Goal: Task Accomplishment & Management: Manage account settings

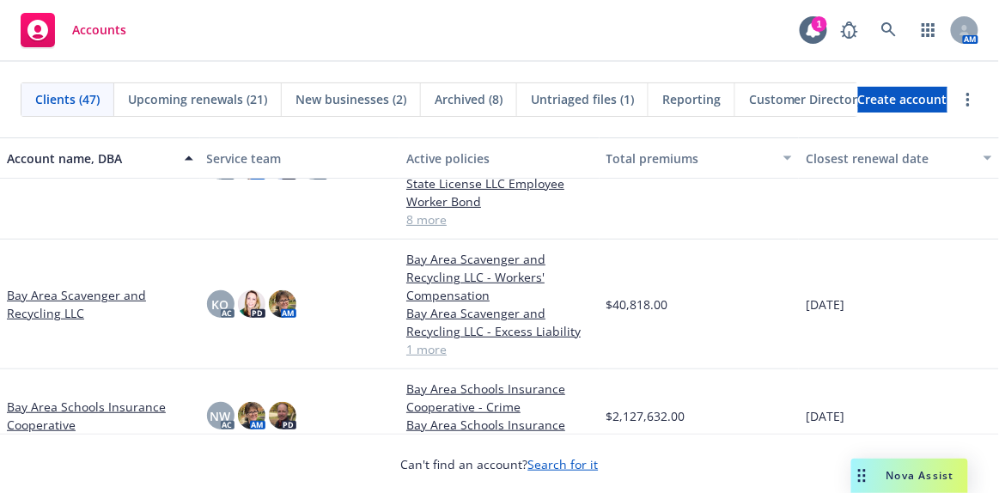
scroll to position [625, 0]
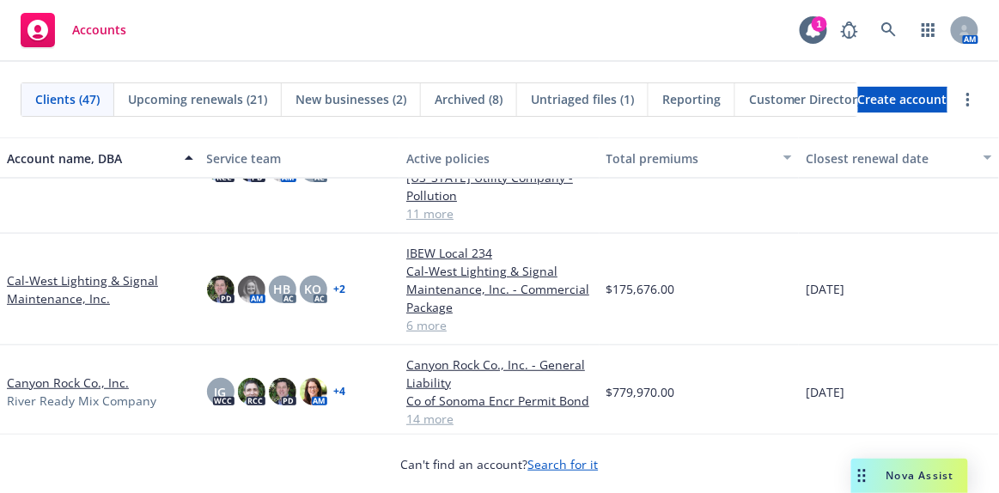
click at [75, 280] on link "Cal-West Lighting & Signal Maintenance, Inc." at bounding box center [100, 289] width 186 height 36
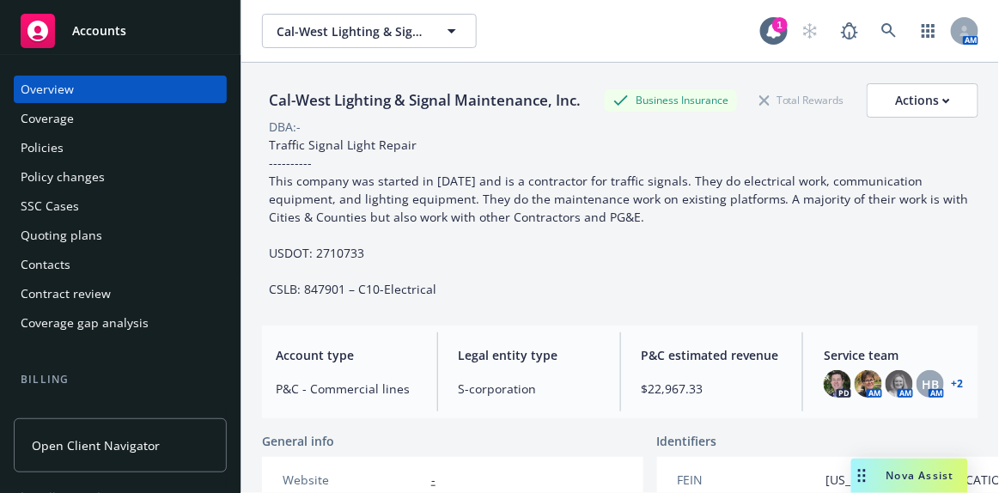
click at [68, 241] on div "Quoting plans" at bounding box center [62, 235] width 82 height 27
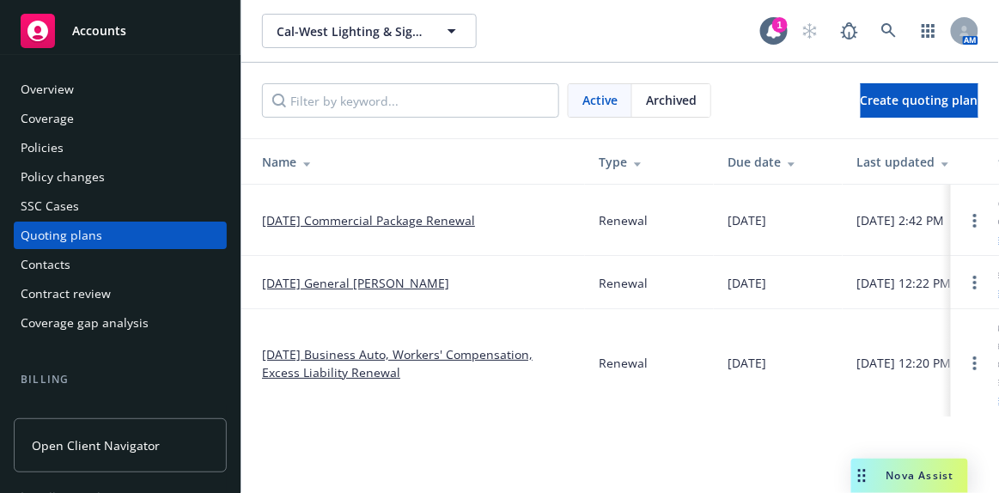
click at [374, 280] on link "10/01/25 General Liability Renewal" at bounding box center [355, 283] width 187 height 18
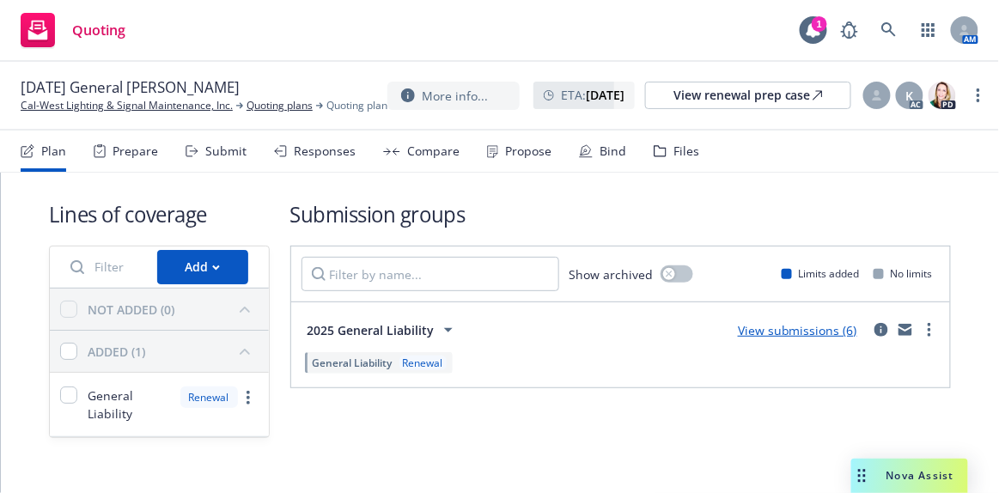
click at [793, 326] on link "View submissions (6)" at bounding box center [797, 330] width 119 height 16
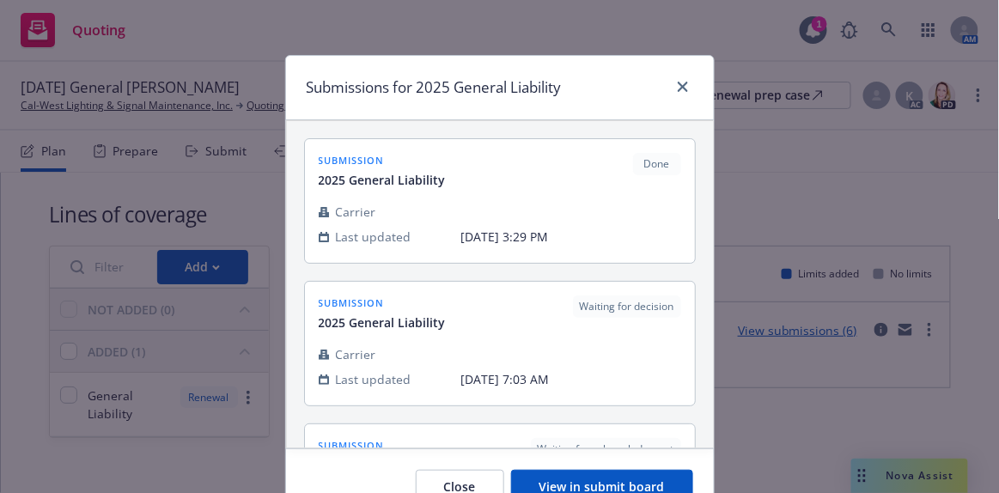
click at [613, 483] on button "View in submit board" at bounding box center [602, 487] width 182 height 34
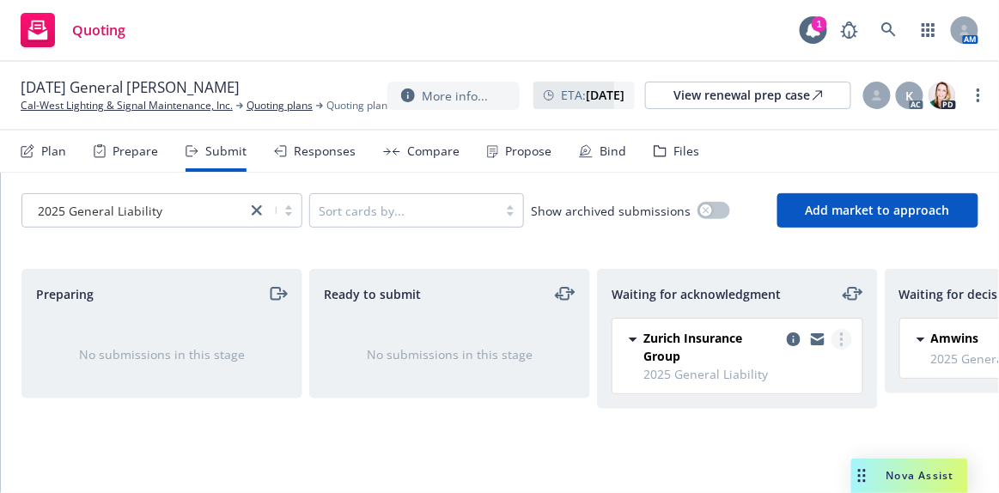
click at [840, 339] on icon "more" at bounding box center [841, 339] width 3 height 14
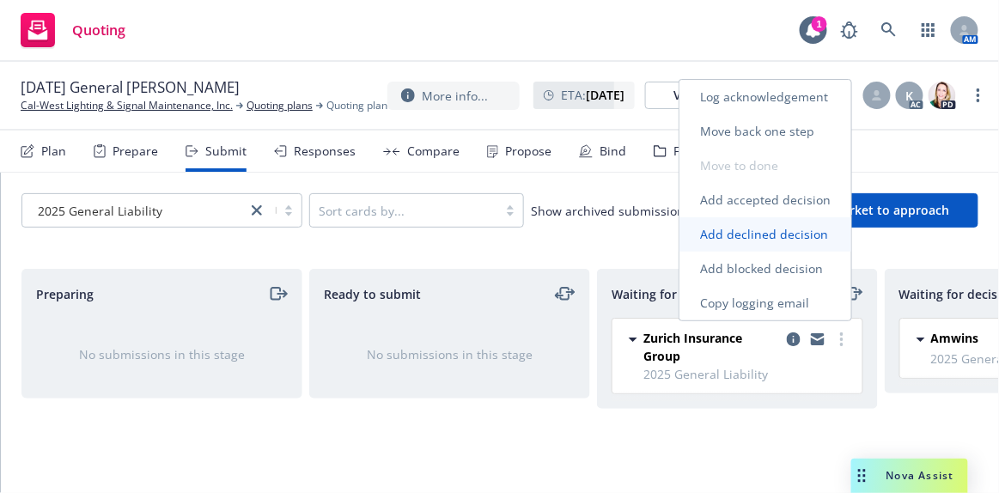
click at [805, 240] on span "Add declined decision" at bounding box center [764, 234] width 169 height 16
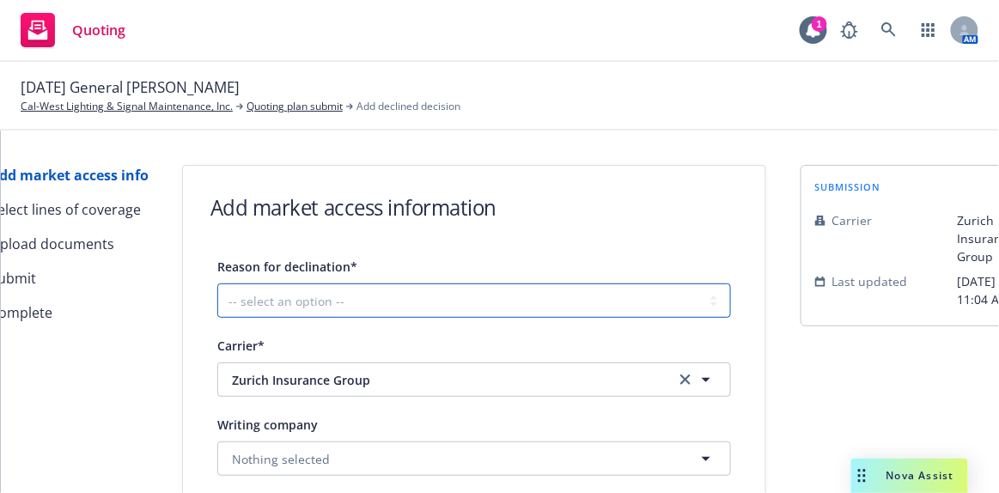
click at [565, 307] on select "-- select an option -- Cannot compete with other markets Carrier non-renewed Ca…" at bounding box center [474, 301] width 514 height 34
select select "CANNOT_COMPETE_WITH_OTHER_MARKETS"
click at [217, 284] on select "-- select an option -- Cannot compete with other markets Carrier non-renewed Ca…" at bounding box center [474, 301] width 514 height 34
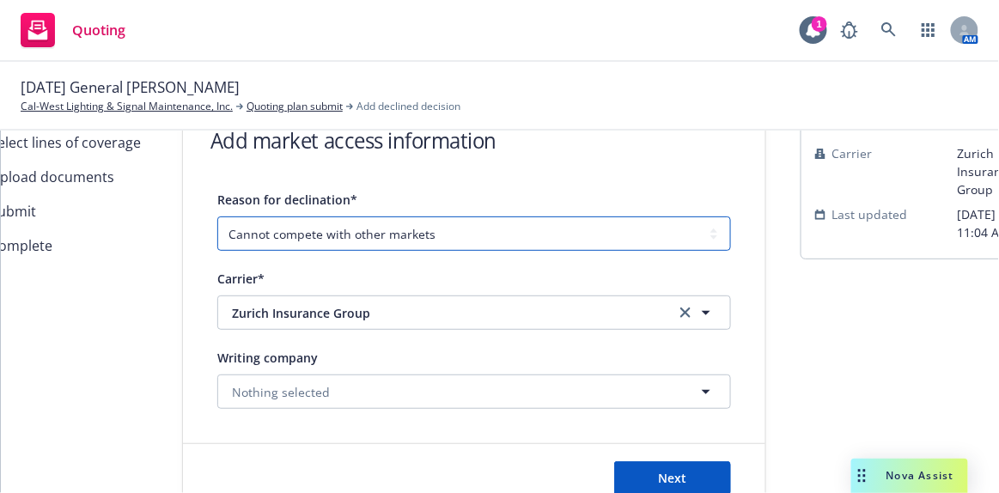
scroll to position [132, 0]
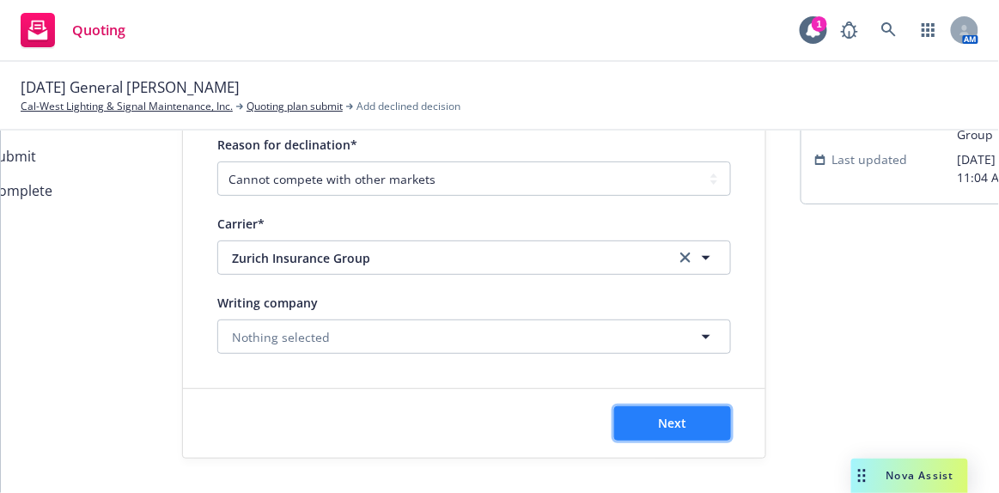
click at [644, 412] on button "Next" at bounding box center [672, 423] width 117 height 34
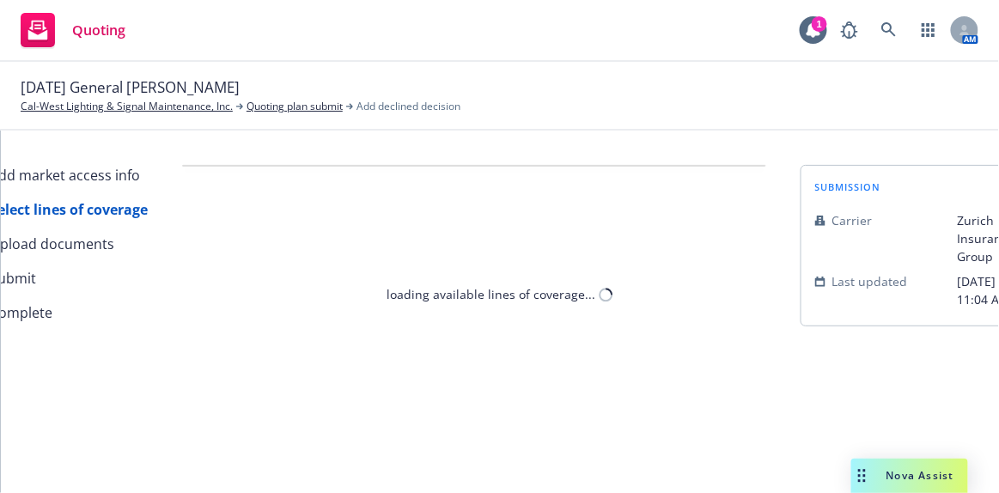
select select "CANNOT_COMPETE_WITH_OTHER_MARKETS"
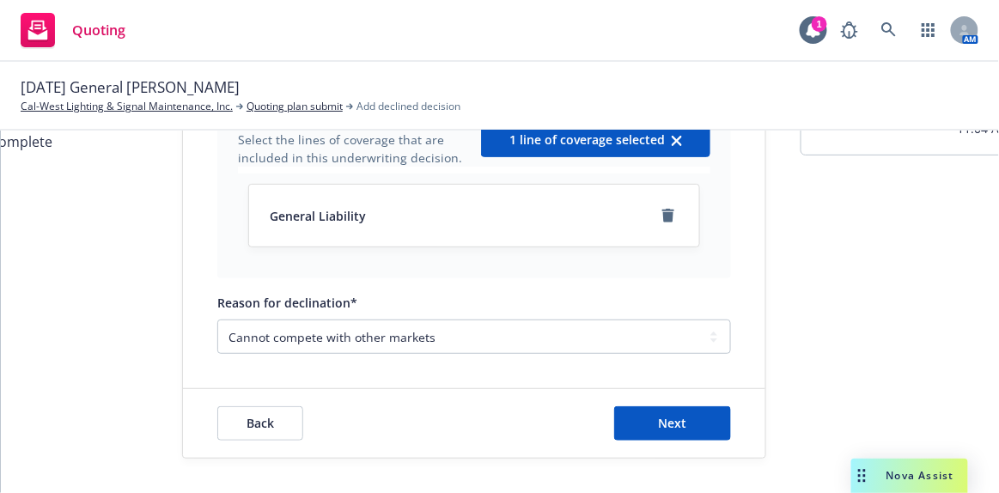
scroll to position [180, 0]
click at [675, 415] on span "Next" at bounding box center [673, 423] width 28 height 16
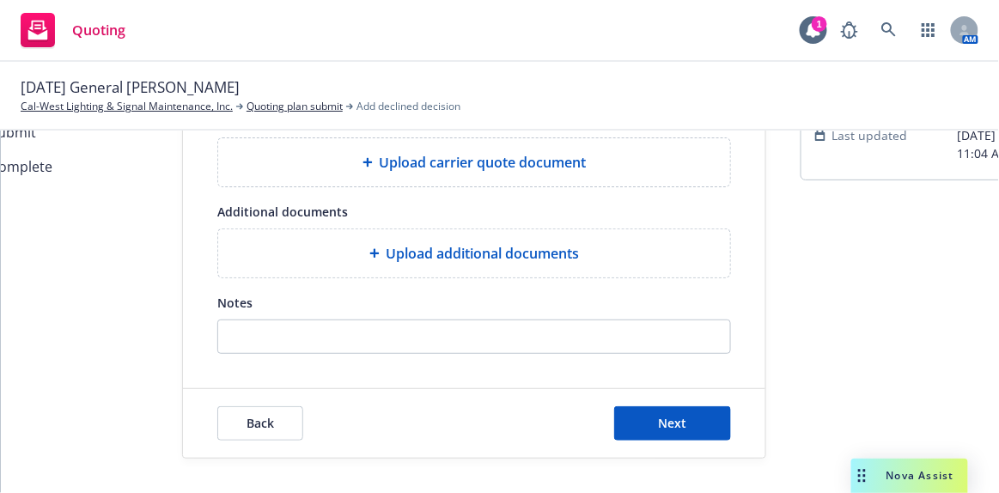
scroll to position [155, 0]
click at [443, 256] on div "Upload additional documents" at bounding box center [474, 253] width 512 height 48
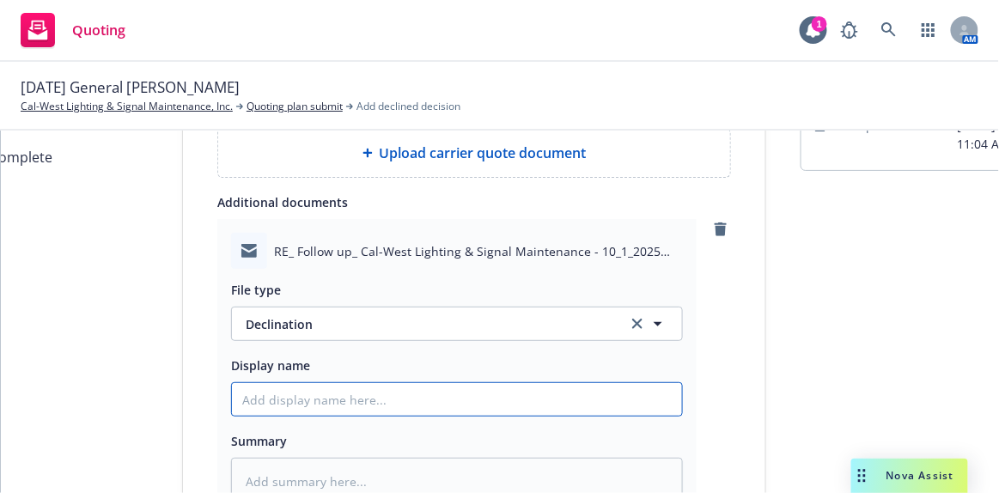
click at [302, 396] on input "Display name" at bounding box center [457, 399] width 450 height 33
paste input "We are more likely not able to compete this year. Thus, we will have to pass on…"
type textarea "x"
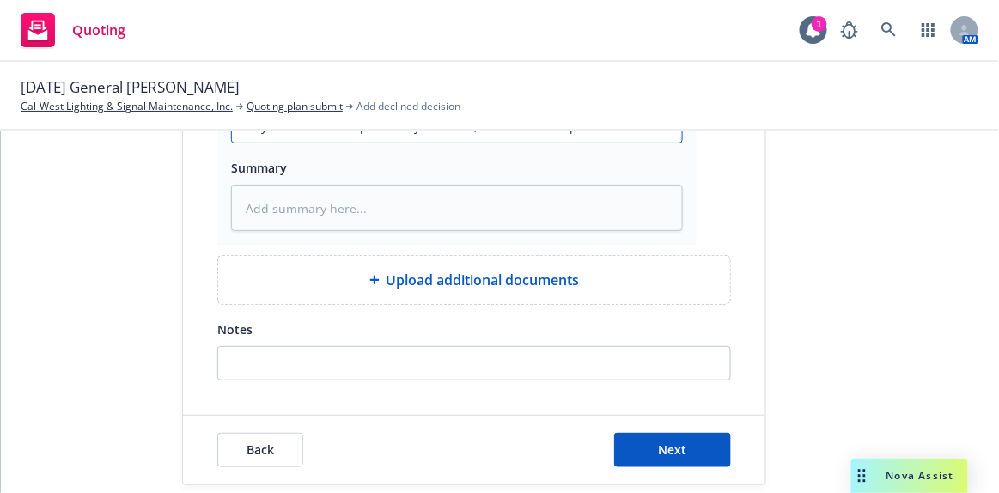
scroll to position [465, 0]
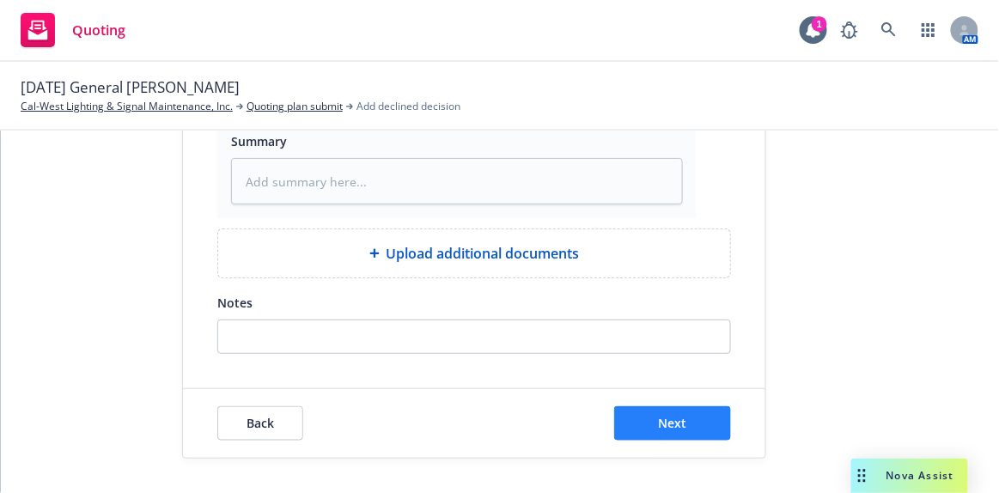
type input "We are more likely not able to compete this year. Thus, we will have to pass on…"
click at [686, 418] on button "Next" at bounding box center [672, 423] width 117 height 34
type textarea "x"
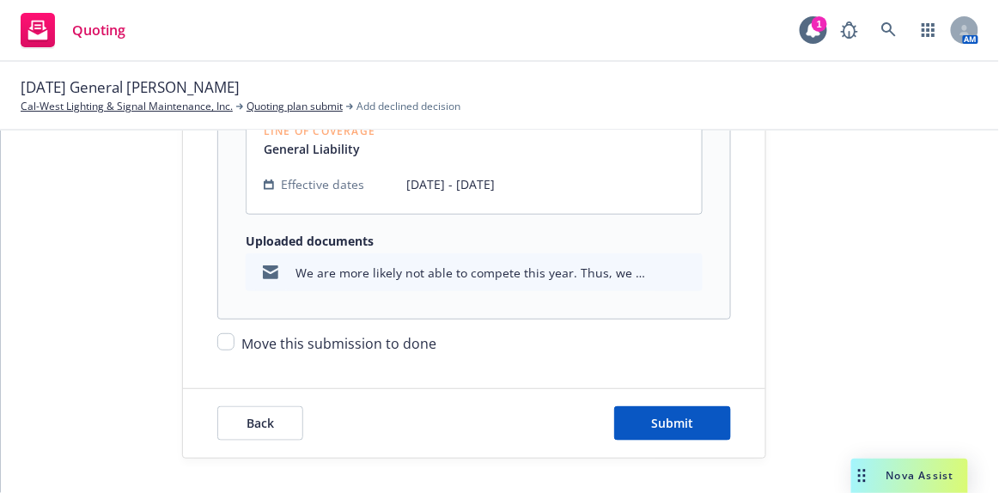
click at [397, 334] on span "Move this submission to done" at bounding box center [338, 343] width 195 height 19
click at [235, 333] on input "Move this submission to done" at bounding box center [225, 341] width 17 height 17
checkbox input "true"
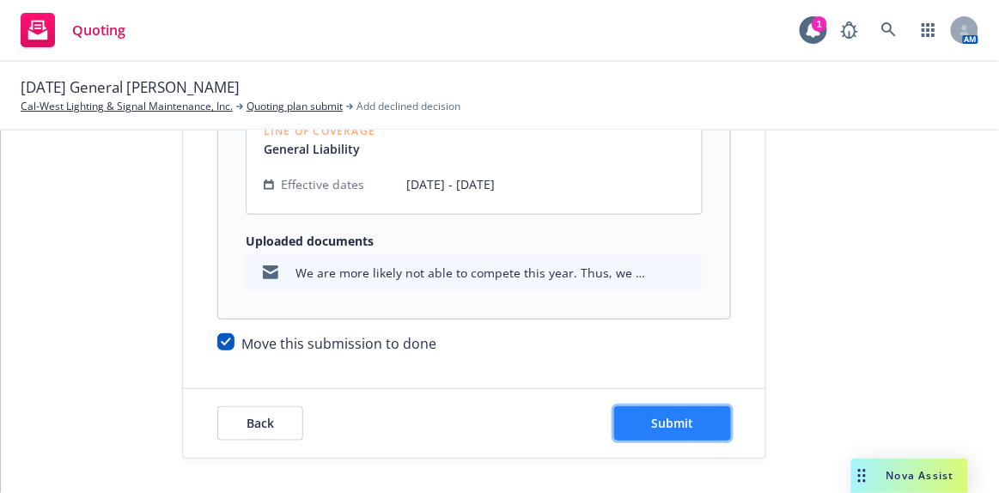
click at [675, 415] on span "Submit" at bounding box center [673, 423] width 42 height 16
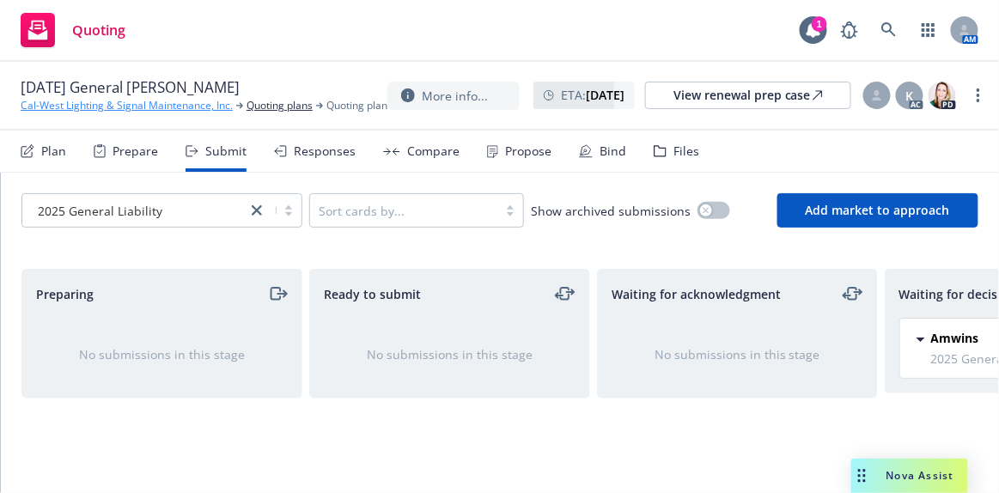
click at [65, 105] on link "Cal-West Lighting & Signal Maintenance, Inc." at bounding box center [127, 105] width 212 height 15
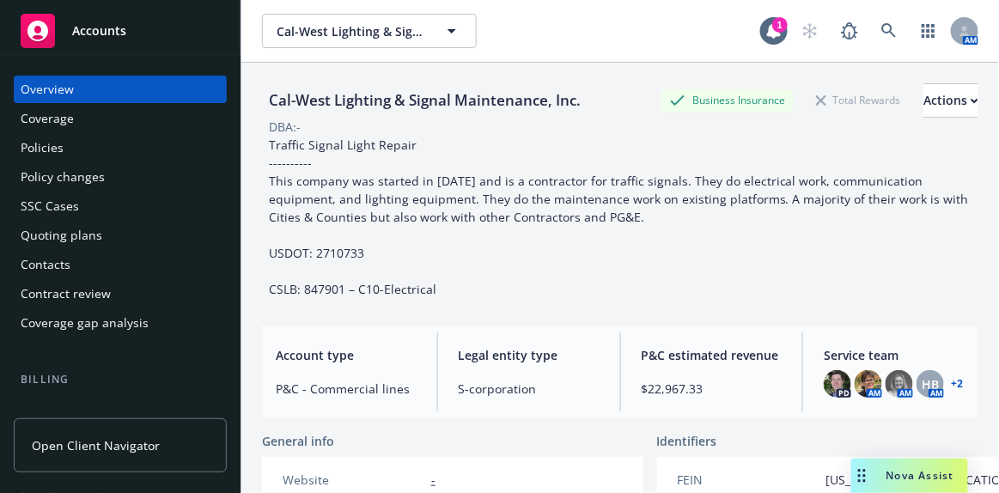
click at [125, 34] on span "Accounts" at bounding box center [99, 31] width 54 height 14
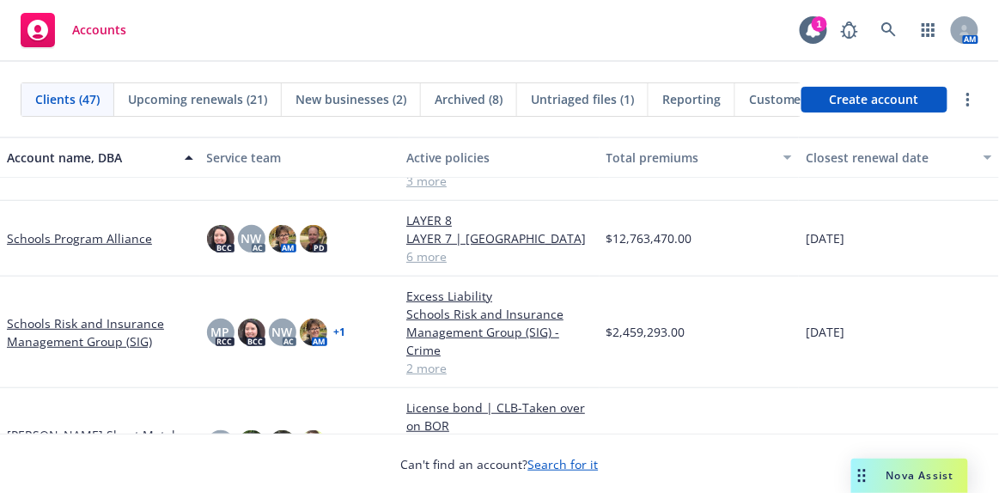
scroll to position [2499, 0]
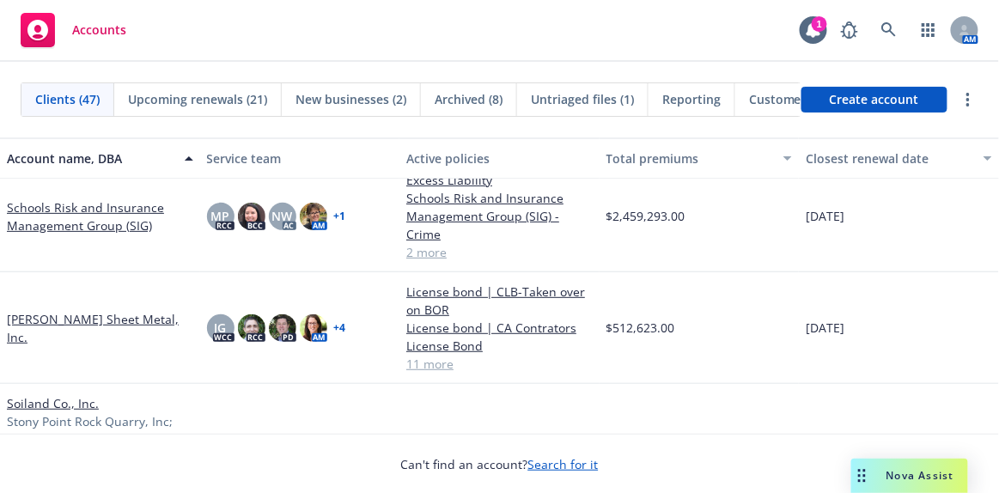
click at [108, 325] on link "Simpson Sheet Metal, Inc." at bounding box center [100, 328] width 186 height 36
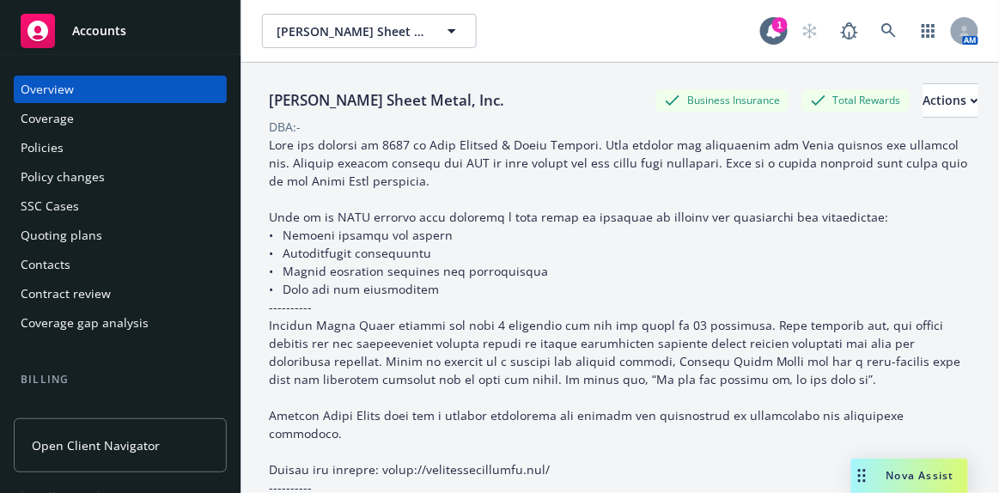
click at [58, 235] on div "Quoting plans" at bounding box center [62, 235] width 82 height 27
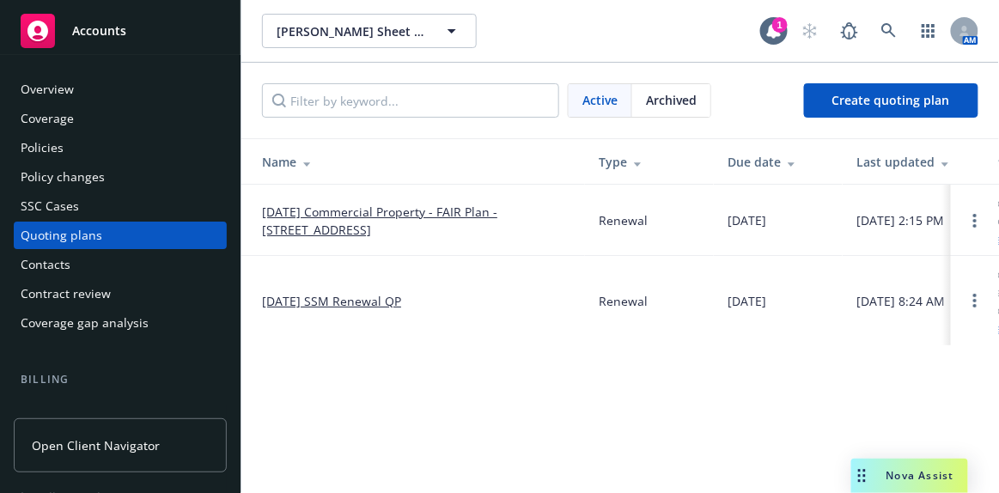
click at [360, 296] on link "[DATE] SSM Renewal QP" at bounding box center [331, 301] width 139 height 18
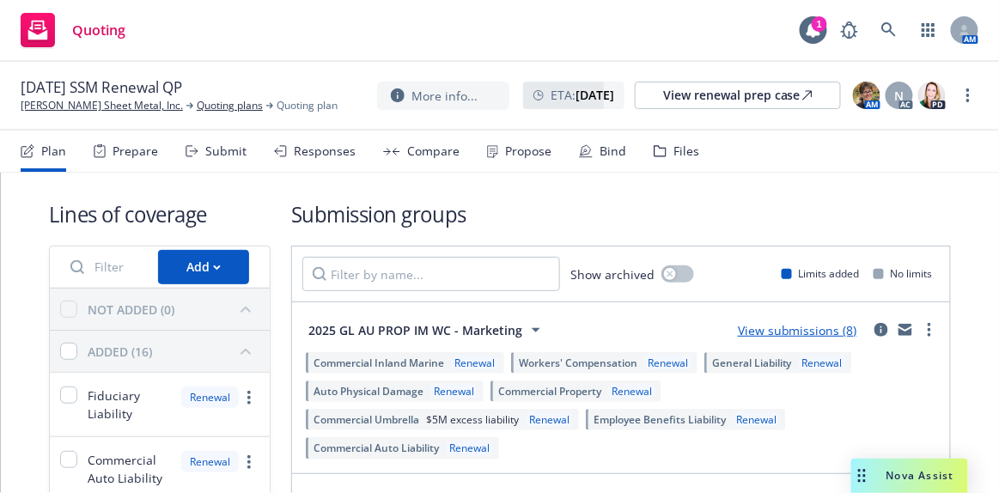
scroll to position [77, 0]
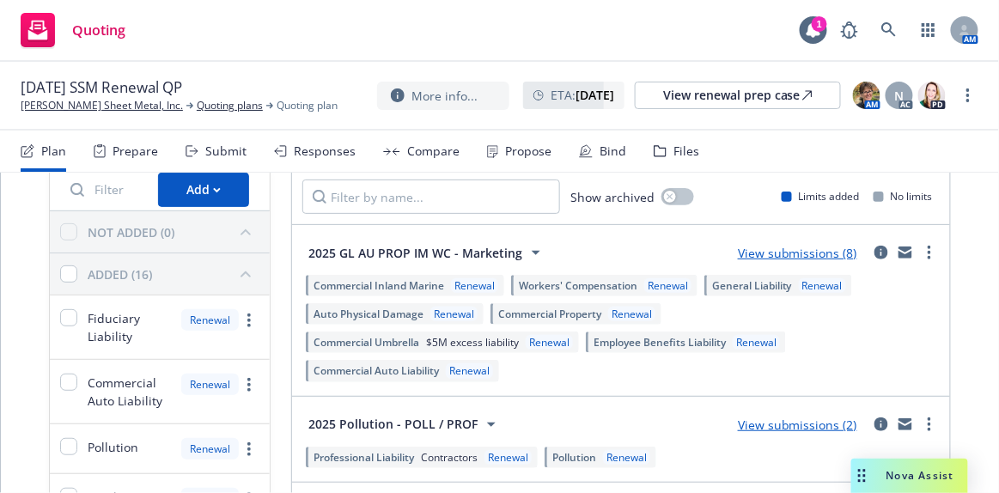
click at [796, 253] on link "View submissions (8)" at bounding box center [797, 253] width 119 height 16
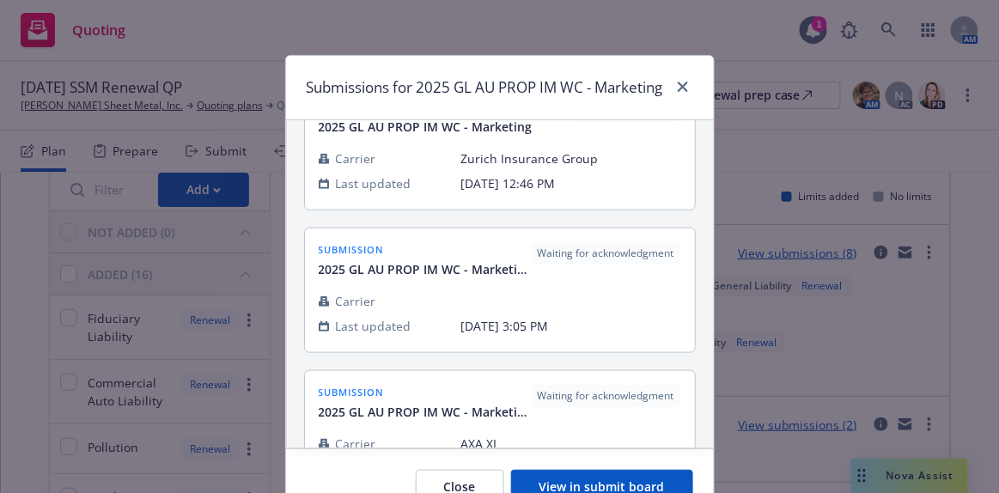
scroll to position [0, 0]
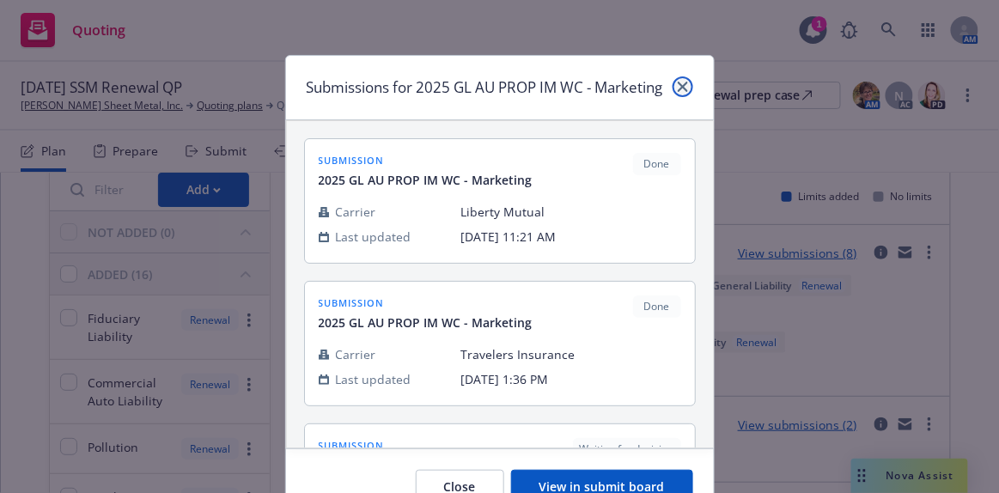
click at [686, 83] on link "close" at bounding box center [683, 86] width 21 height 21
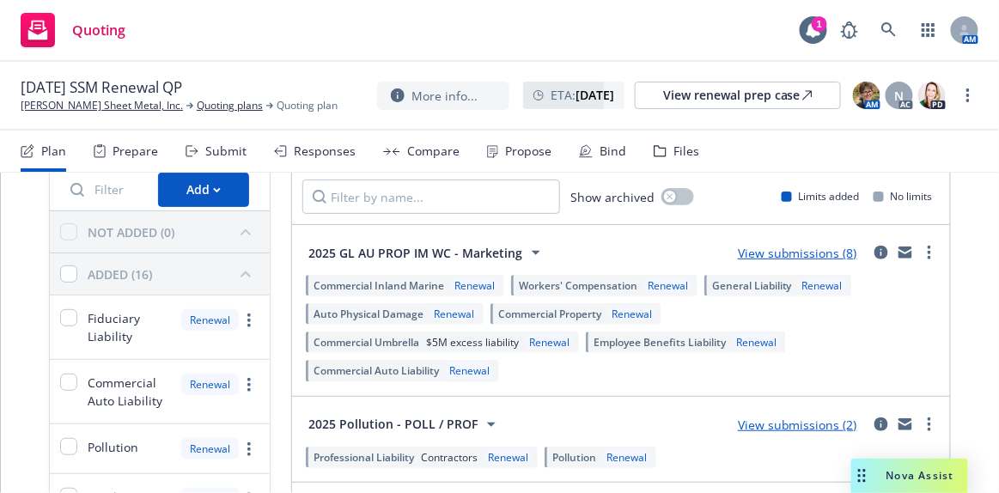
click at [782, 247] on link "View submissions (8)" at bounding box center [797, 253] width 119 height 16
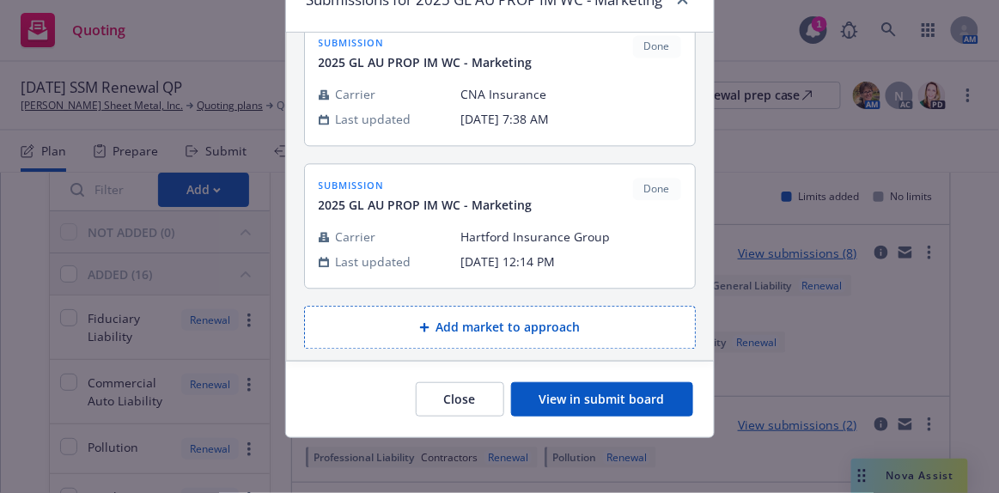
scroll to position [108, 0]
click at [647, 395] on button "View in submit board" at bounding box center [602, 399] width 182 height 34
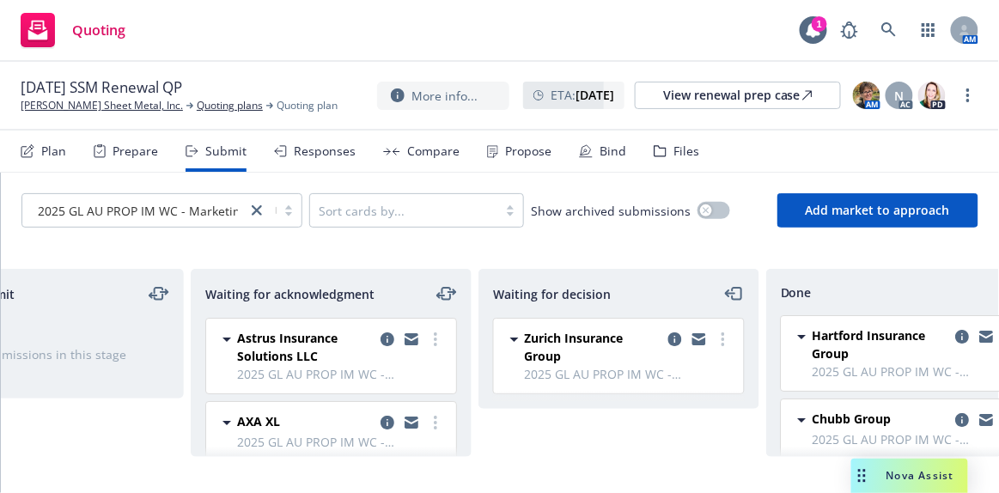
scroll to position [0, 408]
click at [724, 339] on link "more" at bounding box center [721, 339] width 21 height 21
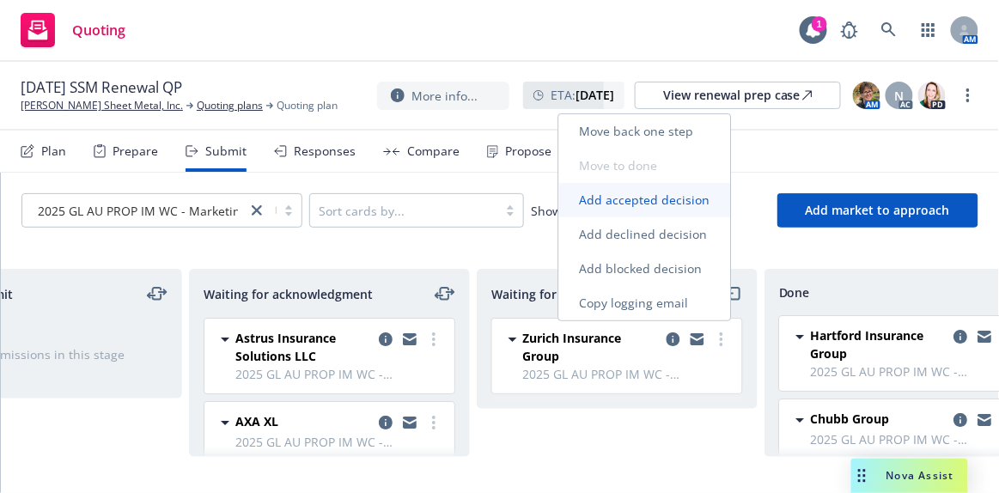
click at [625, 205] on span "Add accepted decision" at bounding box center [644, 200] width 172 height 16
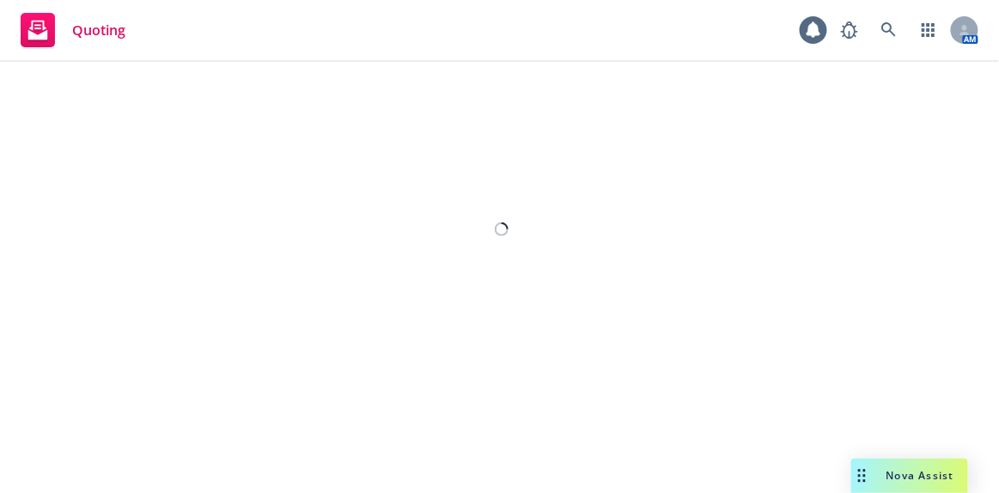
select select "12"
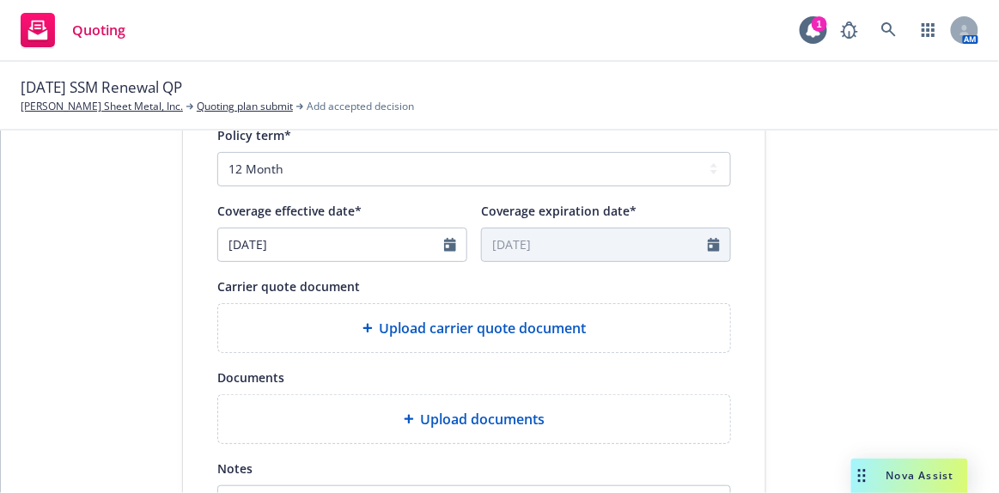
scroll to position [703, 0]
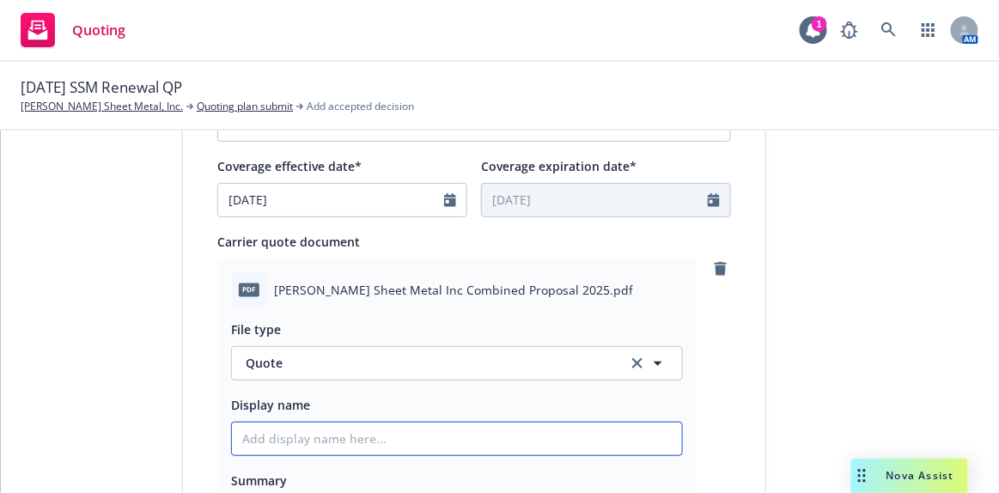
drag, startPoint x: 275, startPoint y: 435, endPoint x: 462, endPoint y: 377, distance: 195.9
click at [276, 435] on input "Display name" at bounding box center [457, 439] width 450 height 33
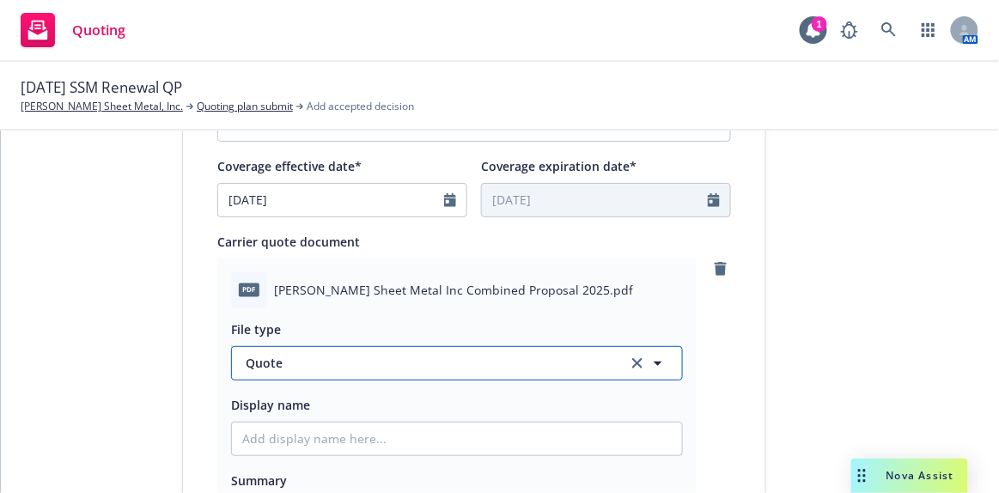
click at [519, 348] on button "Quote" at bounding box center [457, 363] width 452 height 34
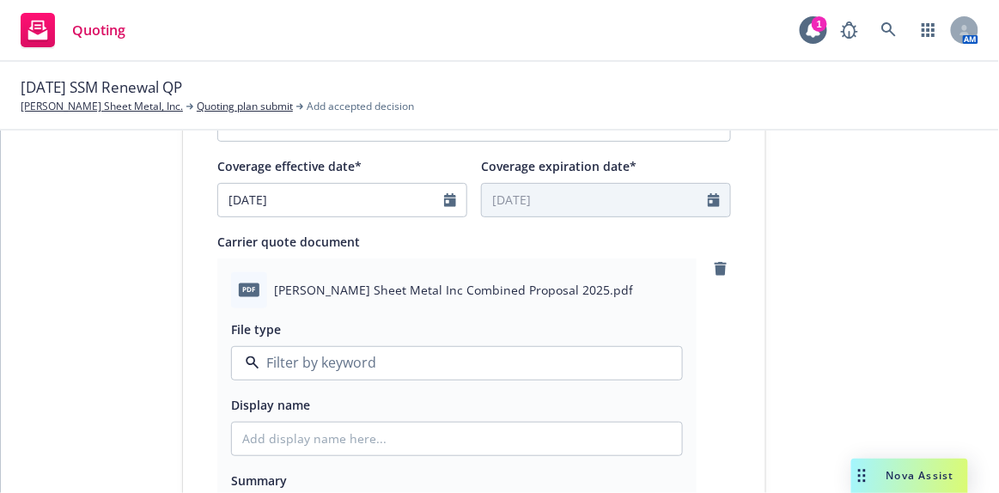
click at [519, 348] on div at bounding box center [457, 363] width 452 height 34
click at [354, 406] on div "Quote" at bounding box center [457, 410] width 430 height 25
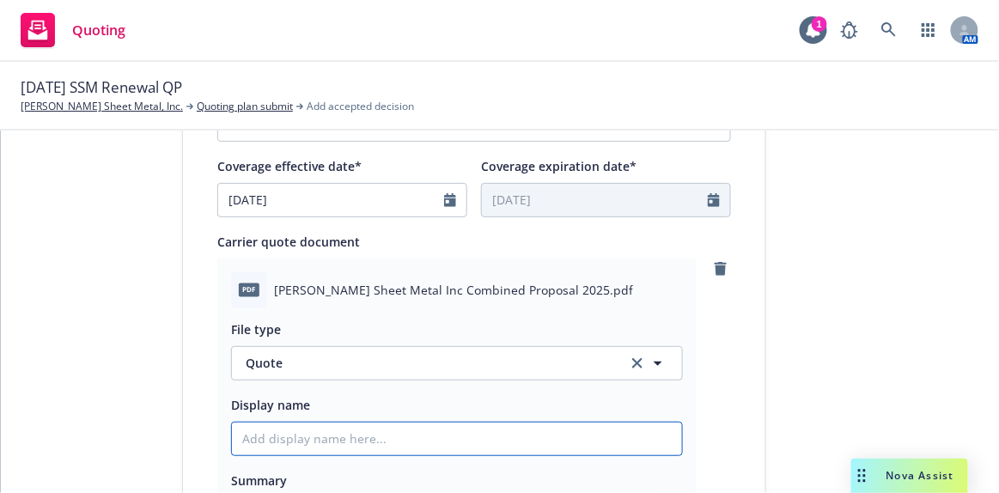
click at [320, 430] on input "Display name" at bounding box center [457, 439] width 450 height 33
type textarea "x"
type input "Z"
type textarea "x"
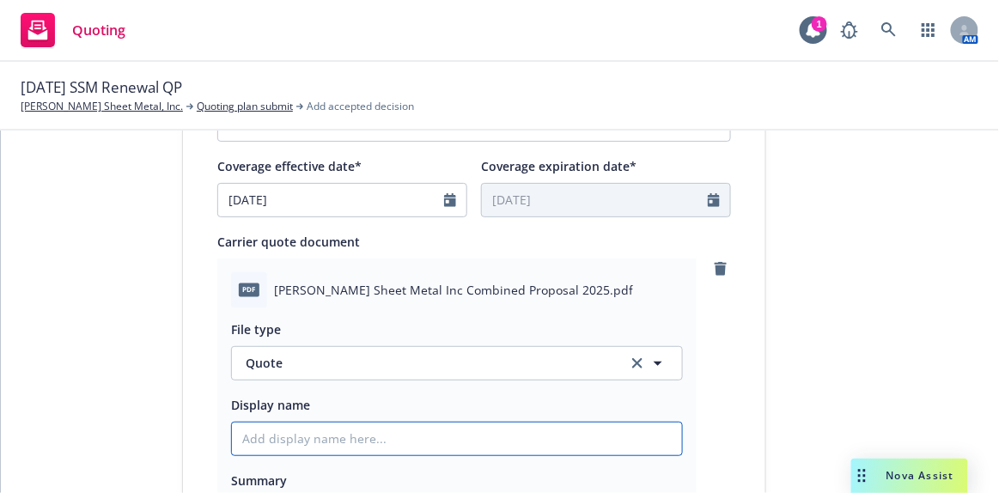
type input "r"
type textarea "x"
type input "Z"
type textarea "x"
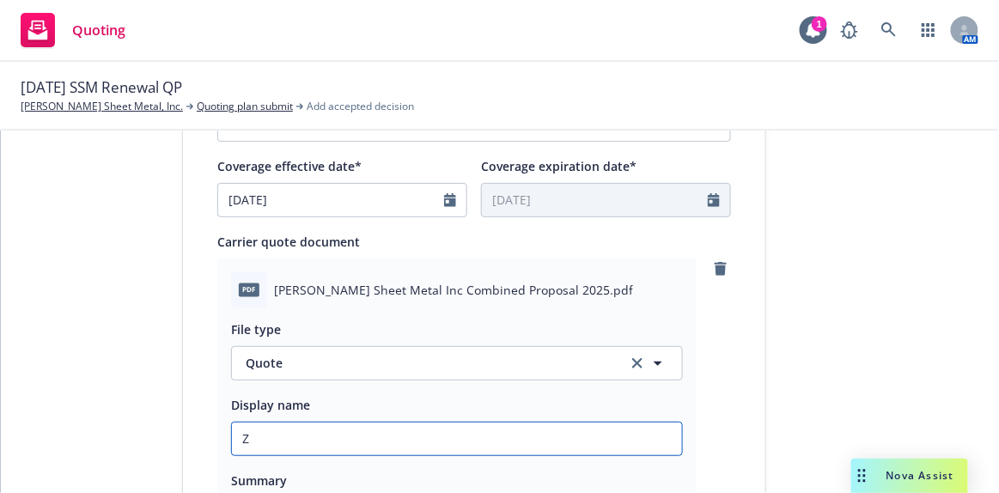
type input "Zu"
type textarea "x"
type input "Zur"
type textarea "x"
type input "Zuri"
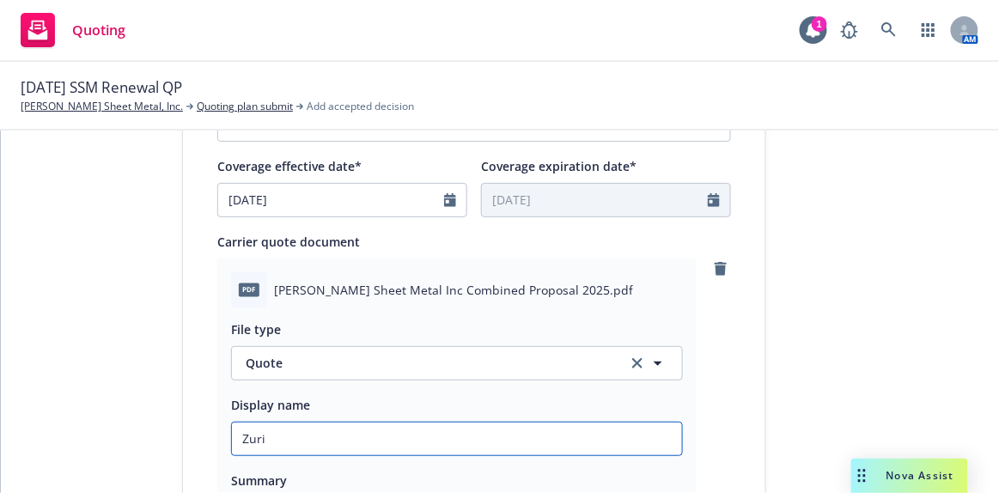
type textarea "x"
type input "Zuric"
type textarea "x"
type input "Zurich"
type textarea "x"
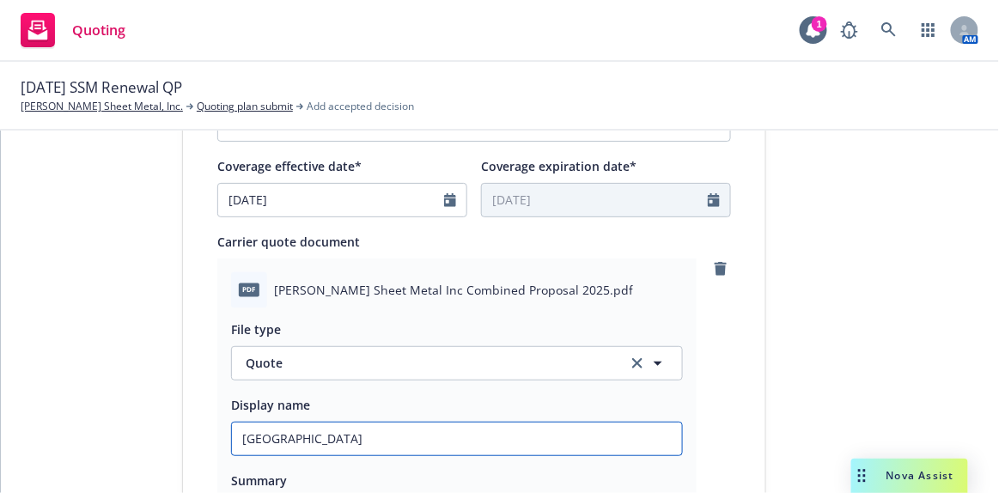
type input "Zurich"
type textarea "x"
type input "Zurich q"
type textarea "x"
type input "Zurich qu"
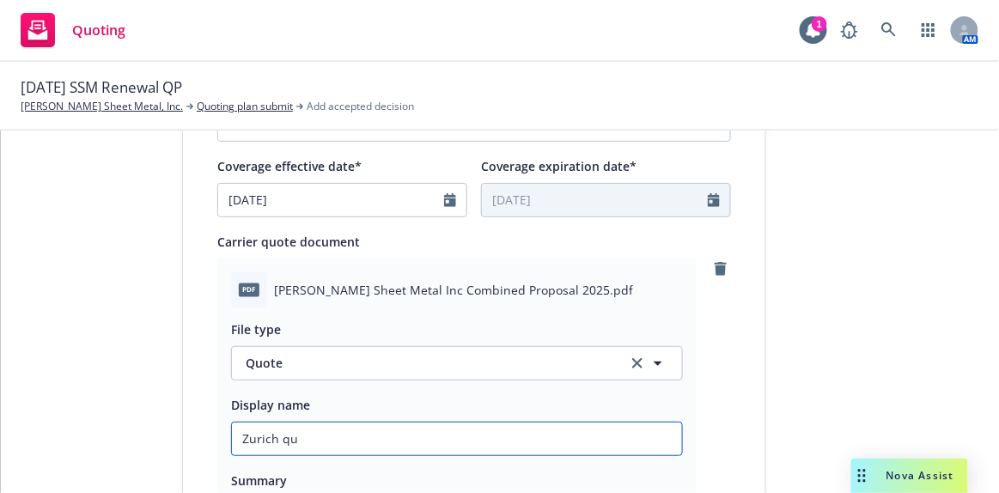
type textarea "x"
type input "Zurich quo"
type textarea "x"
type input "Zurich quot"
type textarea "x"
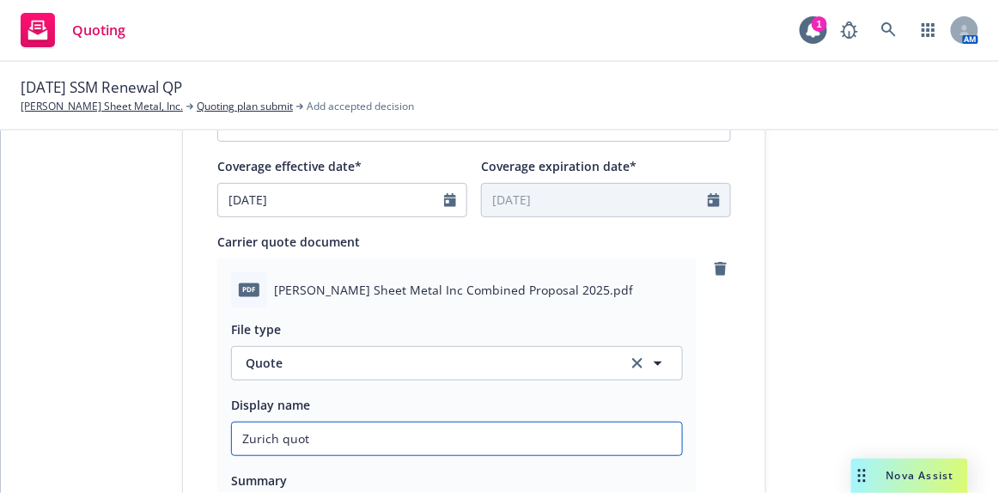
type input "Zurich quote"
type textarea "x"
type input "Zurich quoted"
type textarea "x"
type input "Zurich quoted"
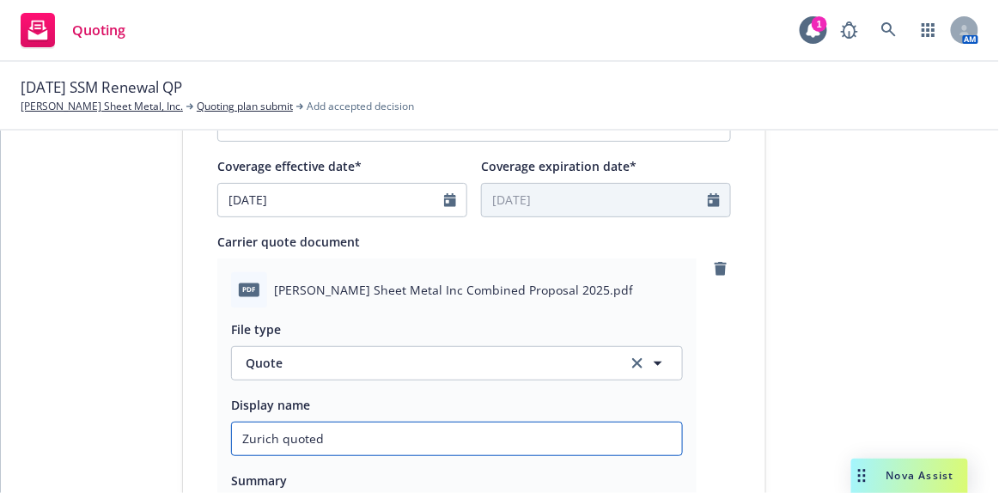
click at [383, 438] on input "Zurich quoted" at bounding box center [457, 439] width 450 height 33
type textarea "x"
type input "Zurich quoted $"
type textarea "x"
type input "Zurich quoted $4"
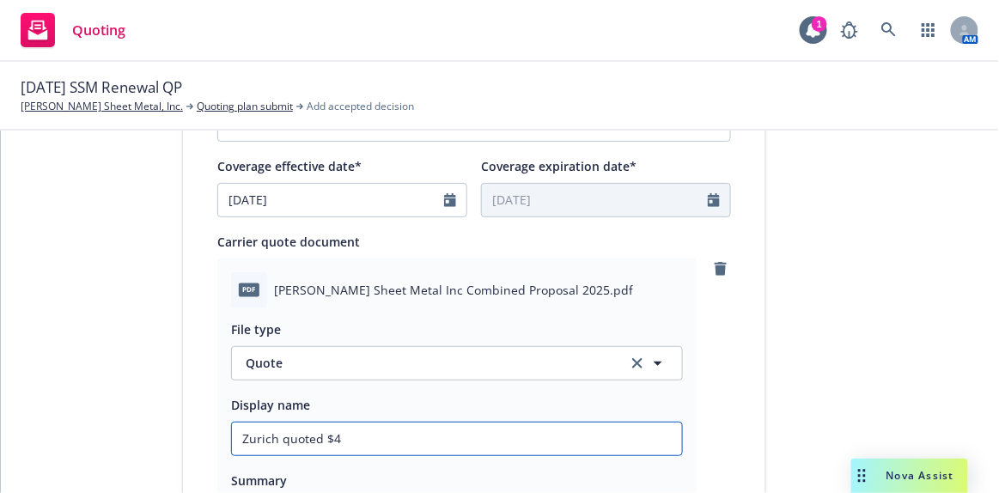
type textarea "x"
type input "Zurich quoted $42"
type textarea "x"
type input "Zurich quoted $420"
type textarea "x"
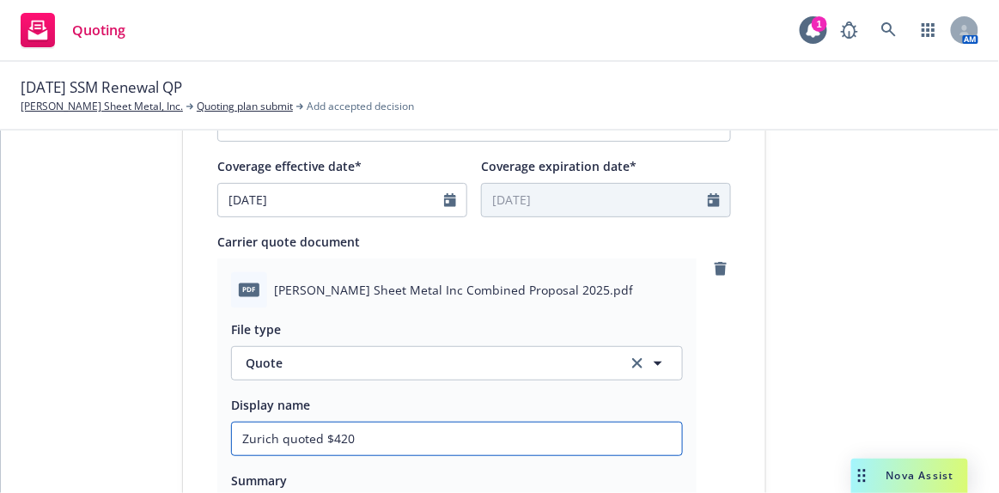
type input "Zurich quoted $420,"
type textarea "x"
type input "Zurich quoted $420,5"
type textarea "x"
type input "Zurich quoted $420,59"
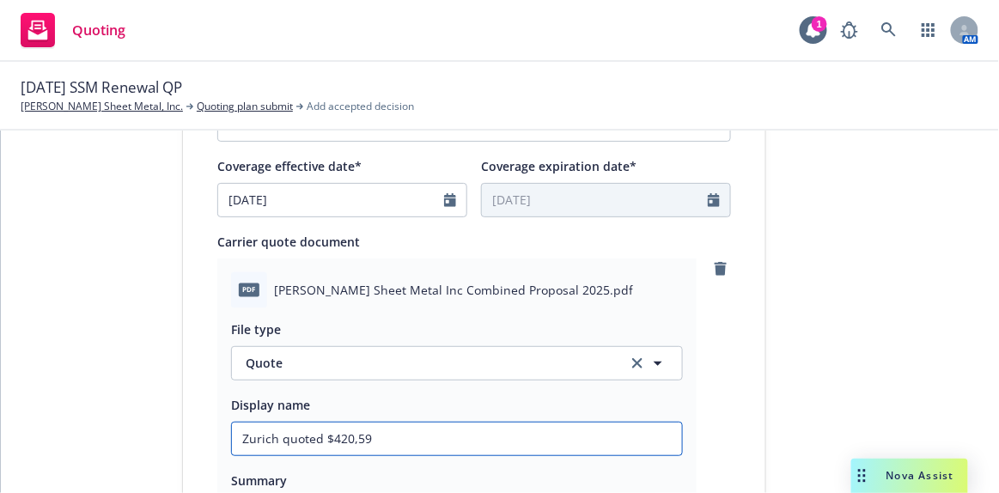
type textarea "x"
type input "Zurich quoted $420,590"
type textarea "x"
type input "Zurich quoted $420,590."
type textarea "x"
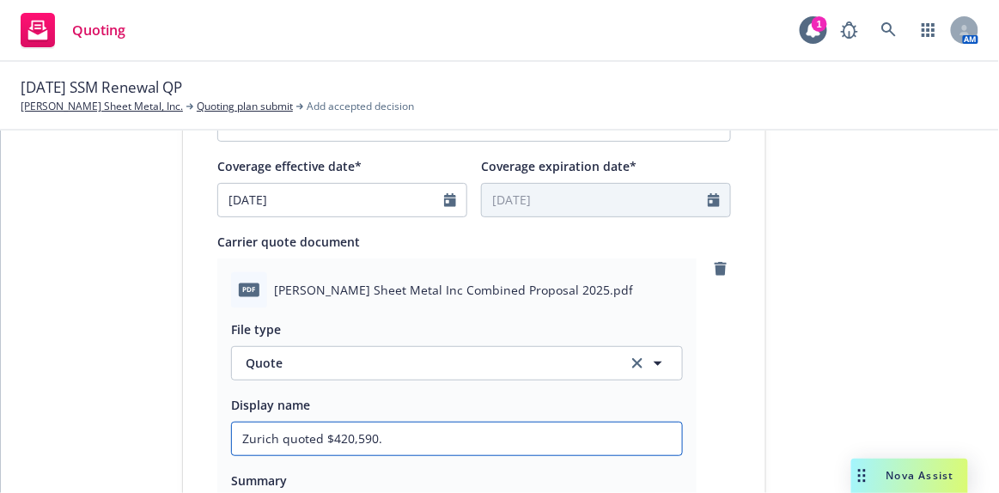
type input "Zurich quoted $420,590.7"
type textarea "x"
type input "Zurich quoted $420,590.72"
type textarea "x"
type input "Zurich quoted $420,590.72"
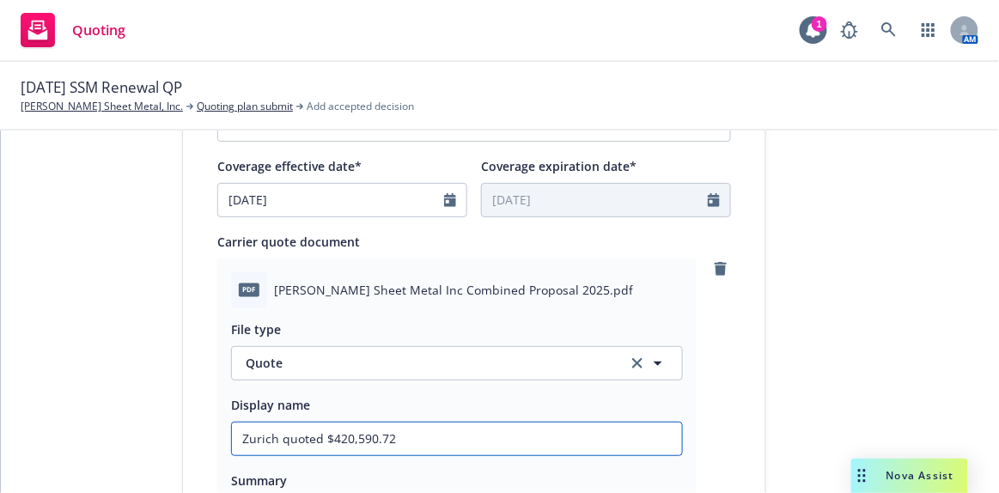
type textarea "x"
type input "Zurich quoted $420,590.72 a"
type textarea "x"
type input "Zurich quoted $420,590.72 al"
type textarea "x"
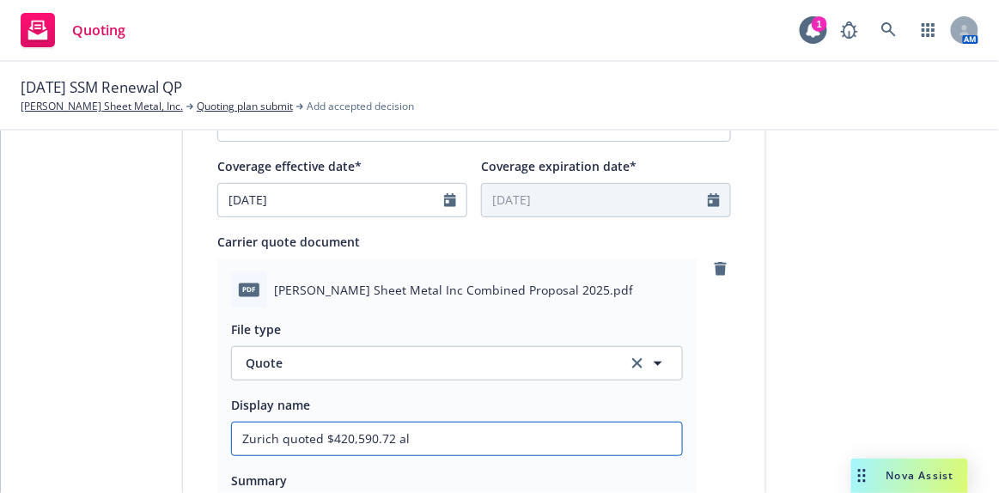
type input "Zurich quoted $420,590.72 all"
type textarea "x"
type input "Zurich quoted $420,590.72 all"
type textarea "x"
type input "Zurich quoted $420,590.72 all i"
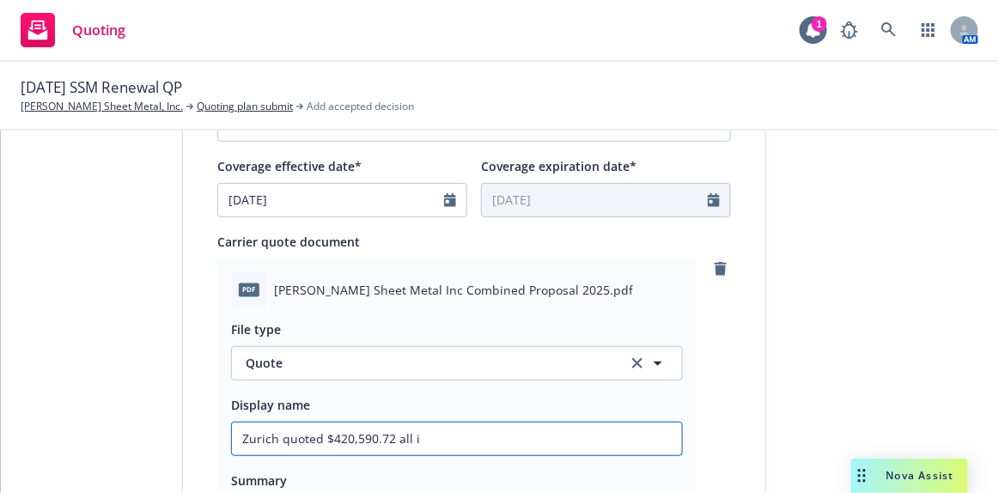
type textarea "x"
type input "Zurich quoted $420,590.72 all in"
type textarea "x"
type input "Zurich quoted $420,590.72 all in"
type textarea "x"
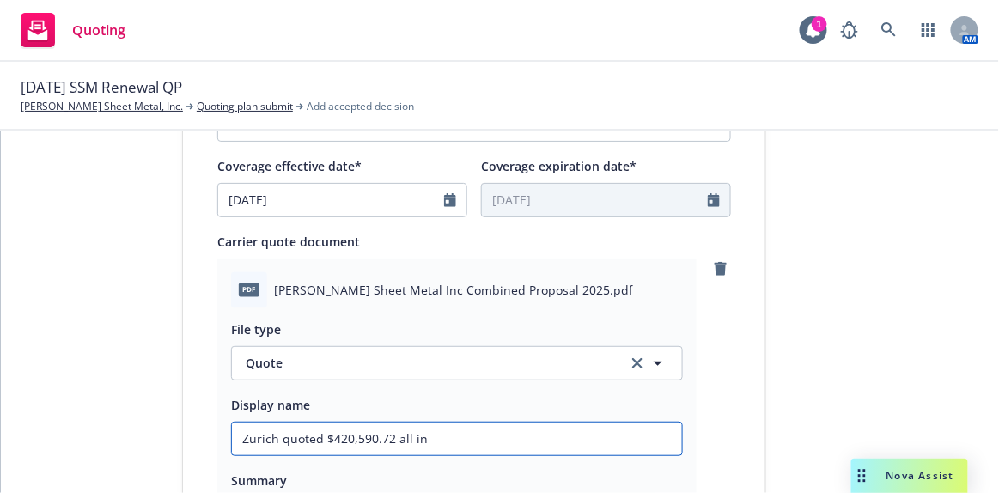
type input "Zurich quoted $420,590.72 all in w"
type textarea "x"
type input "Zurich quoted $420,590.72 all in w/"
type textarea "x"
type input "Zurich quoted $420,590.72 all in w/t"
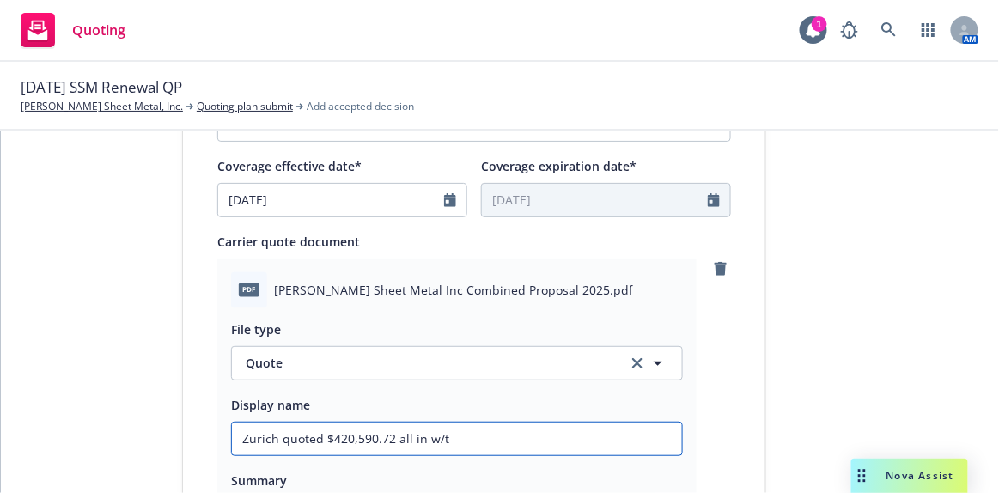
type textarea "x"
type input "Zurich quoted $420,590.72 all in w/to"
type textarea "x"
type input "Zurich quoted $420,590.72 all in w/tot"
type textarea "x"
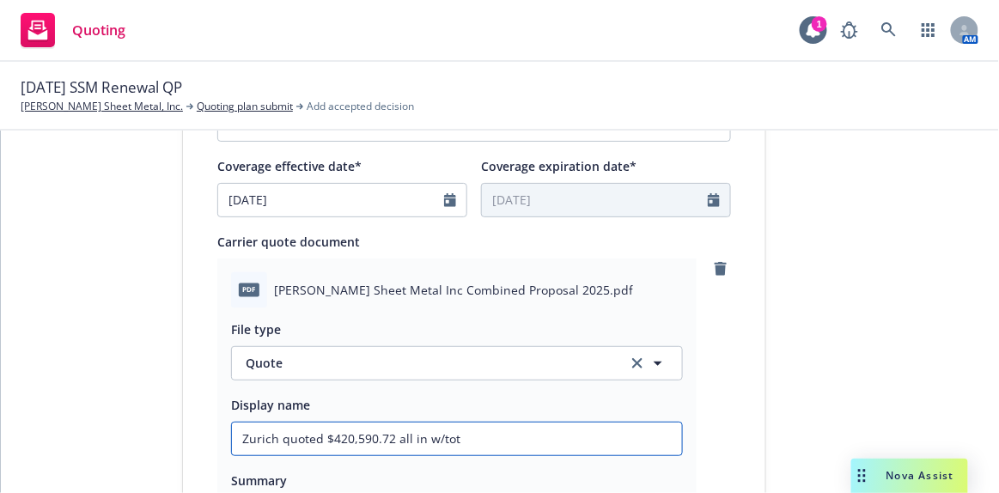
type input "Zurich quoted $420,590.72 all in w/tota"
type textarea "x"
type input "Zurich quoted $420,590.72 all in w/total"
type textarea "x"
type input "Zurich quoted $420,590.72 all in w/total"
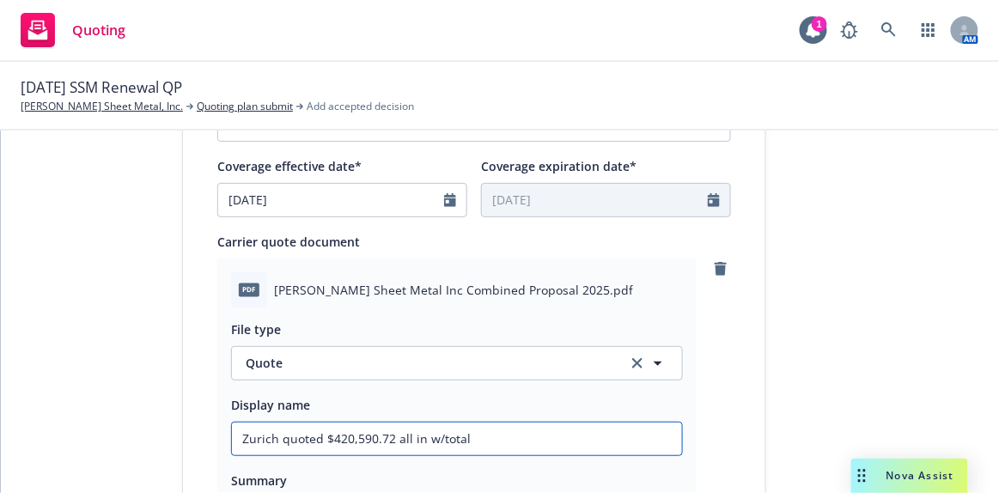
type textarea "x"
type input "Zurich quoted $420,590.72 all in w/total r"
type textarea "x"
type input "Zurich quoted $420,590.72 all in w/total re"
type textarea "x"
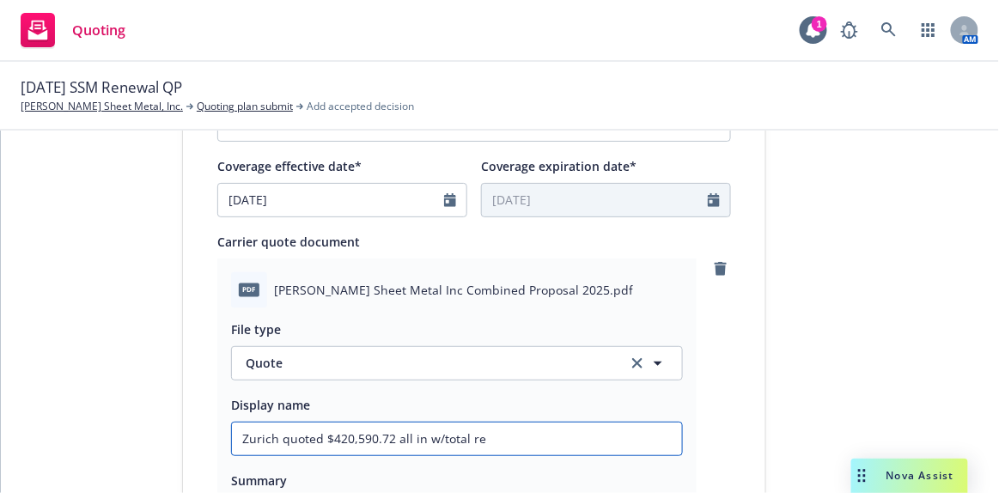
type input "Zurich quoted $420,590.72 all in w/total res"
type textarea "x"
type input "Zurich quoted $420,590.72 all in w/total resi"
type textarea "x"
type input "Zurich quoted $420,590.72 all in w/total resid"
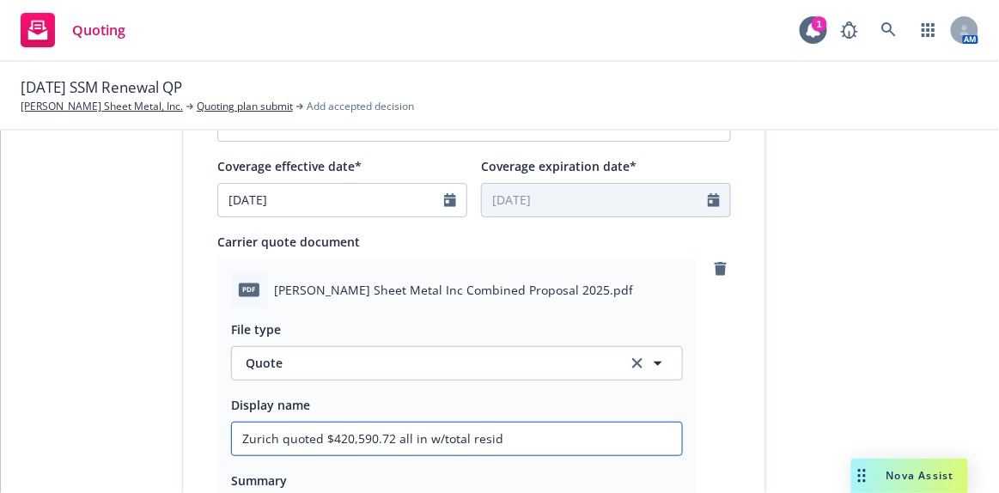
type textarea "x"
type input "Zurich quoted $420,590.72 all in w/total reside"
type textarea "x"
type input "Zurich quoted $420,590.72 all in w/total residen"
type textarea "x"
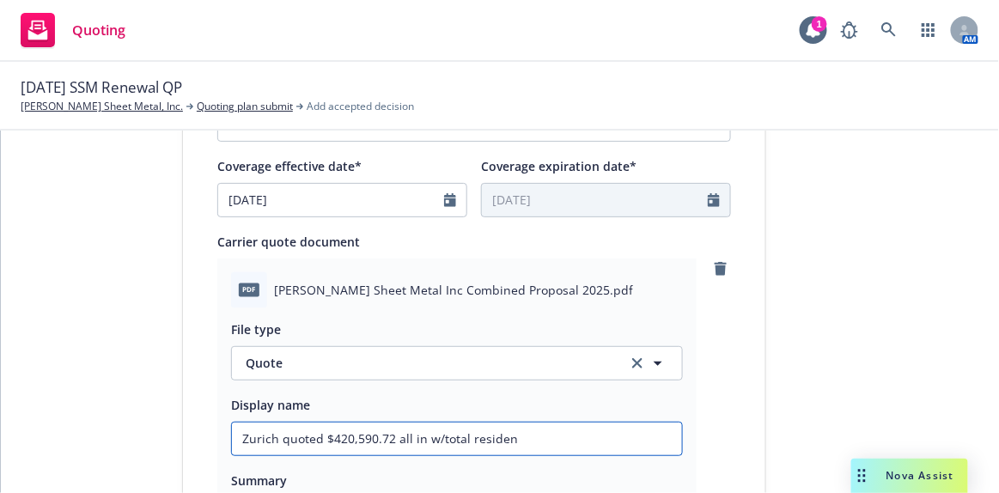
type input "Zurich quoted $420,590.72 all in w/total resident"
type textarea "x"
type input "Zurich quoted $420,590.72 all in w/total residenti"
type textarea "x"
type input "Zurich quoted $420,590.72 all in w/total residentia"
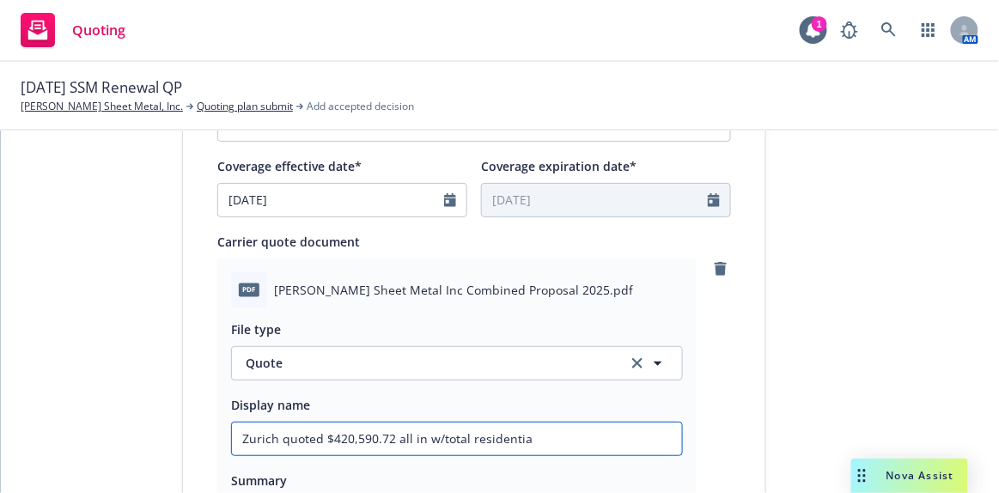
type textarea "x"
type input "Zurich quoted $420,590.72 all in w/total residential"
type textarea "x"
type input "Zurich quoted $420,590.72 all in w/total residential"
type textarea "x"
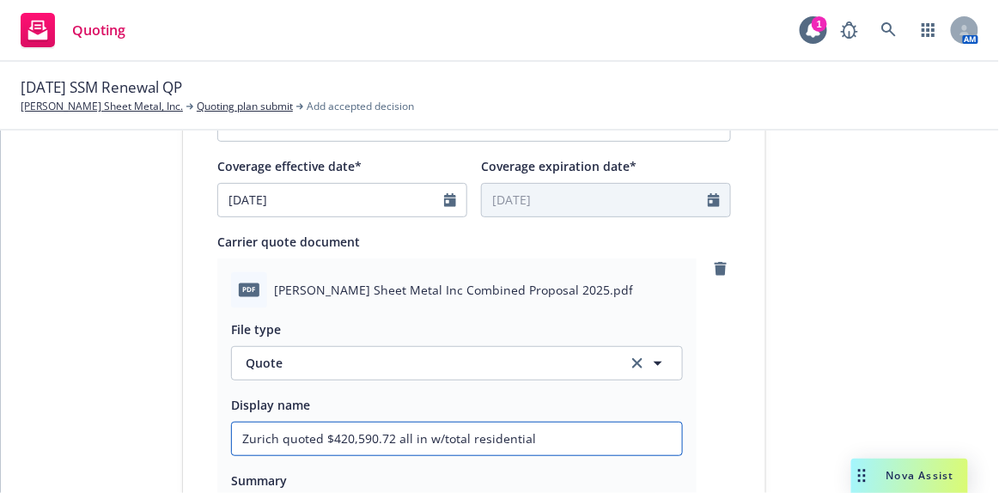
type input "Zurich quoted $420,590.72 all in w/total residential e"
type textarea "x"
type input "Zurich quoted $420,590.72 all in w/total residential ex"
type textarea "x"
type input "Zurich quoted $420,590.72 all in w/total residential exc"
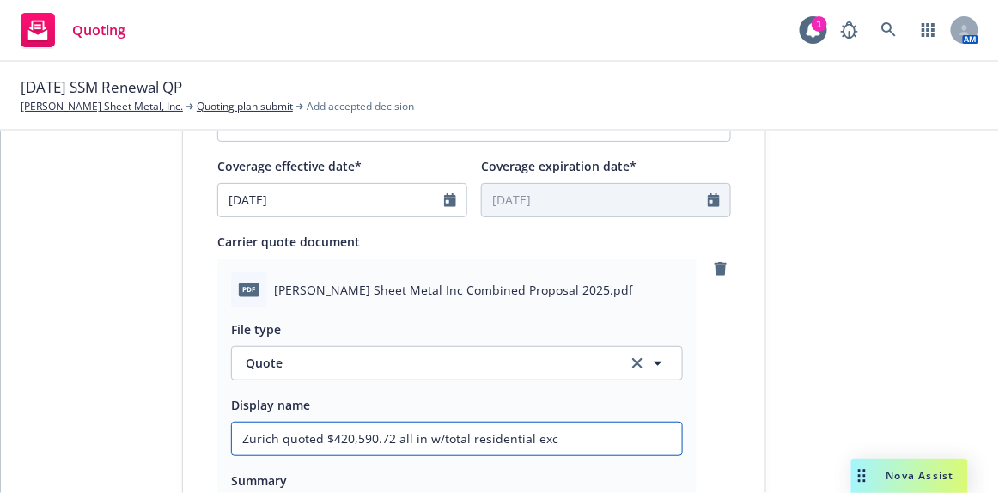
type textarea "x"
type input "Zurich quoted $420,590.72 all in w/total residential excl"
type textarea "x"
type input "Zurich quoted $420,590.72 all in w/total residential exclu"
type textarea "x"
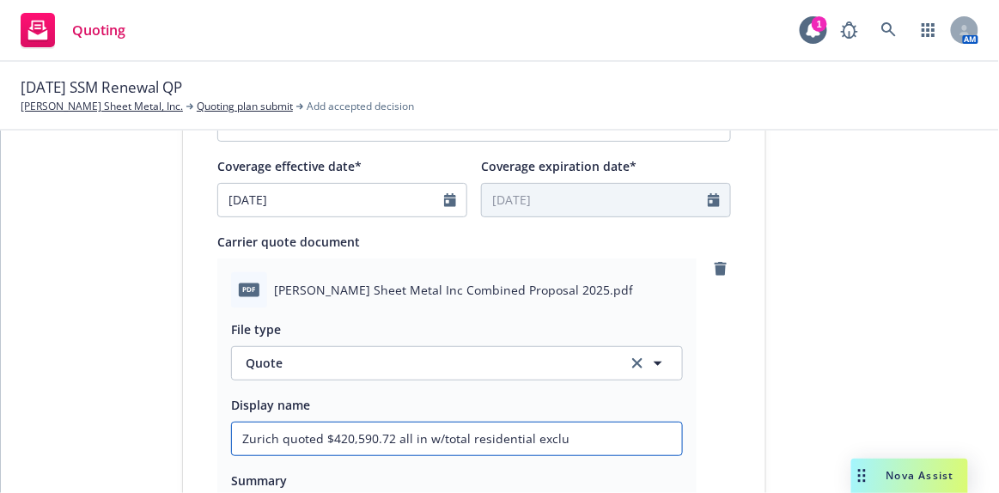
type input "Zurich quoted $420,590.72 all in w/total residential exclus"
type textarea "x"
type input "Zurich quoted $420,590.72 all in w/total residential exclusi"
type textarea "x"
type input "Zurich quoted $420,590.72 all in w/total residential exclusio"
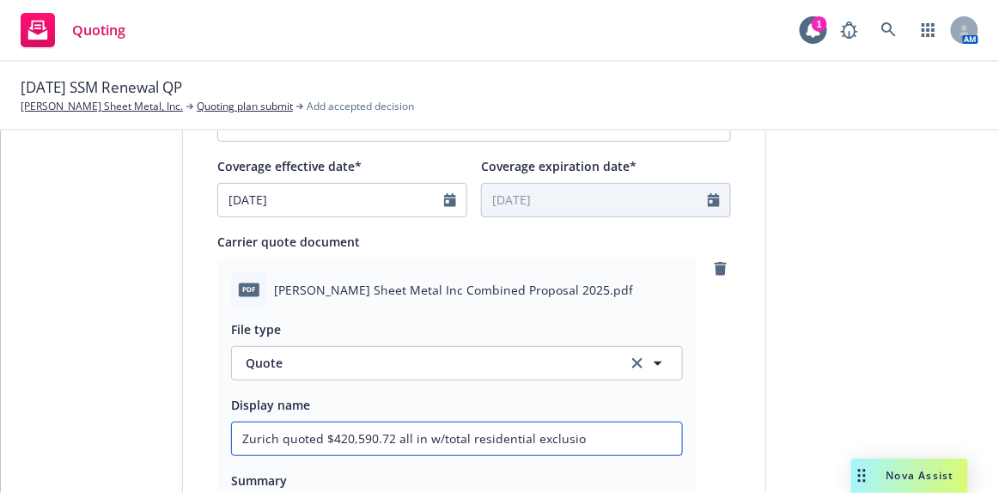
type textarea "x"
type input "Zurich quoted $420,590.72 all in w/total residential exclusion"
type textarea "x"
type input "Zurich quoted $420,590.72 all in w/total residential exclusion"
type textarea "x"
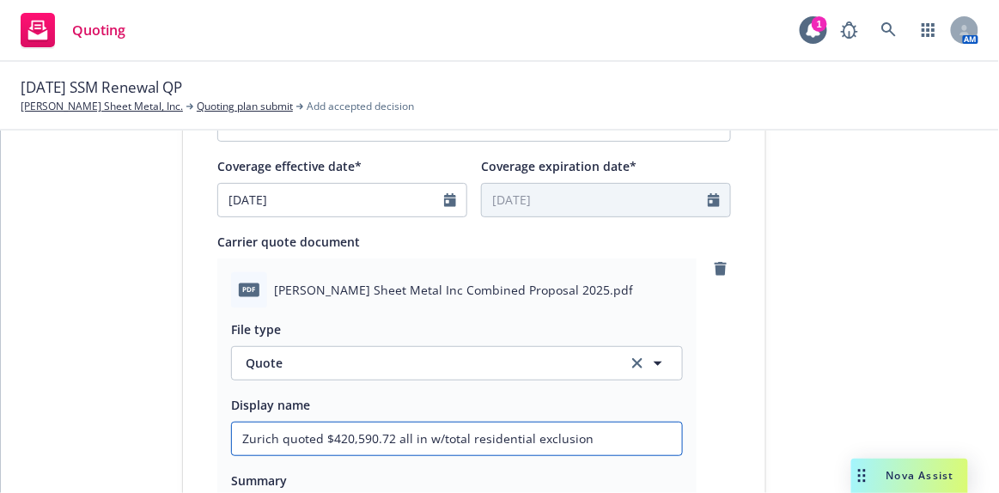
type input "Zurich quoted $420,590.72 all in w/total residential exclusion $"
type textarea "x"
type input "Zurich quoted $420,590.72 all in w/total residential exclusion"
type textarea "x"
type input "Zurich quoted $420,590.72 all in w/total residential exclusion &"
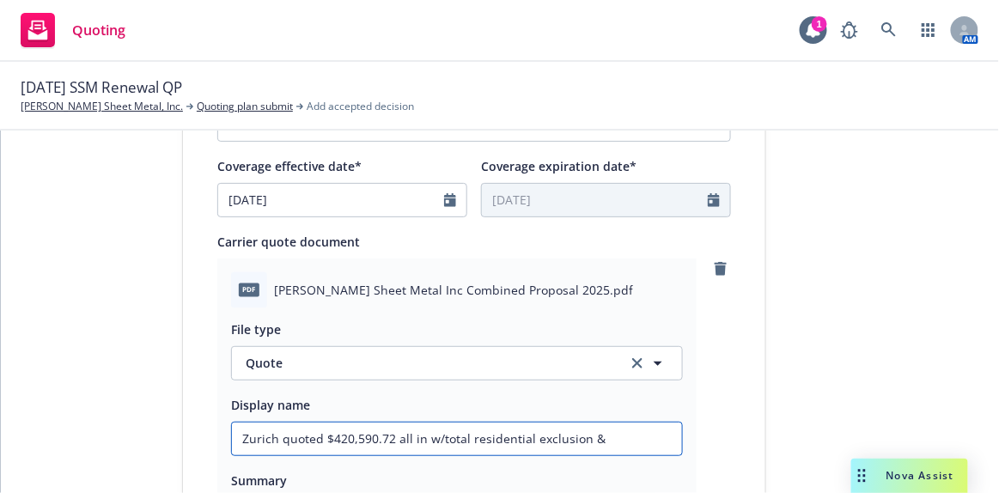
type textarea "x"
type input "Zurich quoted $420,590.72 all in w/total residential exclusion &"
type textarea "x"
type input "Zurich quoted $420,590.72 all in w/total residential exclusion & $"
type textarea "x"
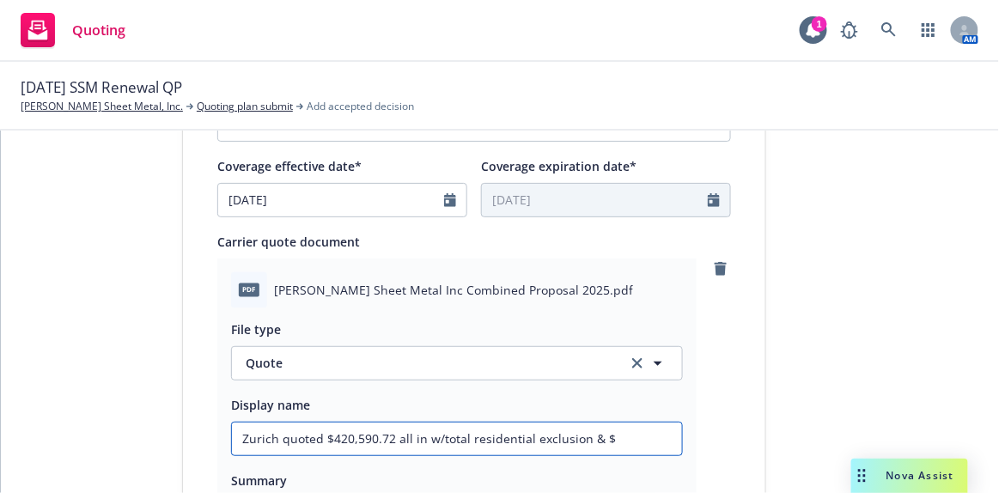
type input "Zurich quoted $420,590.72 all in w/total residential exclusion & $2"
type textarea "x"
type input "Zurich quoted $420,590.72 all in w/total residential exclusion & $25"
type textarea "x"
type input "Zurich quoted $420,590.72 all in w/total residential exclusion & $25k"
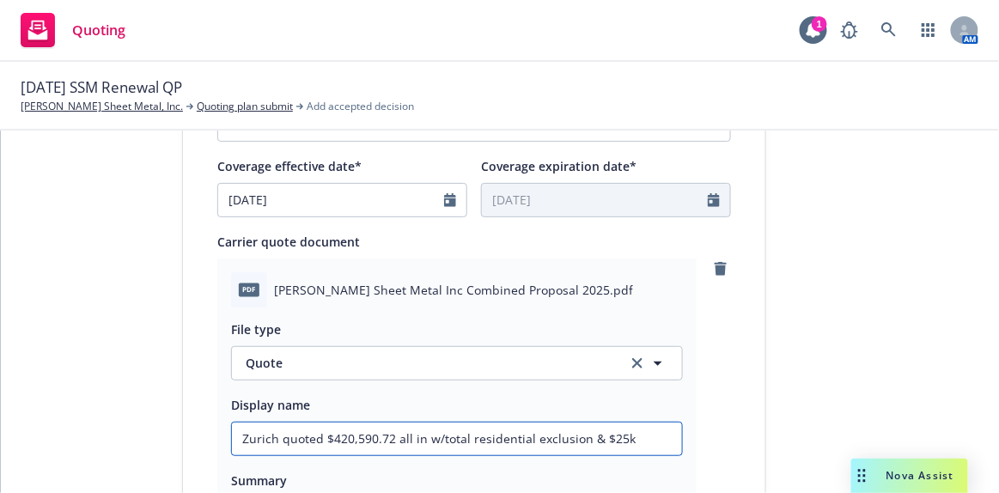
type textarea "x"
type input "Zurich quoted $420,590.72 all in w/total residential exclusion & $25k"
type textarea "x"
type input "Zurich quoted $420,590.72 all in w/total residential exclusion & $25k G"
type textarea "x"
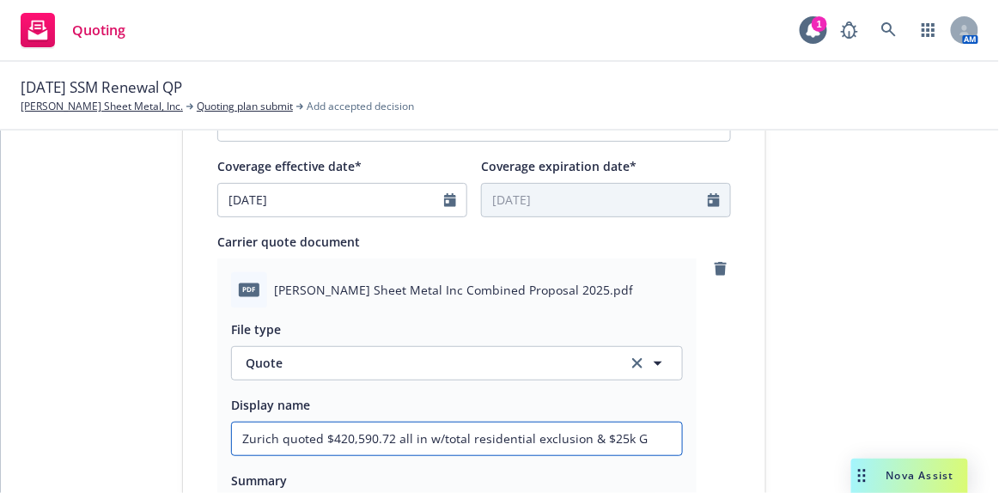
type input "Zurich quoted $420,590.72 all in w/total residential exclusion & $25k GL"
type textarea "x"
type input "Zurich quoted $420,590.72 all in w/total residential exclusion & $25k GL"
type textarea "x"
type input "Zurich quoted $420,590.72 all in w/total residential exclusion & $25k GL d"
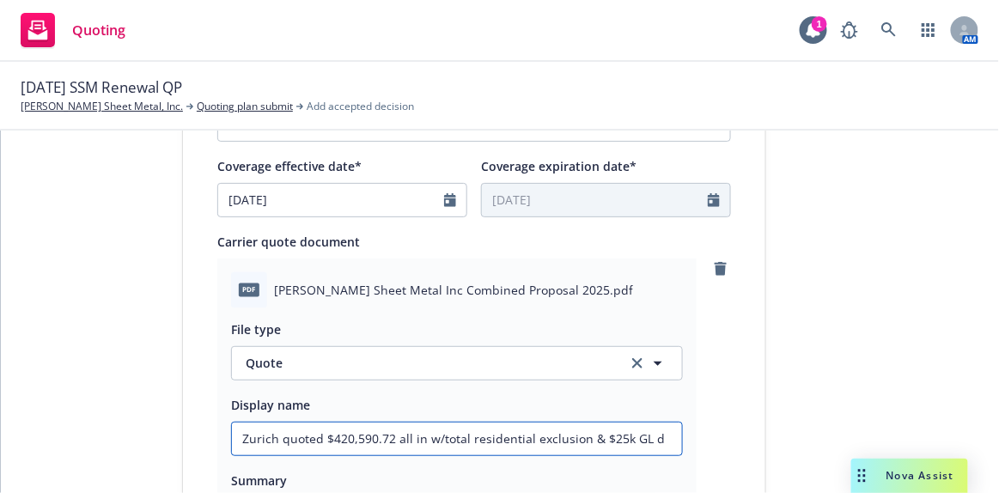
type textarea "x"
type input "Zurich quoted $420,590.72 all in w/total residential exclusion & $25k GL de"
type textarea "x"
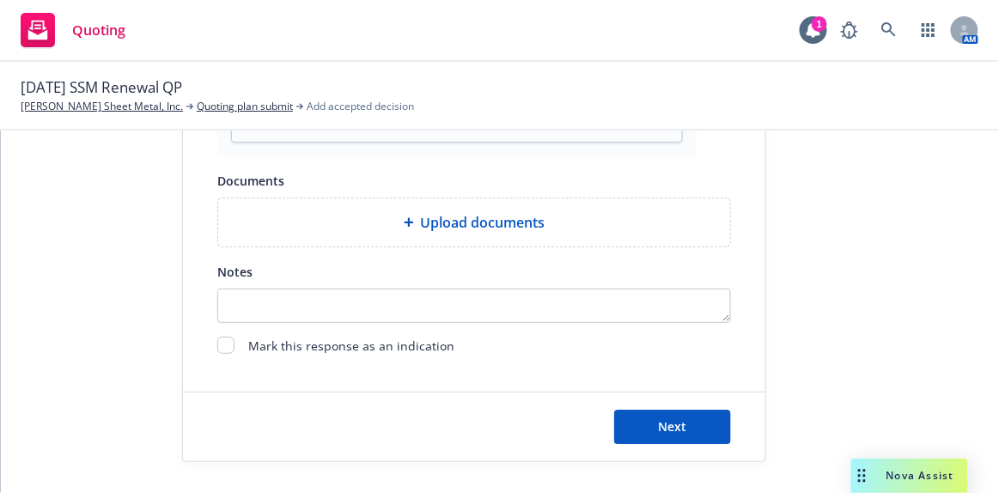
scroll to position [1117, 0]
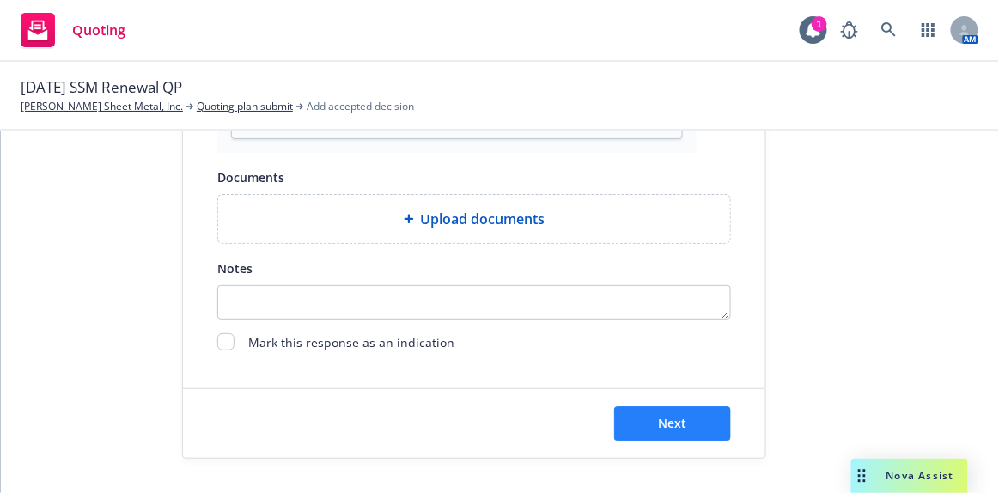
type input "Zurich quoted $420,590.72 all in w/total residential exclusion & $25k GL ded"
click at [702, 424] on button "Next" at bounding box center [672, 423] width 117 height 34
type textarea "x"
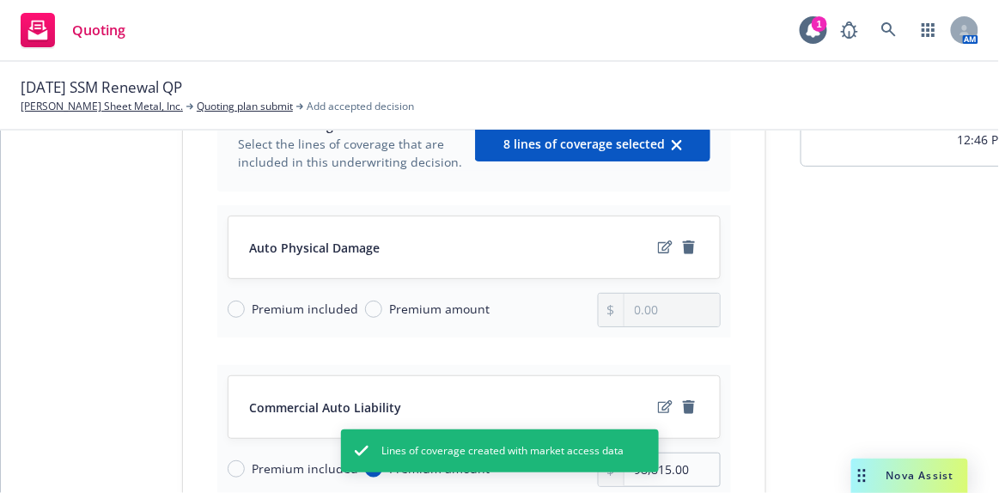
scroll to position [234, 0]
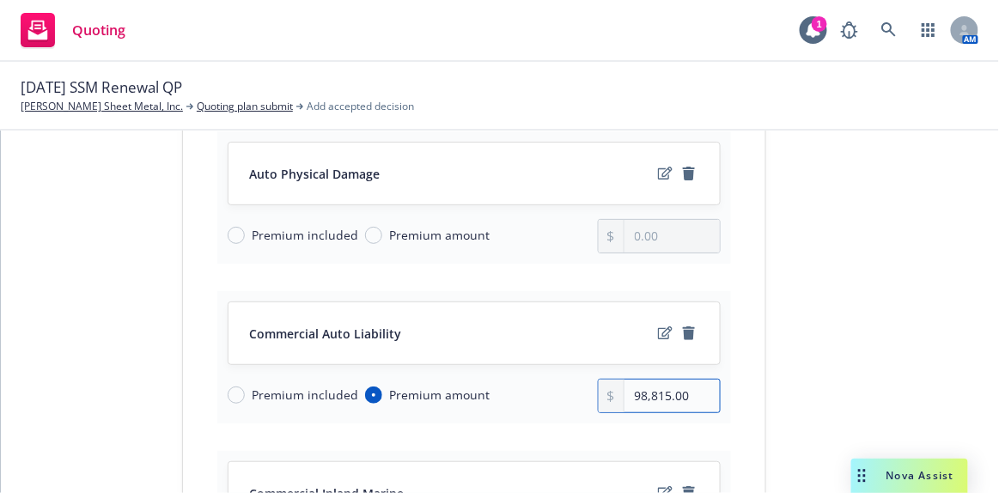
drag, startPoint x: 696, startPoint y: 393, endPoint x: 601, endPoint y: 407, distance: 95.5
click at [601, 407] on div "98,815.00" at bounding box center [660, 396] width 124 height 34
type input "104,449.00"
click at [272, 237] on span "Premium included" at bounding box center [305, 235] width 107 height 18
click at [245, 237] on input "Premium included" at bounding box center [236, 235] width 17 height 17
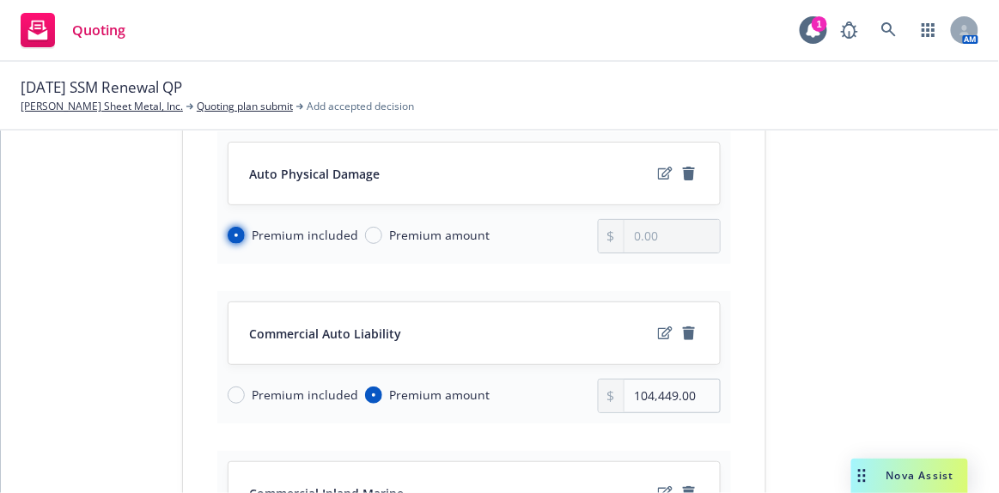
radio input "true"
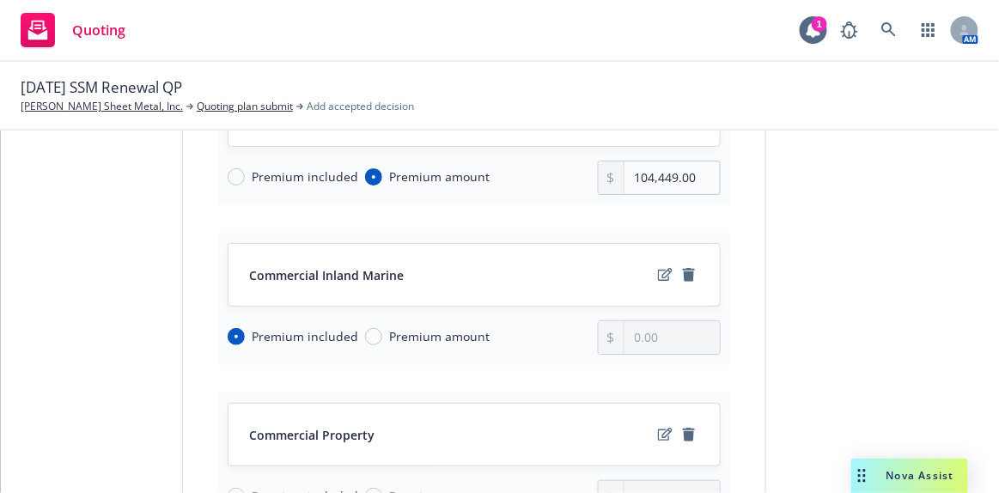
scroll to position [468, 0]
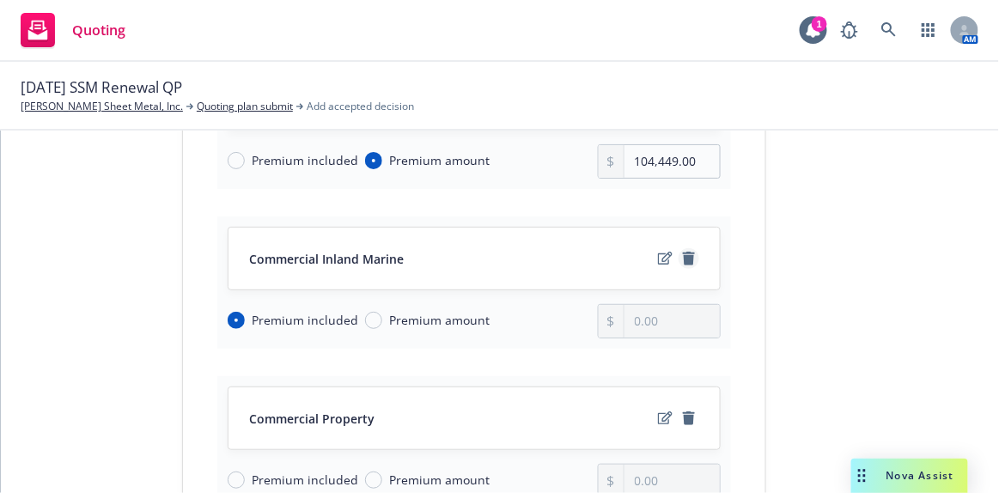
click at [683, 257] on icon "remove" at bounding box center [689, 259] width 12 height 14
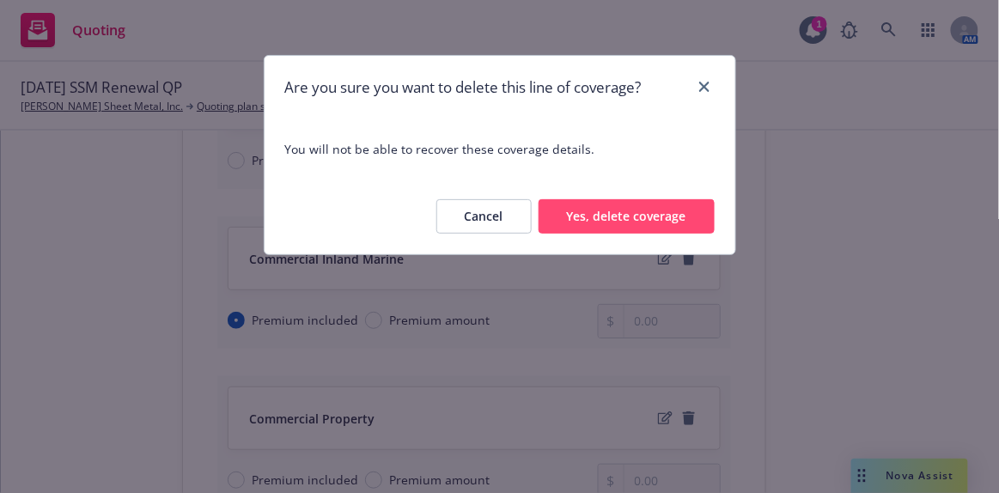
click at [672, 218] on button "Yes, delete coverage" at bounding box center [627, 216] width 176 height 34
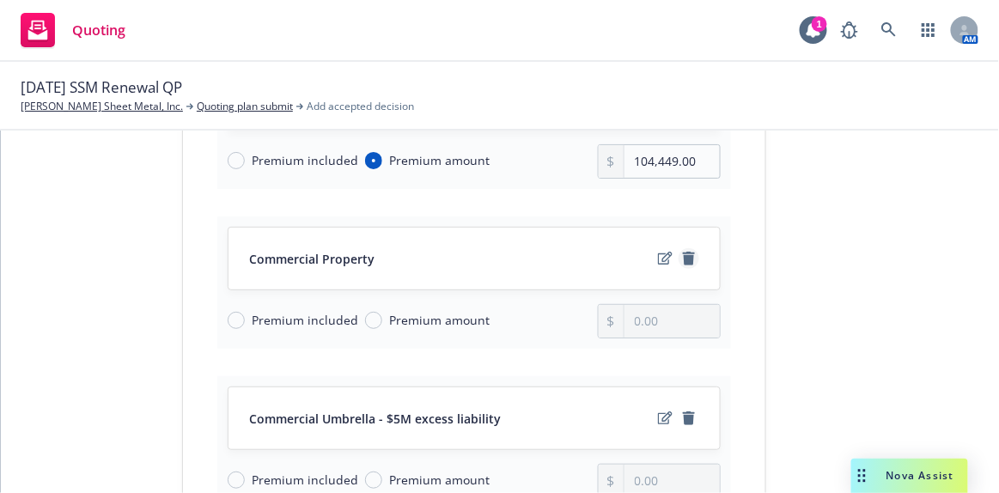
click at [685, 253] on icon "remove" at bounding box center [689, 259] width 12 height 14
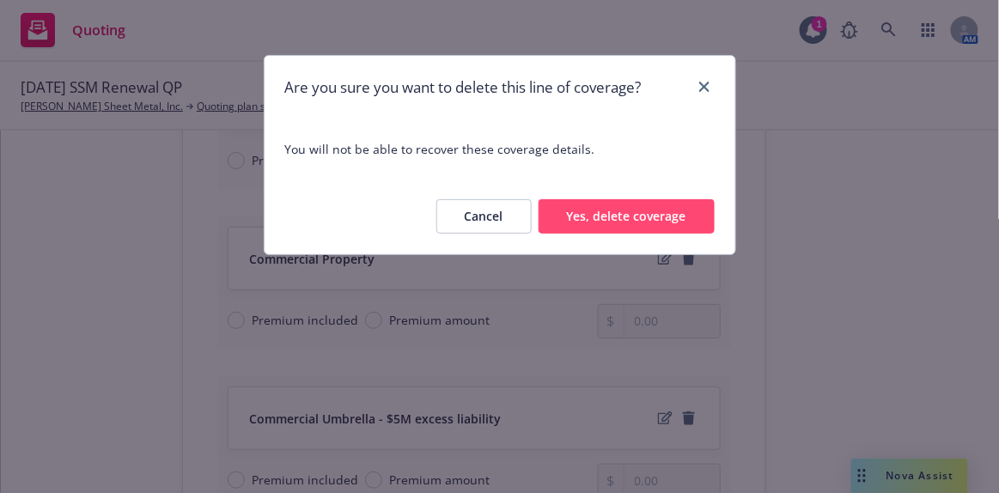
click at [651, 219] on button "Yes, delete coverage" at bounding box center [627, 216] width 176 height 34
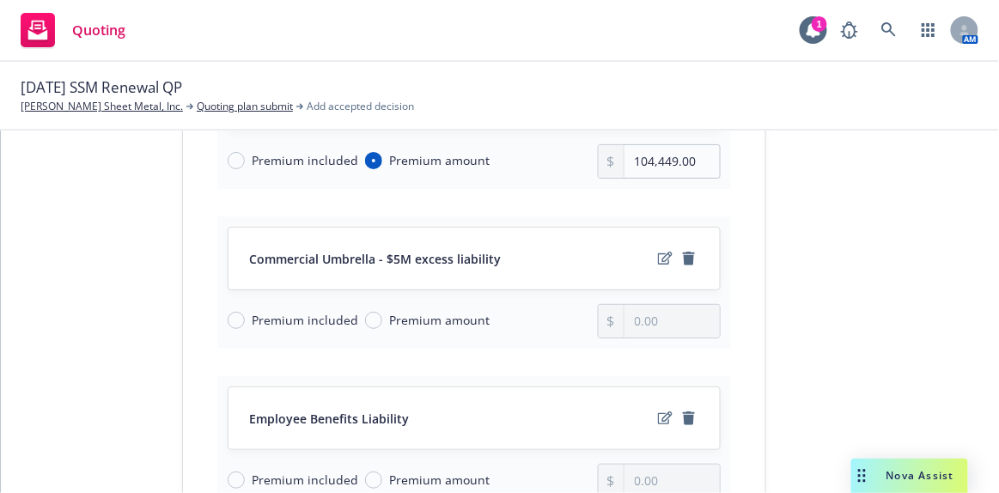
click at [442, 316] on span "Premium amount" at bounding box center [439, 320] width 101 height 18
click at [382, 316] on input "Premium amount" at bounding box center [373, 320] width 17 height 17
radio input "true"
drag, startPoint x: 663, startPoint y: 319, endPoint x: 595, endPoint y: 333, distance: 69.4
click at [598, 333] on div "0.00" at bounding box center [660, 321] width 124 height 34
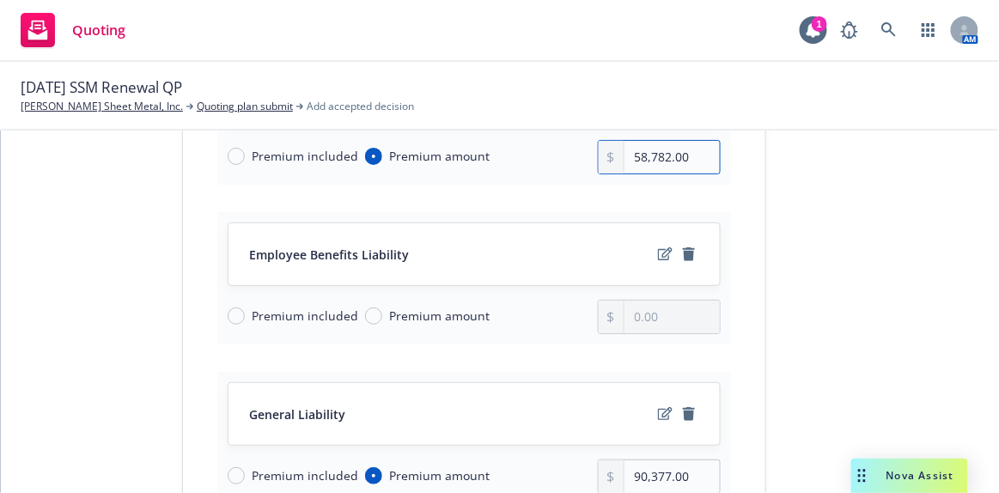
scroll to position [703, 0]
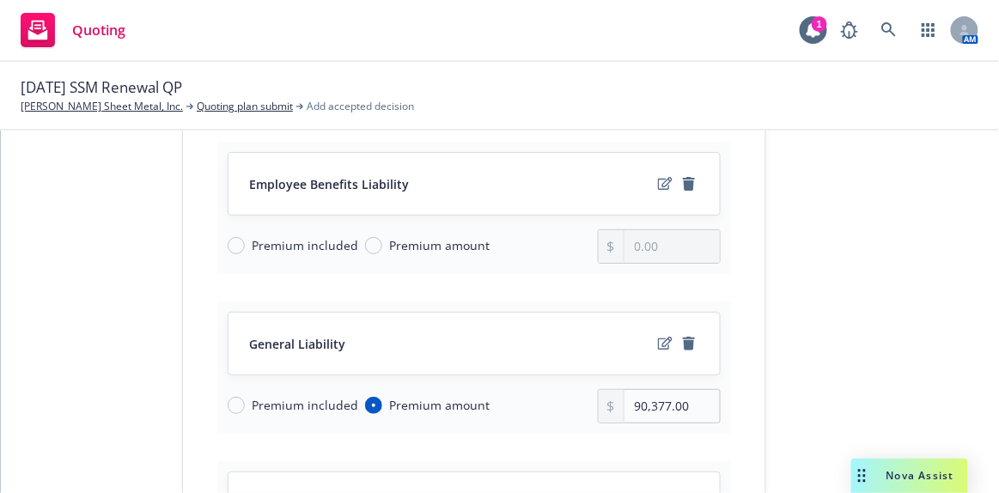
type input "58,782.00"
click at [320, 239] on span "Premium included" at bounding box center [305, 245] width 107 height 18
click at [245, 239] on input "Premium included" at bounding box center [236, 245] width 17 height 17
radio input "true"
drag, startPoint x: 701, startPoint y: 399, endPoint x: 546, endPoint y: 424, distance: 156.6
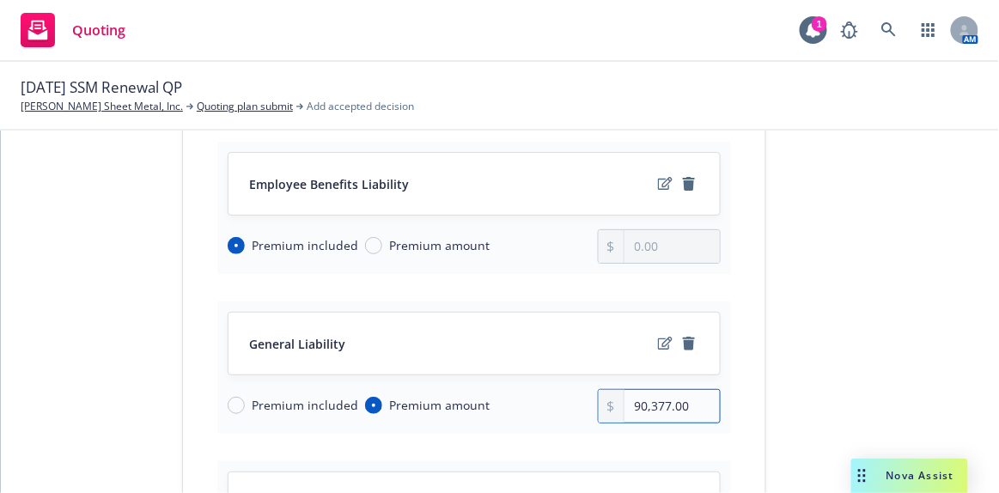
click at [548, 424] on div "General Liability Premium included Premium amount 90,377.00" at bounding box center [474, 368] width 514 height 132
type input "88,144.00"
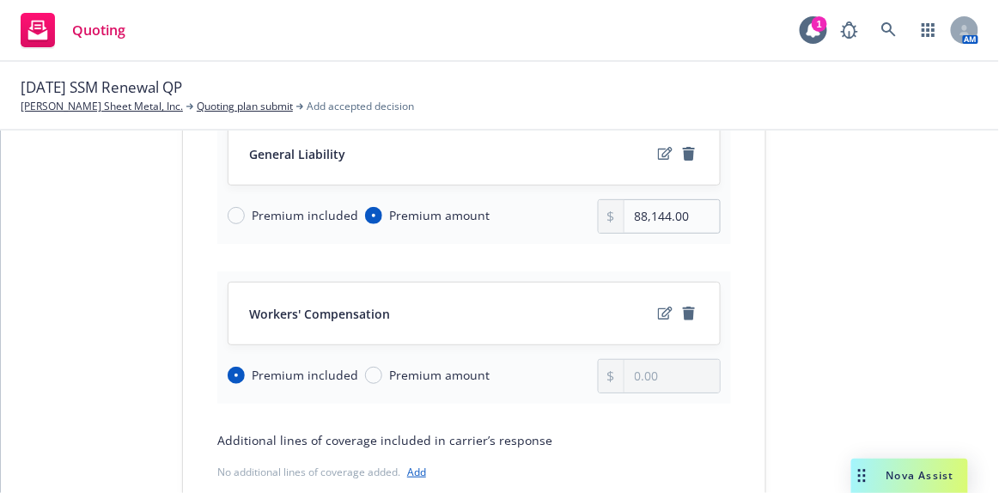
drag, startPoint x: 409, startPoint y: 363, endPoint x: 439, endPoint y: 362, distance: 30.1
click at [410, 366] on span "Premium amount" at bounding box center [439, 375] width 101 height 18
click at [382, 367] on input "Premium amount" at bounding box center [373, 375] width 17 height 17
radio input "true"
radio input "false"
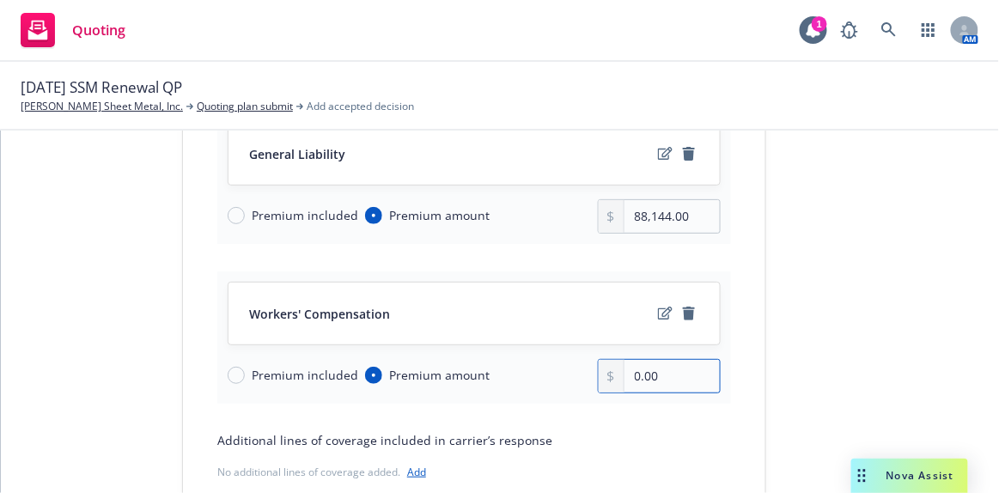
drag, startPoint x: 664, startPoint y: 369, endPoint x: 612, endPoint y: 372, distance: 52.5
click at [612, 372] on div "0.00" at bounding box center [660, 376] width 124 height 34
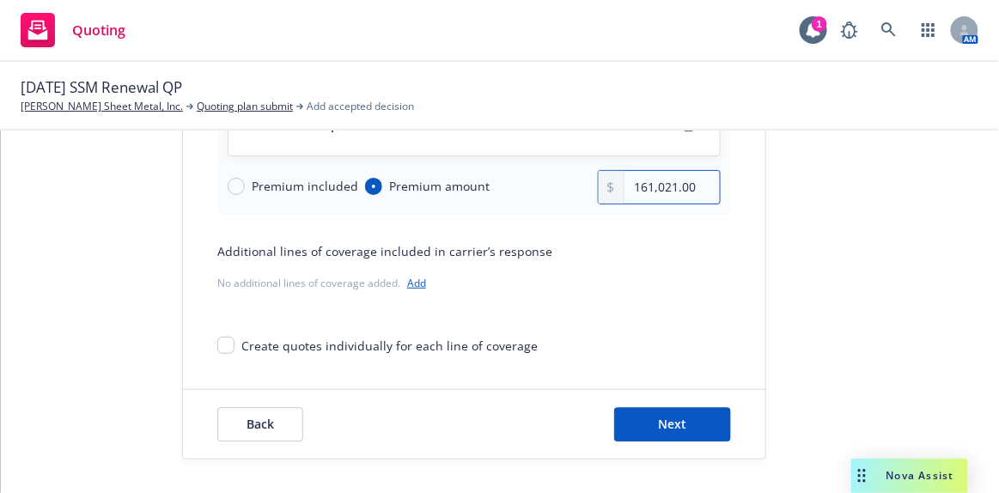
scroll to position [1085, 0]
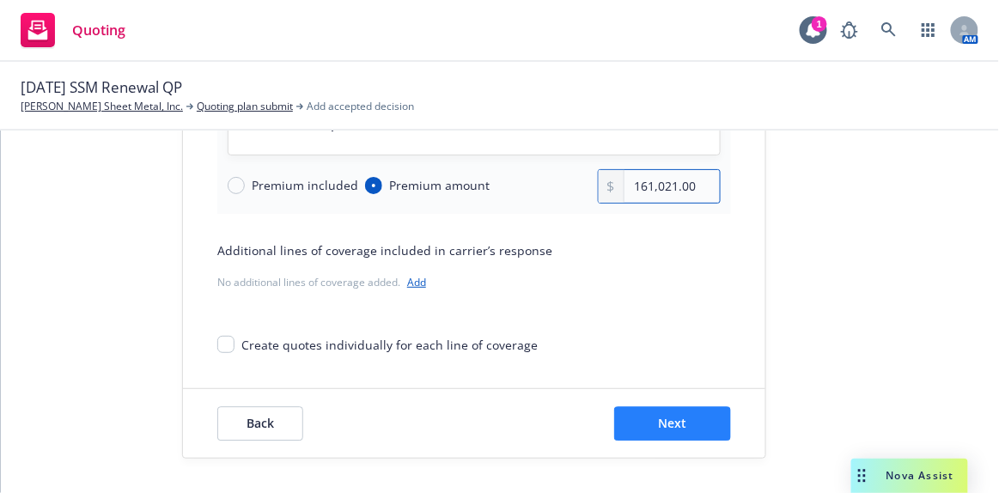
type input "161,021.00"
click at [681, 417] on button "Next" at bounding box center [672, 423] width 117 height 34
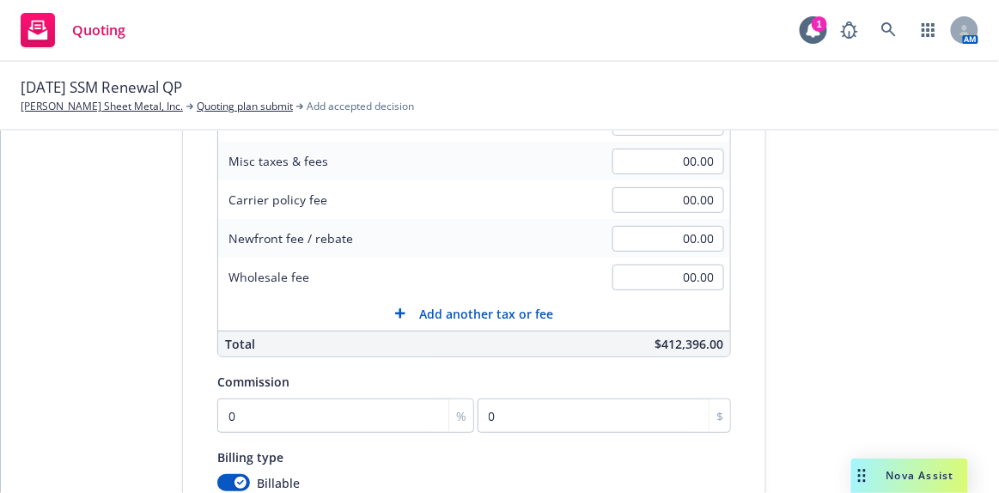
scroll to position [204, 0]
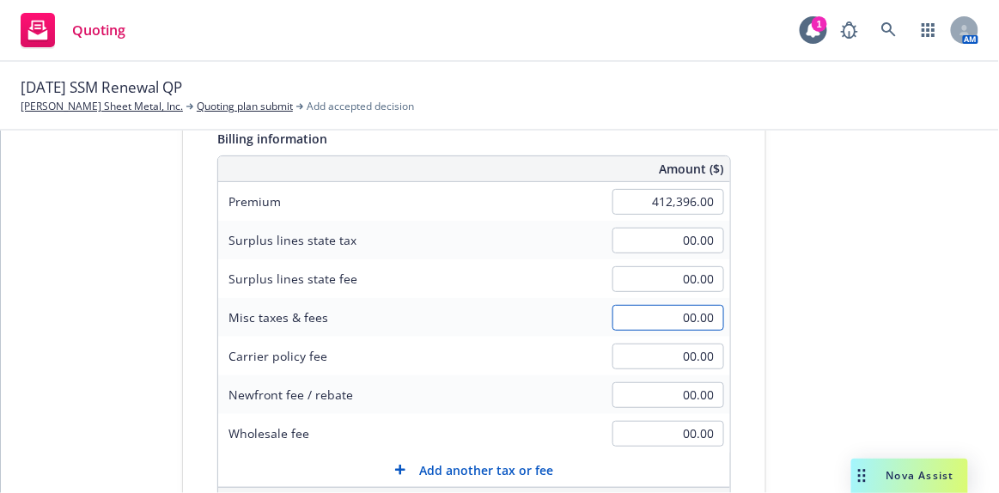
click at [683, 317] on input "00.00" at bounding box center [669, 318] width 112 height 26
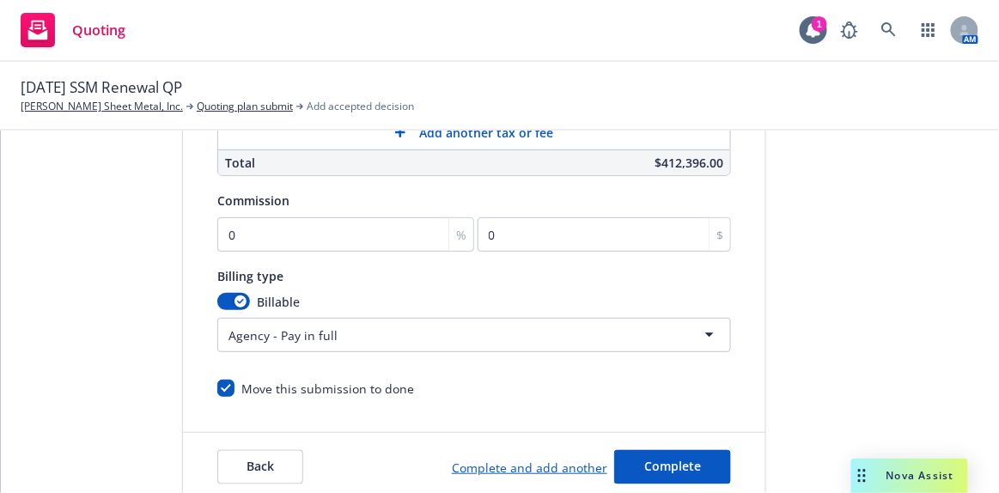
scroll to position [516, 0]
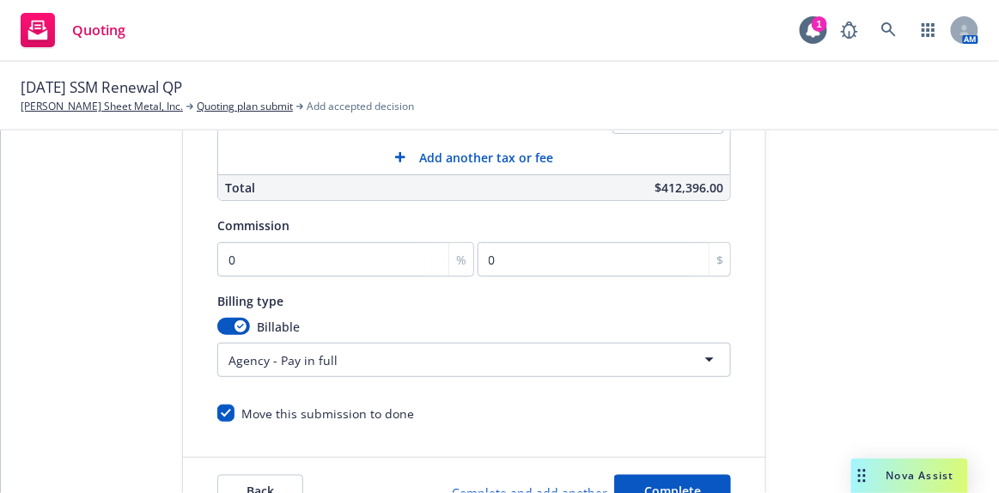
type input "8,194.72"
click at [406, 357] on html "Quoting 1 AM 10/01/2025 SSM Renewal QP Simpson Sheet Metal, Inc. Quoting plan s…" at bounding box center [499, 246] width 999 height 493
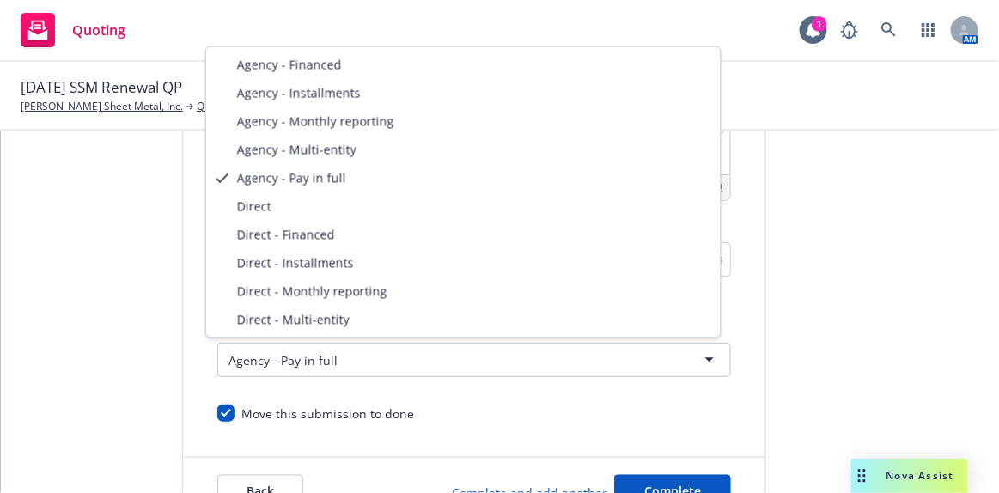
select select "DIRECT_INSTALLMENTS"
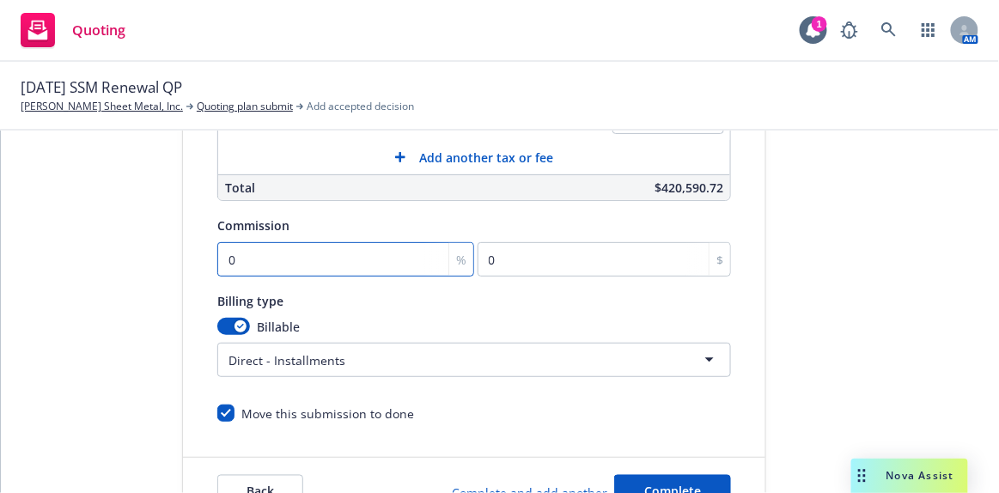
type input "1"
type input "4123.96"
type input "15"
type input "61859.4"
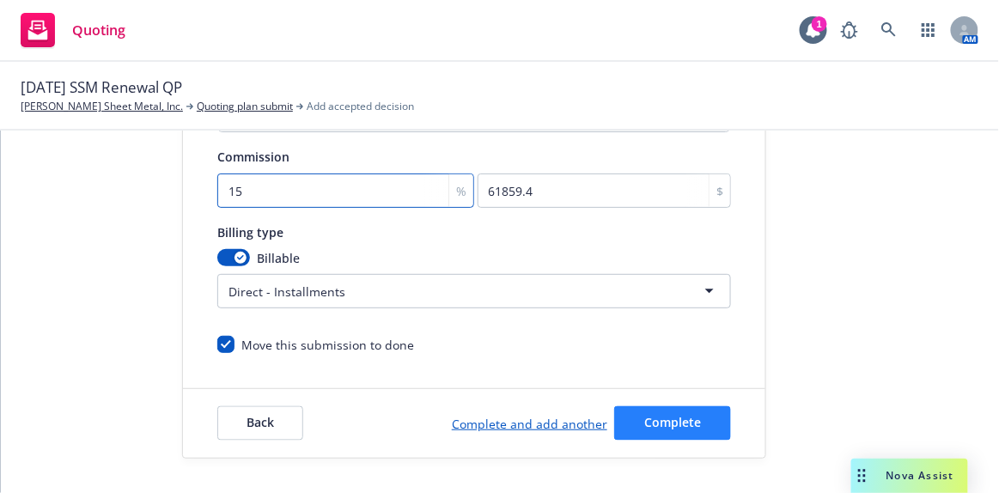
type input "15"
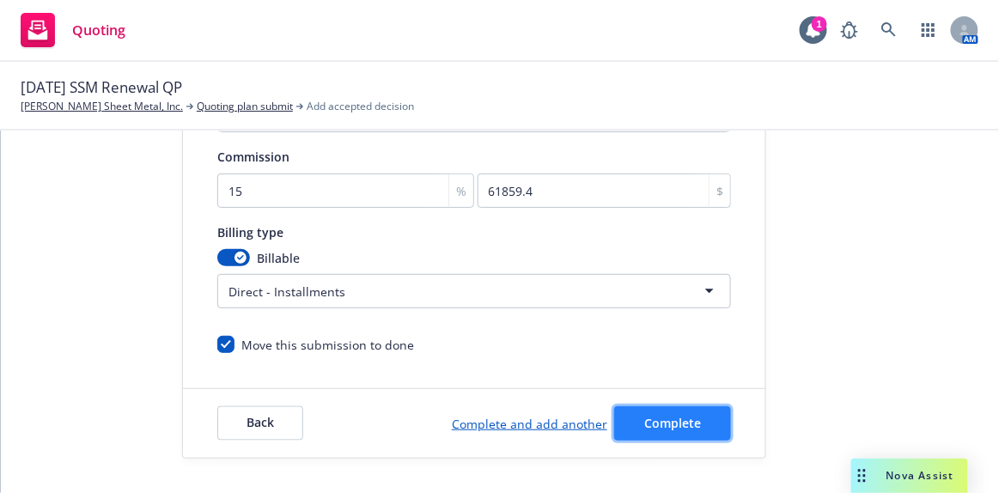
click at [656, 418] on span "Complete" at bounding box center [672, 423] width 57 height 16
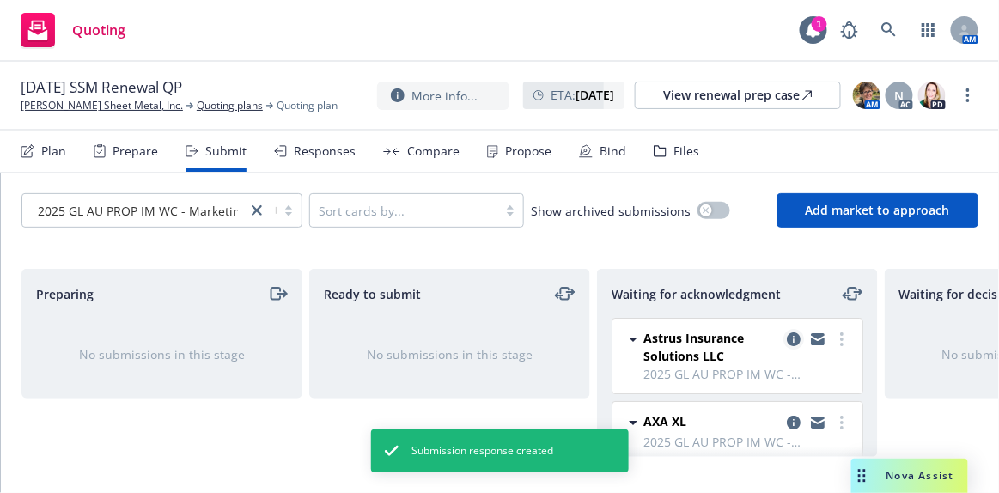
click at [787, 336] on icon "copy logging email" at bounding box center [794, 339] width 14 height 14
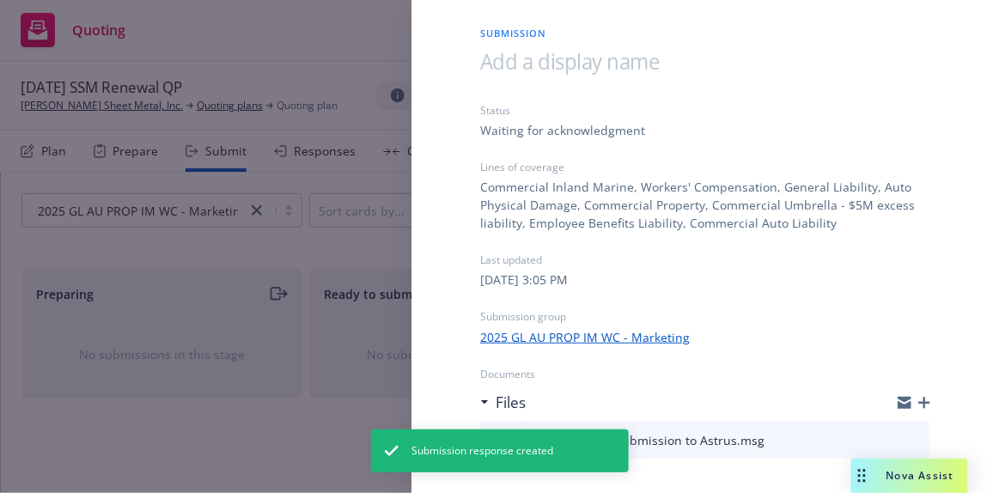
scroll to position [97, 0]
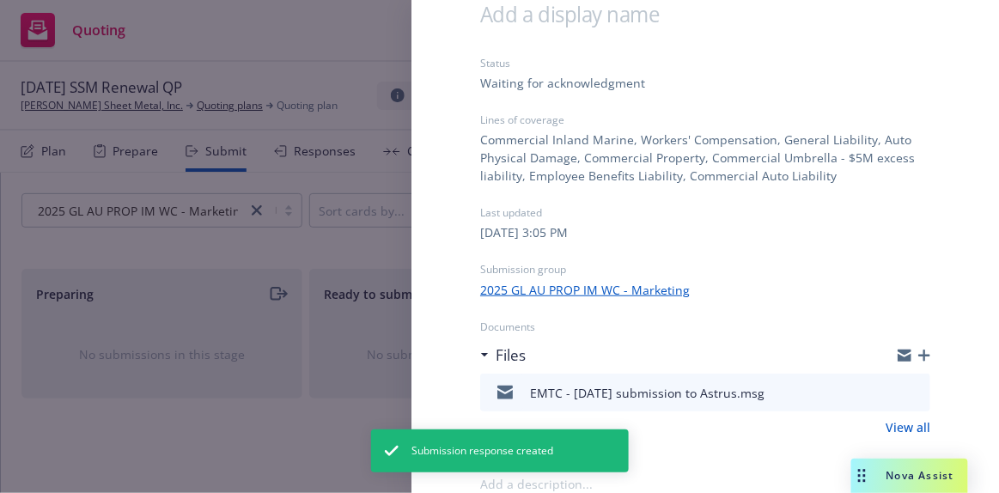
click at [879, 387] on icon "download file" at bounding box center [886, 391] width 14 height 14
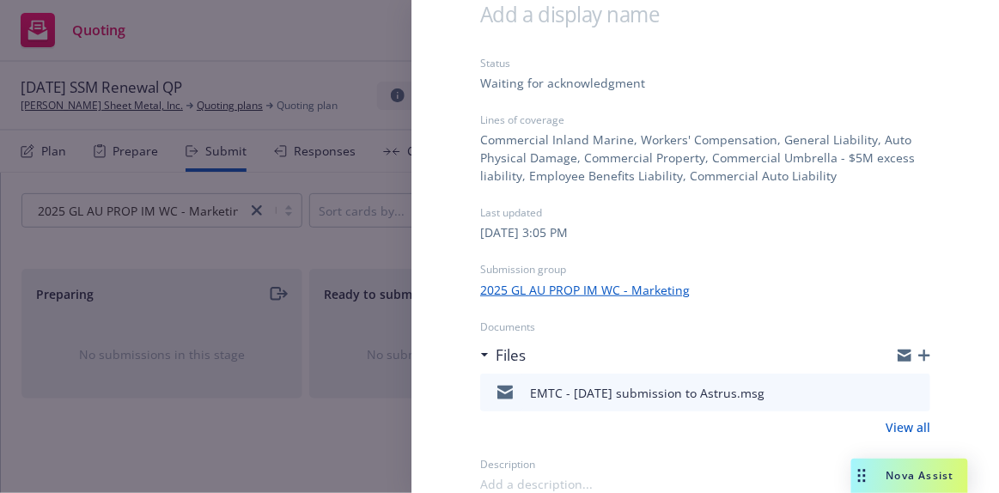
click at [918, 360] on icon "button" at bounding box center [924, 356] width 12 height 12
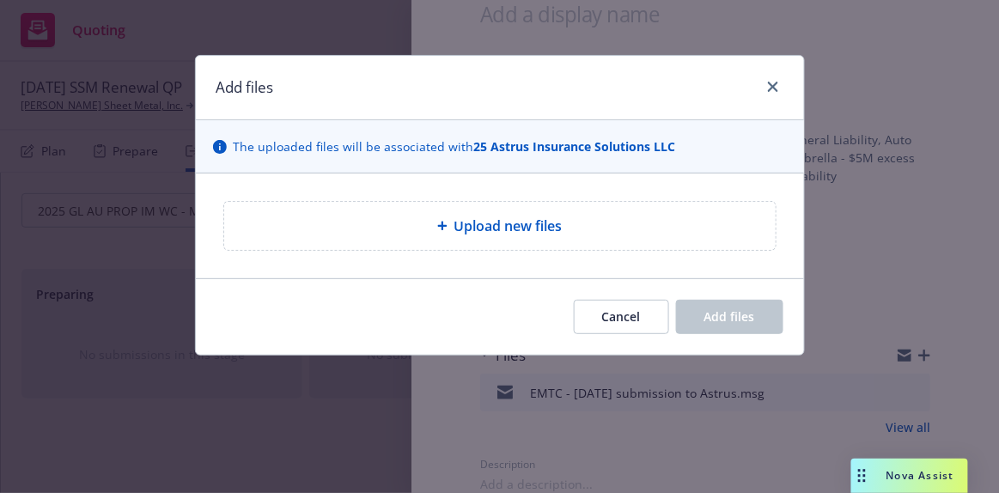
type textarea "x"
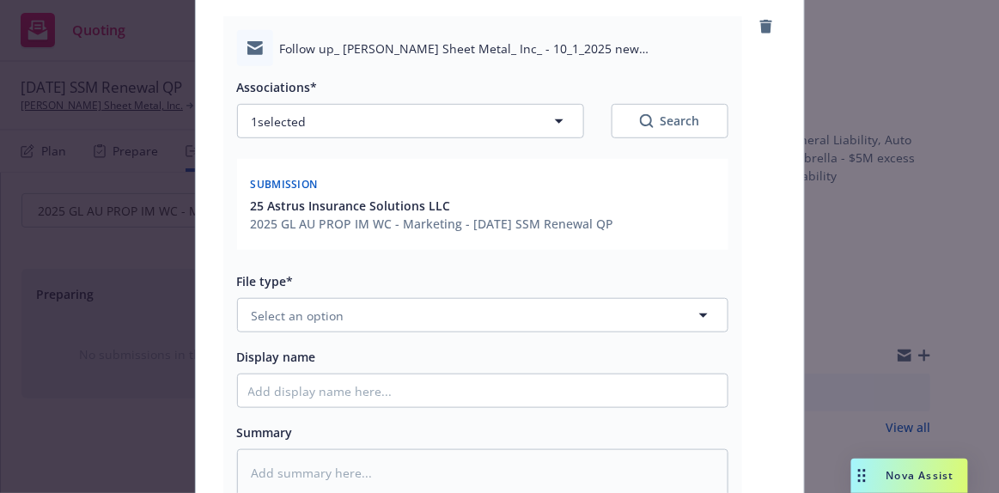
scroll to position [312, 0]
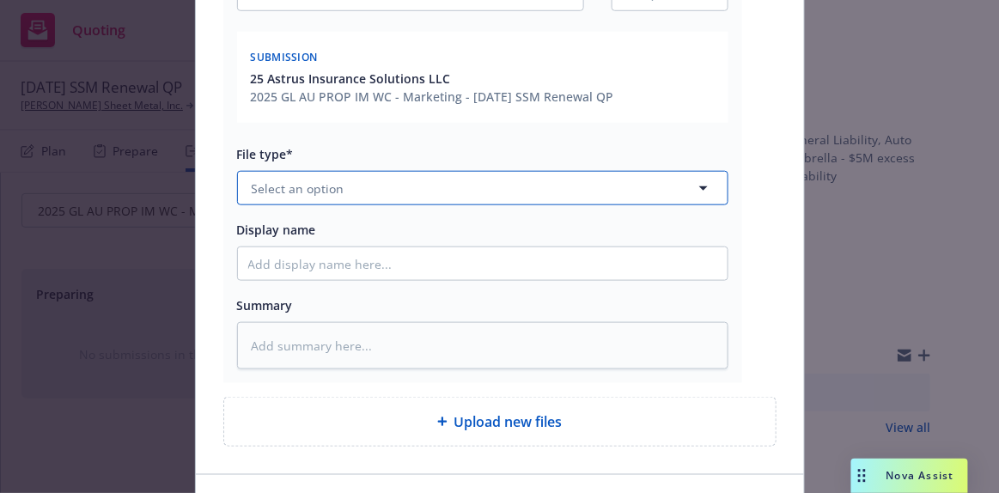
click at [367, 186] on button "Select an option" at bounding box center [482, 188] width 491 height 34
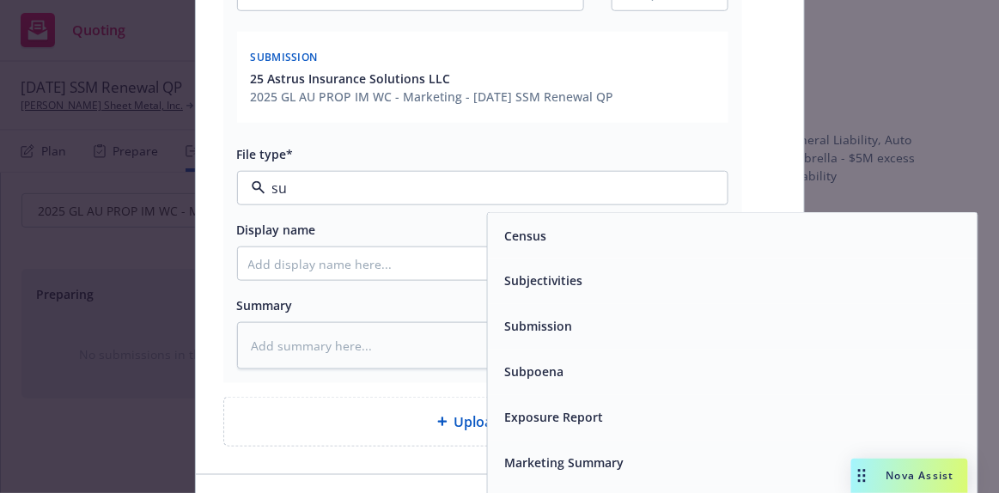
type input "sub"
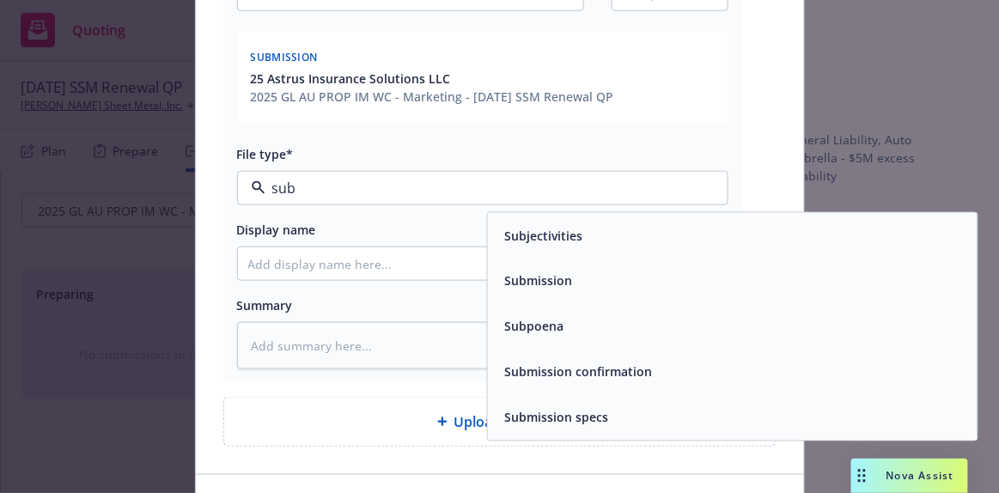
drag, startPoint x: 532, startPoint y: 281, endPoint x: 499, endPoint y: 277, distance: 32.8
click at [532, 281] on span "Submission" at bounding box center [538, 281] width 68 height 18
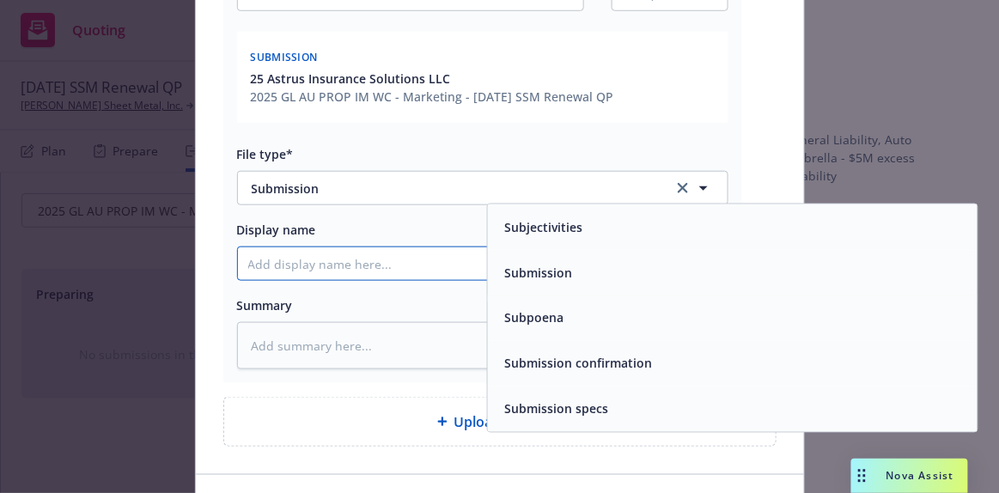
click at [339, 253] on input "Display name" at bounding box center [483, 263] width 490 height 33
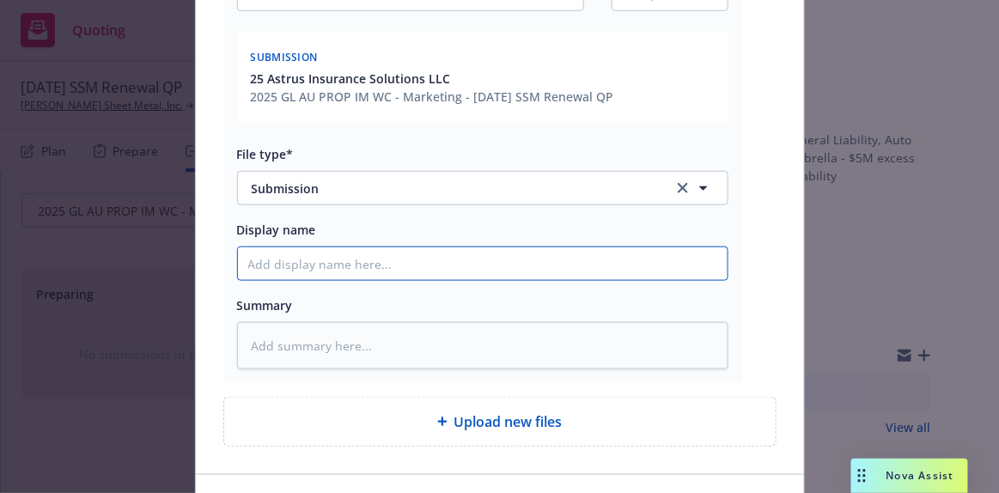
type textarea "x"
type input "E"
type textarea "x"
type input "EM"
type textarea "x"
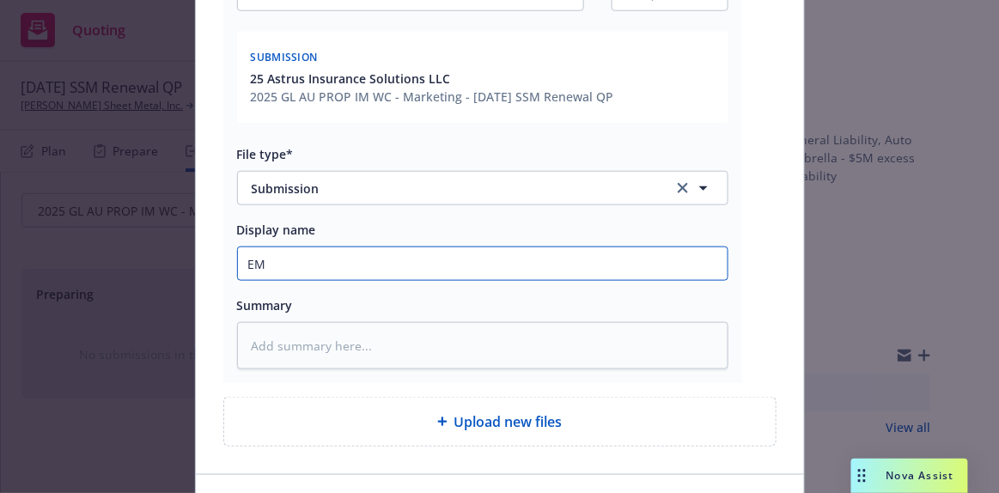
type input "EMT"
type textarea "x"
type input "EMTC"
type textarea "x"
type input "EMTC"
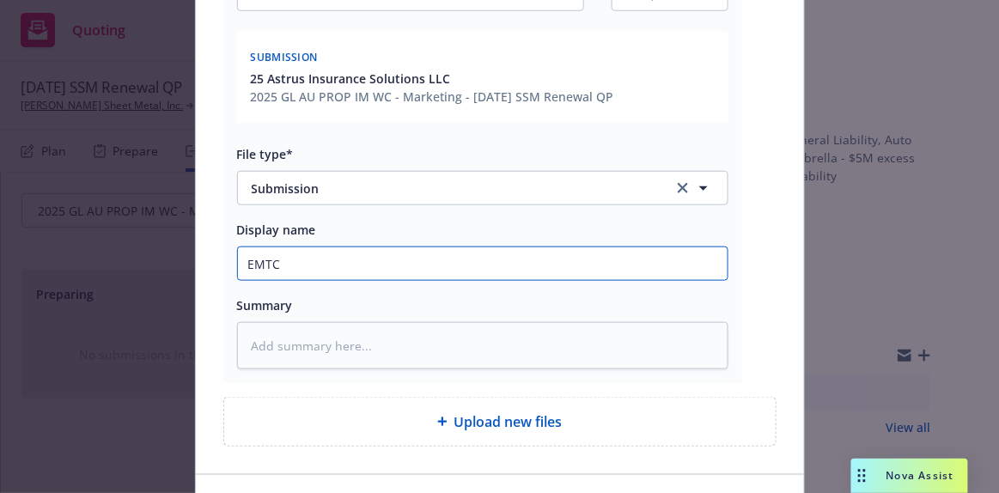
type textarea "x"
type input "EMTC -"
type textarea "x"
type input "EMTC -"
type textarea "x"
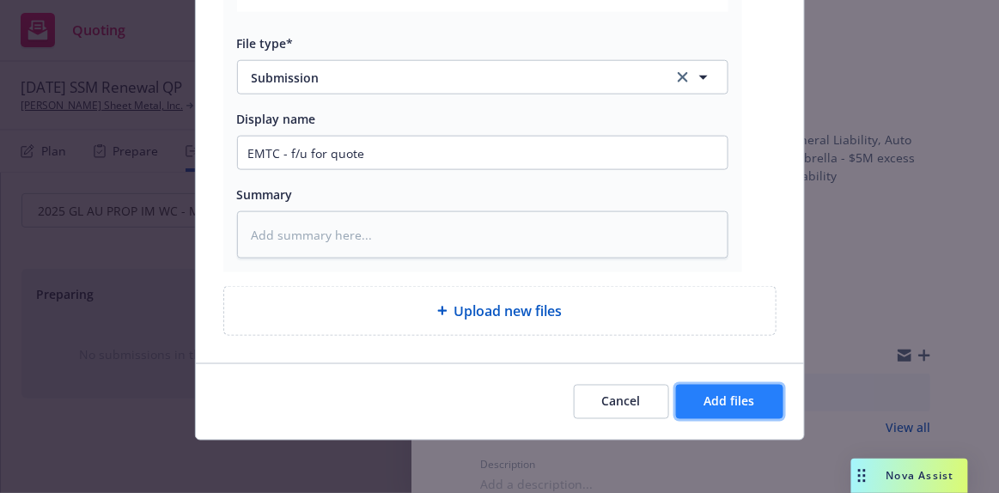
click at [708, 402] on span "Add files" at bounding box center [729, 401] width 51 height 16
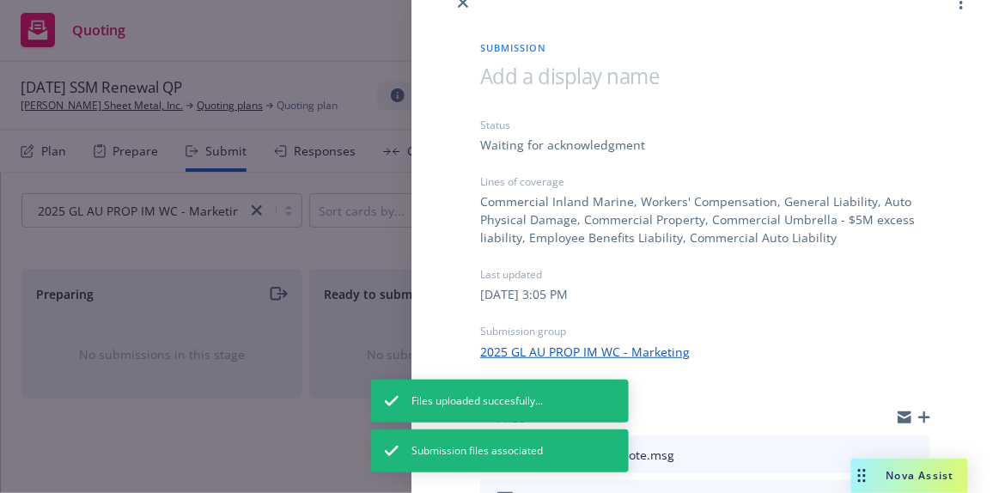
scroll to position [0, 0]
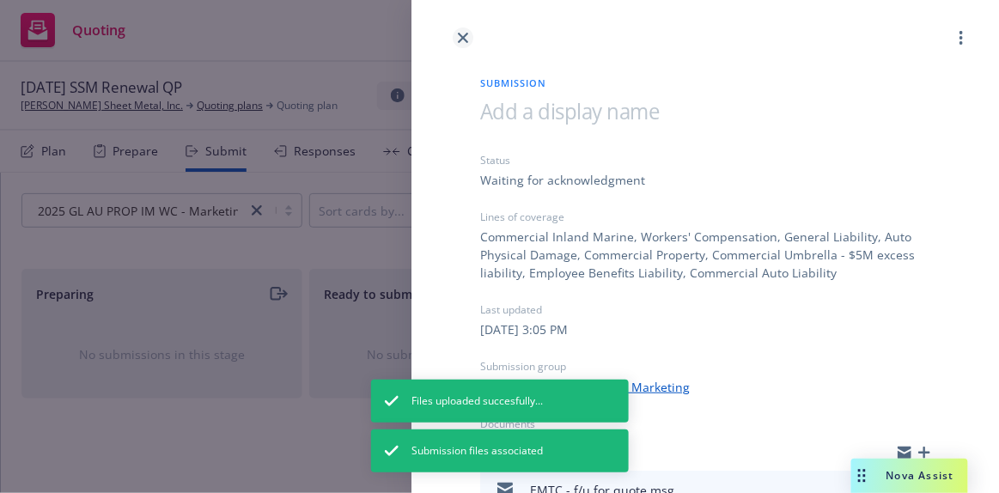
click at [462, 37] on icon "close" at bounding box center [463, 38] width 10 height 10
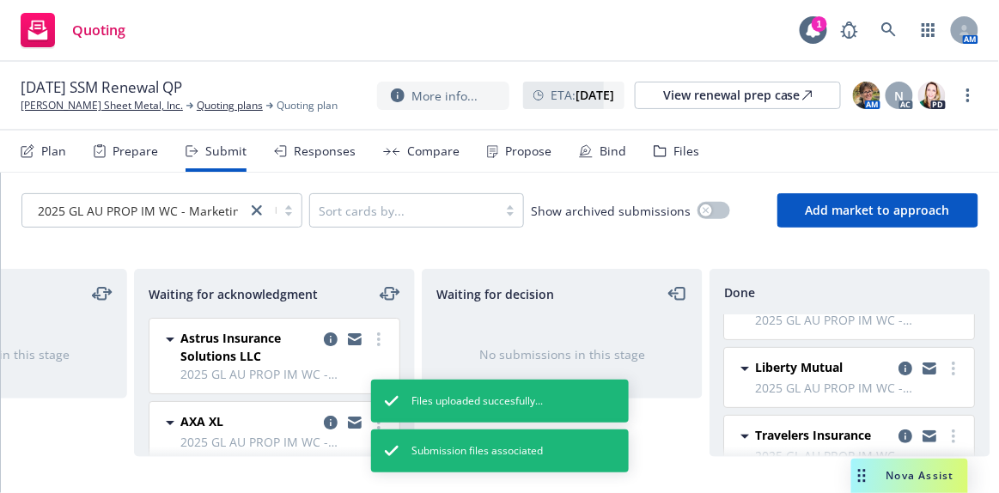
scroll to position [310, 0]
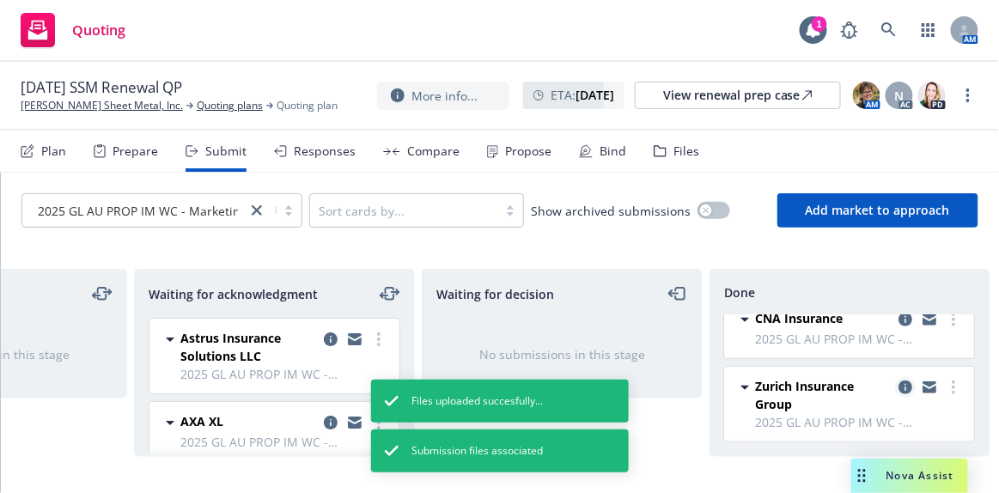
click at [899, 381] on icon "copy logging email" at bounding box center [906, 388] width 14 height 14
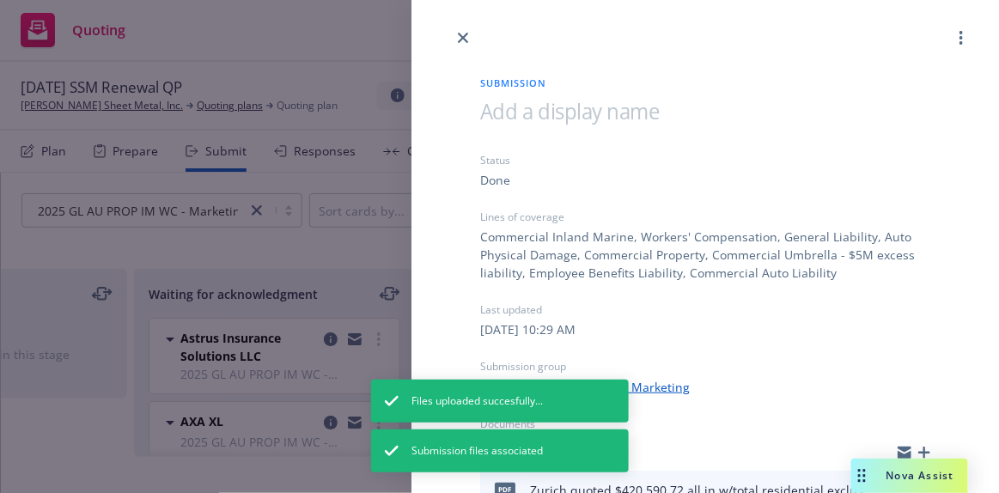
scroll to position [276, 0]
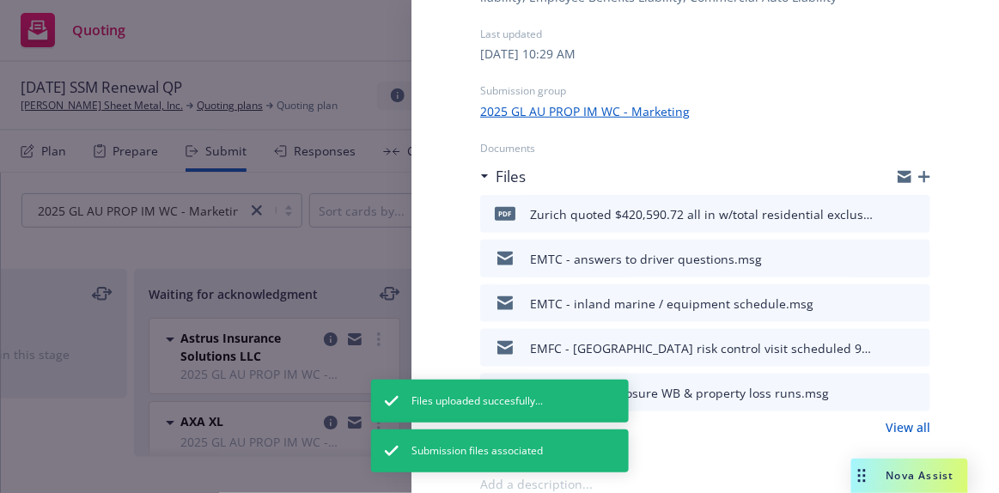
click at [918, 177] on icon "button" at bounding box center [924, 177] width 12 height 12
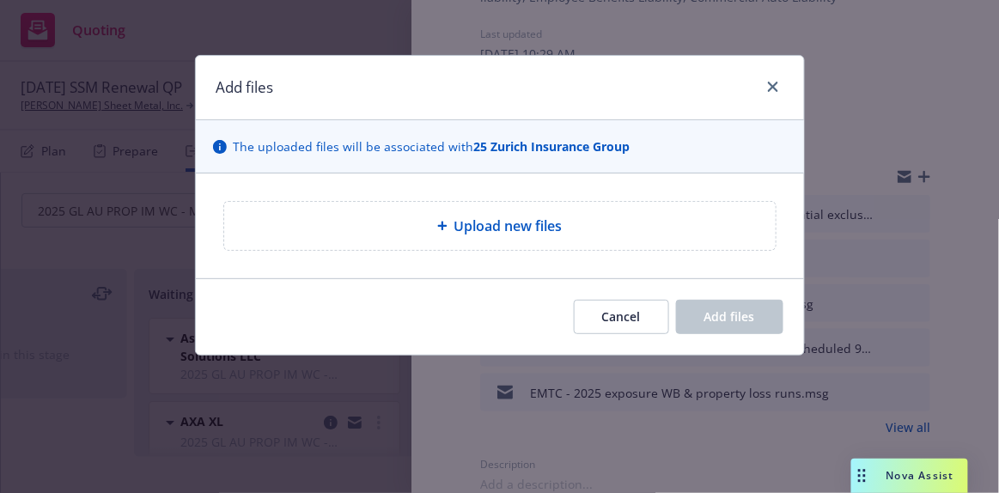
click at [511, 228] on span "Upload new files" at bounding box center [508, 226] width 108 height 21
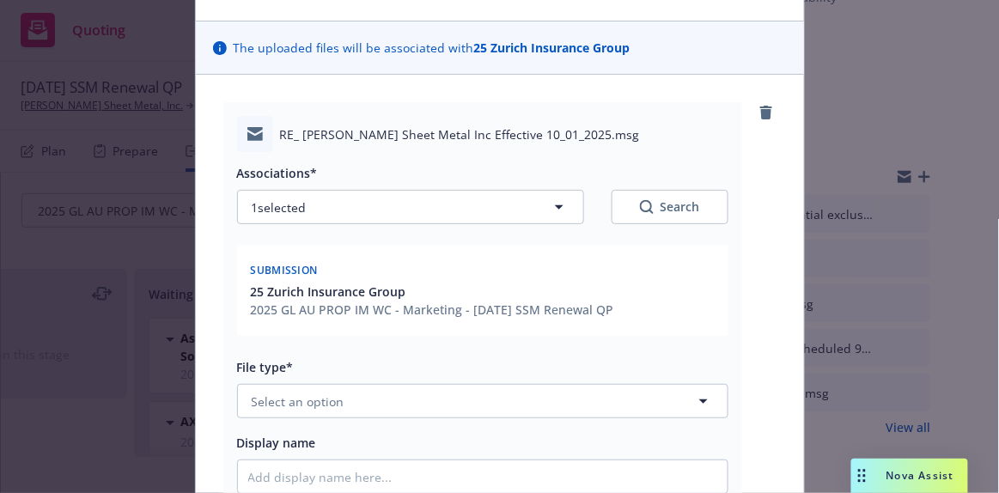
scroll to position [234, 0]
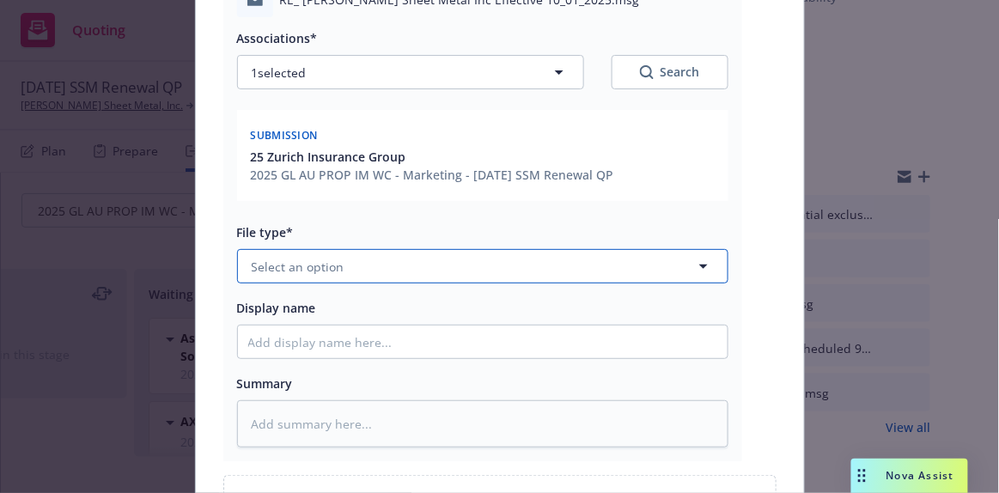
click at [413, 259] on button "Select an option" at bounding box center [482, 266] width 491 height 34
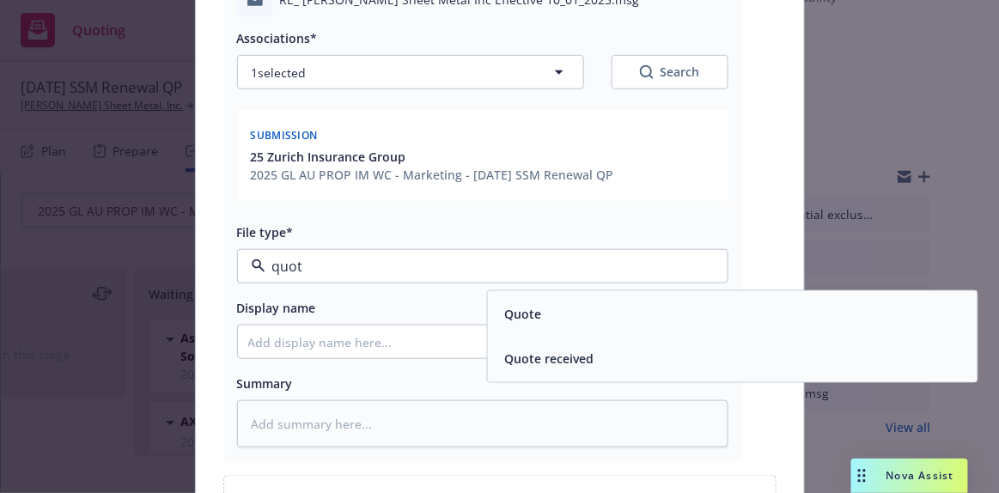
drag, startPoint x: 540, startPoint y: 359, endPoint x: 286, endPoint y: 303, distance: 259.5
click at [538, 358] on span "Quote received" at bounding box center [548, 360] width 89 height 18
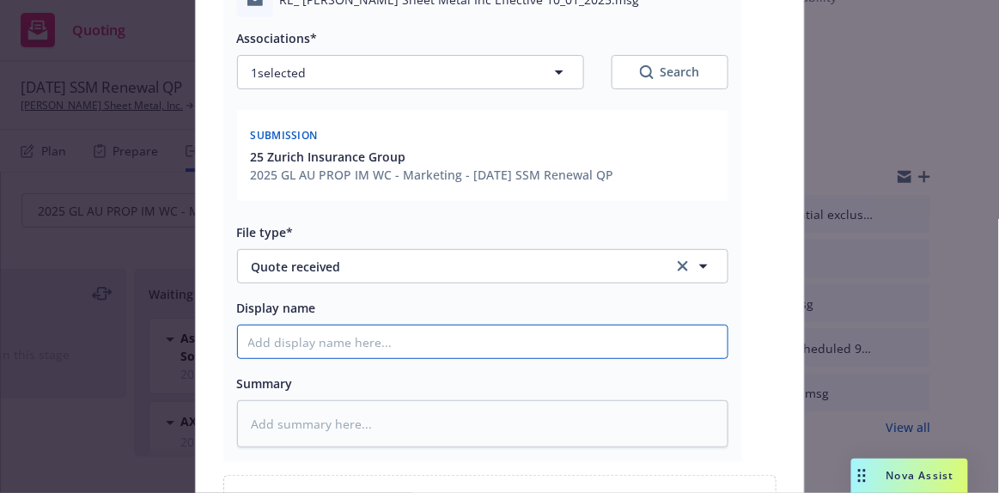
click at [293, 334] on input "Display name" at bounding box center [483, 342] width 490 height 33
paste input "otal residential exclusion w/carve back for apartments, institutional residenti…"
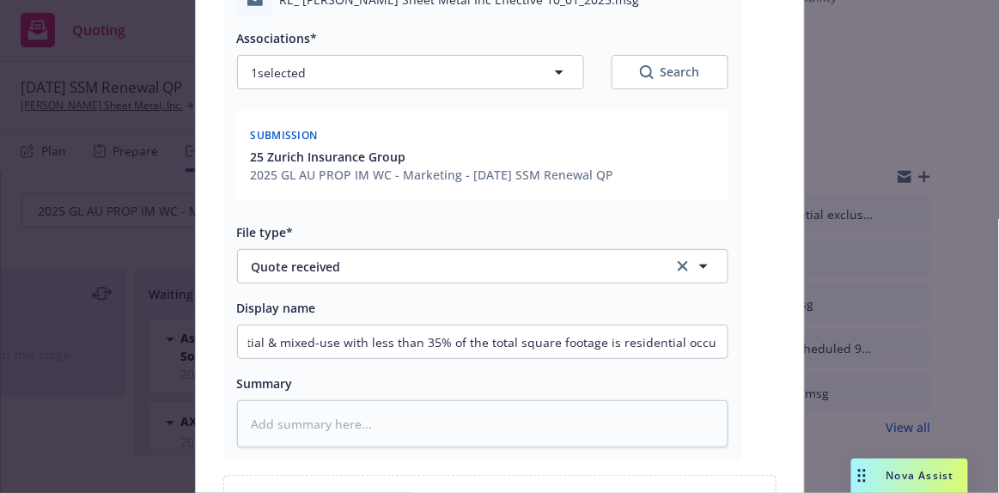
scroll to position [0, 0]
drag, startPoint x: 723, startPoint y: 340, endPoint x: 745, endPoint y: 338, distance: 22.5
click at [724, 340] on div "RE_ Simpson Sheet Metal Inc Effective 10_01_2025.msg Associations* 1 selected S…" at bounding box center [482, 213] width 519 height 493
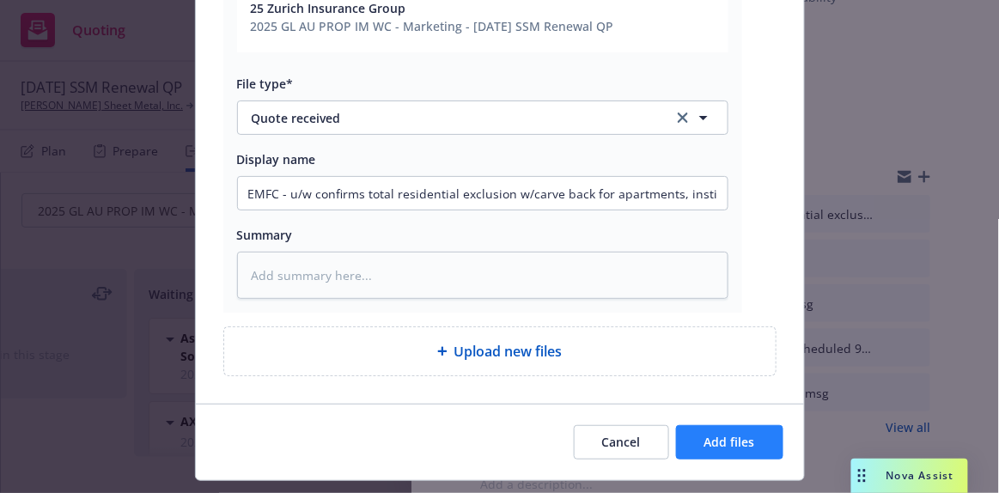
scroll to position [423, 0]
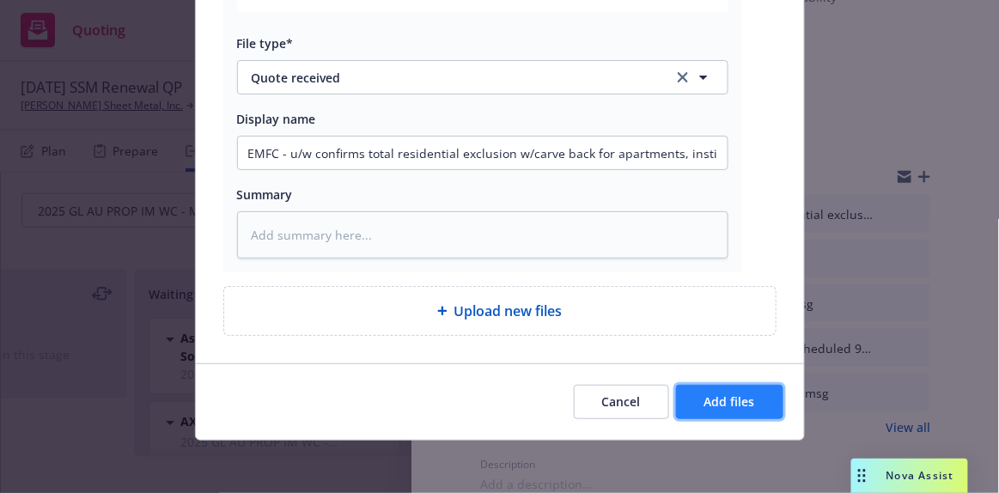
click at [727, 395] on span "Add files" at bounding box center [729, 401] width 51 height 16
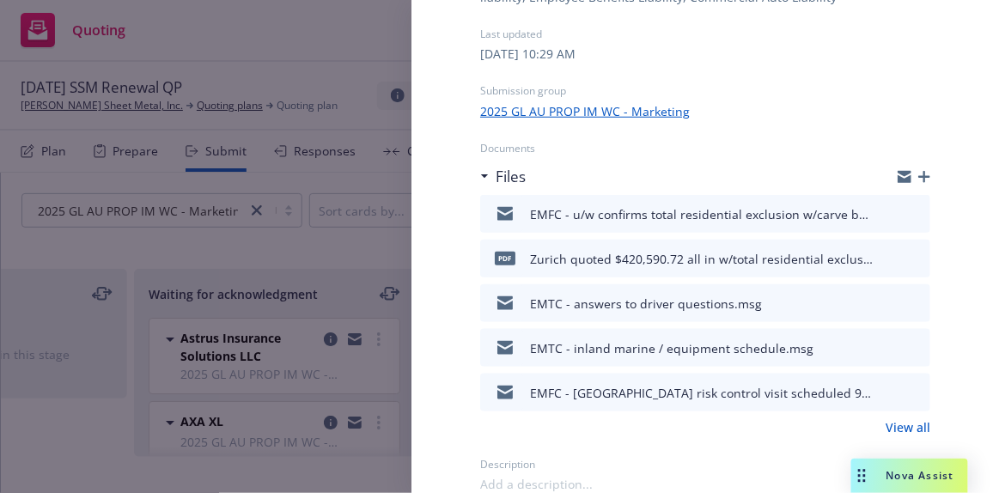
scroll to position [0, 0]
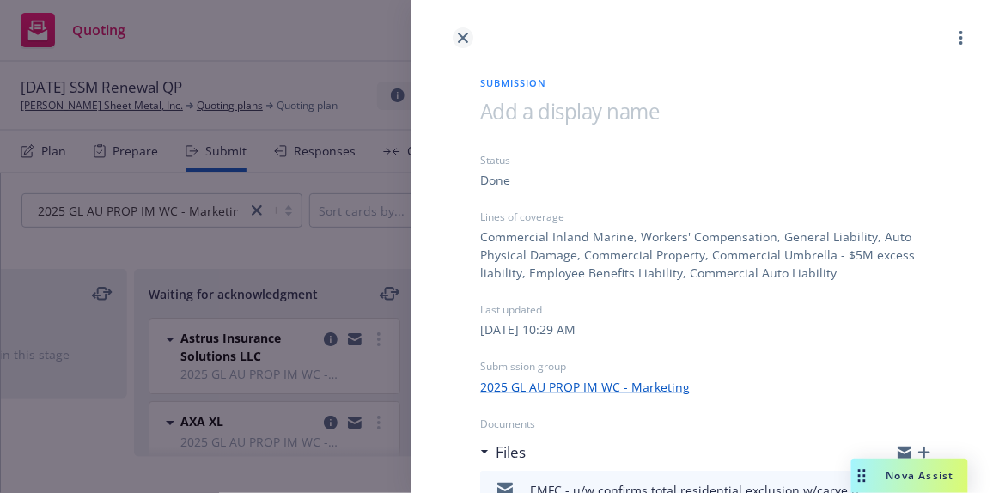
click at [464, 40] on icon "close" at bounding box center [463, 38] width 10 height 10
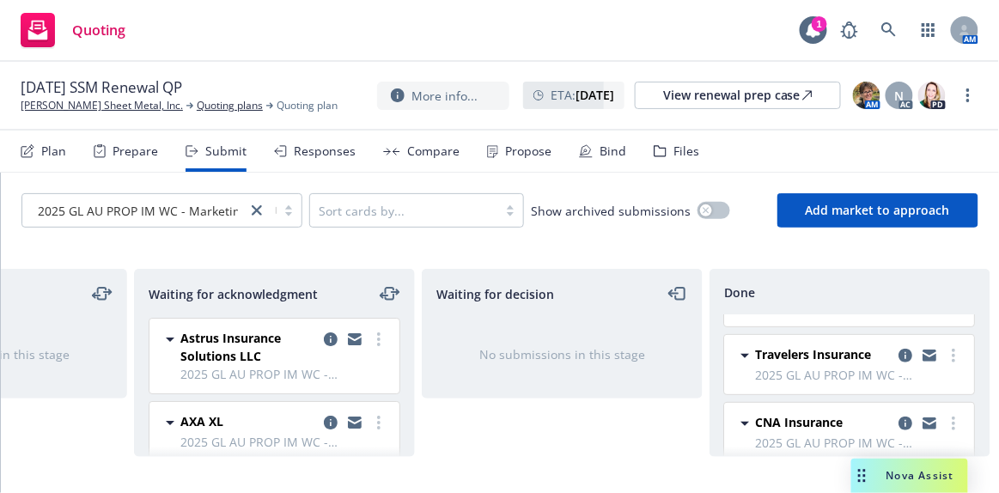
scroll to position [232, 0]
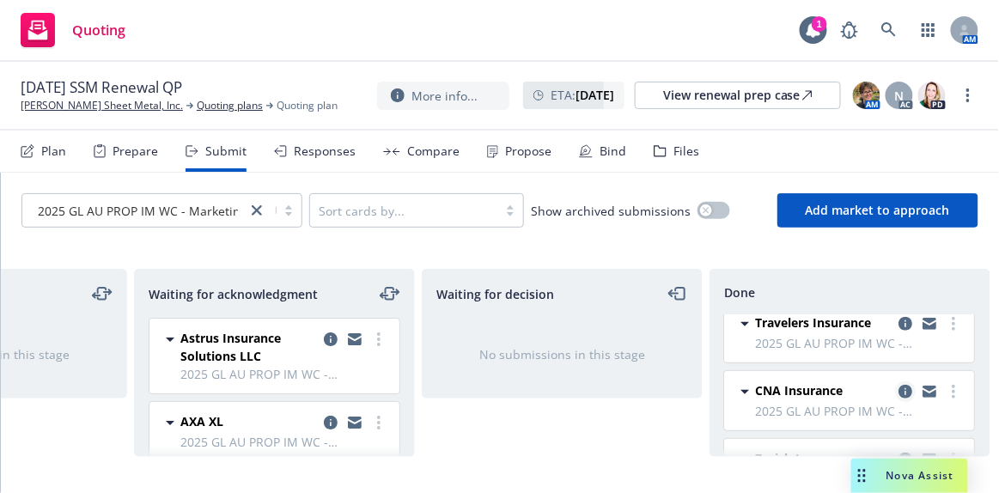
click at [899, 386] on icon "copy logging email" at bounding box center [906, 392] width 14 height 14
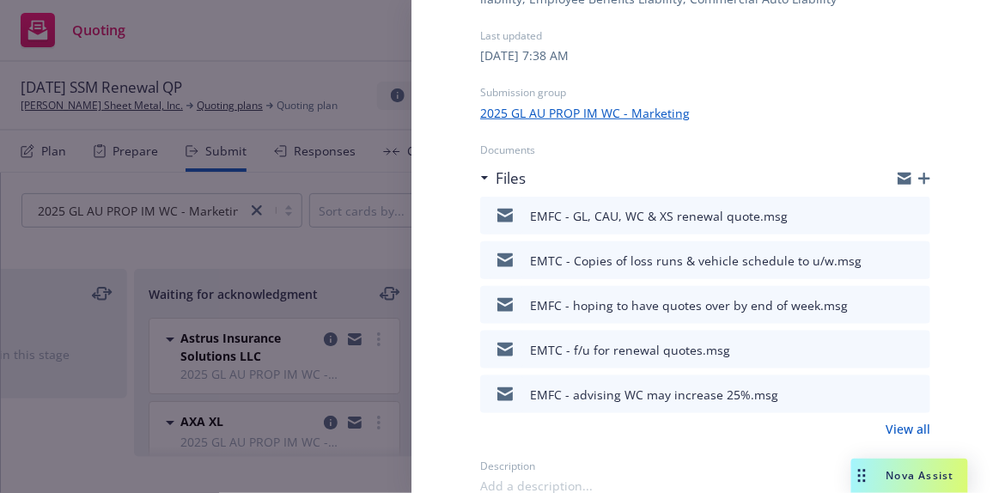
scroll to position [276, 0]
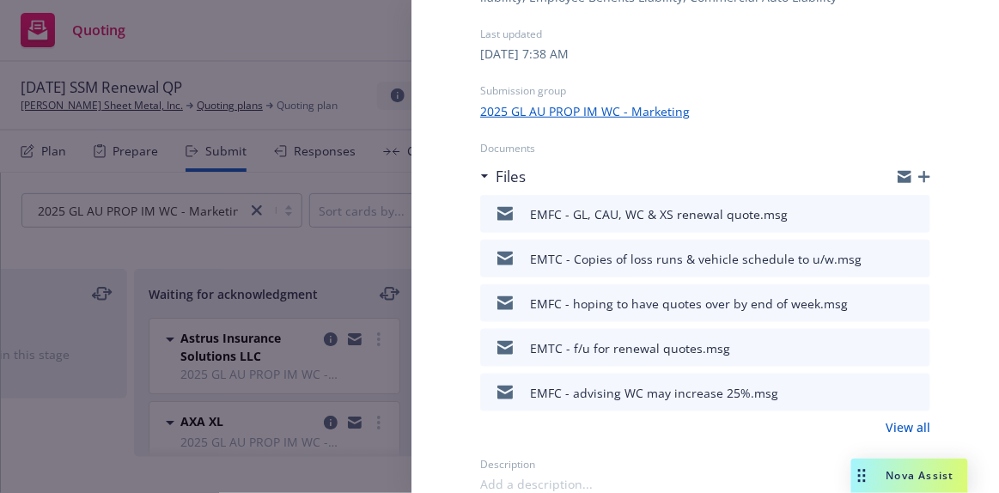
click at [918, 174] on icon "button" at bounding box center [924, 177] width 12 height 12
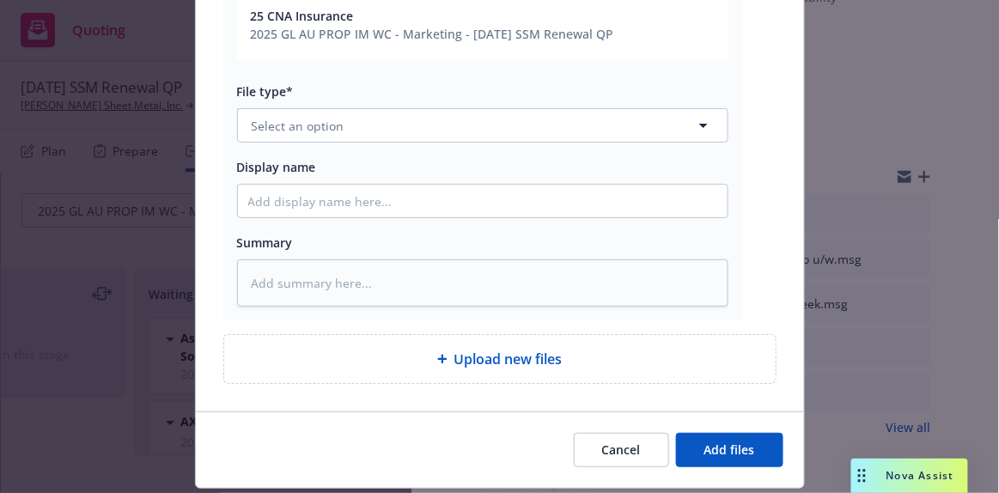
scroll to position [390, 0]
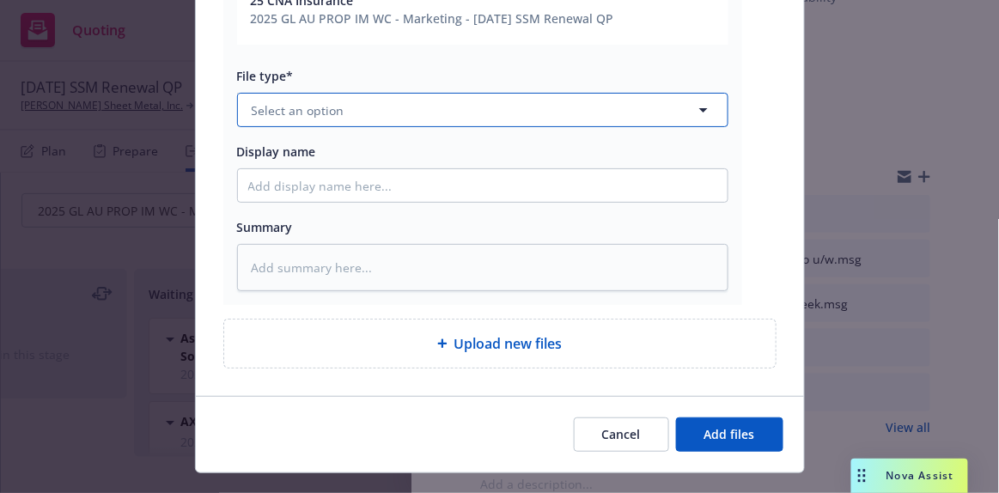
click at [336, 109] on button "Select an option" at bounding box center [482, 110] width 491 height 34
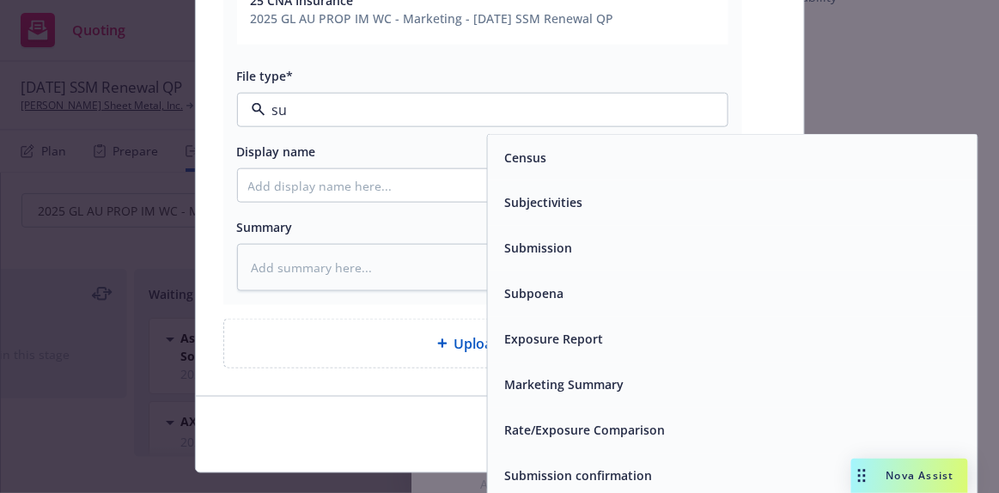
drag, startPoint x: 531, startPoint y: 247, endPoint x: 507, endPoint y: 245, distance: 24.2
click at [525, 247] on span "Submission" at bounding box center [538, 249] width 68 height 18
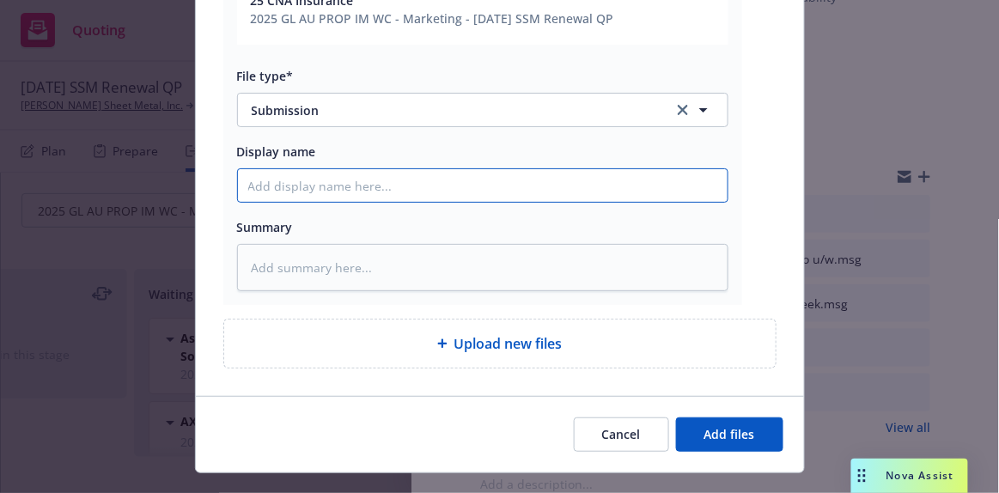
click at [344, 195] on input "Display name" at bounding box center [483, 185] width 490 height 33
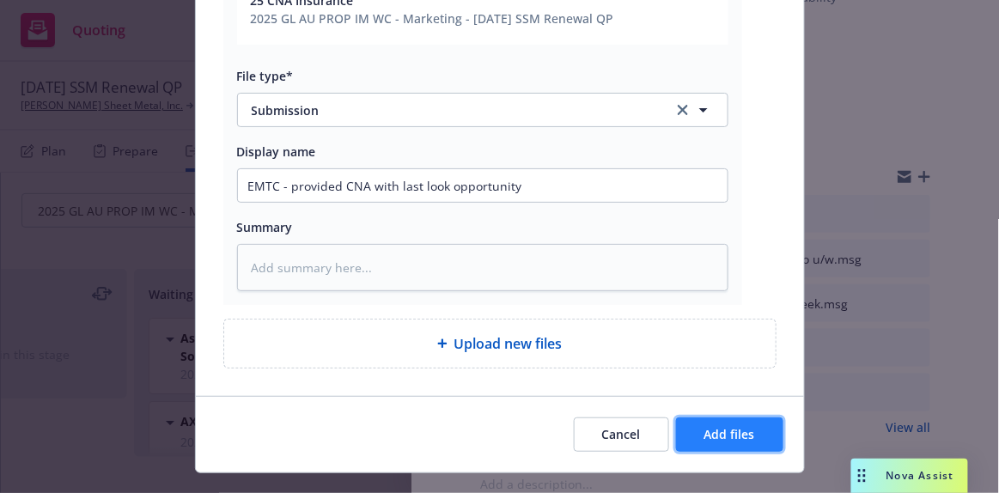
click at [742, 430] on span "Add files" at bounding box center [729, 434] width 51 height 16
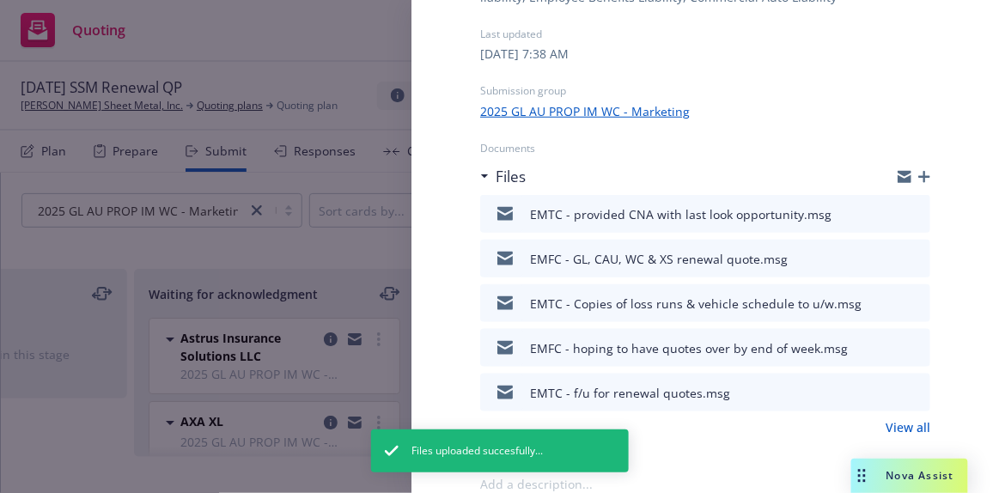
scroll to position [0, 0]
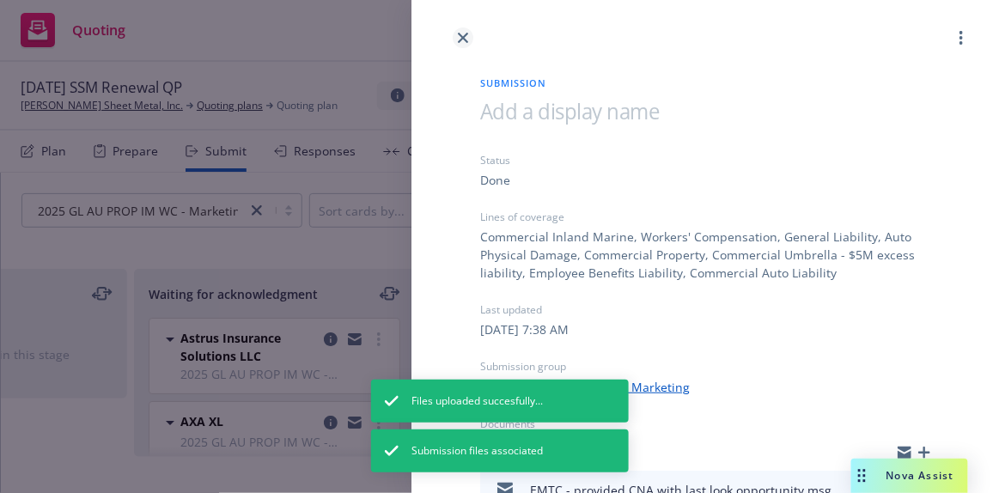
click at [460, 39] on icon "close" at bounding box center [463, 38] width 10 height 10
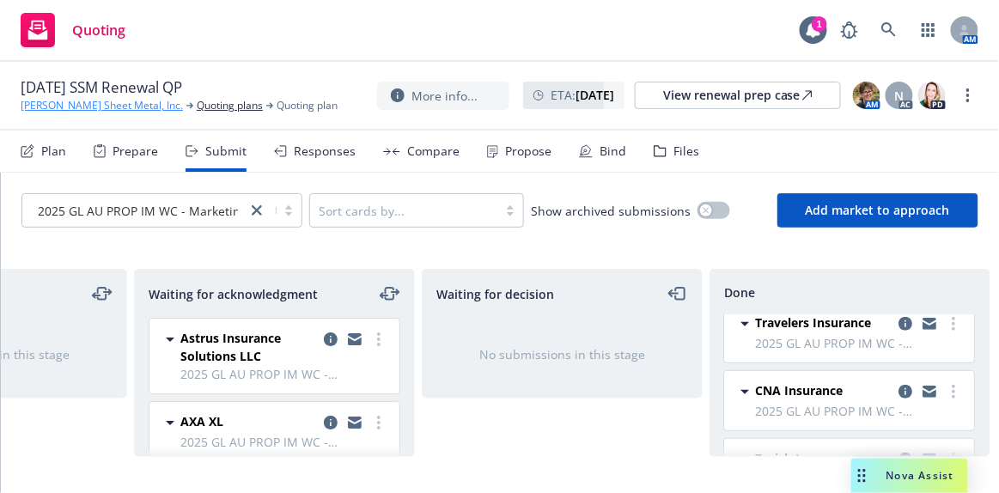
click at [53, 106] on link "[PERSON_NAME] Sheet Metal, Inc." at bounding box center [102, 105] width 162 height 15
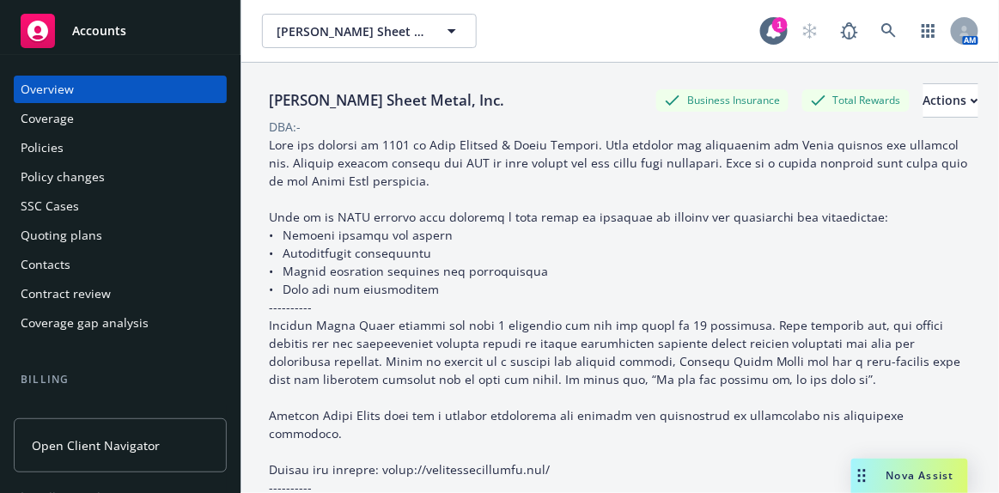
click at [62, 230] on div "Quoting plans" at bounding box center [62, 235] width 82 height 27
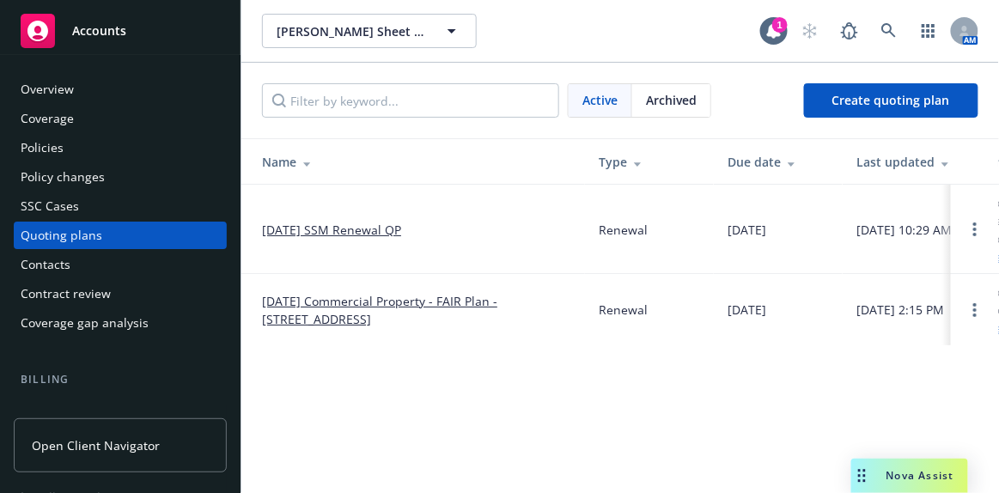
click at [391, 229] on link "[DATE] SSM Renewal QP" at bounding box center [331, 230] width 139 height 18
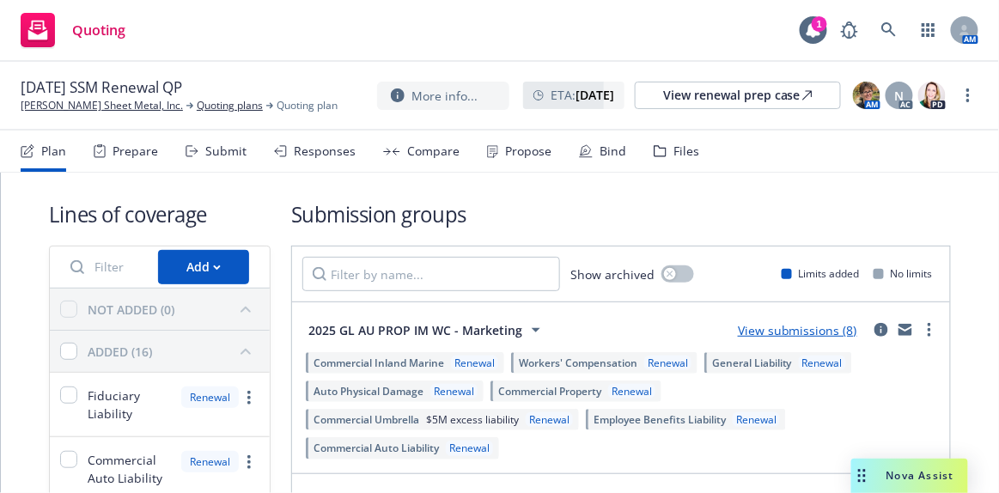
click at [774, 326] on link "View submissions (8)" at bounding box center [797, 330] width 119 height 16
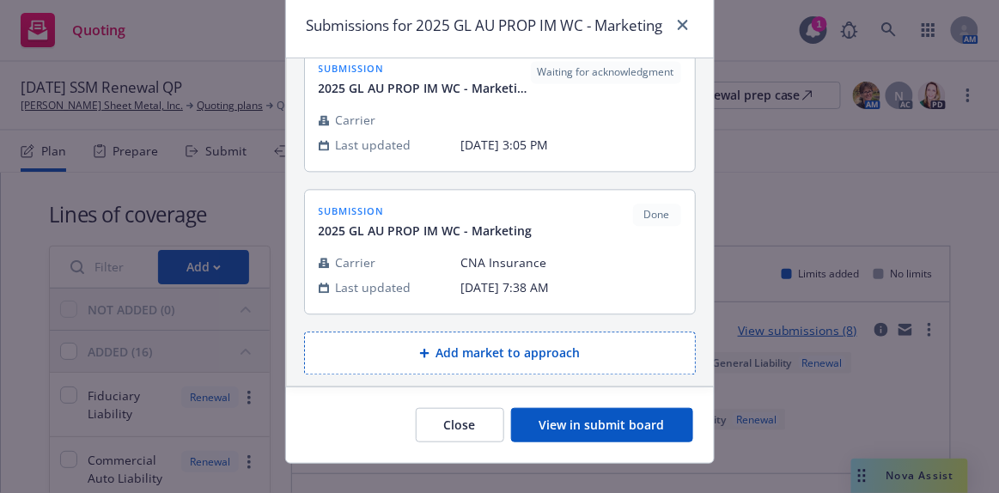
scroll to position [108, 0]
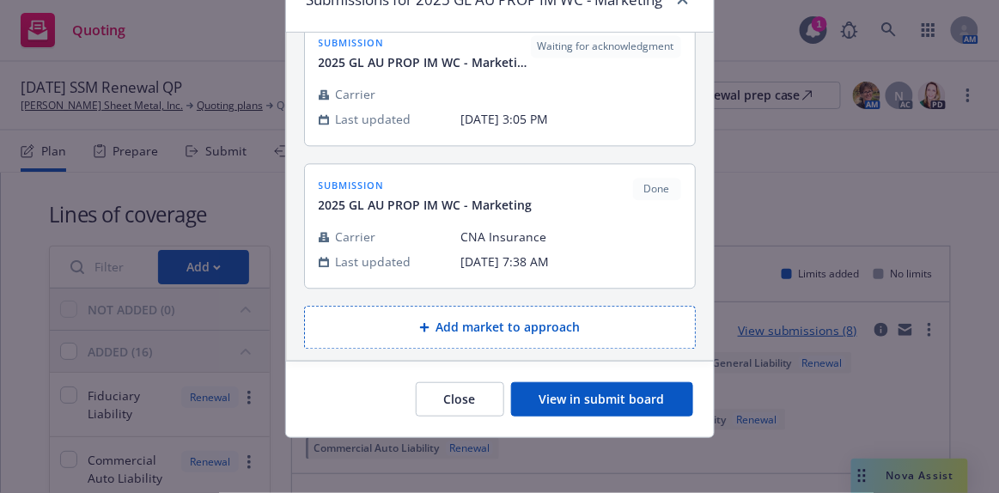
click at [640, 404] on button "View in submit board" at bounding box center [602, 399] width 182 height 34
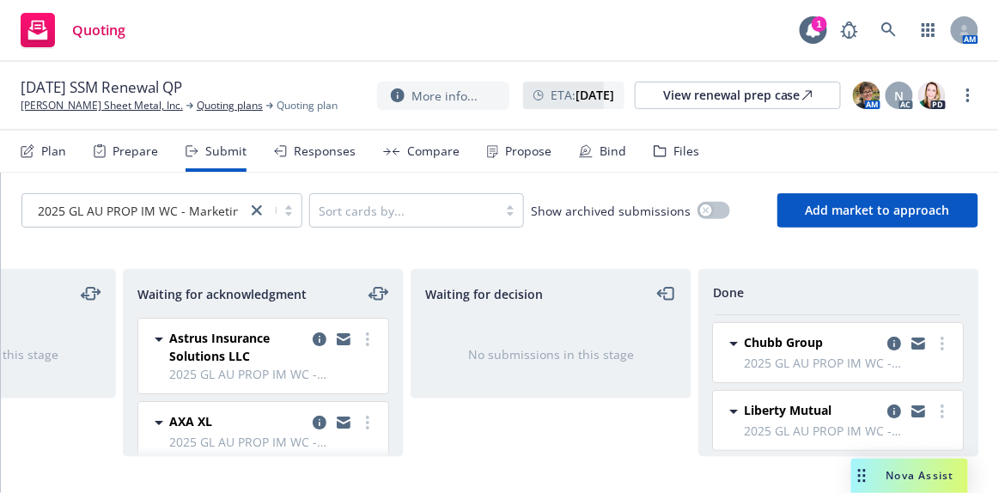
scroll to position [232, 0]
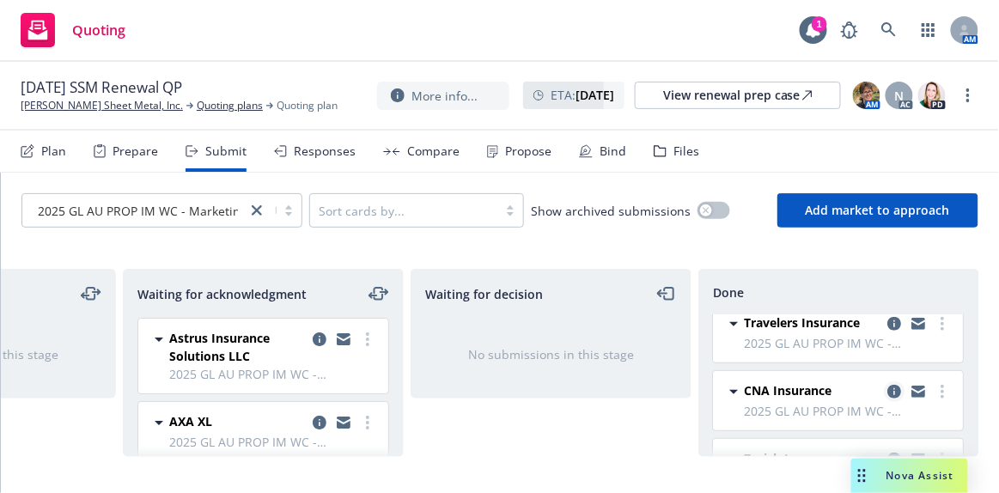
click at [888, 386] on icon "copy logging email" at bounding box center [895, 392] width 14 height 14
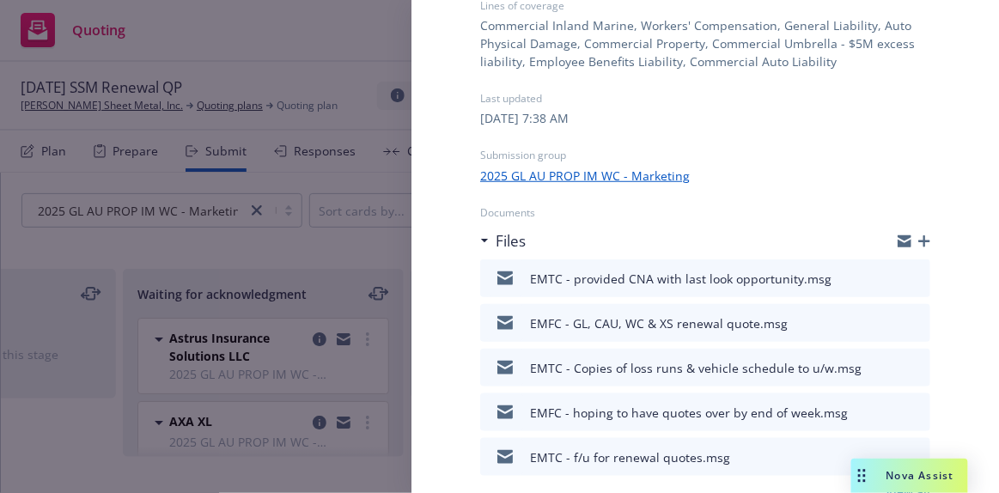
scroll to position [276, 0]
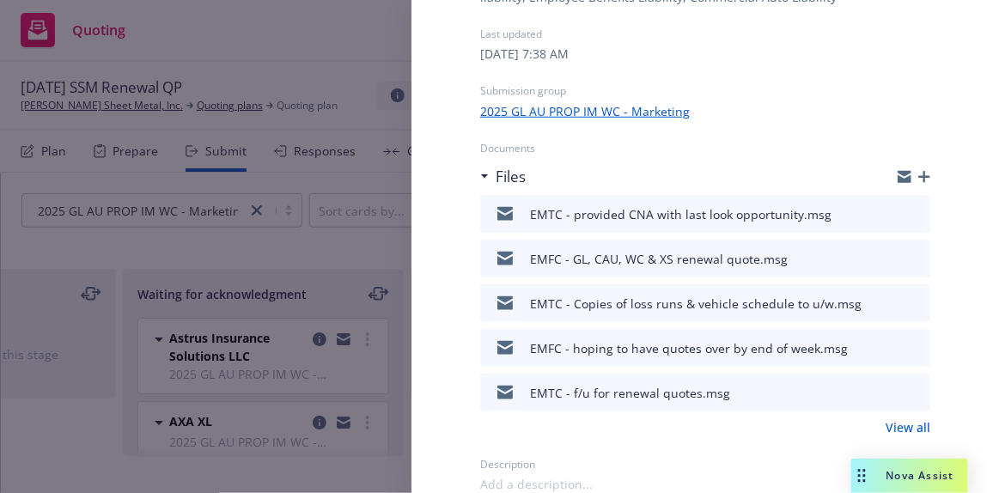
click at [879, 257] on icon "download file" at bounding box center [886, 257] width 14 height 14
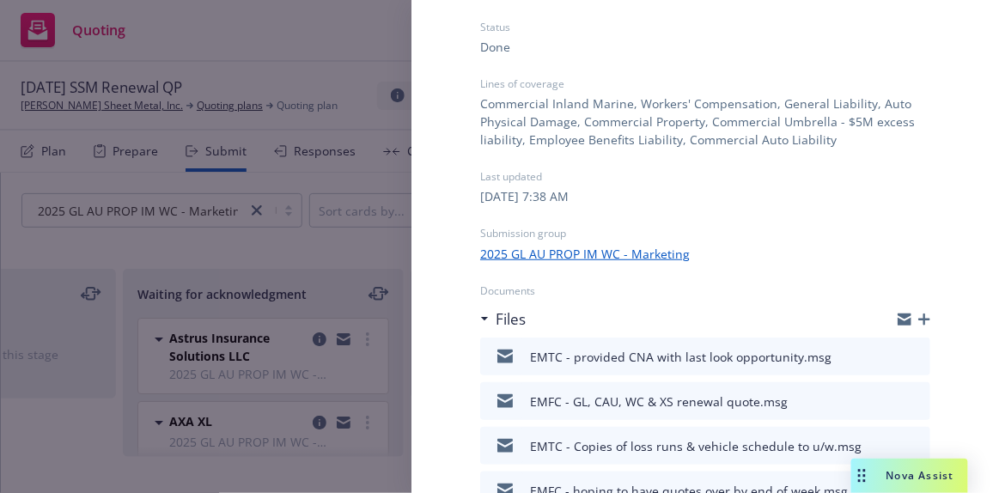
scroll to position [0, 0]
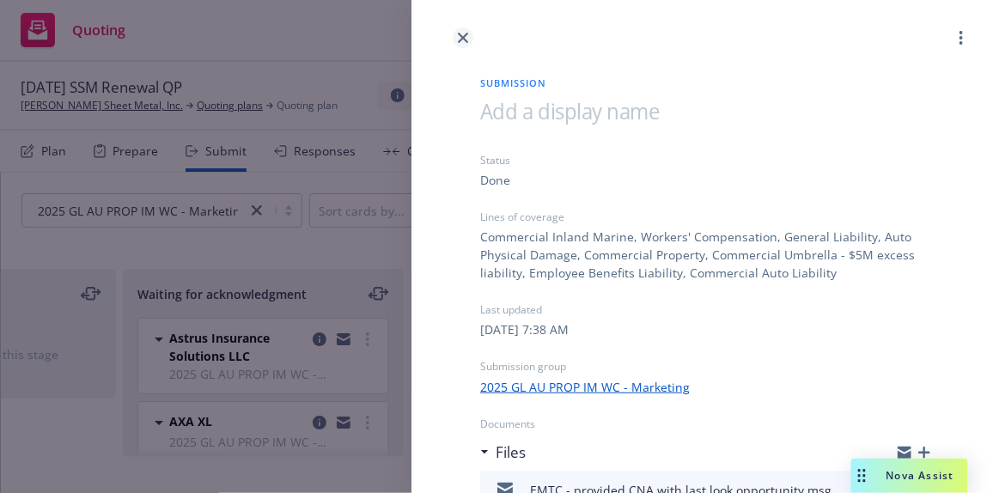
click at [463, 41] on icon "close" at bounding box center [463, 38] width 10 height 10
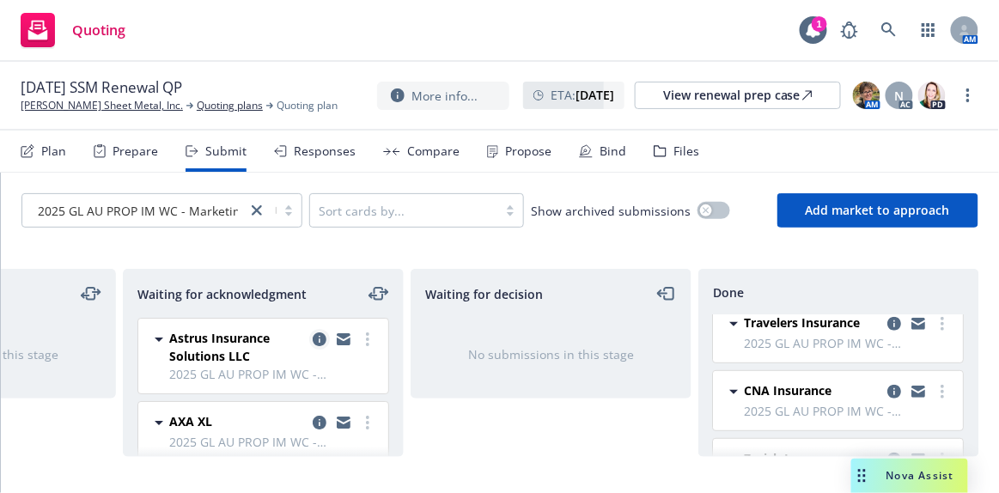
click at [313, 333] on icon "copy logging email" at bounding box center [320, 339] width 14 height 14
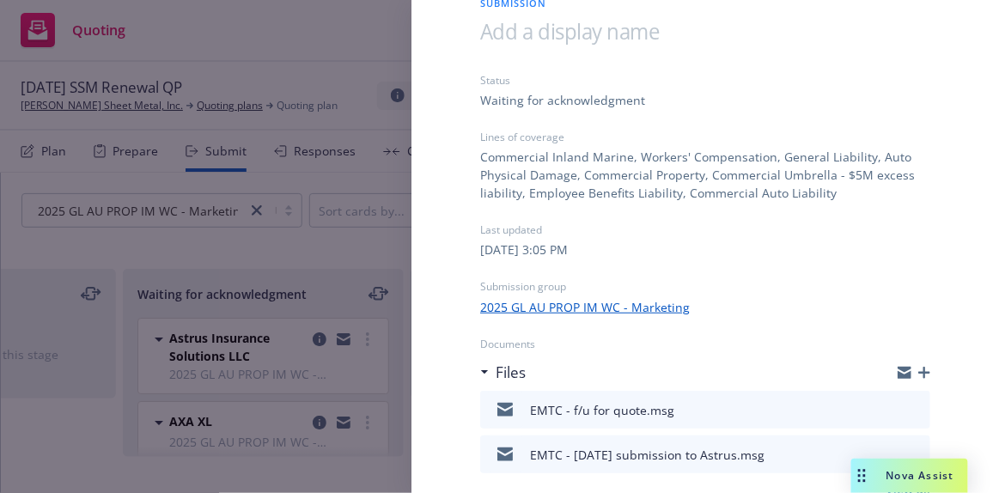
scroll to position [142, 0]
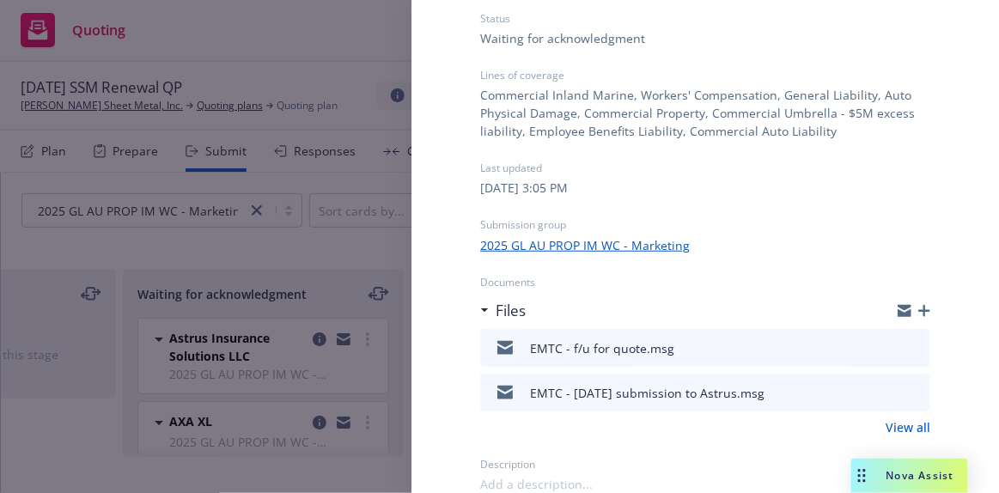
click at [918, 311] on icon "button" at bounding box center [924, 311] width 12 height 12
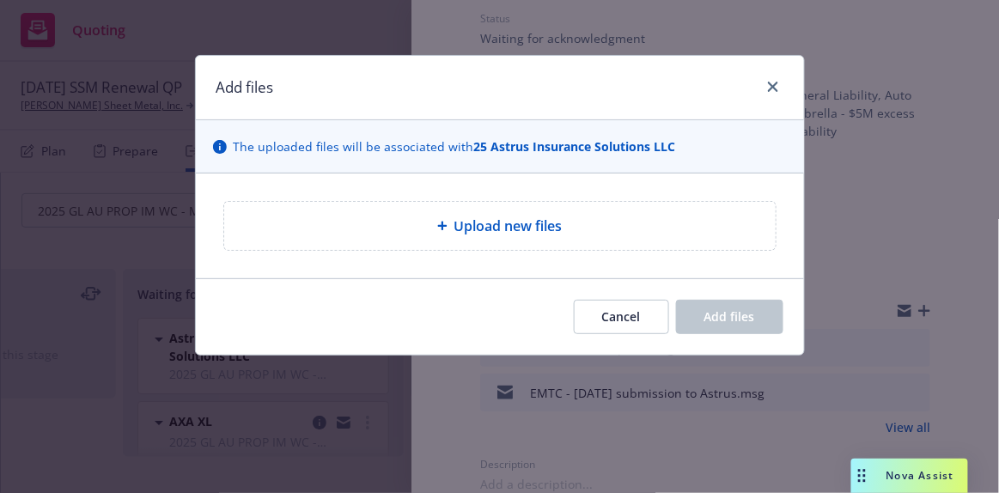
click at [490, 231] on span "Upload new files" at bounding box center [508, 226] width 108 height 21
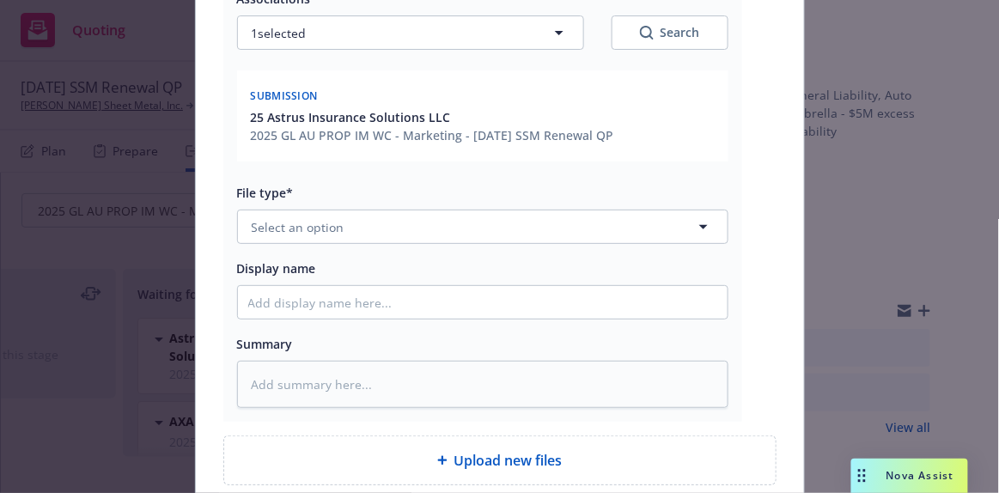
scroll to position [312, 0]
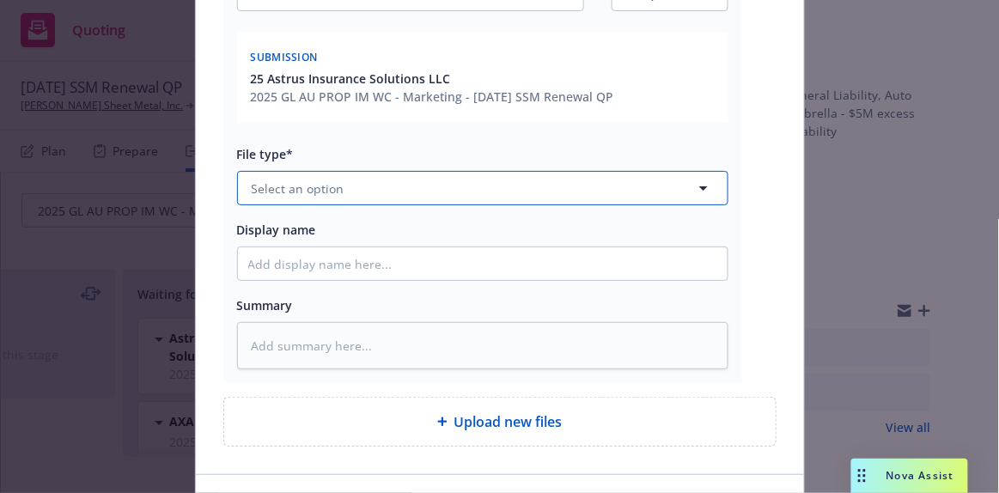
click at [366, 184] on button "Select an option" at bounding box center [482, 188] width 491 height 34
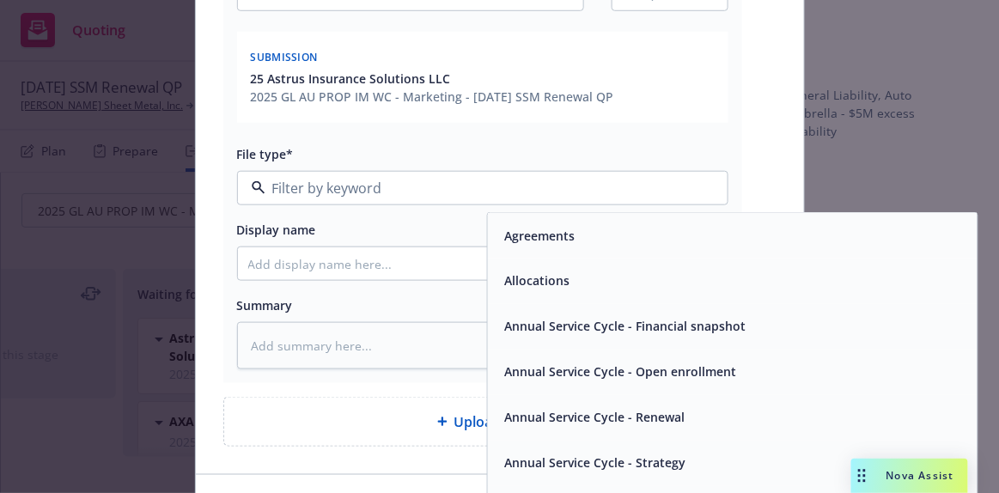
drag, startPoint x: 919, startPoint y: 149, endPoint x: 907, endPoint y: 144, distance: 12.8
click at [920, 149] on div "Add files The uploaded files will be associated with 25 Astrus Insurance Soluti…" at bounding box center [499, 246] width 999 height 493
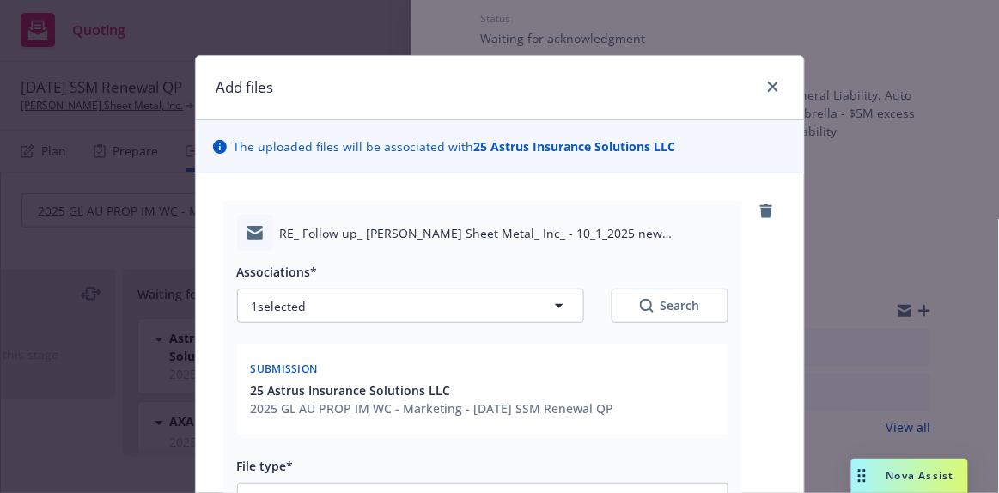
scroll to position [423, 0]
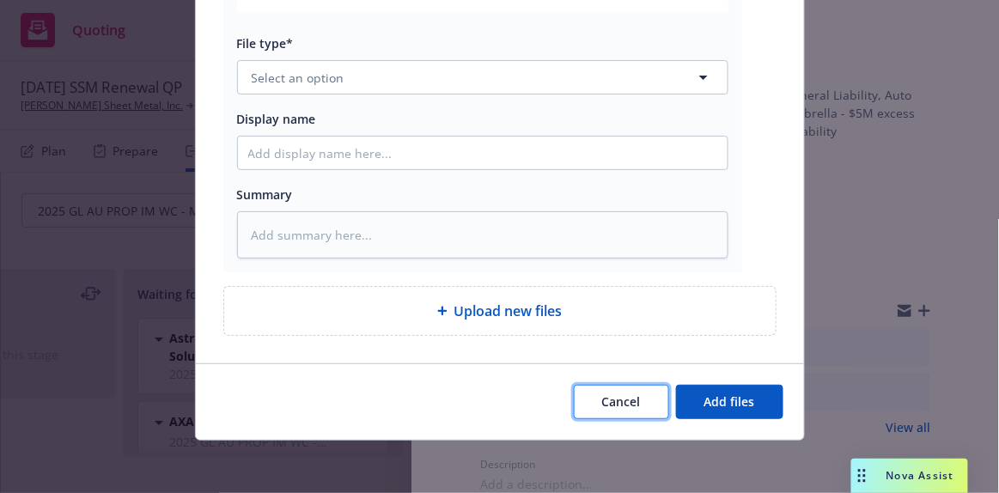
click at [636, 399] on span "Cancel" at bounding box center [621, 401] width 39 height 16
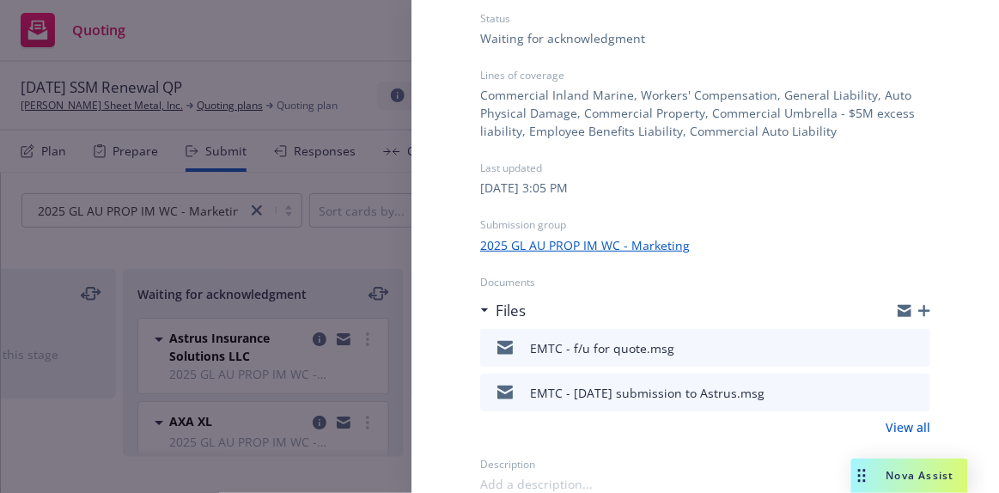
scroll to position [0, 0]
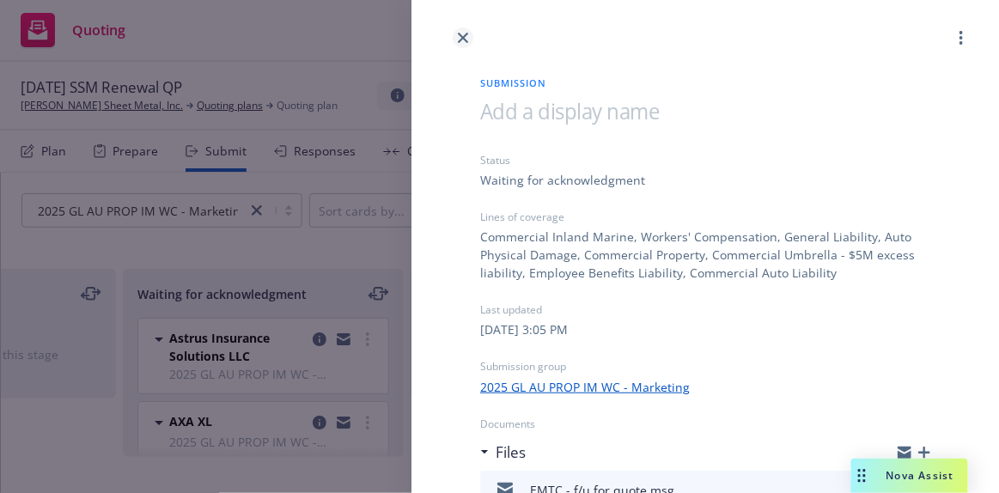
click at [466, 34] on icon "close" at bounding box center [463, 38] width 10 height 10
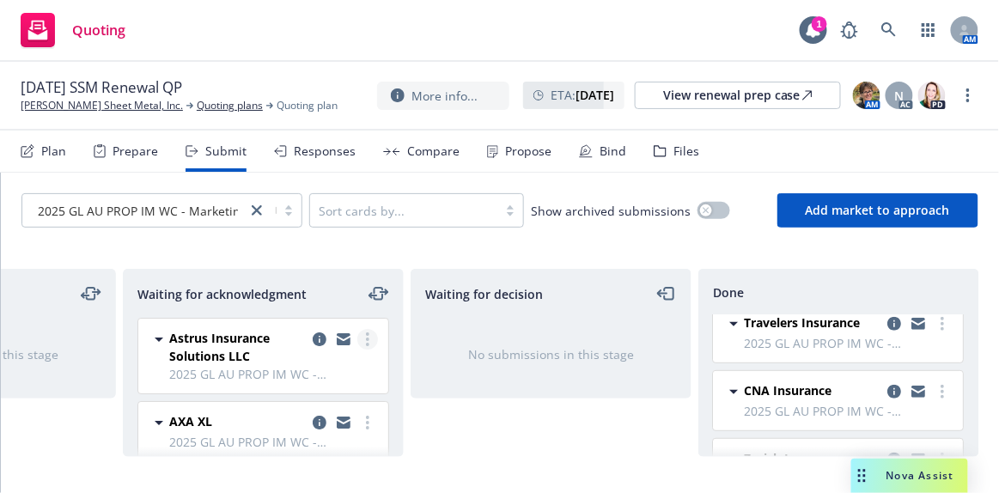
click at [357, 338] on link "more" at bounding box center [367, 339] width 21 height 21
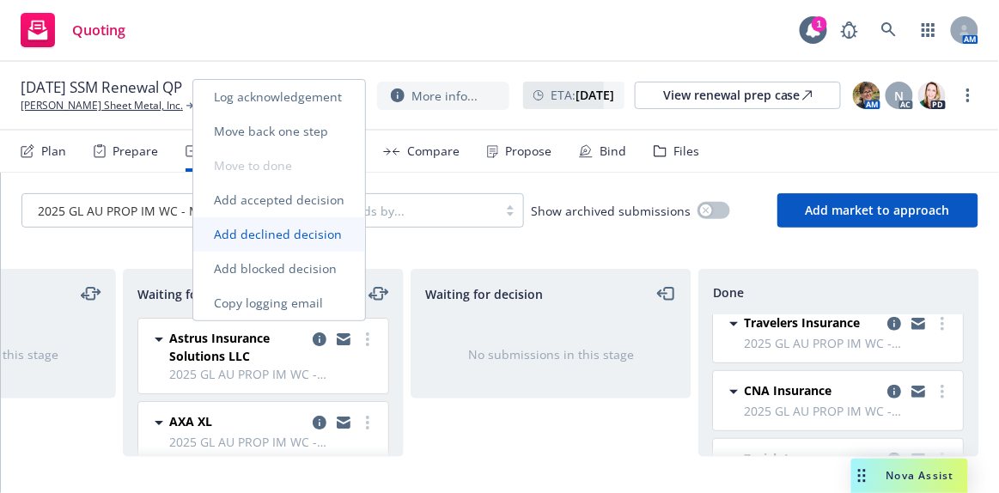
click at [332, 229] on span "Add declined decision" at bounding box center [277, 234] width 169 height 16
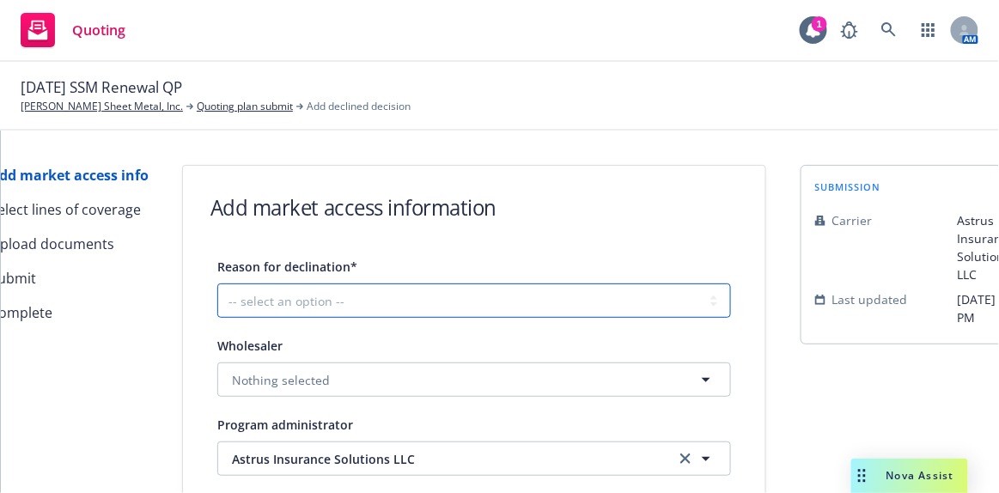
click at [326, 308] on select "-- select an option -- Cannot compete with other markets Carrier non-renewed Ca…" at bounding box center [474, 301] width 514 height 34
select select "CLIENT_NATURE_OF_SERVICES"
click at [217, 284] on select "-- select an option -- Cannot compete with other markets Carrier non-renewed Ca…" at bounding box center [474, 301] width 514 height 34
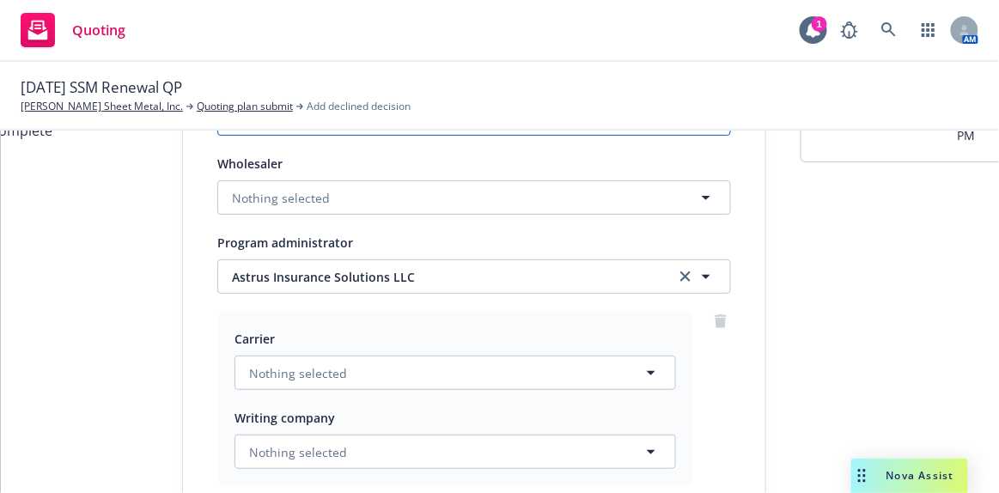
scroll to position [391, 0]
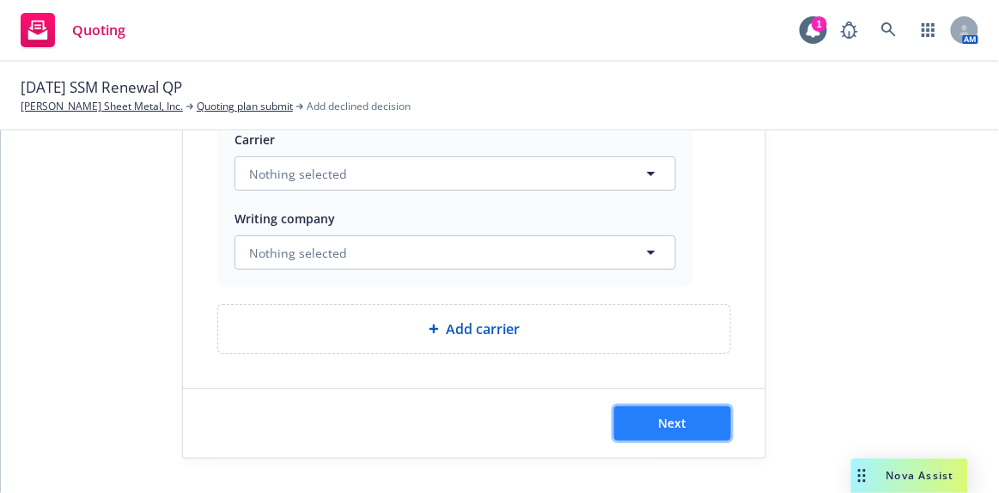
click at [679, 423] on button "Next" at bounding box center [672, 423] width 117 height 34
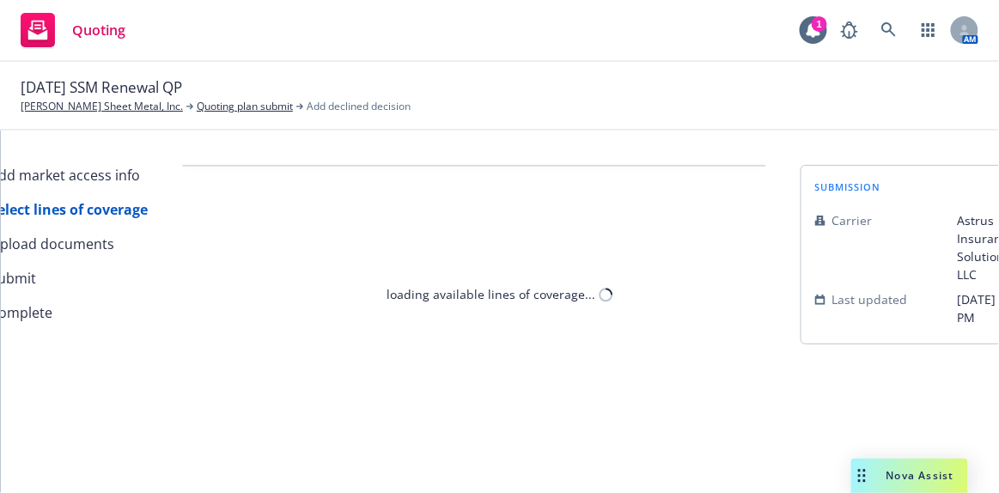
scroll to position [0, 0]
select select "CLIENT_NATURE_OF_SERVICES"
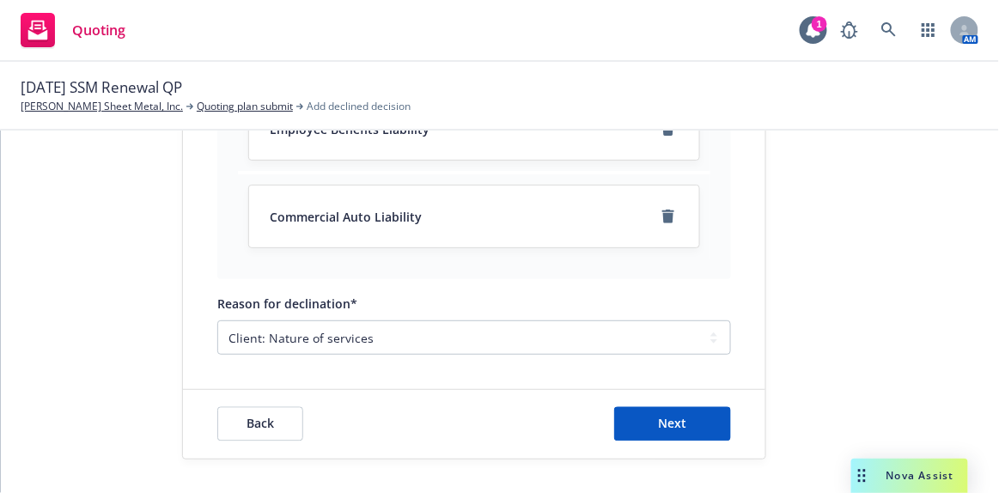
scroll to position [790, 0]
click at [685, 427] on button "Next" at bounding box center [672, 423] width 117 height 34
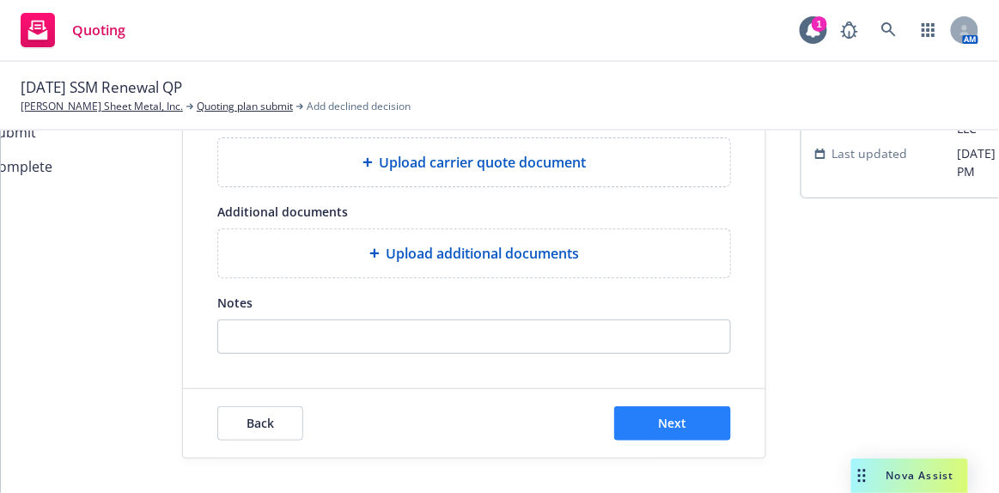
scroll to position [155, 0]
click at [517, 245] on span "Upload additional documents" at bounding box center [483, 253] width 193 height 21
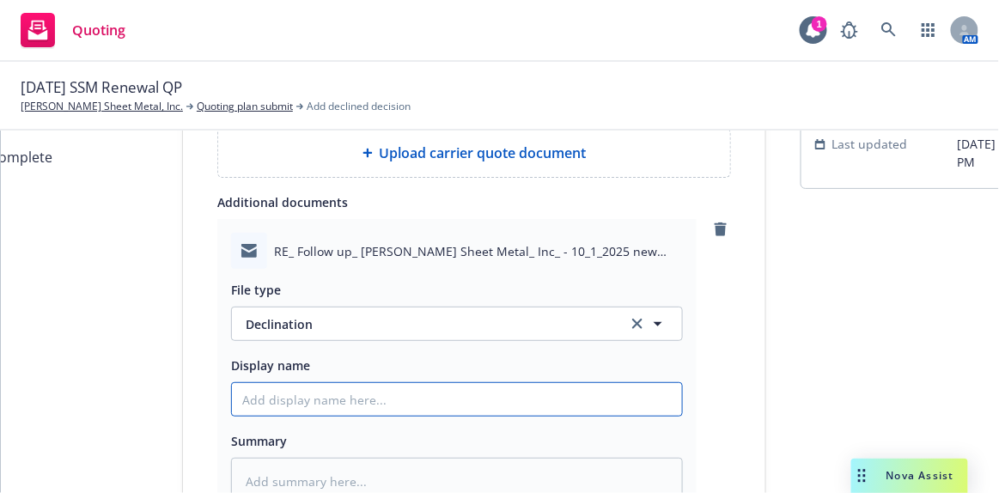
click at [406, 384] on input "Display name" at bounding box center [457, 399] width 450 height 33
paste input "Declined due to residential operations, can only consider 5% or less incidental…"
type textarea "x"
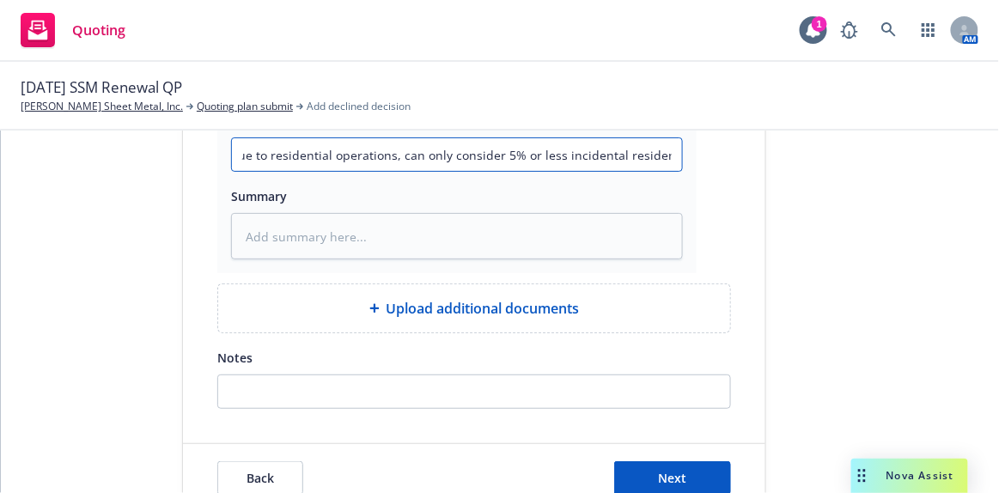
scroll to position [465, 0]
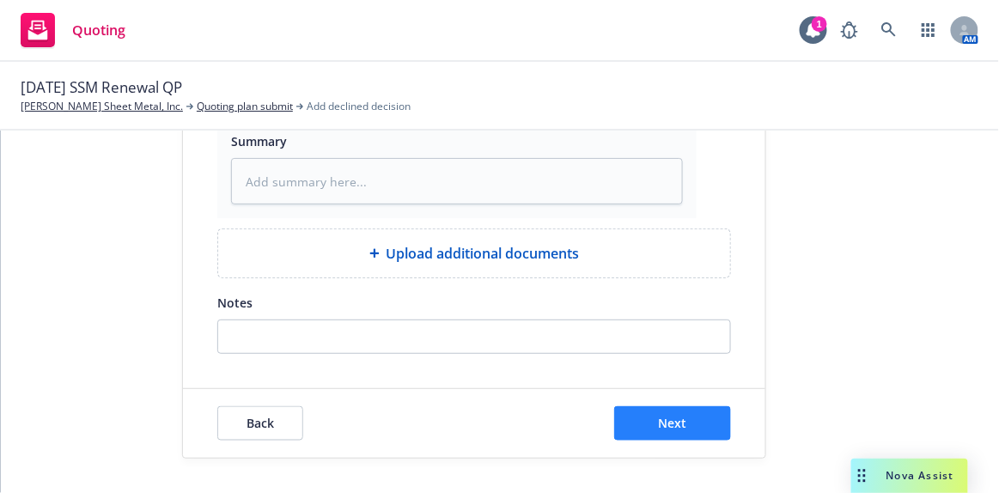
type input "Declined due to residential operations, can only consider 5% or less incidental…"
click at [645, 410] on button "Next" at bounding box center [672, 423] width 117 height 34
type textarea "x"
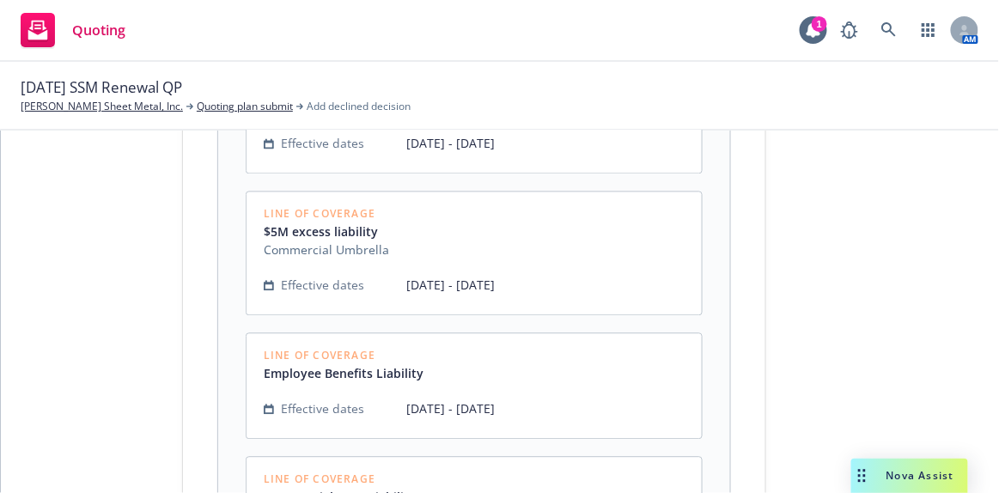
scroll to position [1289, 0]
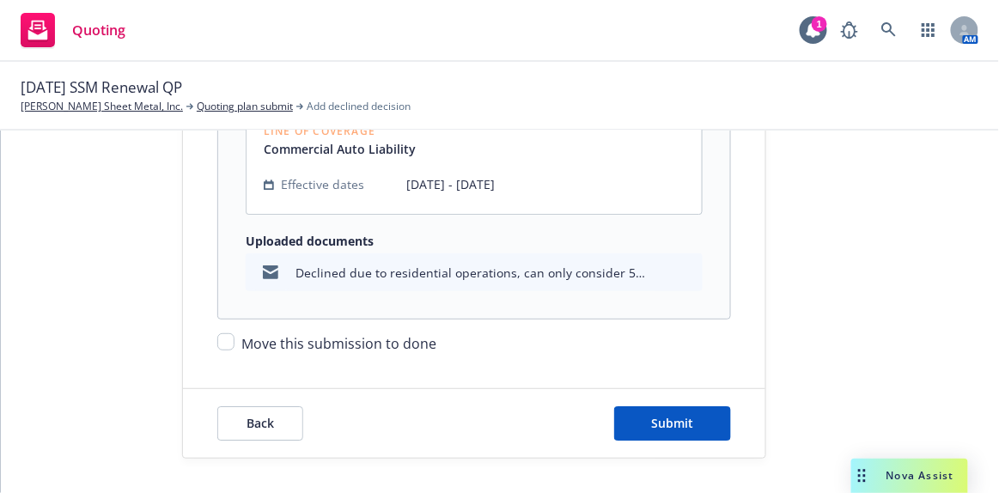
drag, startPoint x: 405, startPoint y: 326, endPoint x: 441, endPoint y: 335, distance: 37.1
click at [406, 334] on span "Move this submission to done" at bounding box center [338, 343] width 195 height 19
drag, startPoint x: 224, startPoint y: 332, endPoint x: 447, endPoint y: 418, distance: 238.5
click at [224, 333] on input "Move this submission to done" at bounding box center [225, 341] width 17 height 17
checkbox input "true"
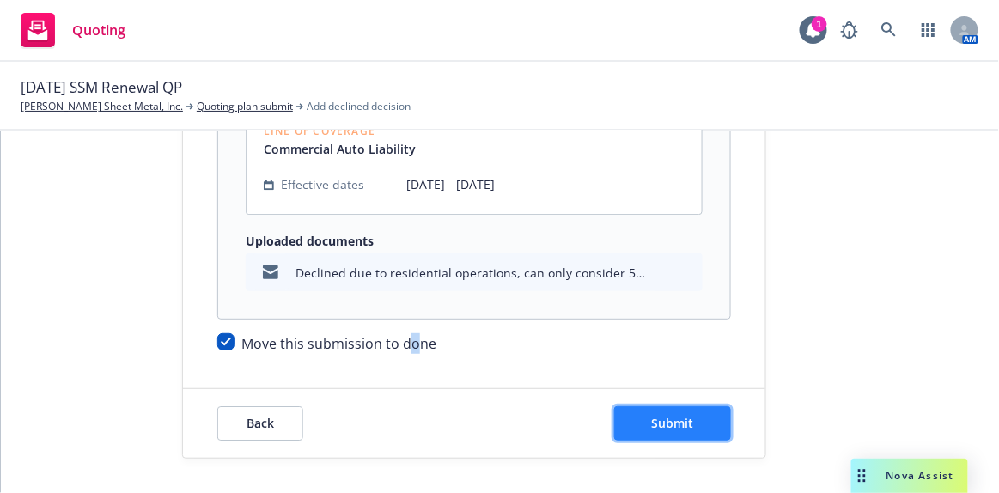
click at [660, 418] on span "Submit" at bounding box center [673, 423] width 42 height 16
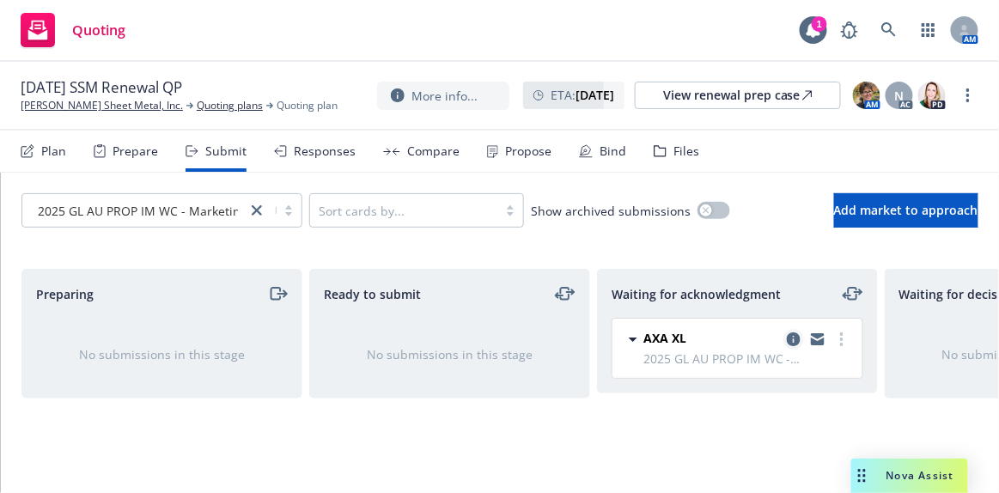
click at [798, 340] on icon "copy logging email" at bounding box center [794, 339] width 14 height 14
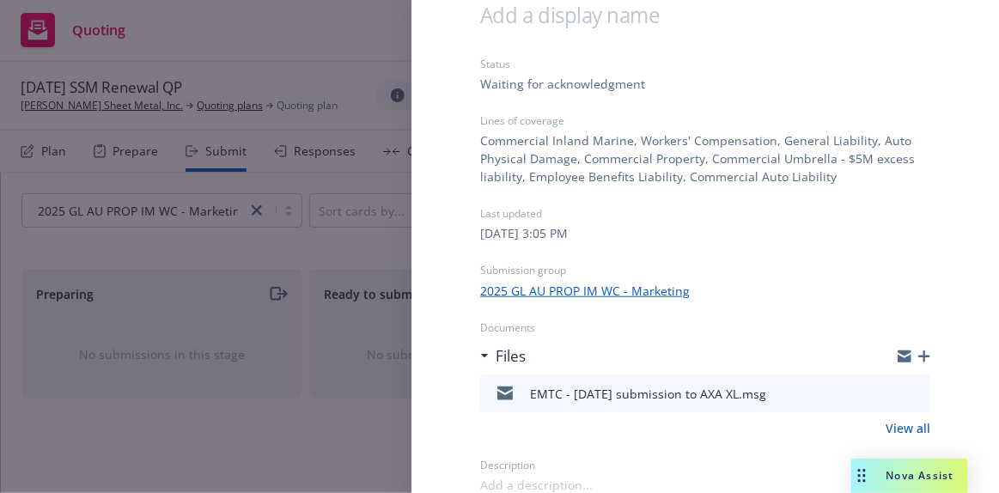
scroll to position [97, 0]
click at [879, 393] on icon "download file" at bounding box center [886, 391] width 14 height 14
click at [918, 356] on icon "button" at bounding box center [924, 356] width 12 height 12
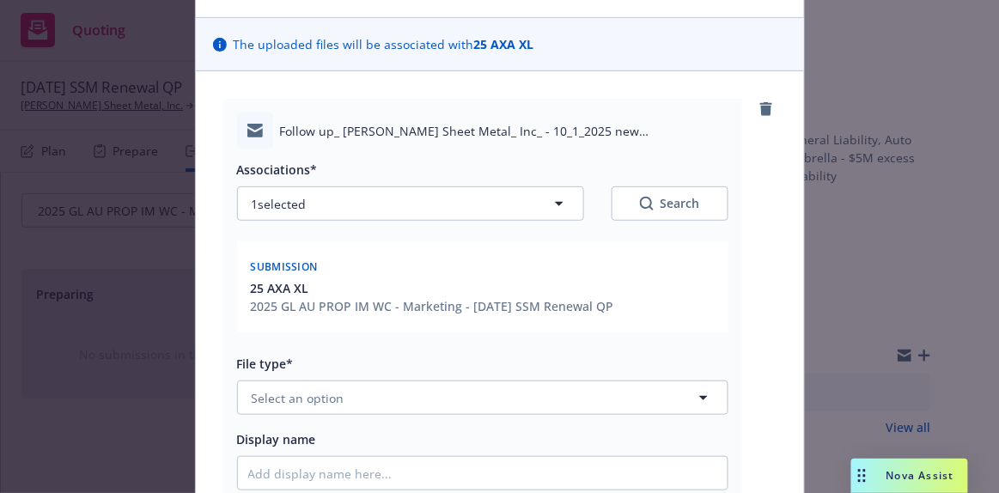
scroll to position [155, 0]
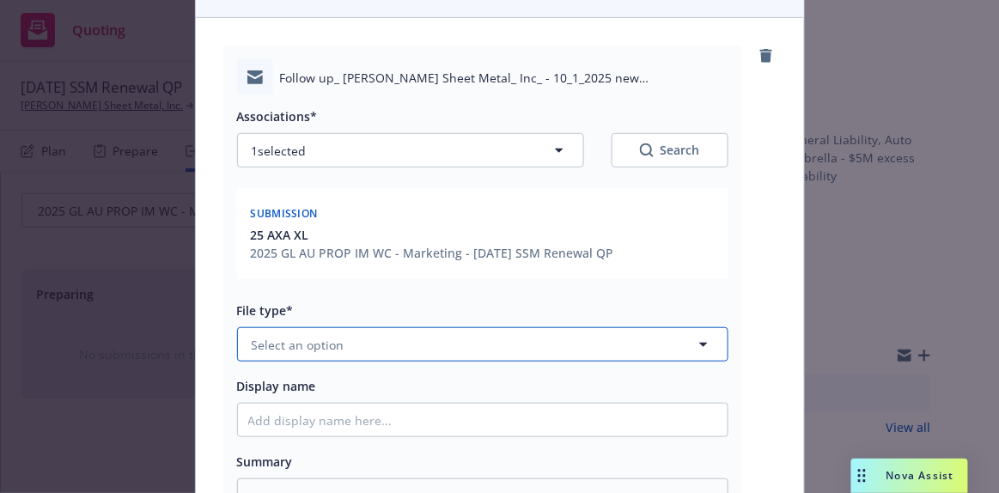
click at [328, 338] on span "Select an option" at bounding box center [298, 345] width 93 height 18
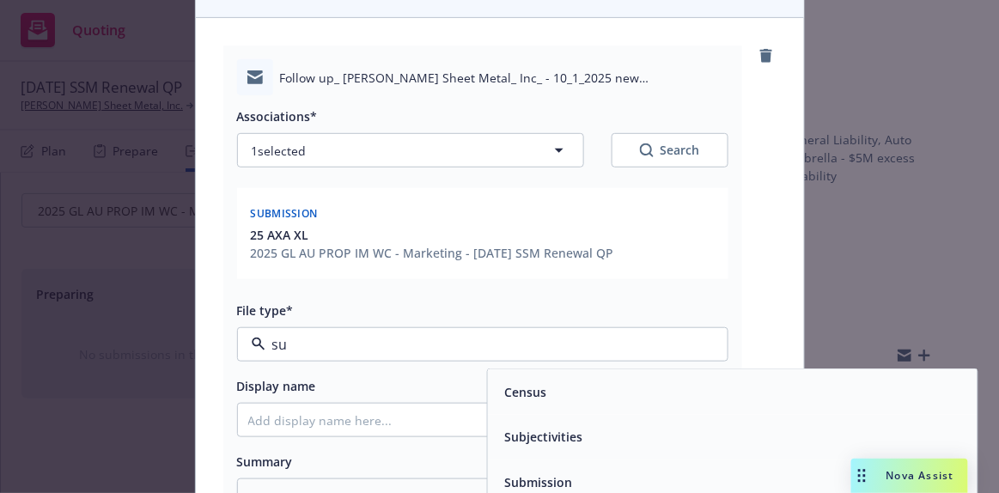
type input "sub"
click at [555, 446] on div "Submission" at bounding box center [536, 437] width 78 height 25
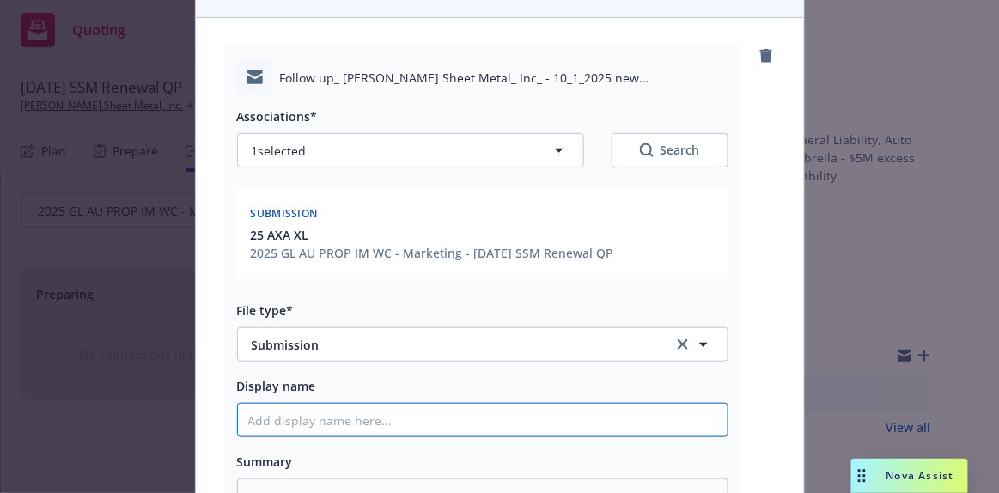
click at [408, 428] on input "Display name" at bounding box center [483, 420] width 490 height 33
type textarea "x"
type input "EM"
type textarea "x"
type input "EMT"
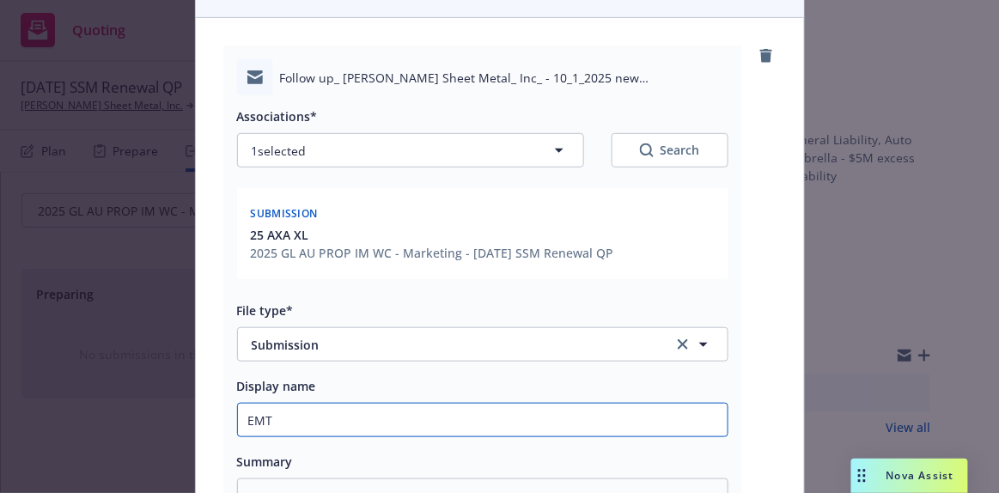
type textarea "x"
type input "EMTC"
type textarea "x"
type input "EMTC"
type textarea "x"
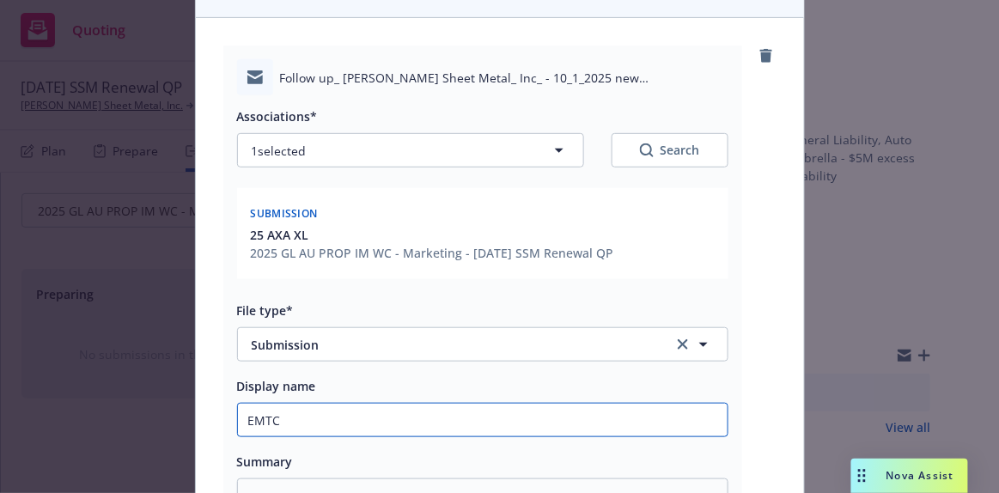
type input "EMTC -"
type textarea "x"
type input "EMTC -"
type textarea "x"
type input "EMTC - f"
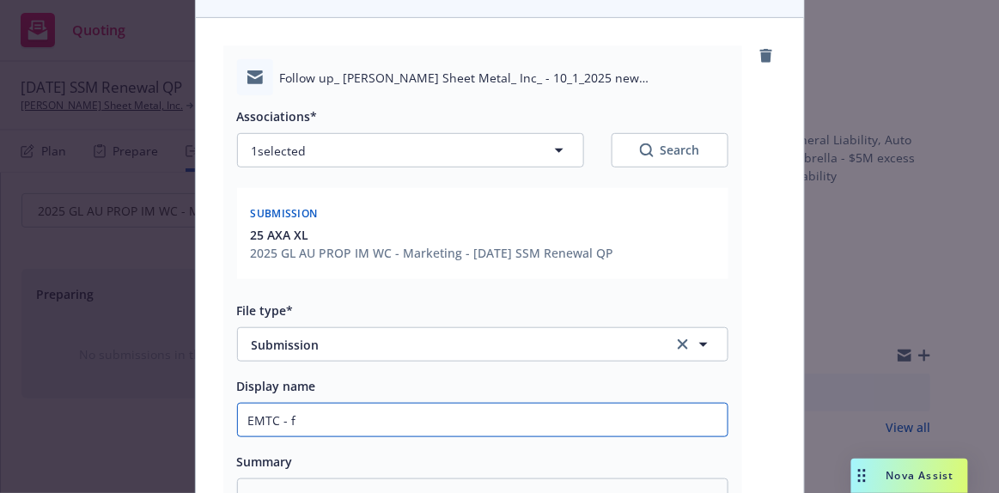
type textarea "x"
type input "EMTC - f/"
type textarea "x"
type input "EMTC - f/u"
type textarea "x"
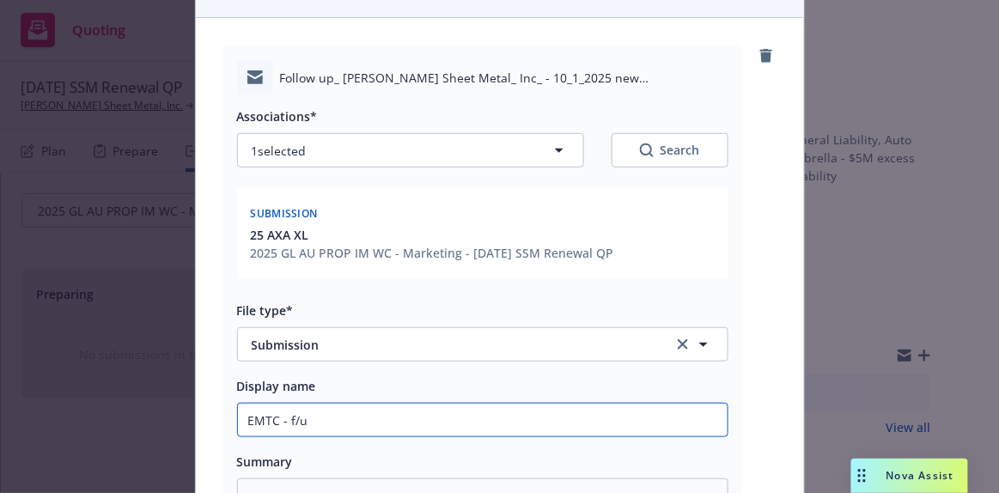
type input "EMTC - f/u"
type textarea "x"
type input "EMTC - f/u fo"
type textarea "x"
type input "EMTC - f/u for"
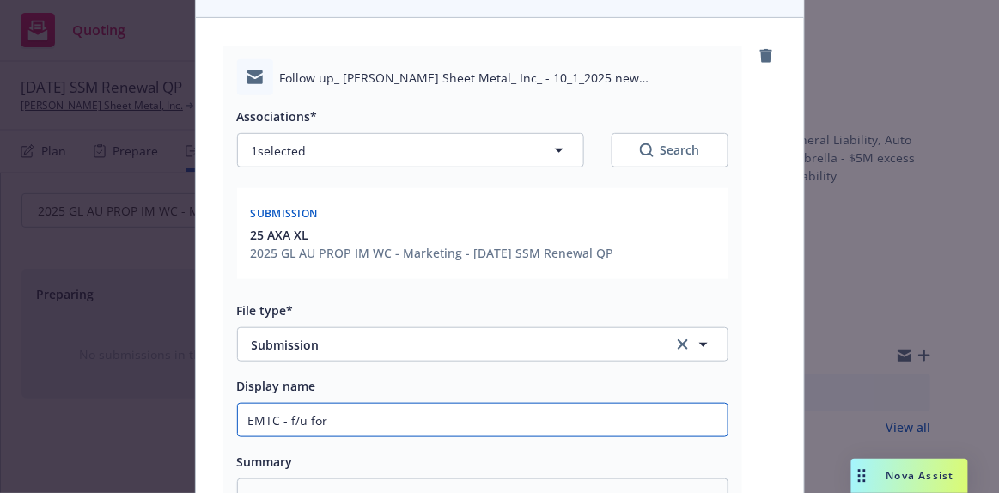
type textarea "x"
type input "EMTC - f/u for"
type textarea "x"
type input "EMTC - f/u for q"
type textarea "x"
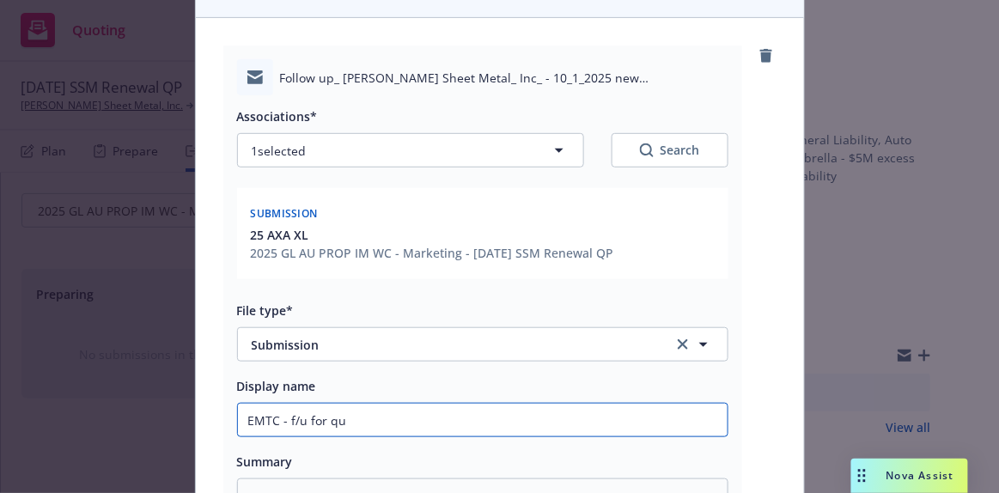
type input "EMTC - f/u for quo"
type textarea "x"
type input "EMTC - f/u for quot"
type textarea "x"
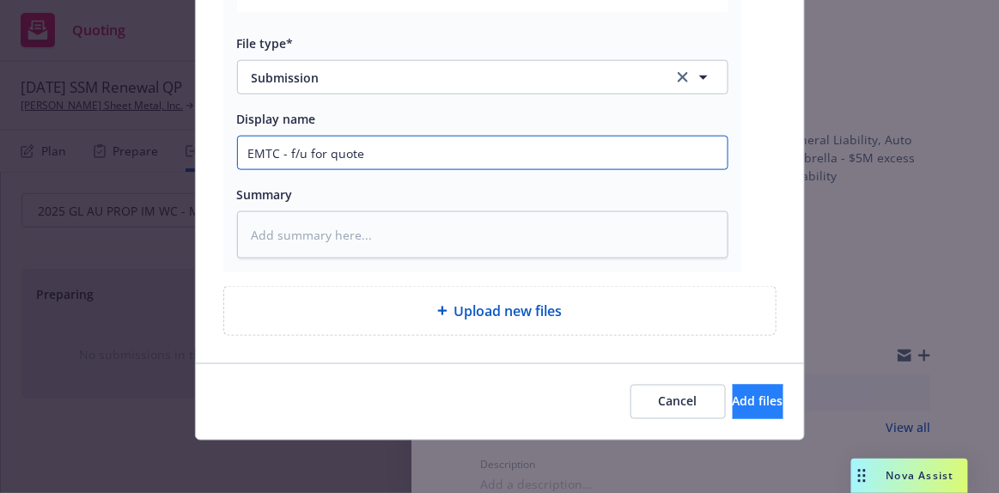
type input "EMTC - f/u for quote"
click at [754, 397] on button "Add files" at bounding box center [758, 402] width 51 height 34
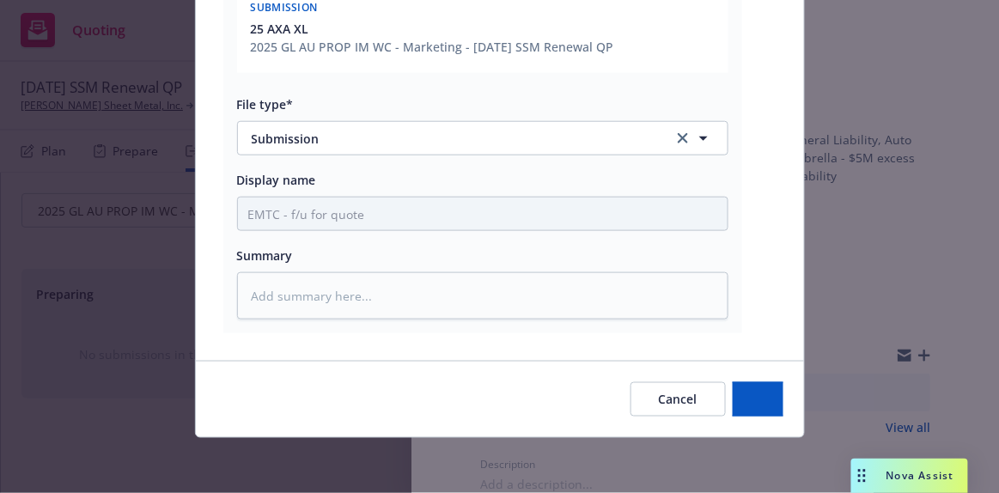
scroll to position [359, 0]
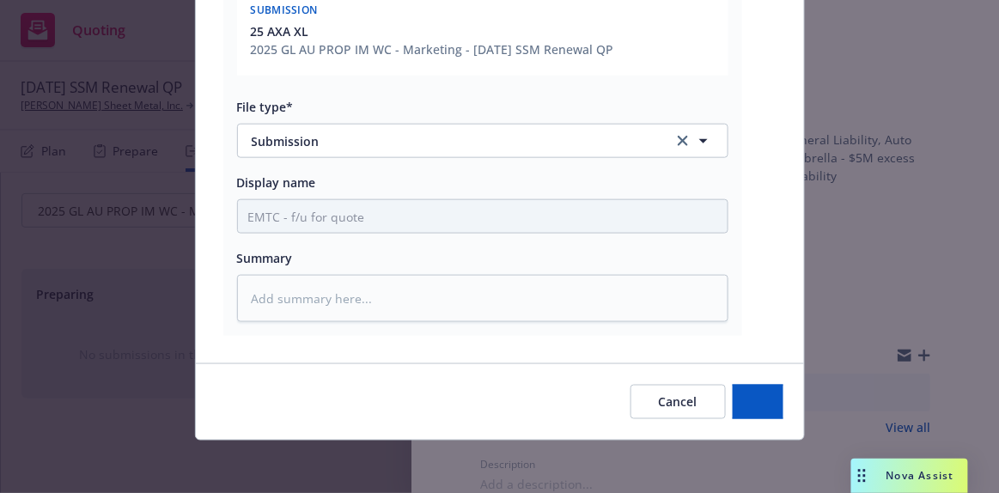
type textarea "x"
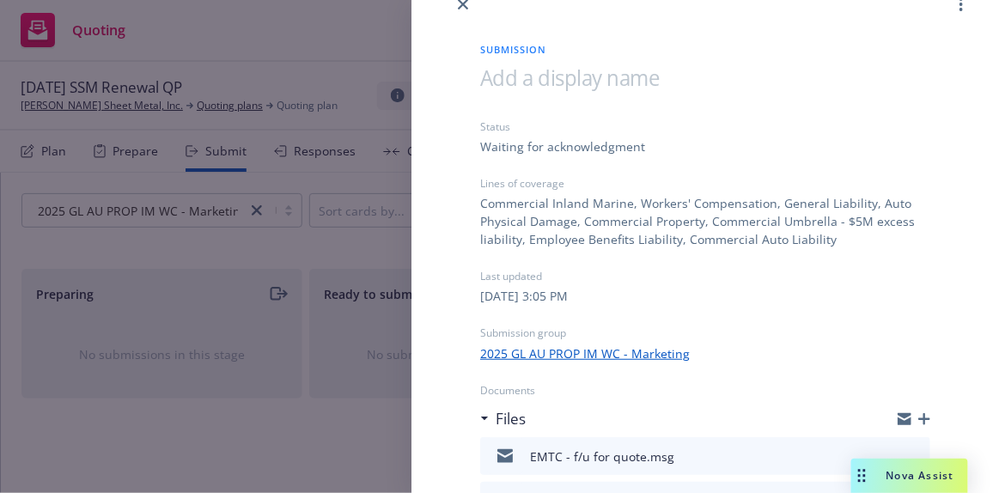
scroll to position [0, 0]
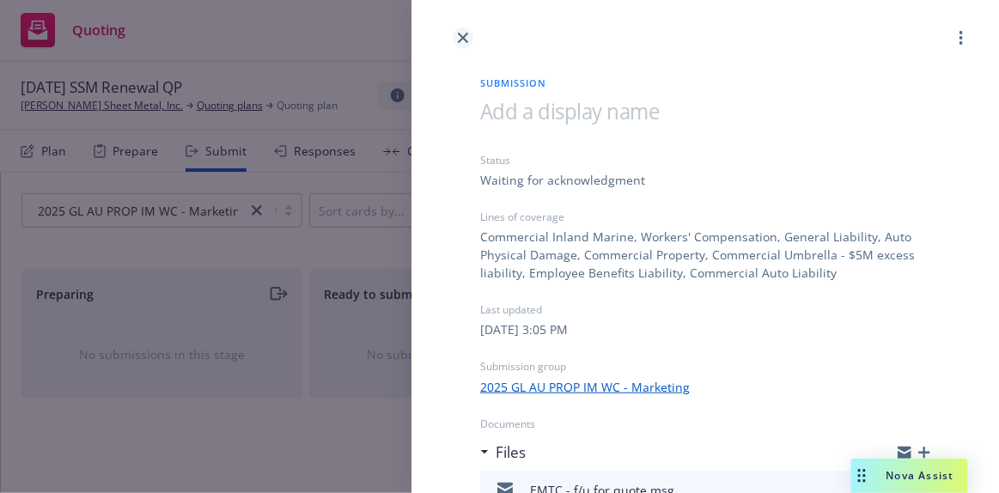
click at [463, 39] on icon "close" at bounding box center [463, 38] width 10 height 10
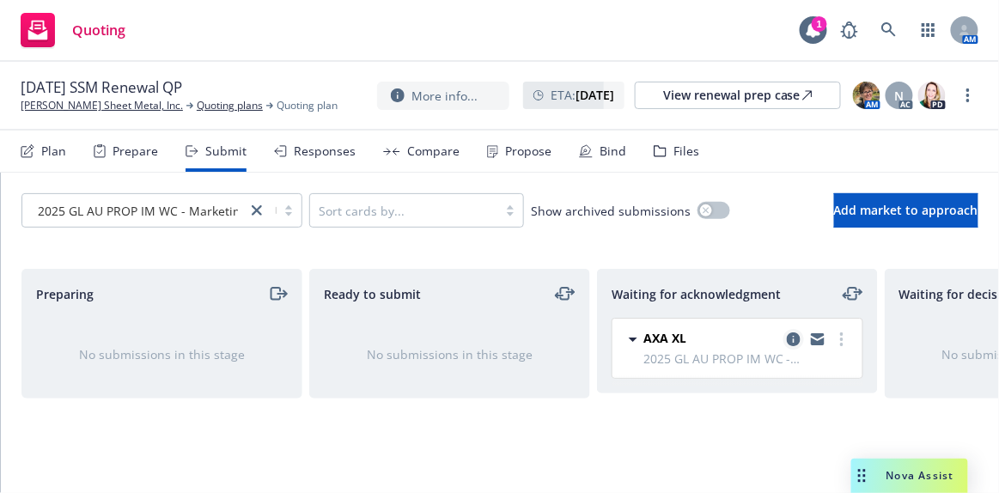
click at [796, 338] on icon "copy logging email" at bounding box center [794, 339] width 14 height 14
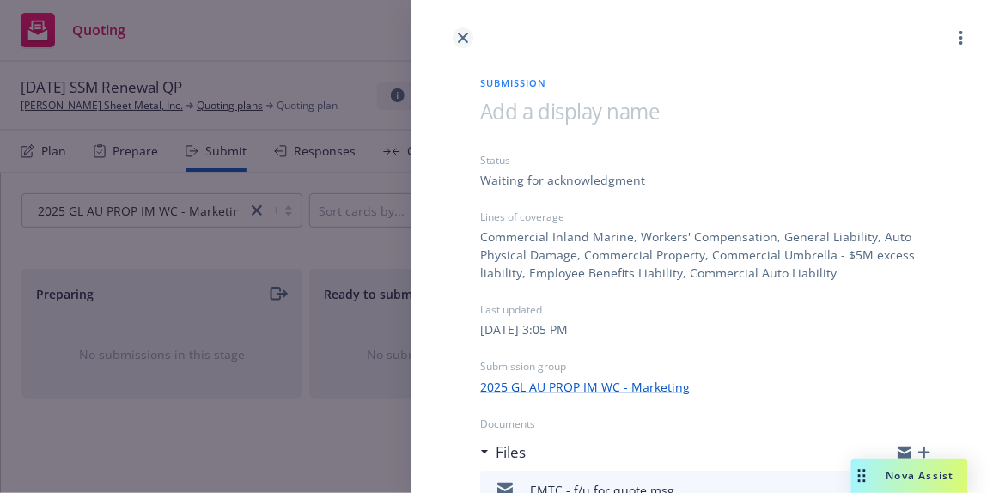
click at [454, 39] on link "close" at bounding box center [463, 37] width 21 height 21
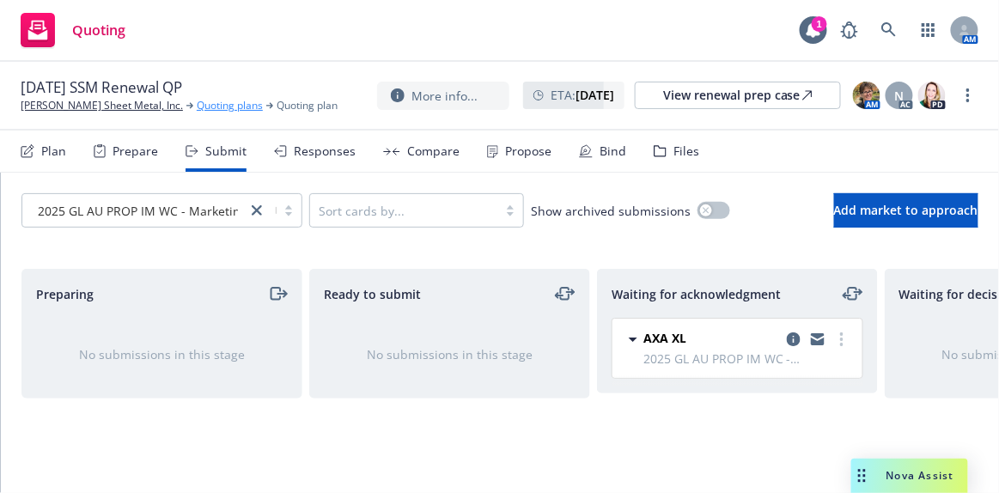
click at [197, 113] on link "Quoting plans" at bounding box center [230, 105] width 66 height 15
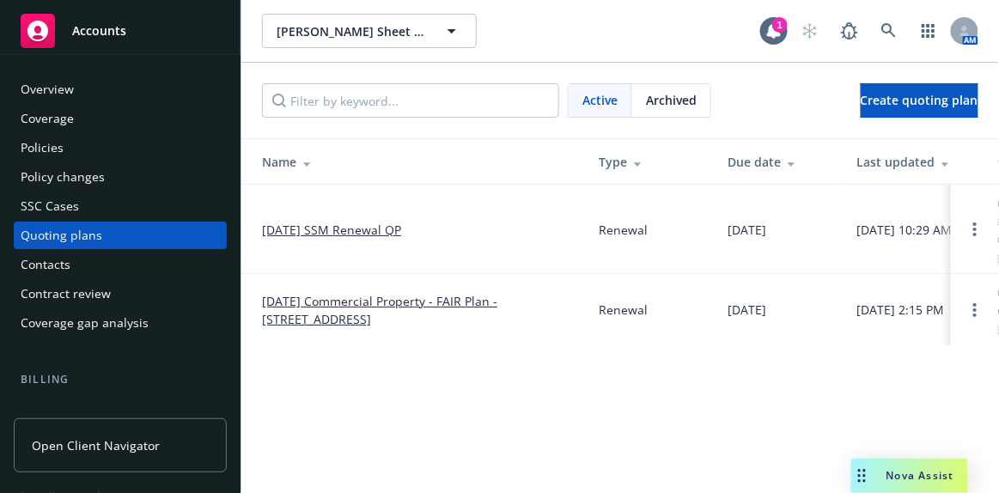
click at [314, 230] on link "[DATE] SSM Renewal QP" at bounding box center [331, 230] width 139 height 18
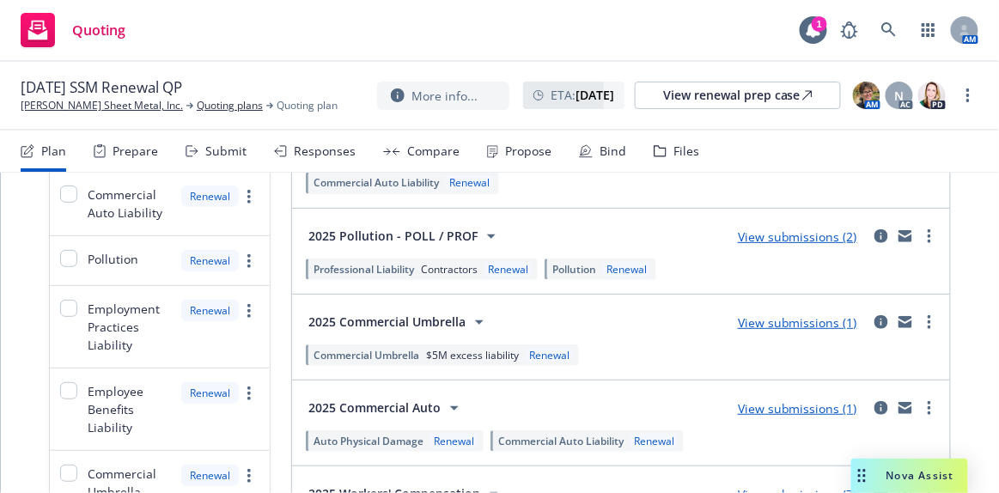
scroll to position [234, 0]
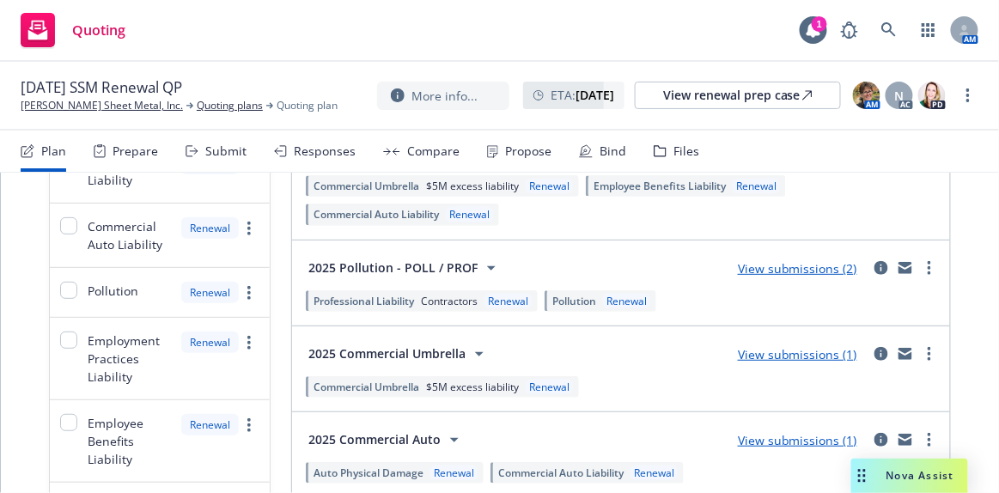
click at [782, 260] on link "View submissions (2)" at bounding box center [797, 268] width 119 height 16
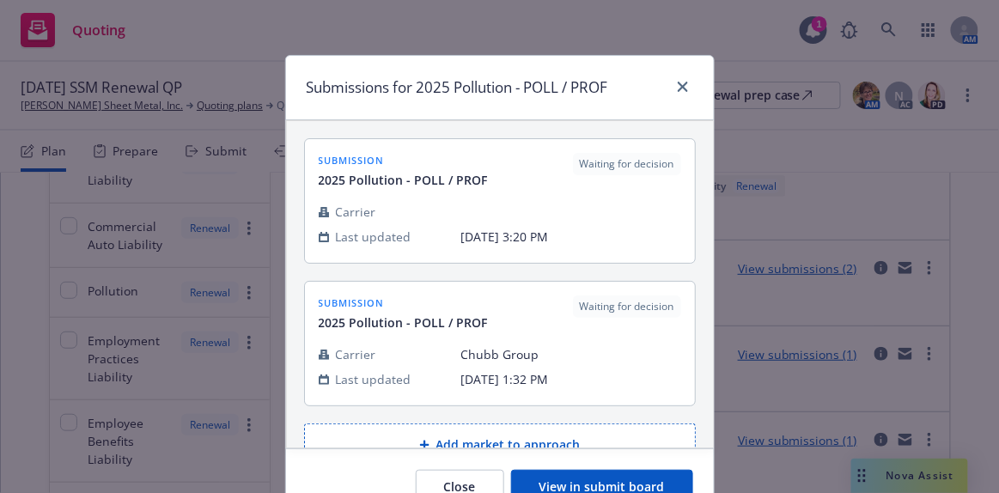
click at [583, 483] on button "View in submit board" at bounding box center [602, 487] width 182 height 34
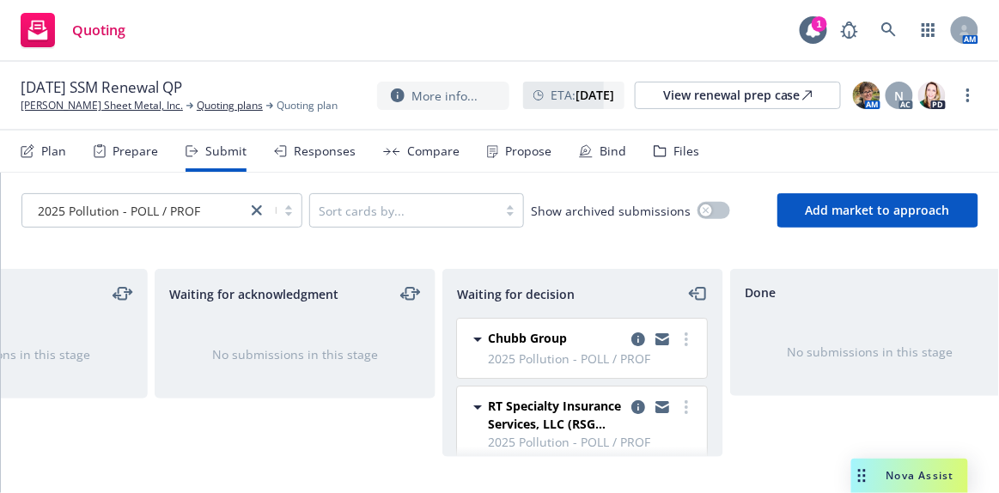
scroll to position [0, 454]
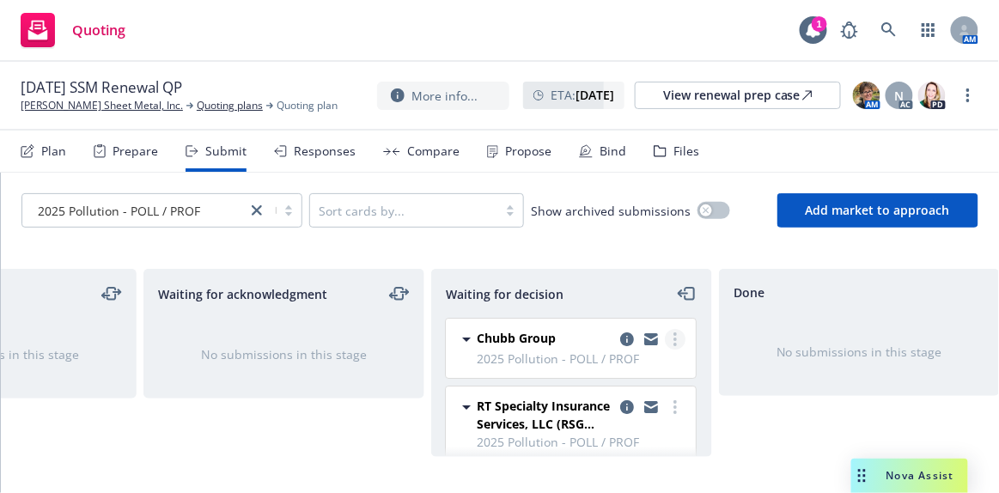
click at [674, 338] on circle "more" at bounding box center [675, 339] width 3 height 3
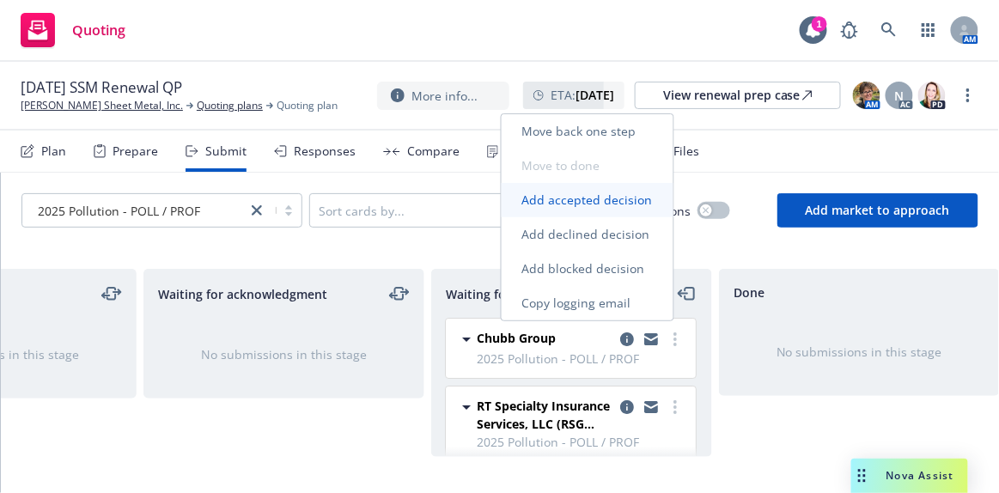
click at [611, 202] on span "Add accepted decision" at bounding box center [588, 200] width 172 height 16
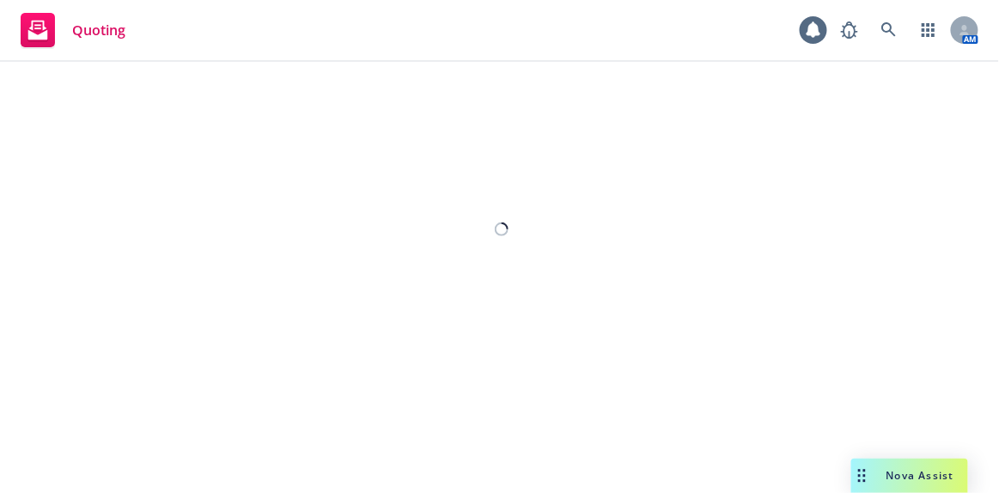
select select "12"
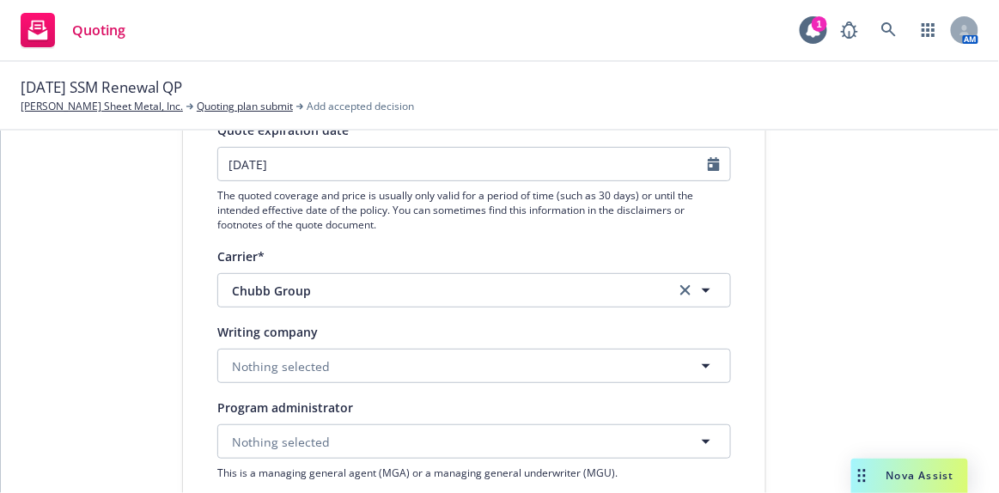
scroll to position [234, 0]
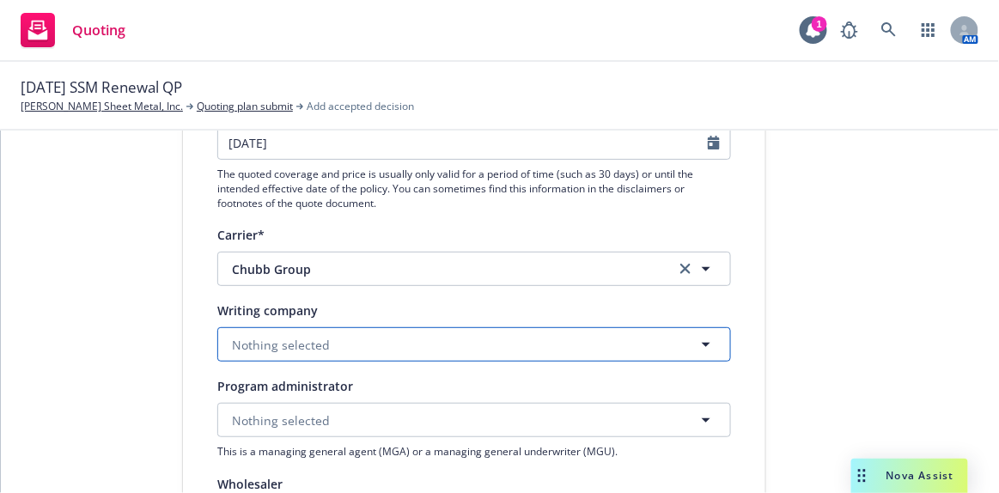
click at [359, 346] on button "Nothing selected" at bounding box center [474, 344] width 514 height 34
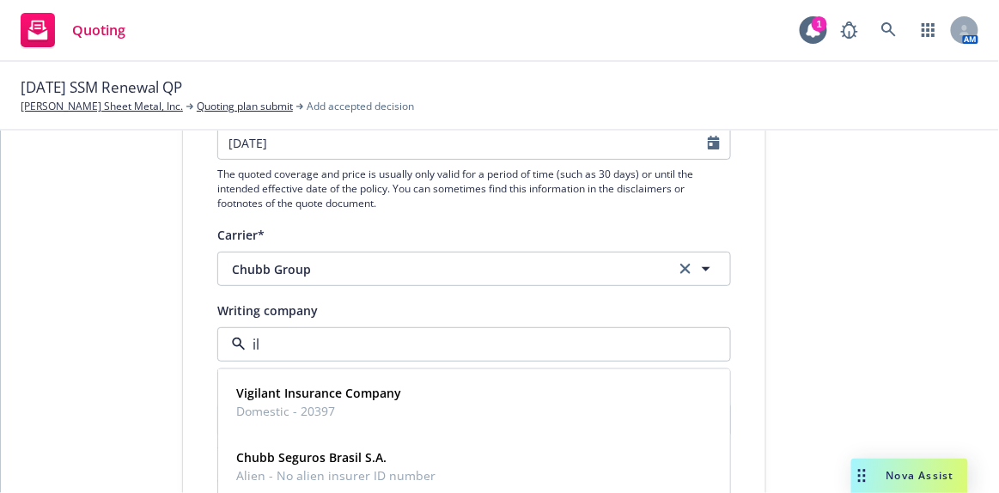
type input "ill"
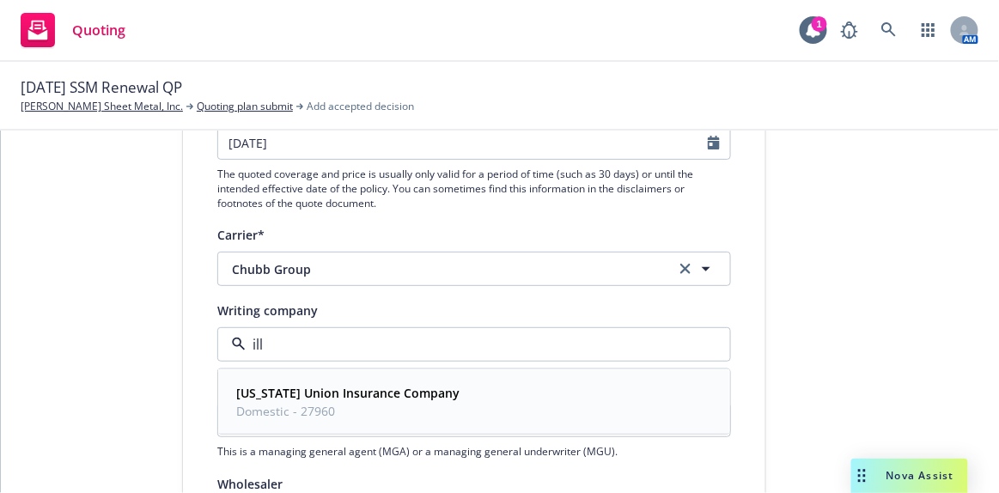
click at [308, 395] on strong "[US_STATE] Union Insurance Company" at bounding box center [347, 393] width 223 height 16
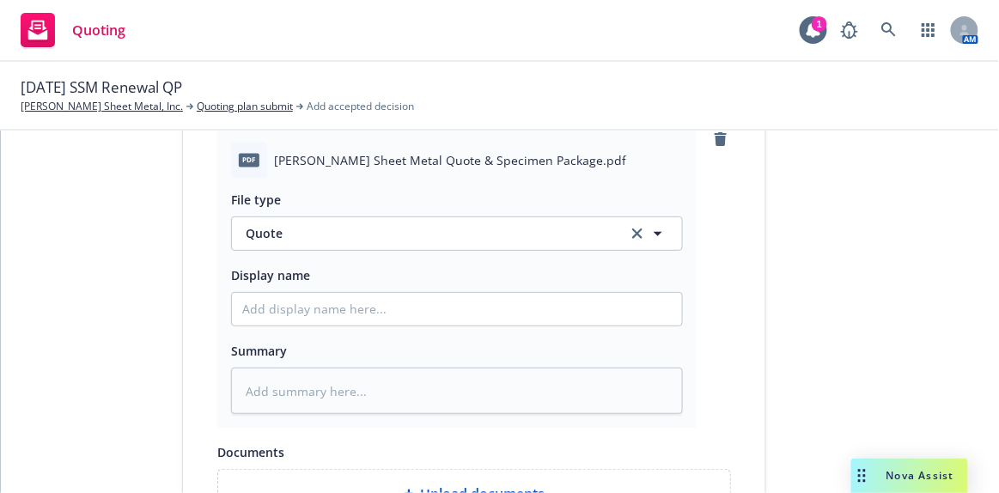
scroll to position [858, 0]
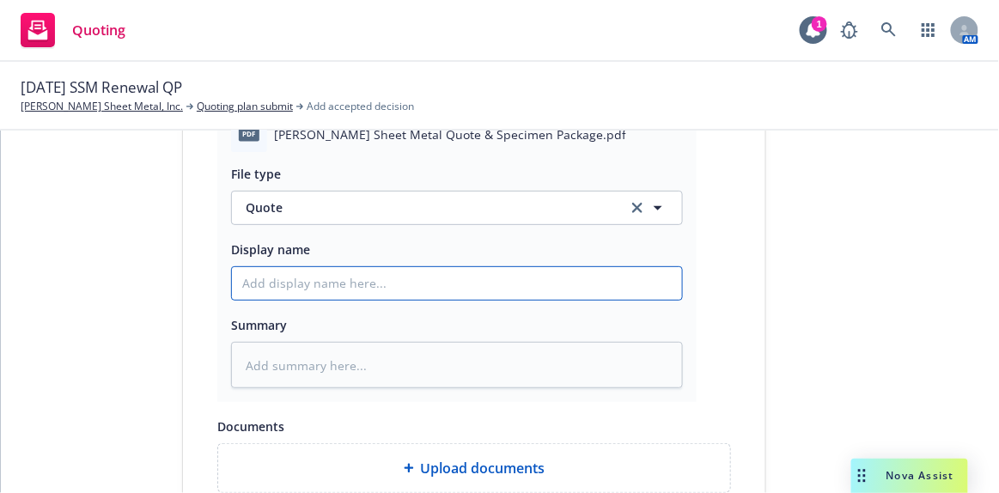
click at [345, 273] on input "Display name" at bounding box center [457, 283] width 450 height 33
type textarea "x"
type input "Q"
type textarea "x"
type input "Qu"
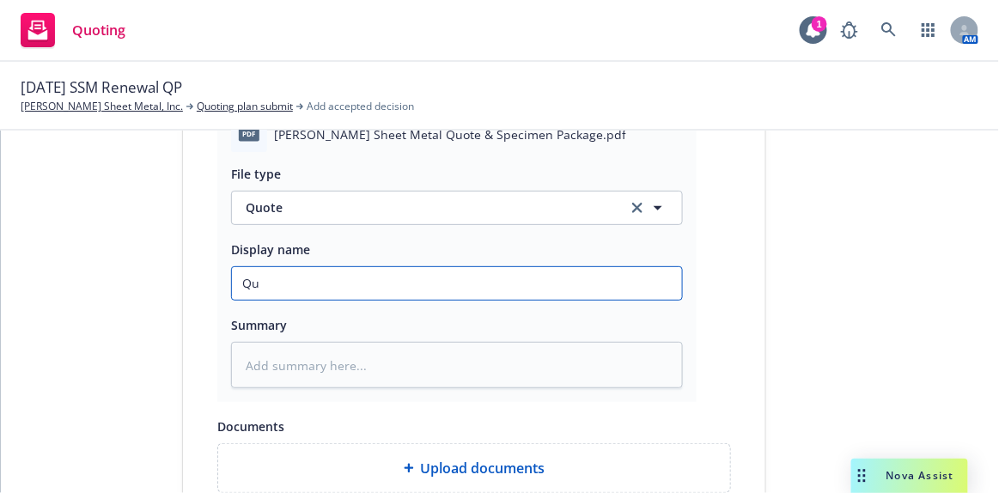
type textarea "x"
type input "Quo"
type textarea "x"
type input "Quot"
type textarea "x"
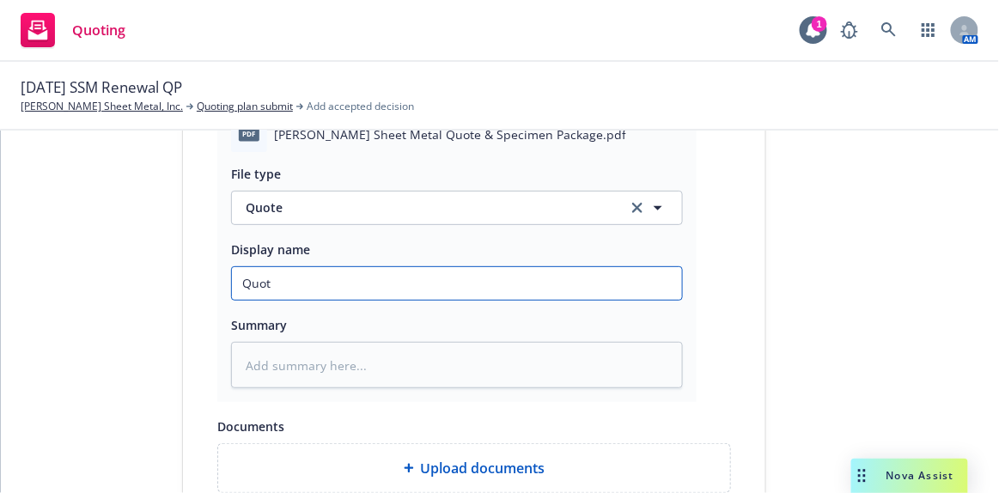
type input "Quote"
type textarea "x"
type input "Quoted"
type textarea "x"
type input "Quoted"
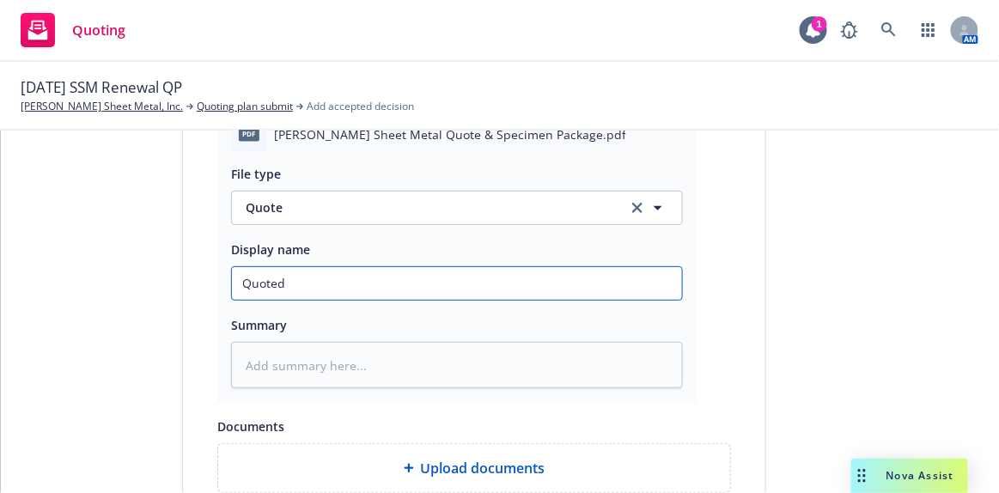
type textarea "x"
type input "Quoted $"
click at [325, 286] on input "Quoted $" at bounding box center [457, 283] width 450 height 33
type textarea "x"
type input "Quoted $1"
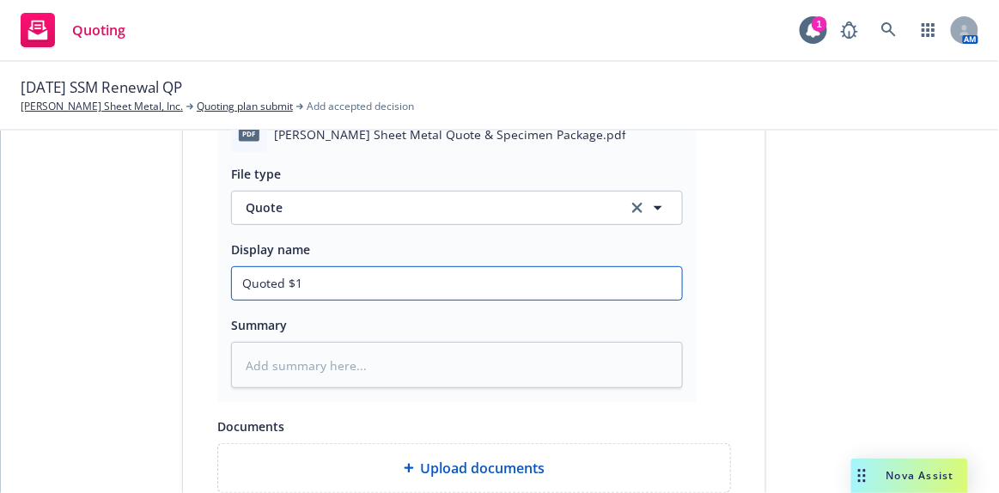
type textarea "x"
type input "Quoted $13"
type textarea "x"
type input "Quoted $13,"
type textarea "x"
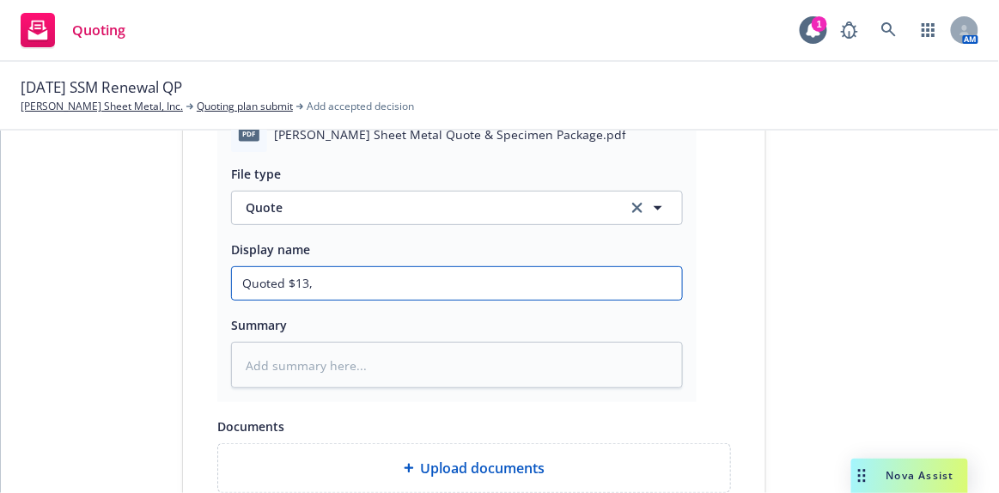
type input "Quoted $13,7"
type textarea "x"
type input "Quoted $13,72"
type textarea "x"
type input "Quoted $13,728"
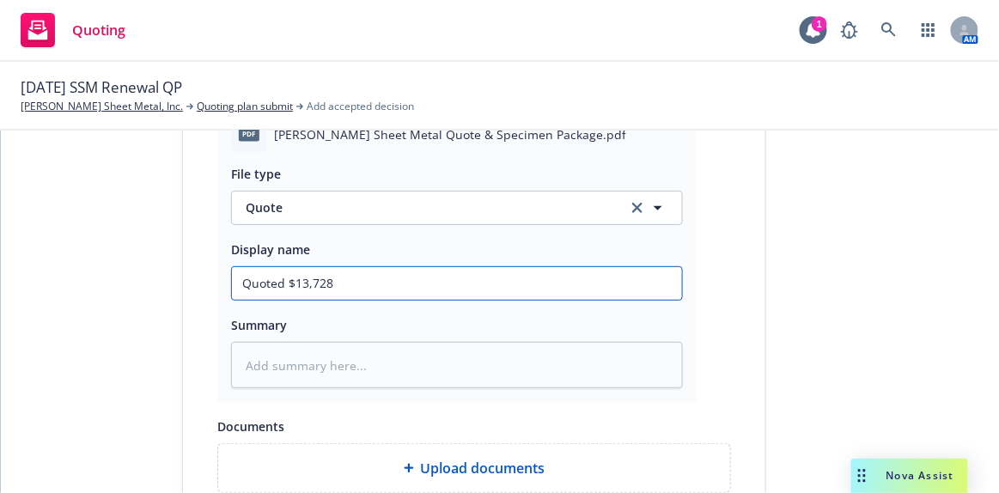
type textarea "x"
type input "Quoted $13,728,"
type textarea "x"
type input "Quoted $13,728"
type textarea "x"
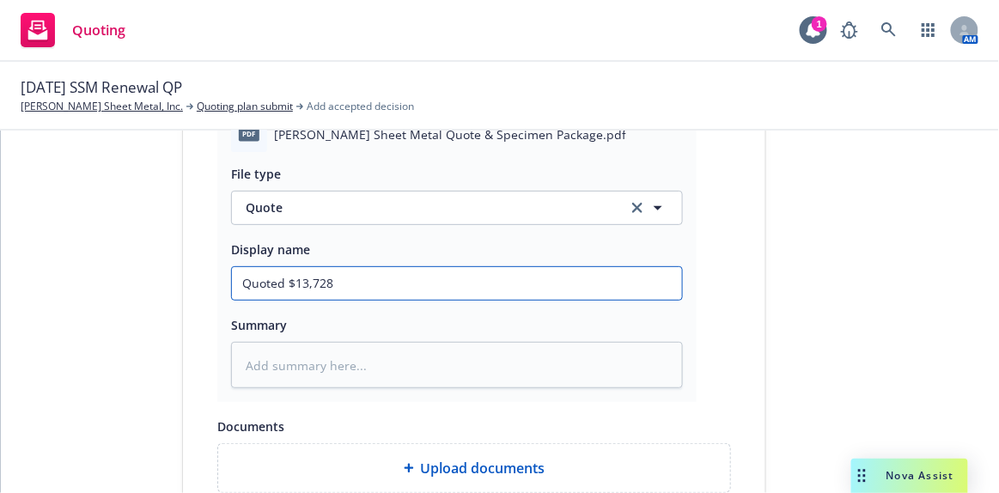
type input "Quoted $13,728."
type textarea "x"
type input "Quoted $13,728.1"
type textarea "x"
type input "Quoted $13,728.10"
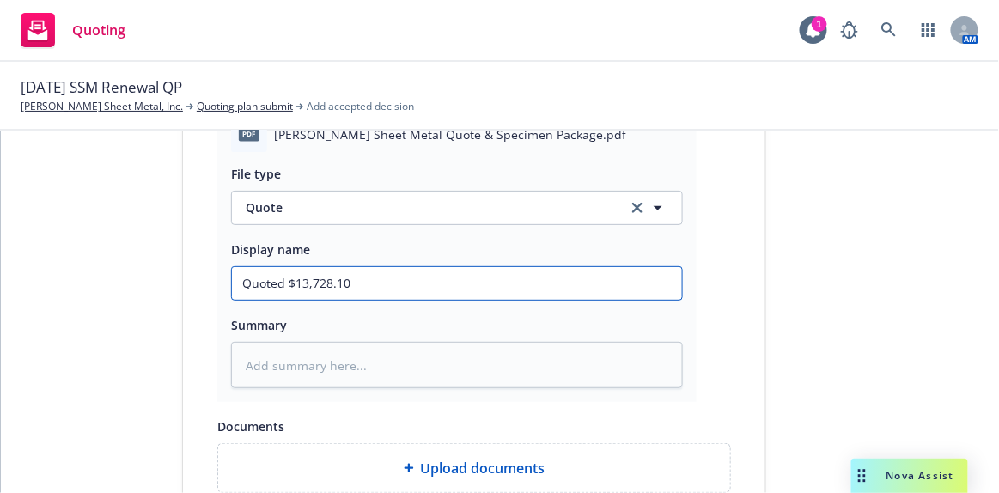
type textarea "x"
type input "Quoted $13,728.10"
type textarea "x"
type input "Quoted $13,728.10 a"
type textarea "x"
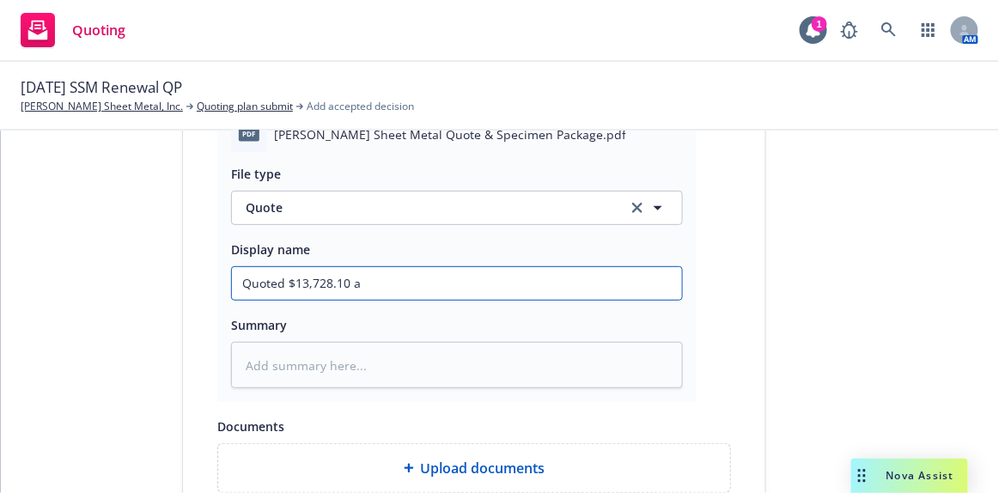
type input "Quoted $13,728.10 ak"
type textarea "x"
type input "Quoted $13,728.10 akk"
type textarea "x"
type input "Quoted $13,728.10 akk="
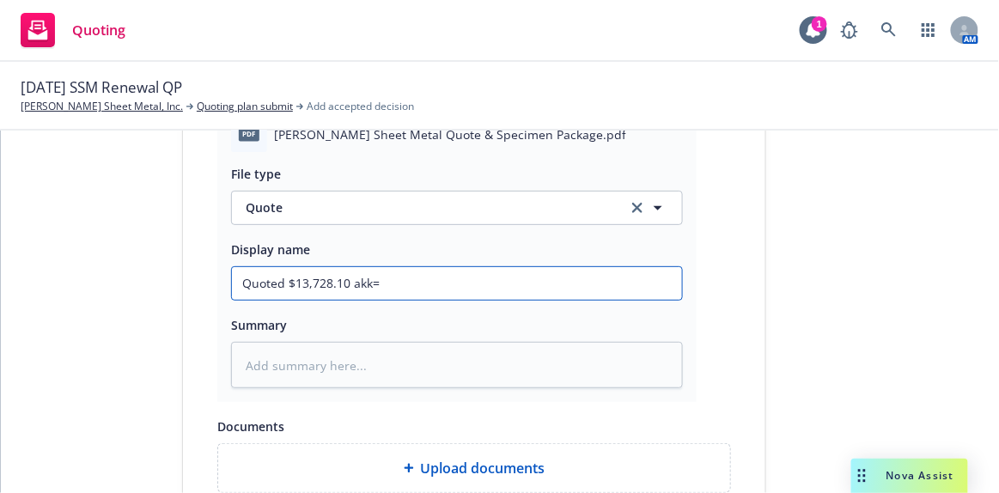
type textarea "x"
type input "Quoted $13,728.10 akk"
type textarea "x"
type input "Quoted $13,728.10 ak"
type textarea "x"
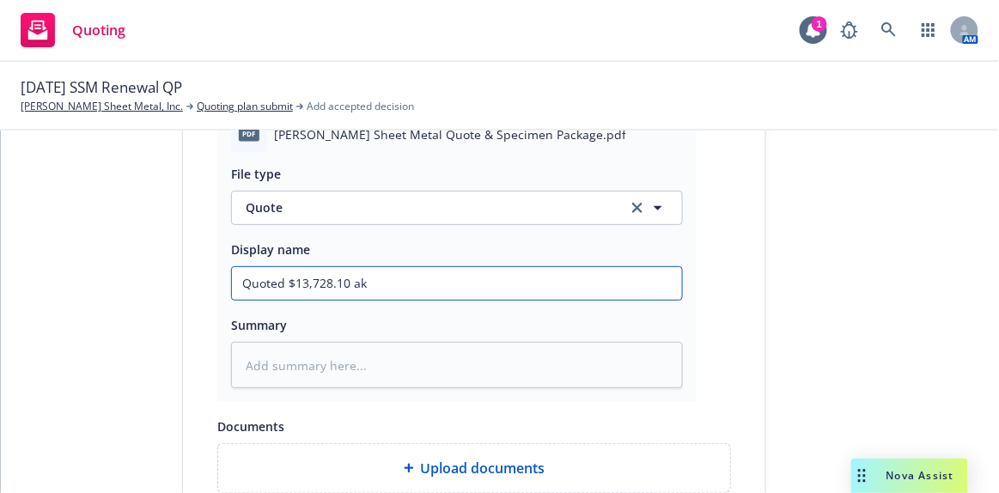
type input "Quoted $13,728.10 a"
type textarea "x"
type input "Quoted $13,728.10 al"
type textarea "x"
type input "Quoted $13,728.10 all"
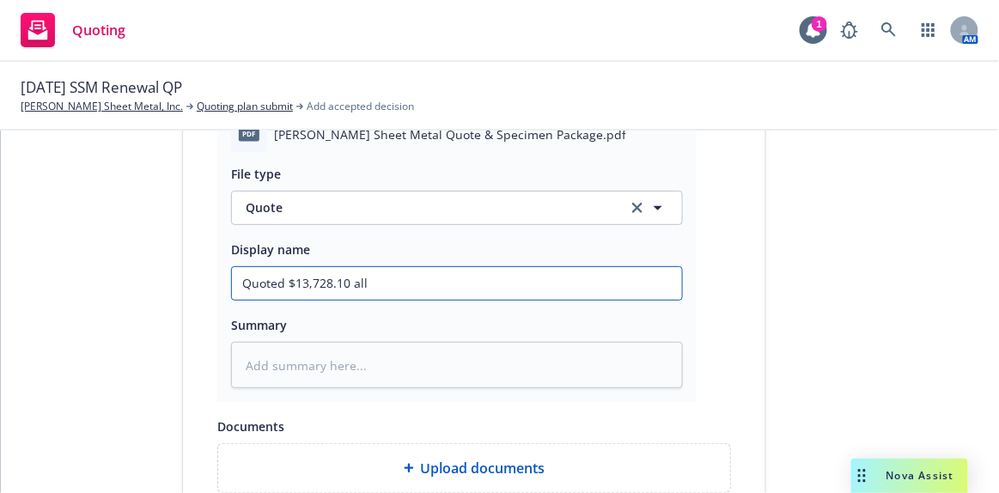
type textarea "x"
type input "Quoted $13,728.10 all"
type textarea "x"
type input "Quoted $13,728.10 all i"
type textarea "x"
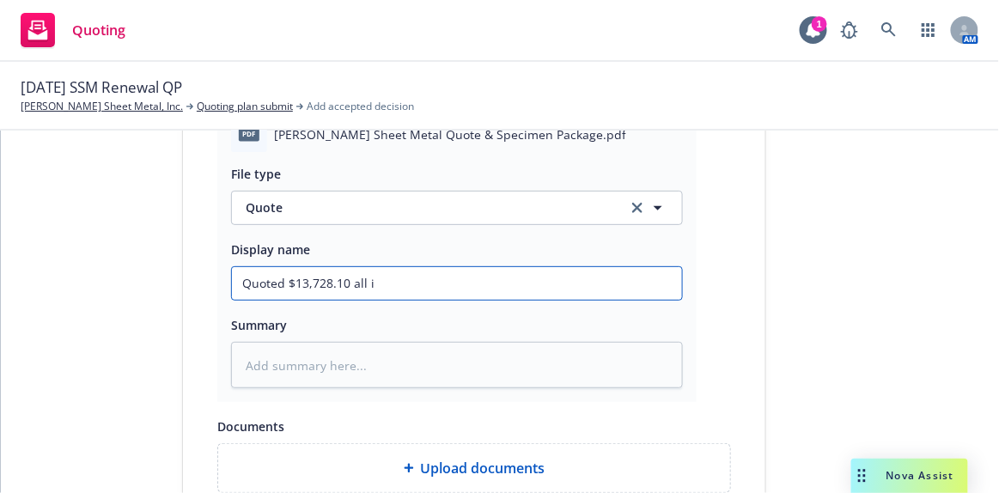
type input "Quoted $13,728.10 all in"
type textarea "x"
type input "Quoted $13,728.10 all in"
type textarea "x"
type input "Quoted $13,728.10 all in @"
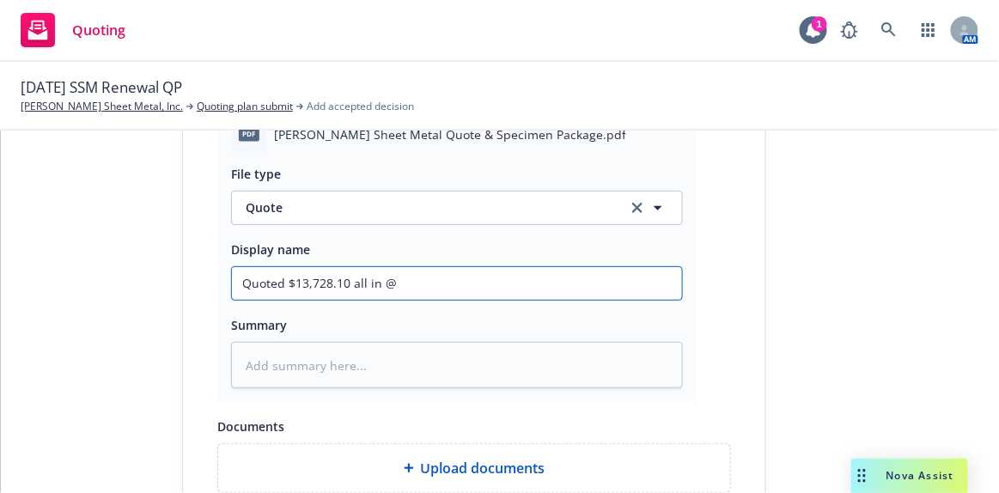
type textarea "x"
type input "Quoted $13,728.10 all in @"
type textarea "x"
type input "Quoted $13,728.10 all in @ 1"
type textarea "x"
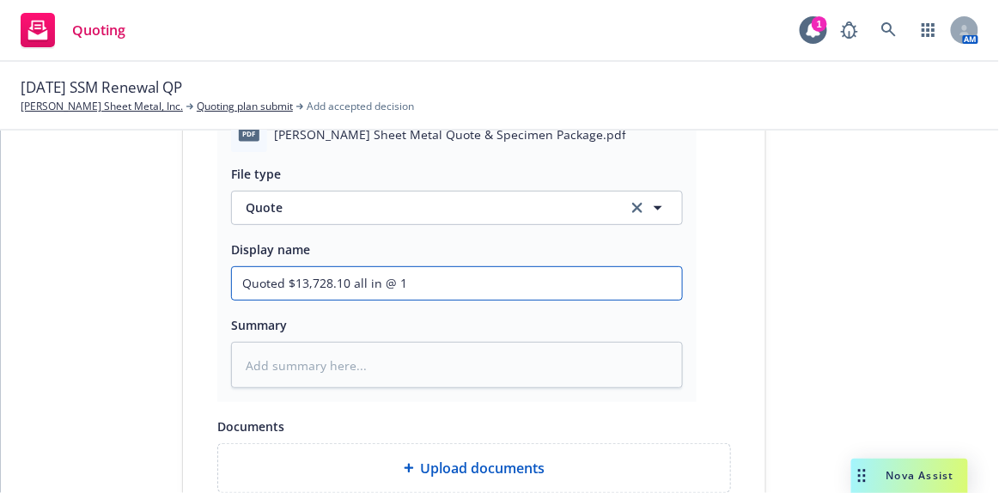
type input "Quoted $13,728.10 all in @ 15"
type textarea "x"
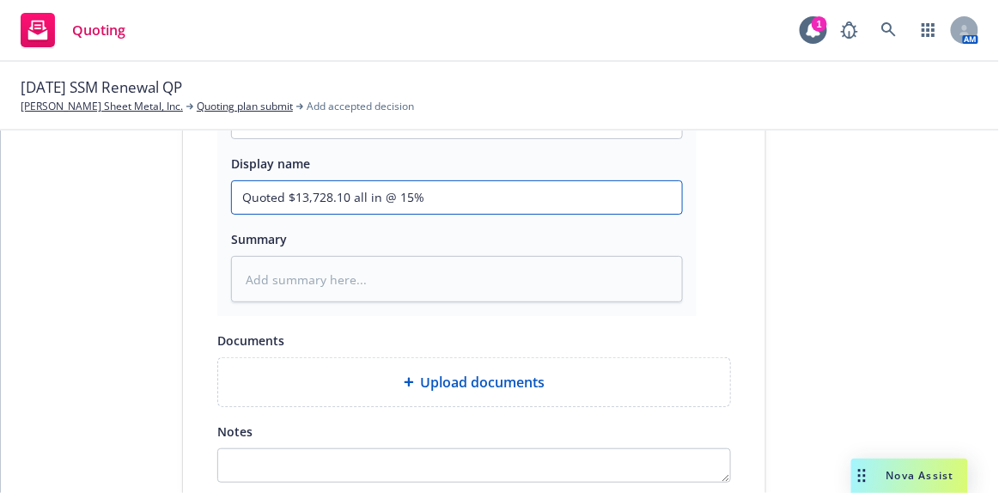
scroll to position [1117, 0]
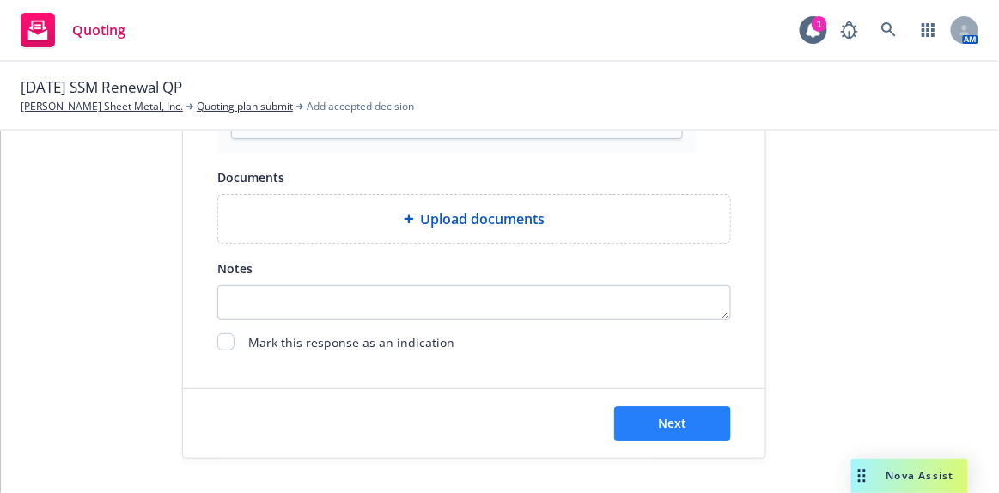
type input "Quoted $13,728.10 all in @ 15%"
click at [667, 415] on span "Next" at bounding box center [673, 423] width 28 height 16
type textarea "x"
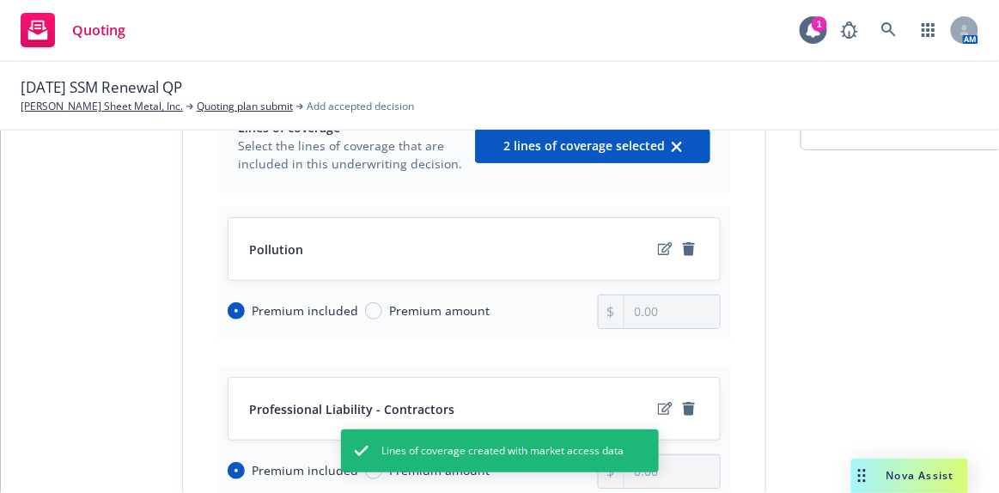
scroll to position [155, 0]
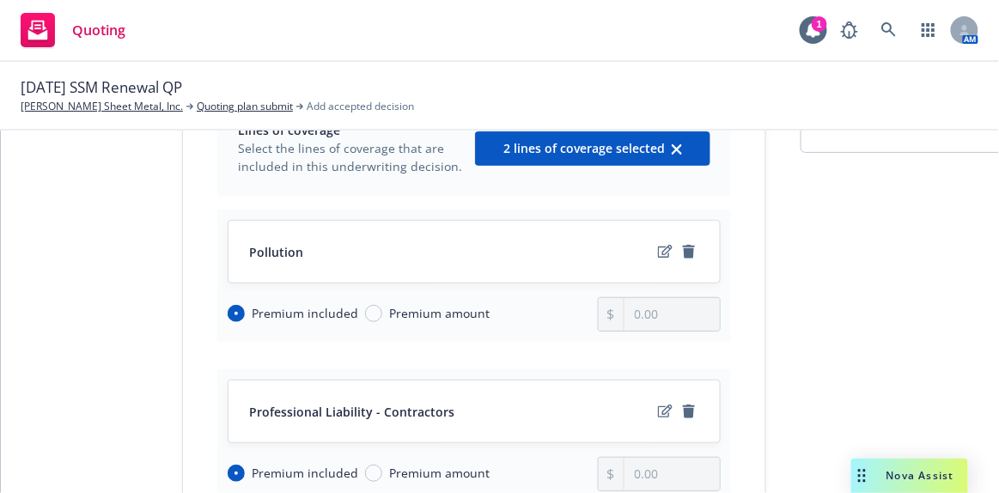
click at [451, 470] on span "Premium amount" at bounding box center [439, 473] width 101 height 18
click at [382, 470] on input "Premium amount" at bounding box center [373, 473] width 17 height 17
radio input "true"
radio input "false"
type input "0.00"
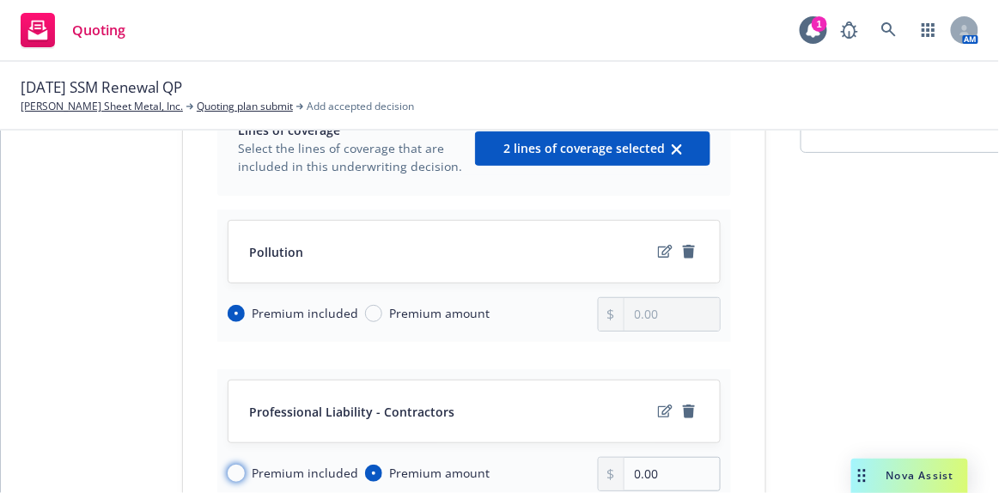
drag, startPoint x: 230, startPoint y: 468, endPoint x: 460, endPoint y: 351, distance: 258.6
click at [232, 468] on input "Premium included" at bounding box center [236, 473] width 17 height 17
radio input "true"
radio input "false"
click at [451, 315] on span "Premium amount" at bounding box center [439, 313] width 101 height 18
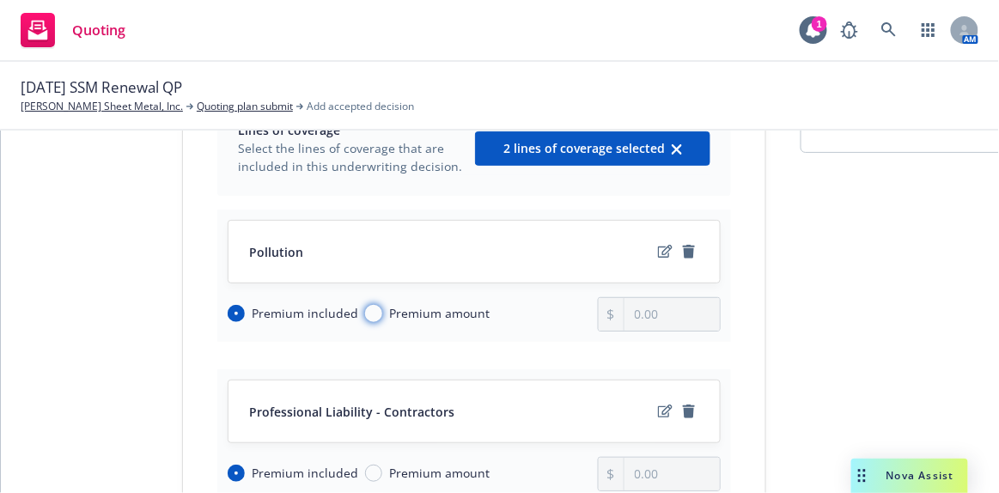
click at [382, 315] on input "Premium amount" at bounding box center [373, 313] width 17 height 17
radio input "true"
radio input "false"
click at [686, 326] on input "0.00" at bounding box center [672, 314] width 95 height 33
drag, startPoint x: 663, startPoint y: 308, endPoint x: 582, endPoint y: 310, distance: 80.8
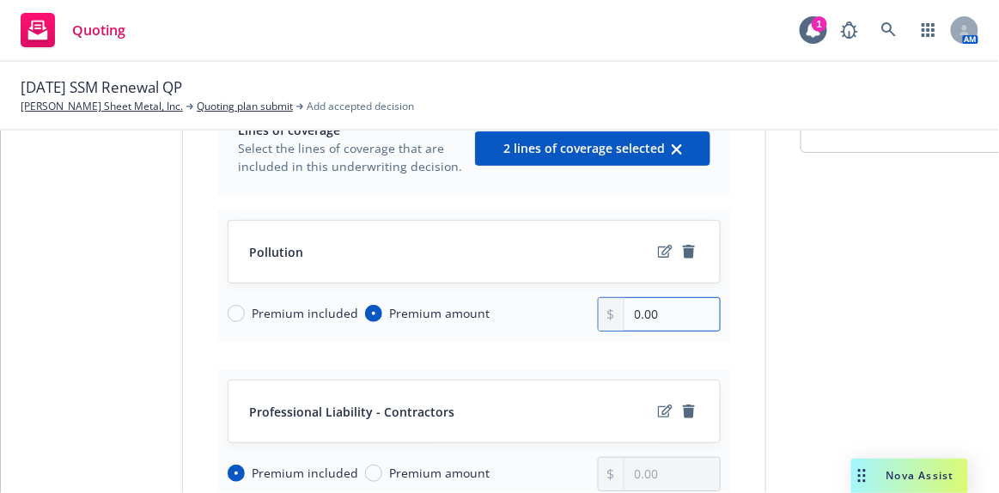
click at [582, 310] on div "Premium included Premium amount 0.00" at bounding box center [474, 314] width 493 height 34
type input "13,305.00"
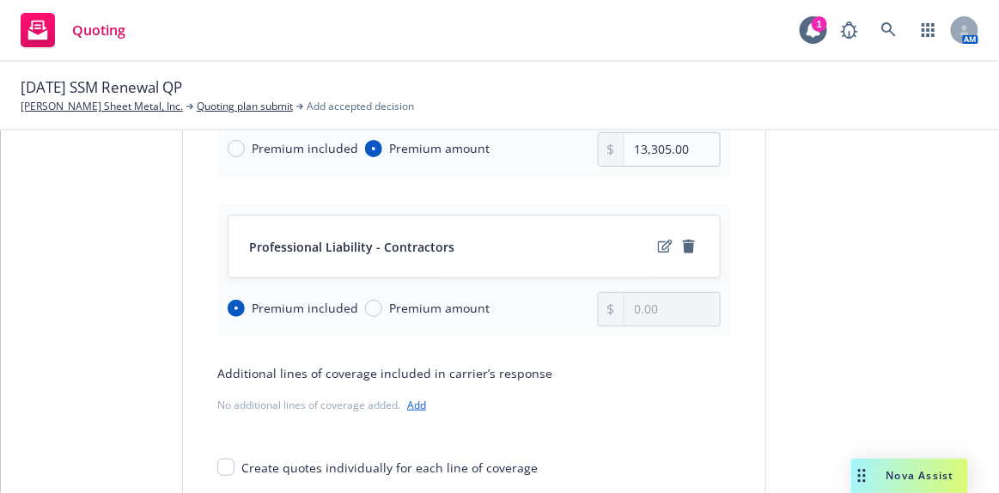
scroll to position [451, 0]
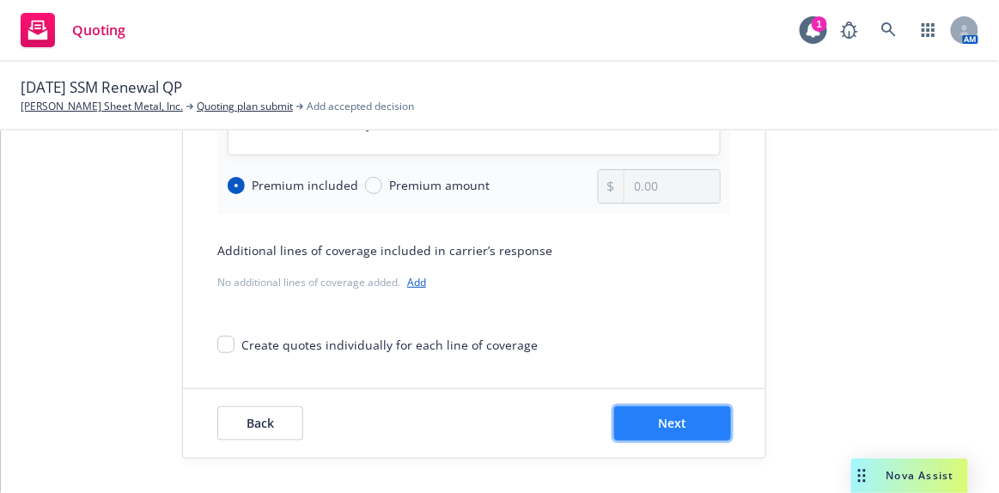
click at [675, 415] on span "Next" at bounding box center [673, 423] width 28 height 16
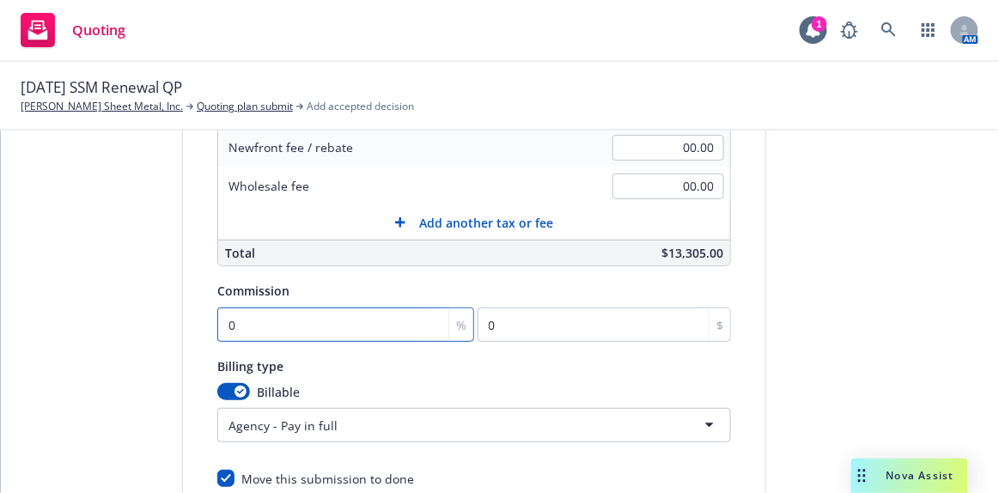
type input "1"
type input "133.05"
type input "15"
type input "1995.75"
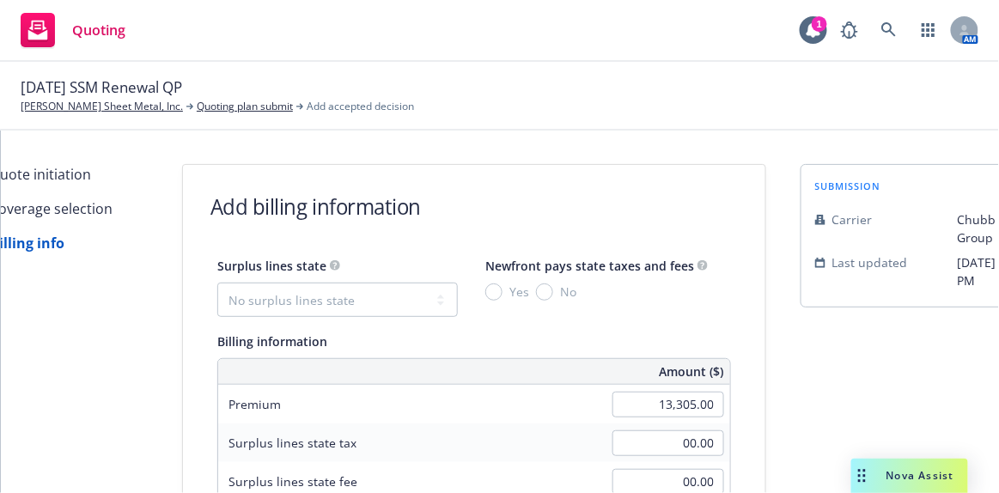
scroll to position [0, 0]
type input "15"
click at [332, 304] on select "No surplus lines state Alaska Alabama Arkansas Arizona California Colorado Conn…" at bounding box center [337, 301] width 241 height 34
select select "CA"
click at [217, 284] on select "No surplus lines state Alaska Alabama Arkansas Arizona California Colorado Conn…" at bounding box center [337, 301] width 241 height 34
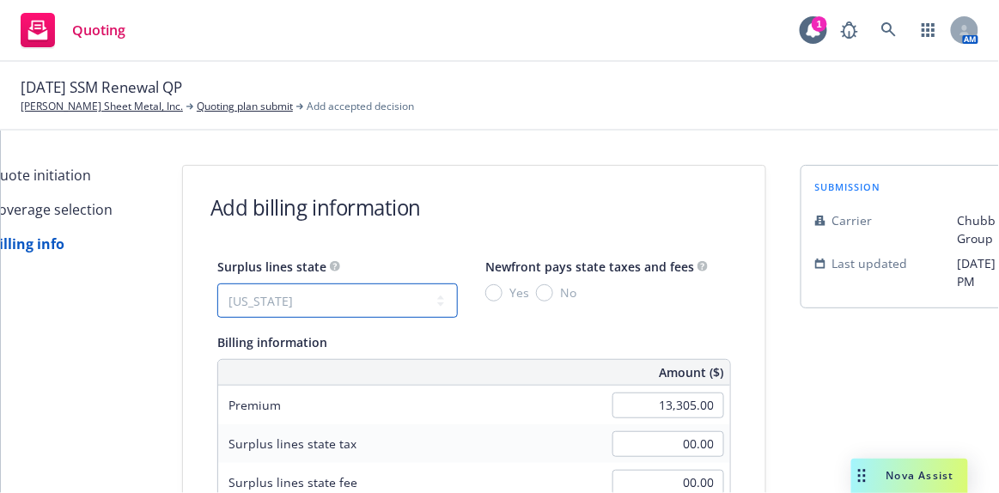
type input "399.15"
type input "23.95"
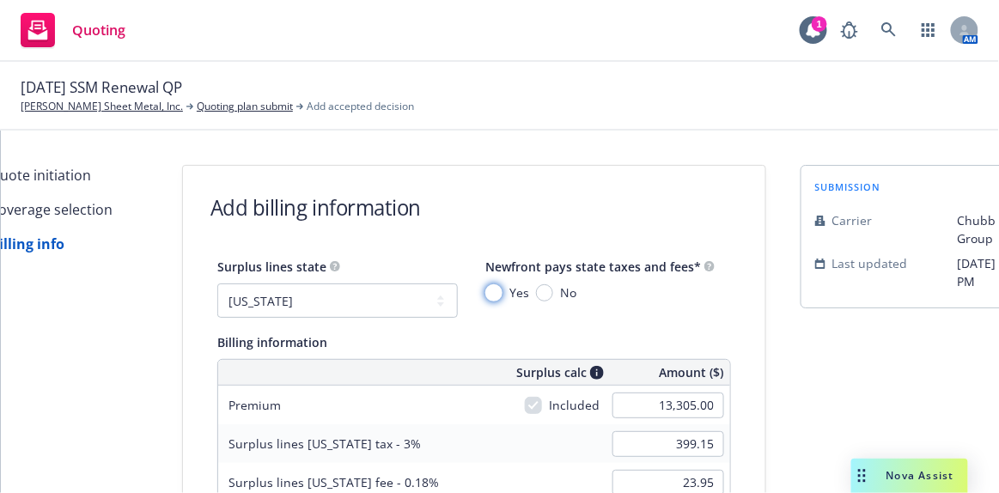
click at [485, 295] on input "Yes" at bounding box center [493, 292] width 17 height 17
radio input "true"
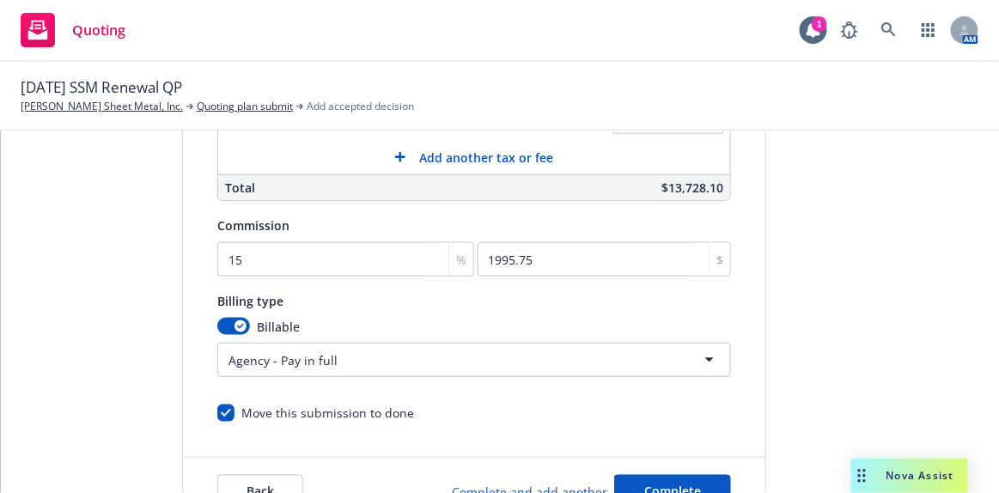
scroll to position [595, 0]
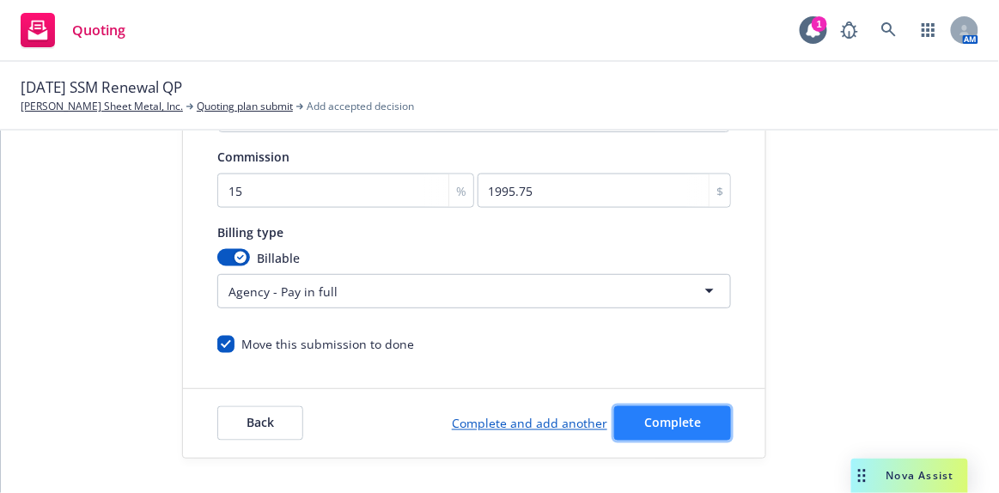
click at [674, 415] on span "Complete" at bounding box center [672, 423] width 57 height 16
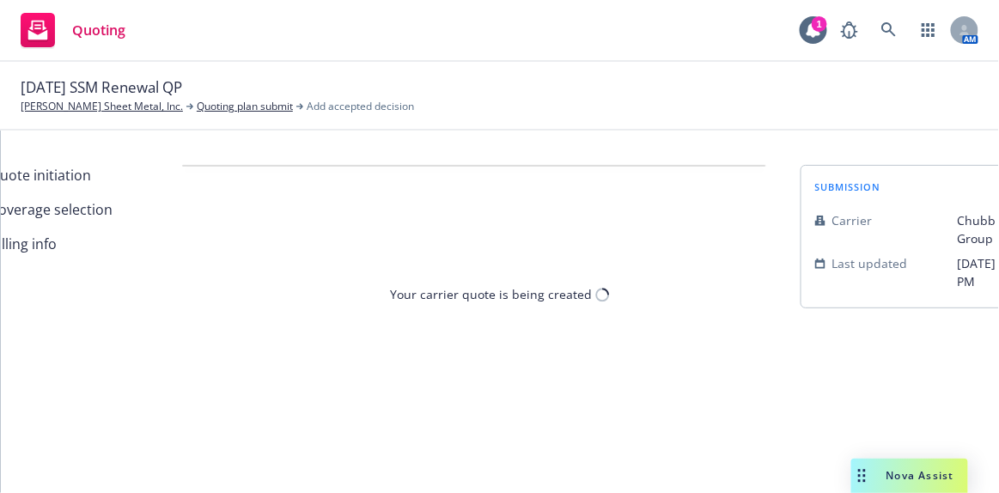
scroll to position [0, 0]
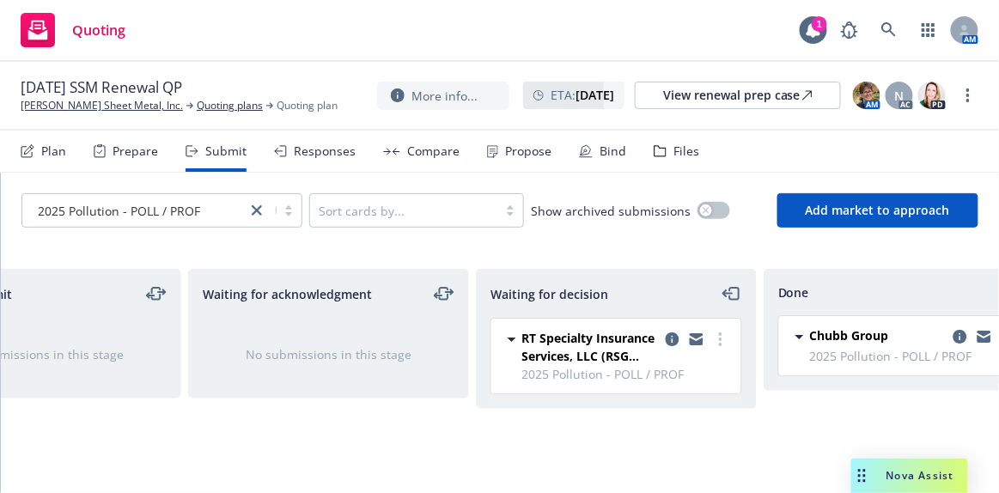
scroll to position [0, 474]
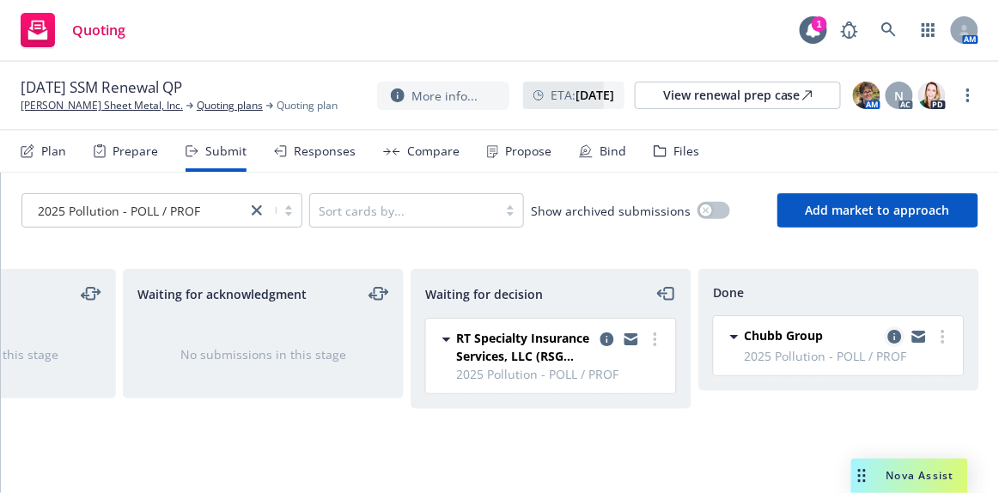
click at [893, 334] on icon "copy logging email" at bounding box center [895, 337] width 14 height 14
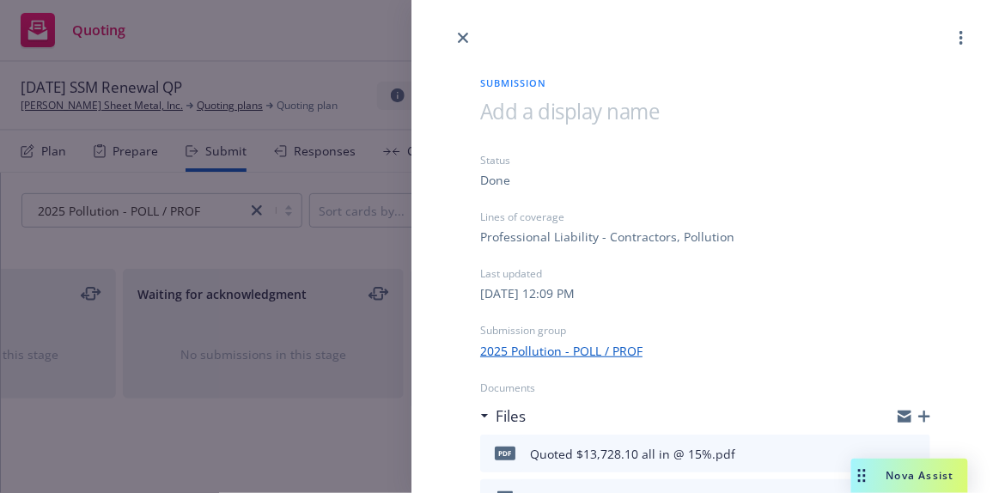
click at [918, 418] on icon "button" at bounding box center [924, 417] width 12 height 12
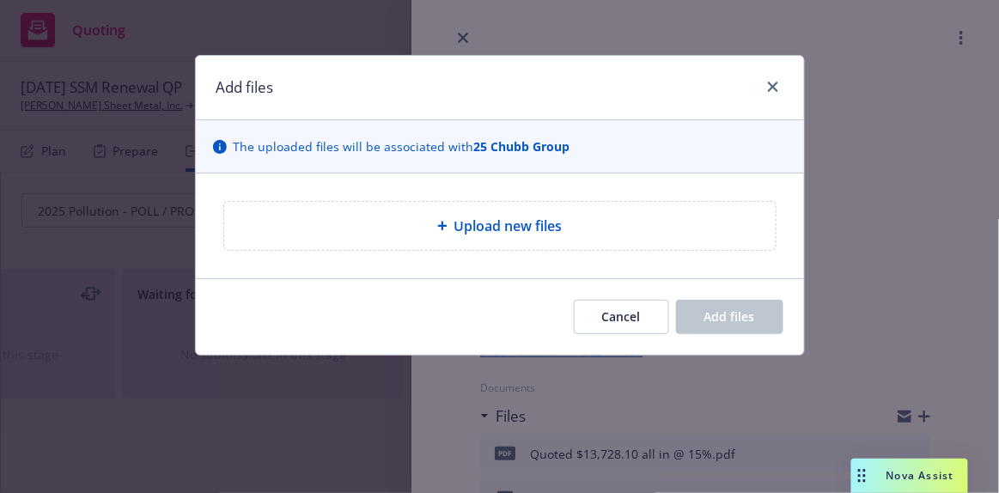
type textarea "x"
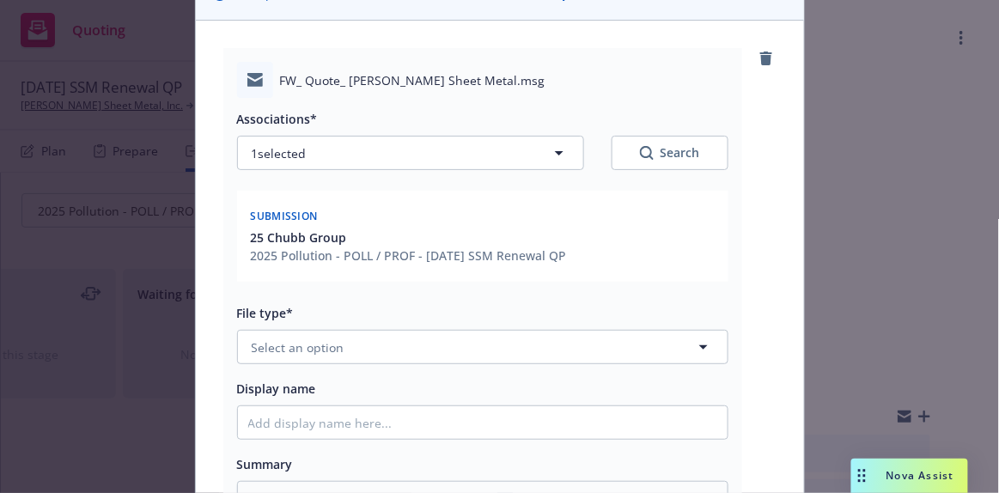
scroll to position [155, 0]
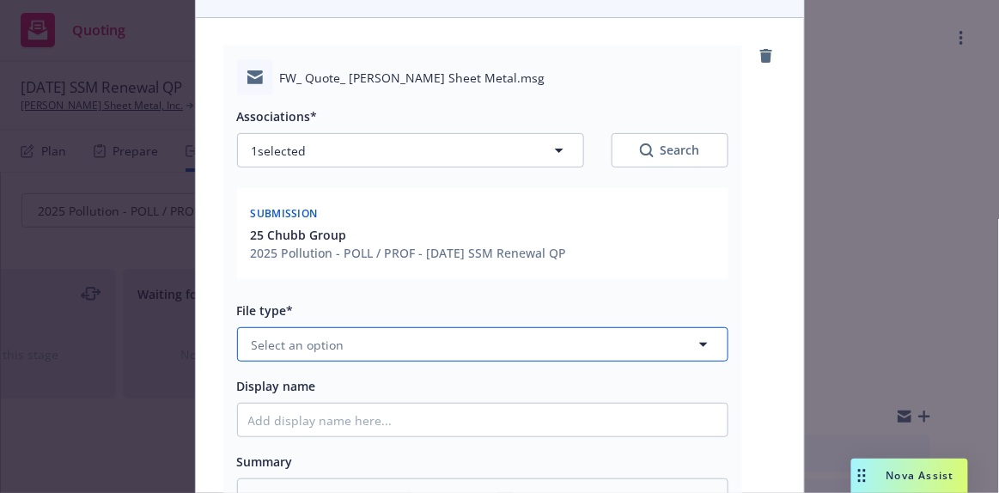
click at [300, 345] on span "Select an option" at bounding box center [298, 345] width 93 height 18
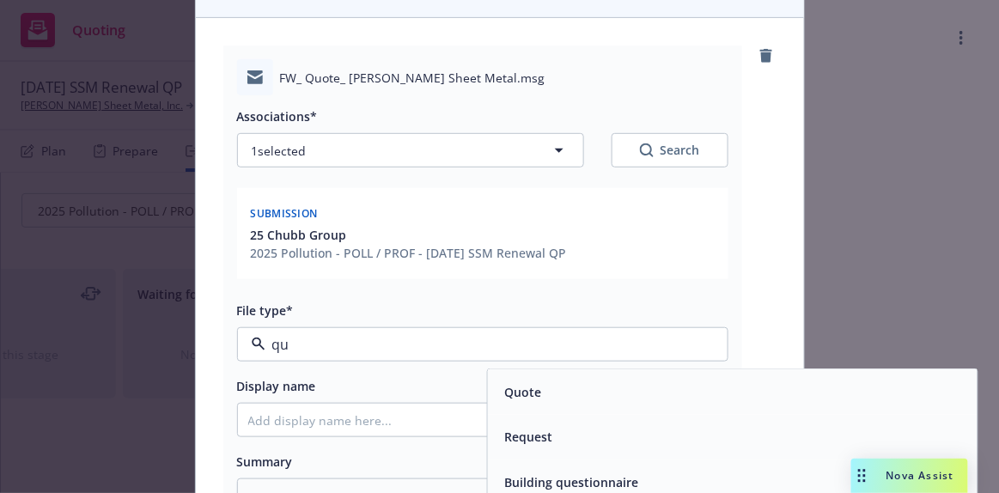
type input "quo"
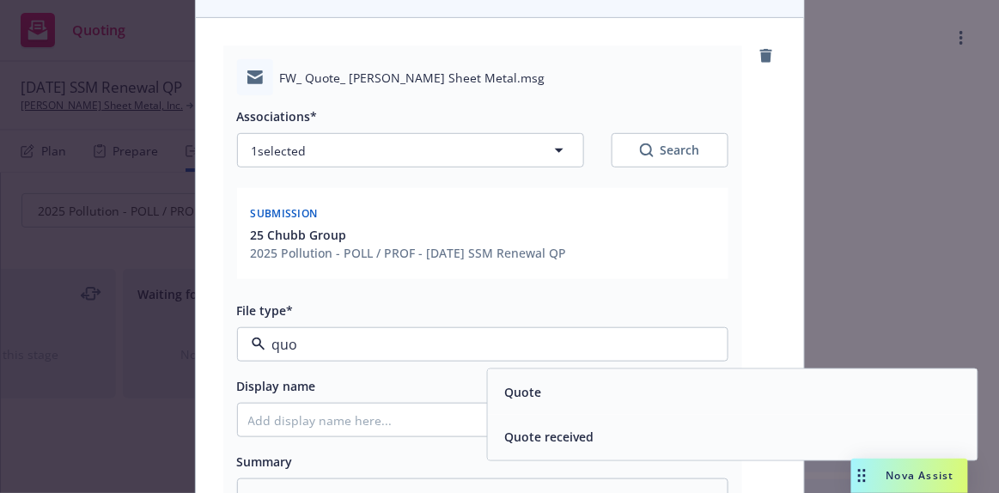
click at [514, 439] on span "Quote received" at bounding box center [548, 438] width 89 height 18
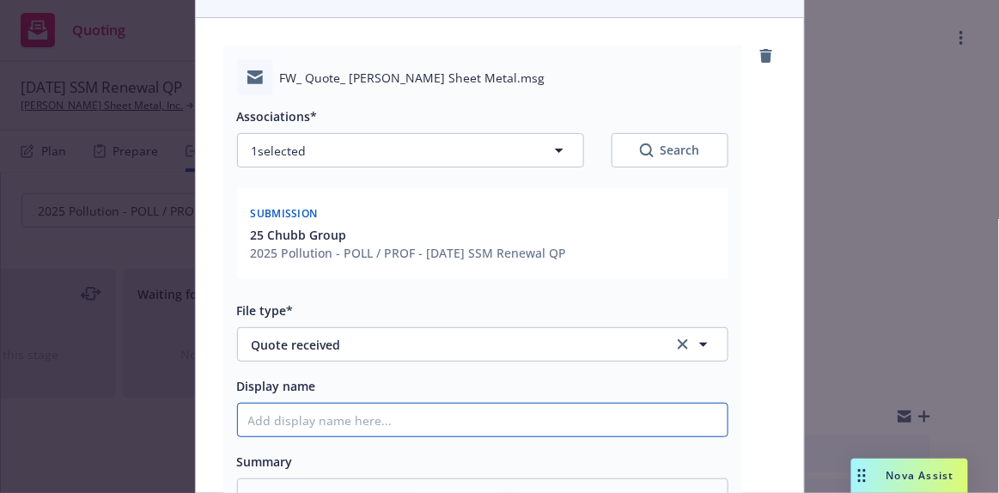
click at [332, 418] on input "Display name" at bounding box center [483, 420] width 490 height 33
type textarea "x"
type input "E"
type textarea "x"
type input "EM"
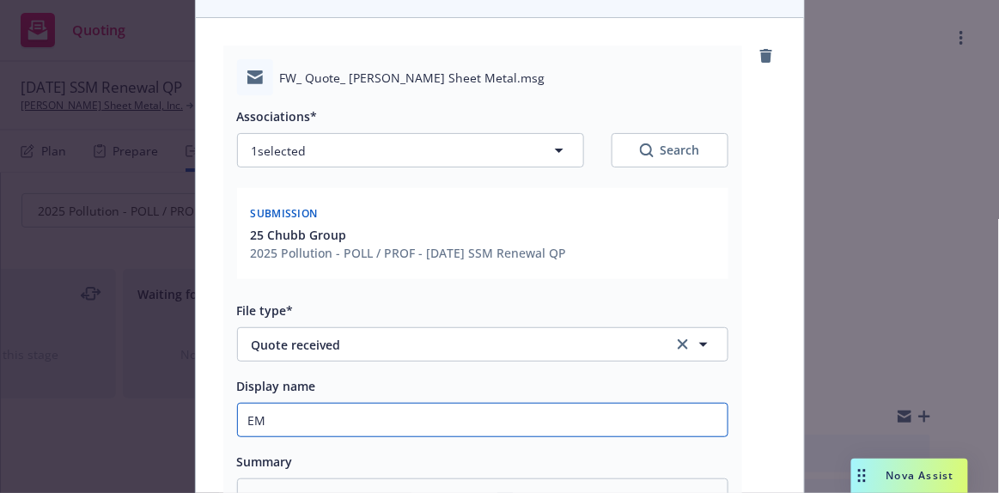
type textarea "x"
type input "EMF"
type textarea "x"
type input "EMFC"
type textarea "x"
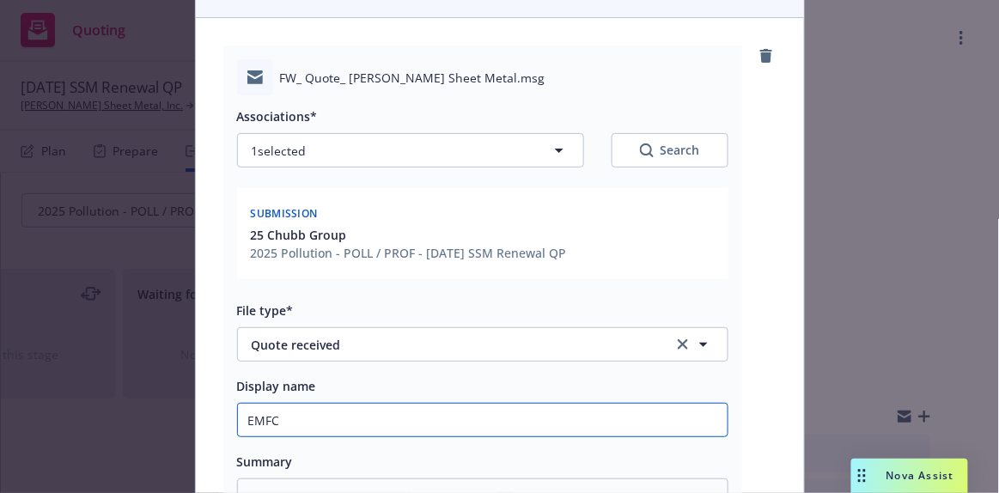
type input "EMFC"
type textarea "x"
type input "EMFC -"
type textarea "x"
type input "EMFC -"
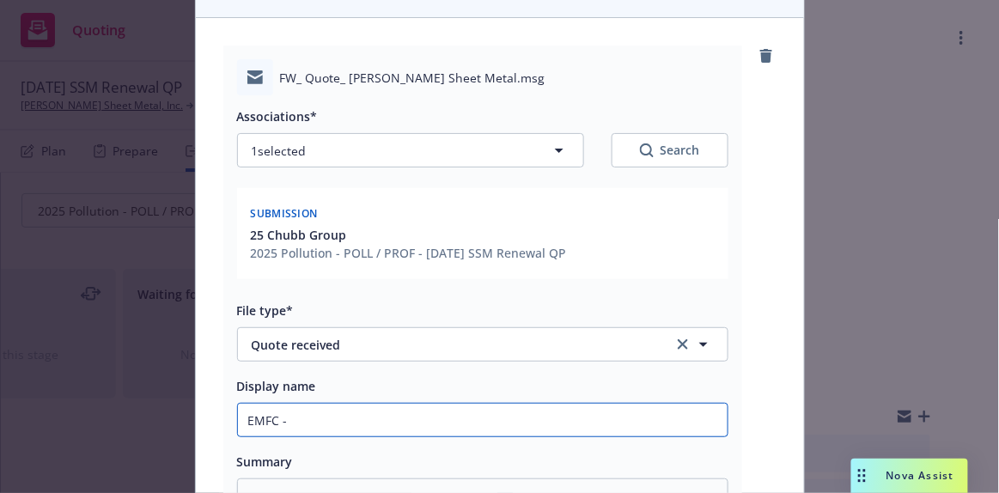
type textarea "x"
type input "EMFC - p"
type textarea "x"
type input "EMFC - po"
type textarea "x"
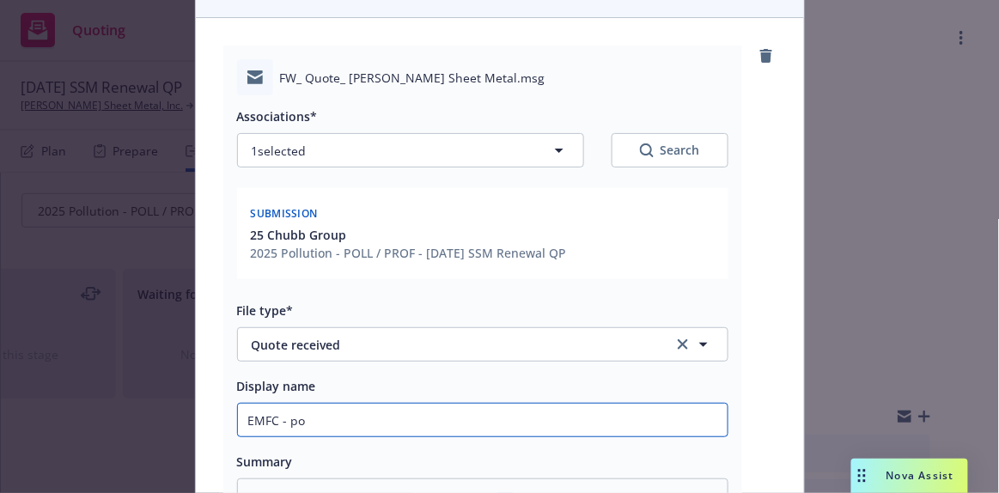
type input "EMFC - pol"
type textarea "x"
type input "EMFC - poll"
type textarea "x"
type input "EMFC - pollu"
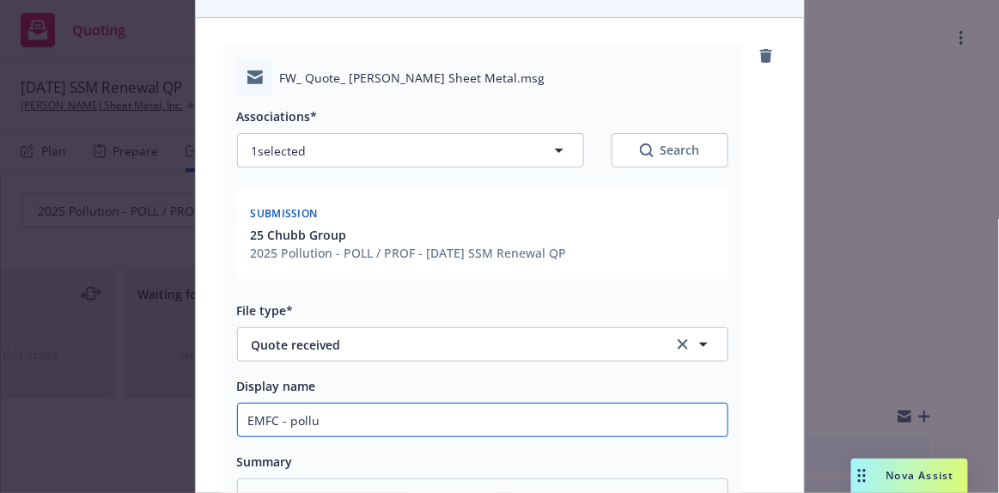
type textarea "x"
type input "EMFC - pollut"
type textarea "x"
type input "EMFC - pollutio"
type textarea "x"
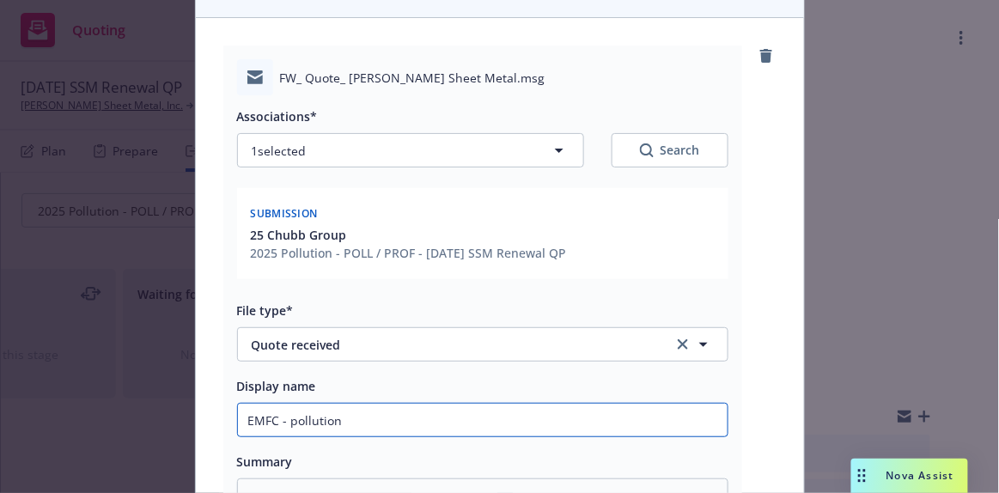
type input "EMFC - pollution"
type textarea "x"
type input "EMFC - pollution p"
type textarea "x"
type input "EMFC - pollution pr"
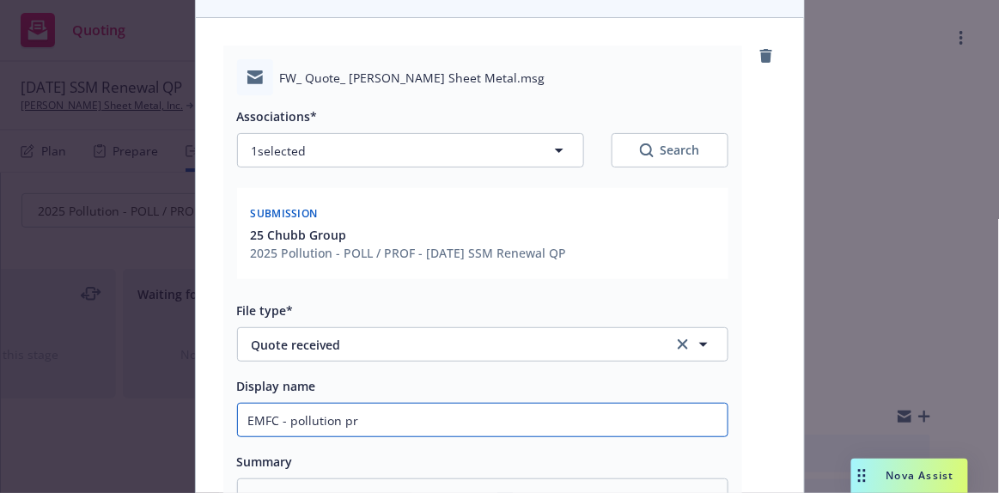
type textarea "x"
type input "EMFC - pollution p"
type textarea "x"
type input "EMFC - pollution"
type textarea "x"
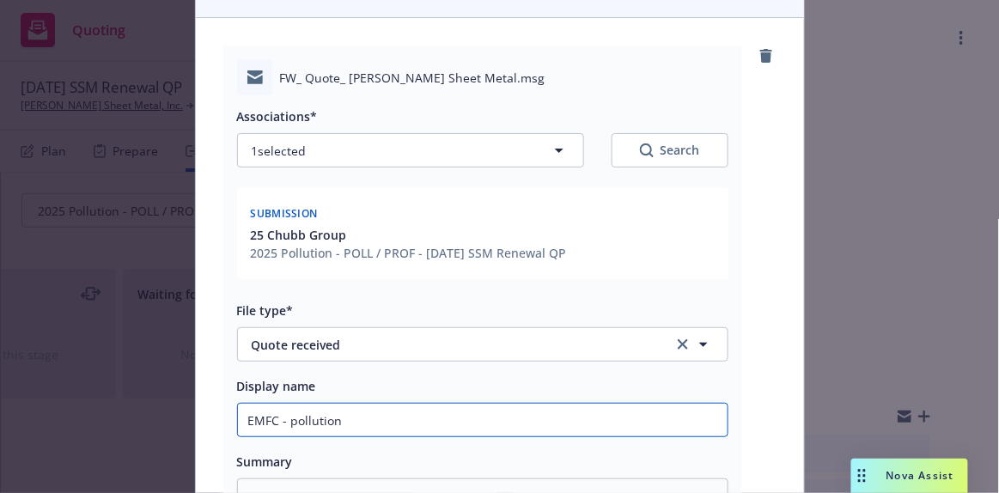
type input "EMFC - pollution"
type textarea "x"
type input "EMFC - pollution/"
type textarea "x"
type input "EMFC - pollution/r"
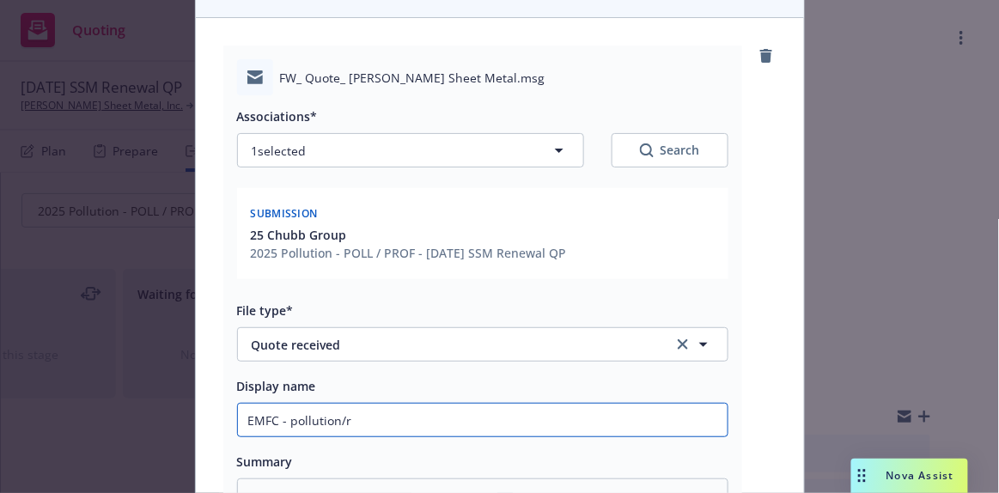
type textarea "x"
type input "EMFC - pollution/"
type textarea "x"
type input "EMFC - pollution/p"
type textarea "x"
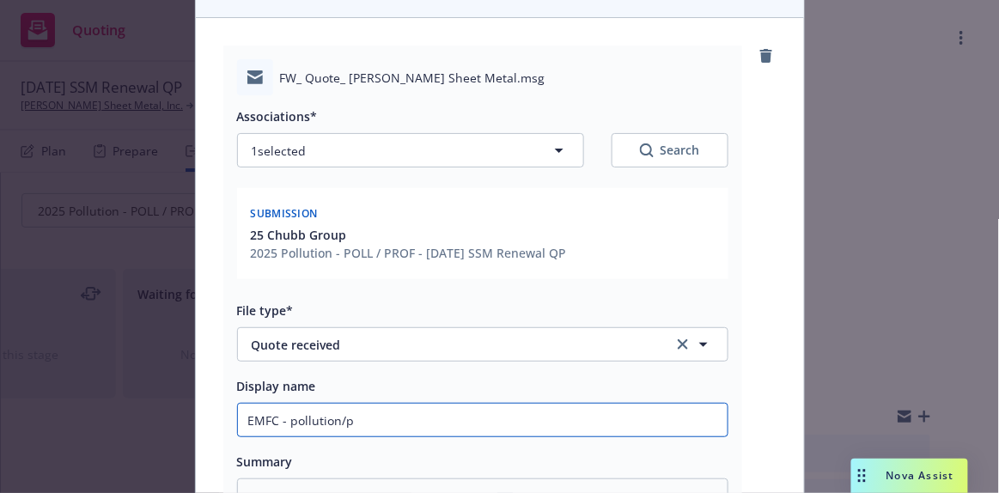
type input "EMFC - pollution/pr"
type textarea "x"
type input "EMFC - pollution/pro"
type textarea "x"
type input "EMFC - pollution/prof"
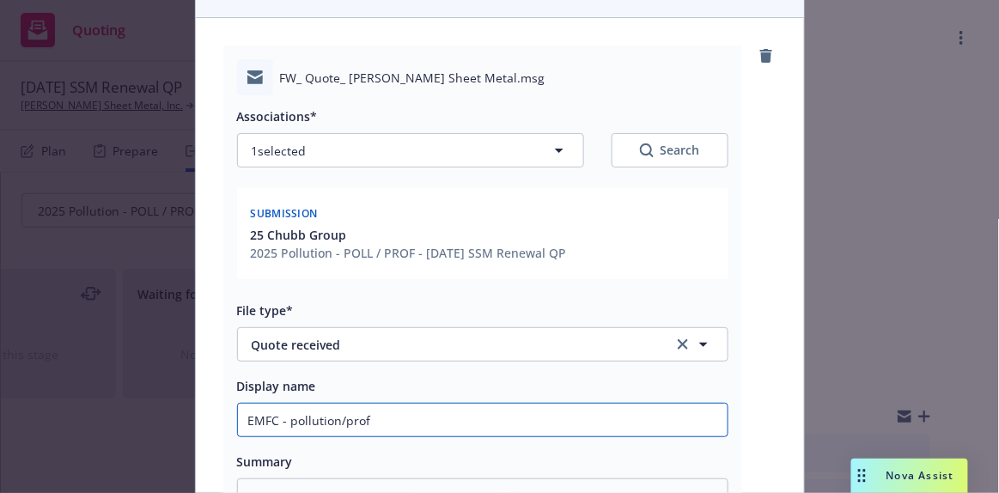
type textarea "x"
type input "EMFC - pollution/profe"
type textarea "x"
type input "EMFC - pollution/profes"
type textarea "x"
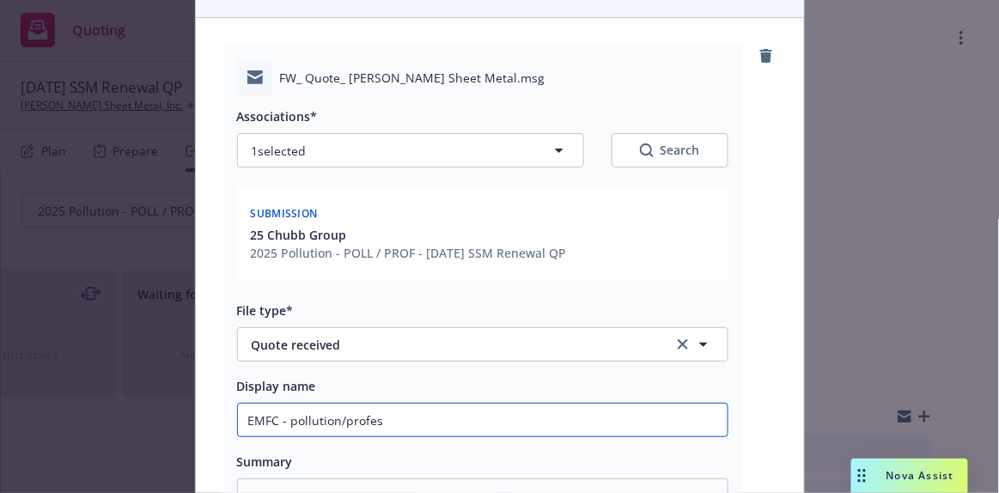
type input "EMFC - pollution/profess"
type textarea "x"
type input "EMFC - pollution/professi"
type textarea "x"
type input "EMFC - pollution/professio"
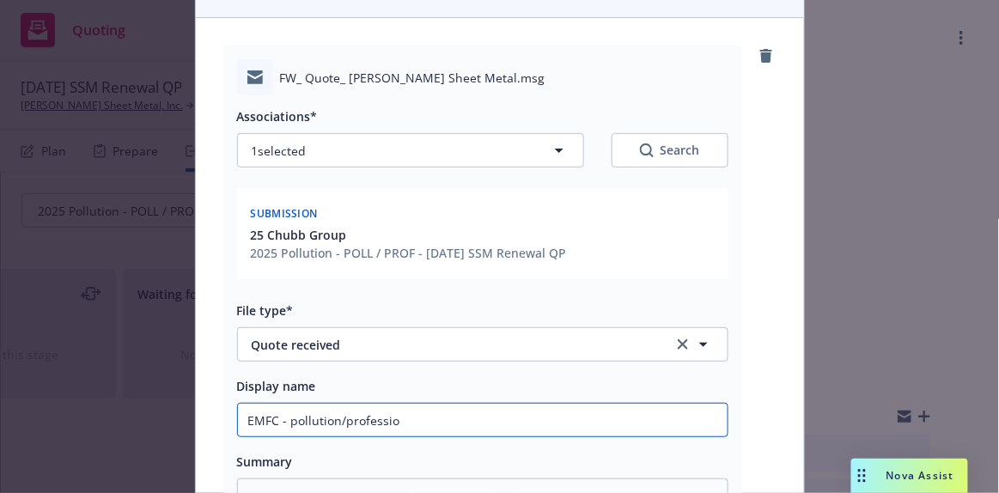
type textarea "x"
type input "EMFC - pollution/profession"
type textarea "x"
type input "EMFC - pollution/professional"
type textarea "x"
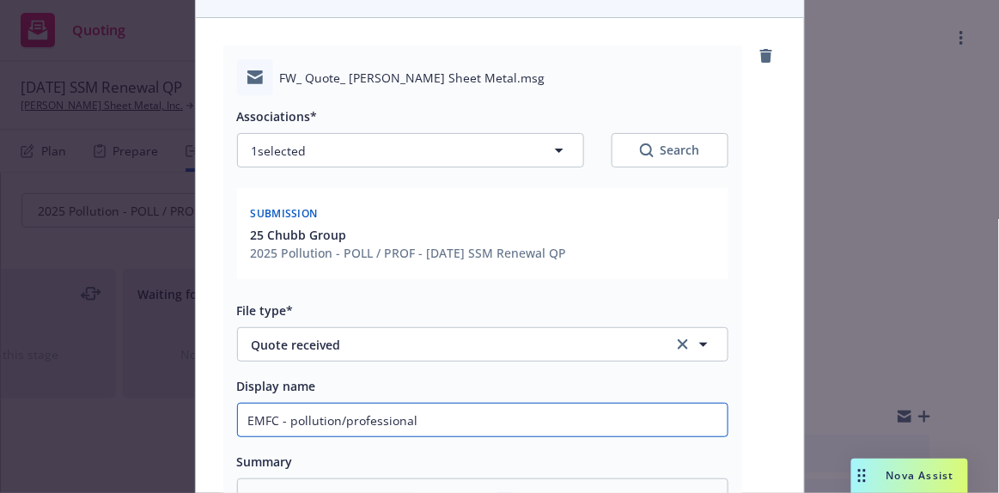
type input "EMFC - pollution/professional"
type textarea "x"
type input "EMFC - pollution/professional q"
type textarea "x"
type input "EMFC - pollution/professional qu"
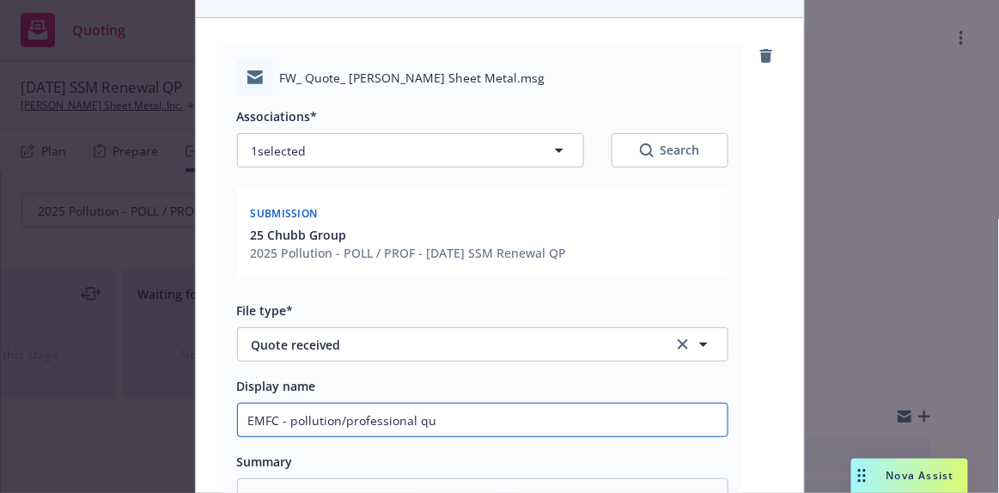
type textarea "x"
type input "EMFC - pollution/professional quo"
type textarea "x"
type input "EMFC - pollution/professional quot"
type textarea "x"
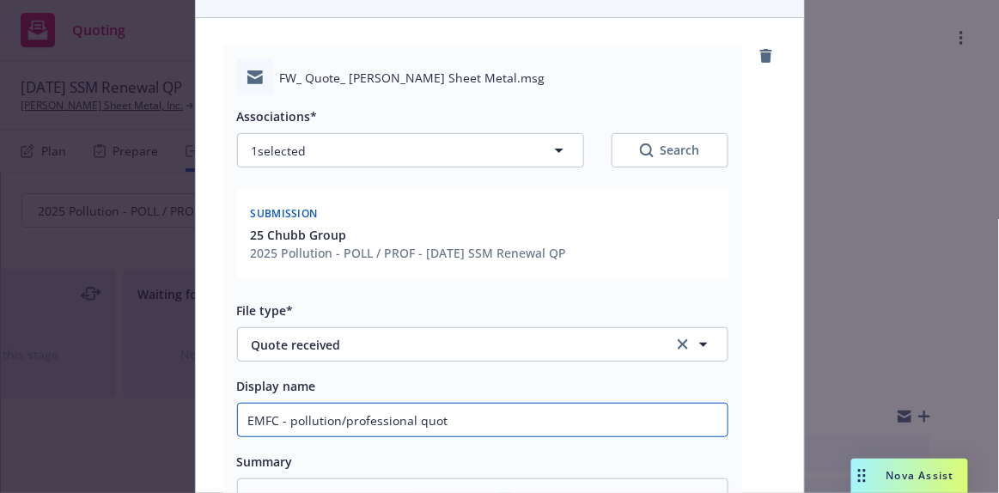
type input "EMFC - pollution/professional quote"
type textarea "x"
type input "EMFC - pollution/professional quote"
type textarea "x"
type input "EMFC - pollution/professional quote E"
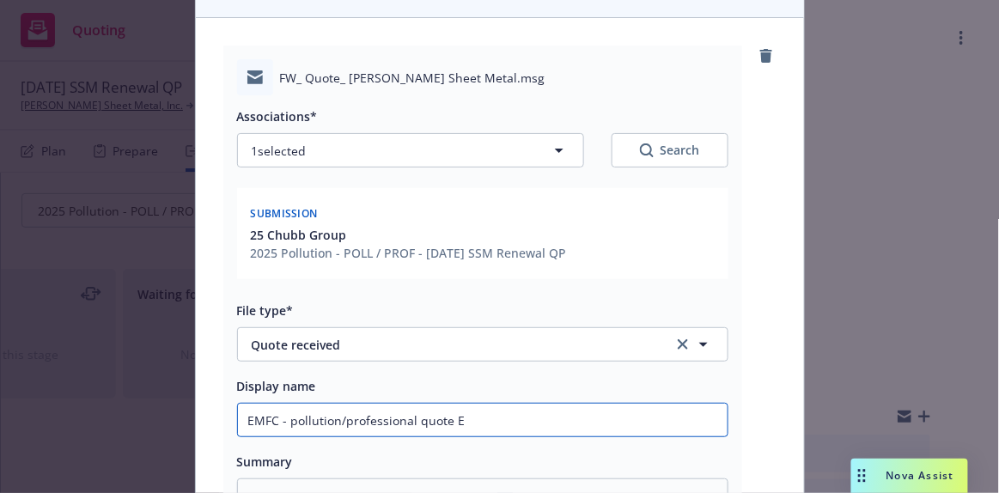
type textarea "x"
type input "EMFC - pollution/professional quote EM"
type textarea "x"
type input "EMFC - pollution/professional quote EMT"
type textarea "x"
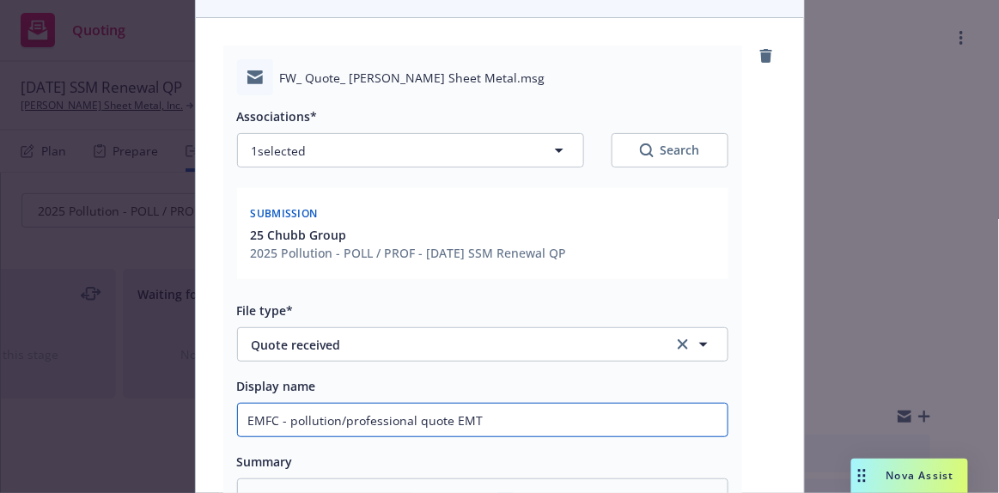
type input "EMFC - pollution/professional quote EM"
type textarea "x"
type input "EMFC - pollution/professional quote E"
type textarea "x"
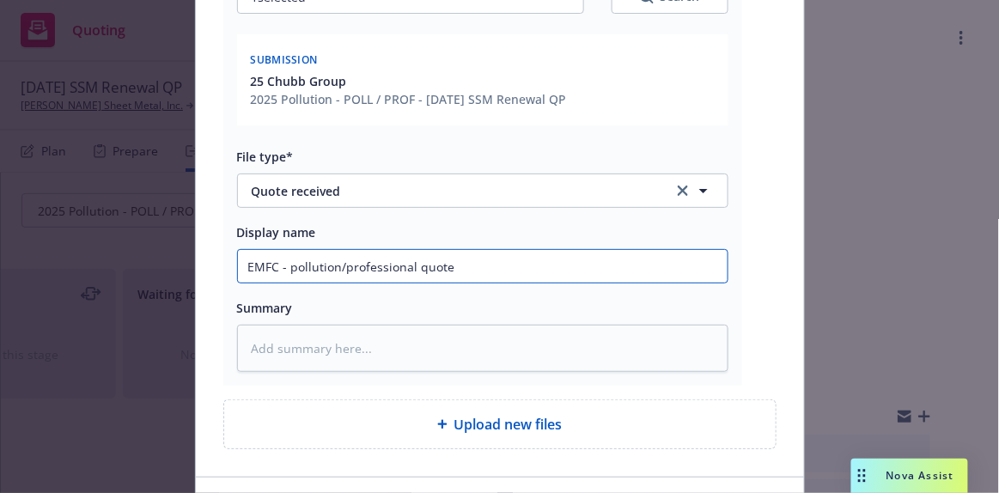
scroll to position [423, 0]
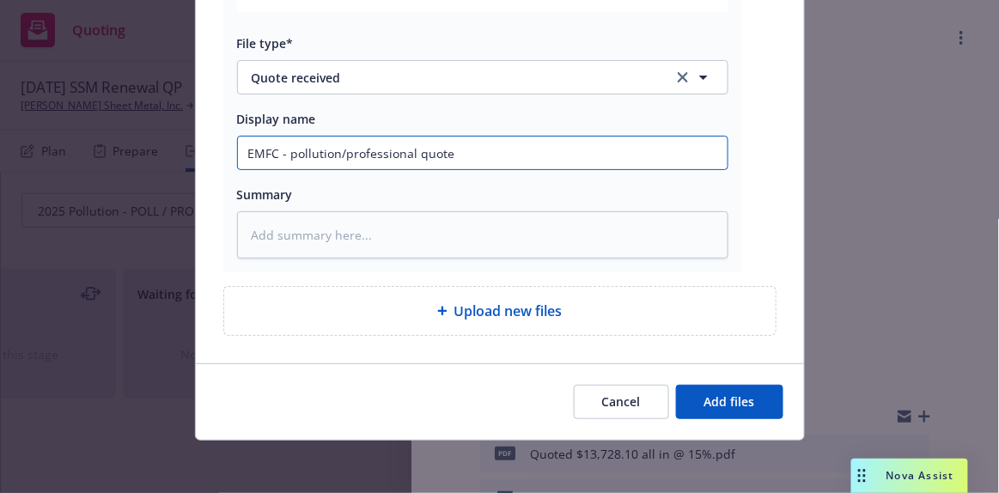
type input "EMFC - pollution/professional quote"
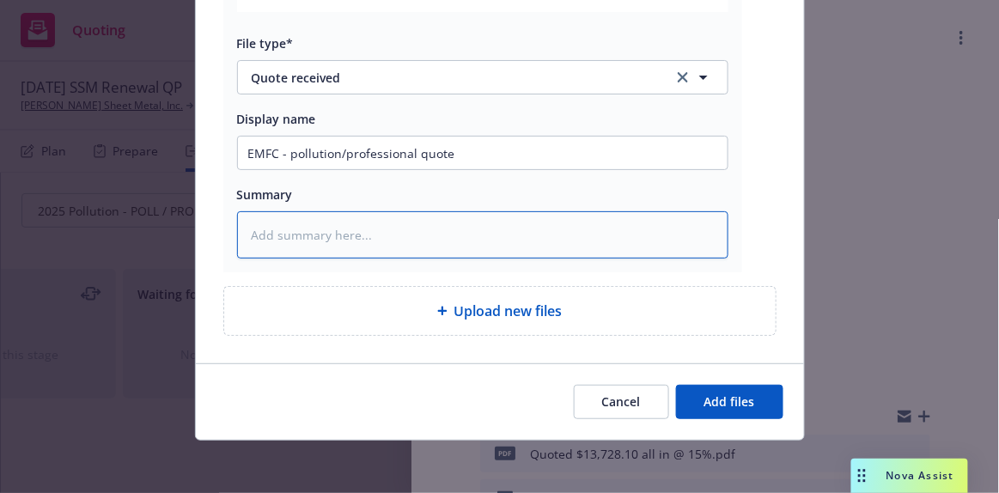
click at [274, 221] on textarea at bounding box center [482, 234] width 491 height 46
type textarea "x"
type textarea "r"
type textarea "x"
type textarea "re"
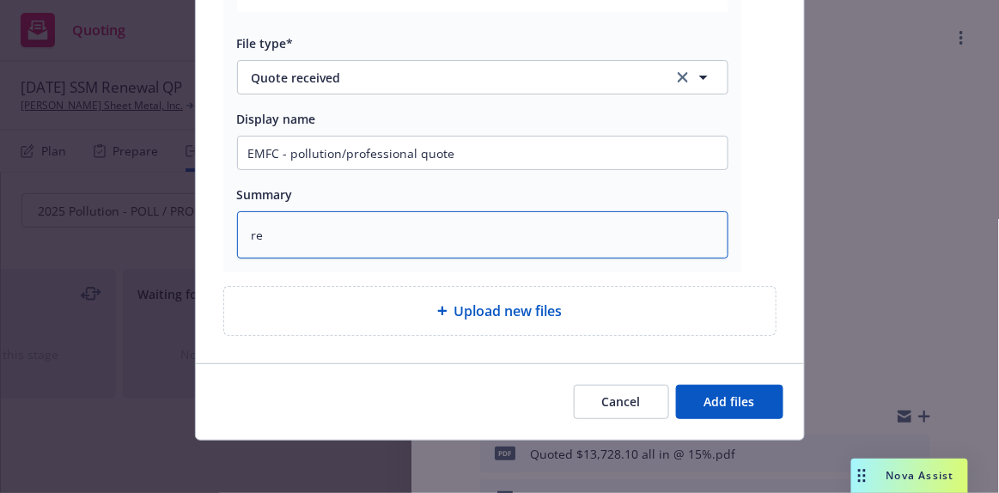
type textarea "x"
type textarea "req"
type textarea "x"
click at [379, 240] on textarea "requested" at bounding box center [482, 234] width 491 height 46
paste textarea "retro date of 10/1/2013 and a $5,000 deductible. Are you able to match, and pro…"
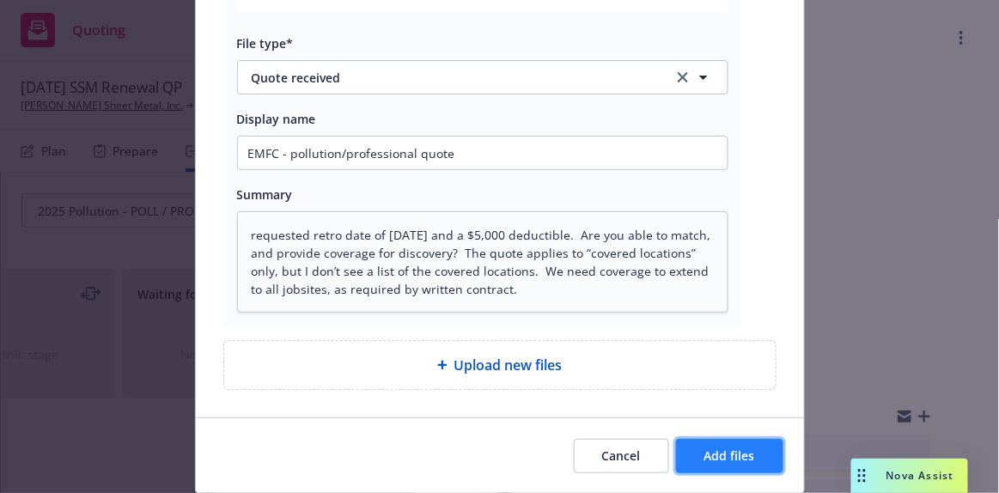
click at [742, 458] on span "Add files" at bounding box center [729, 456] width 51 height 16
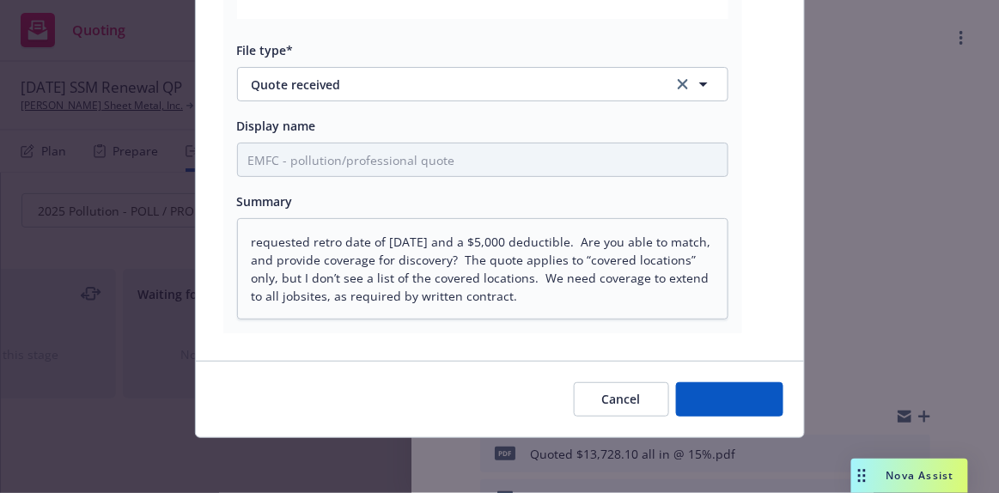
scroll to position [413, 0]
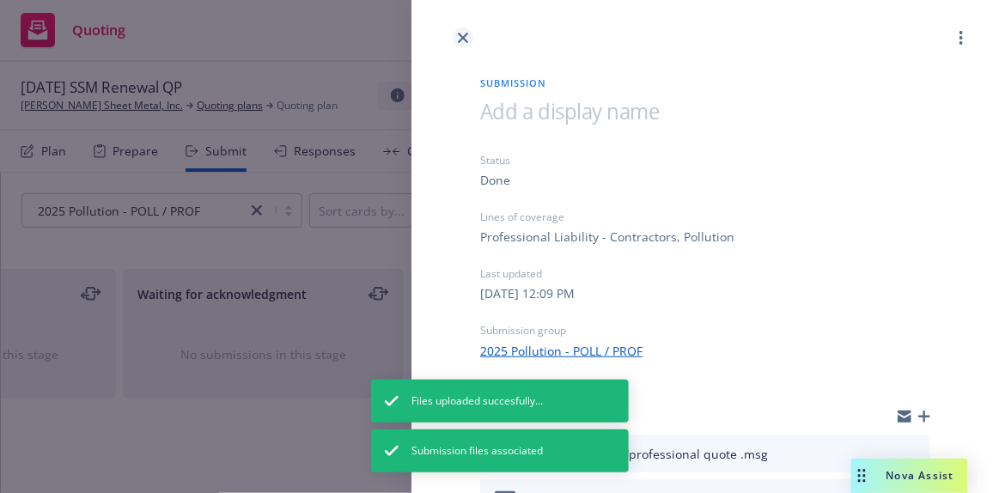
click at [467, 39] on icon "close" at bounding box center [463, 38] width 10 height 10
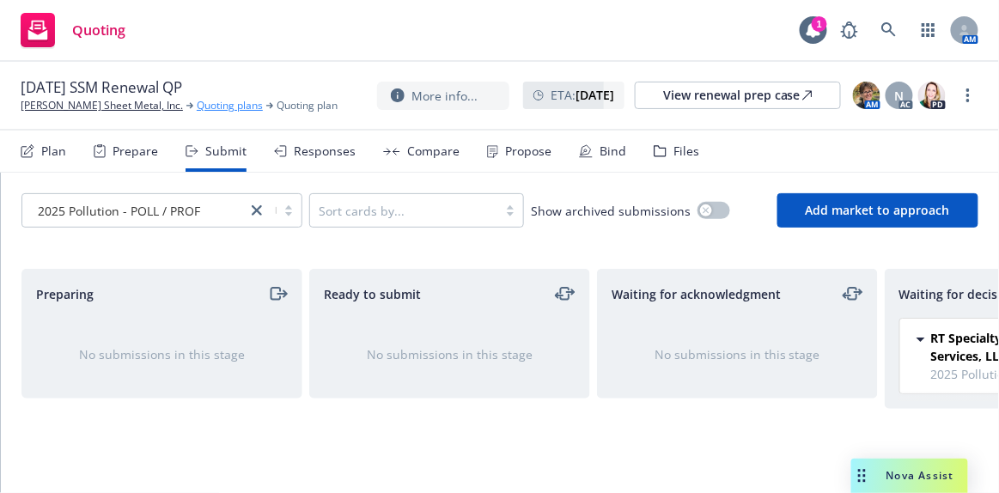
click at [201, 106] on link "Quoting plans" at bounding box center [230, 105] width 66 height 15
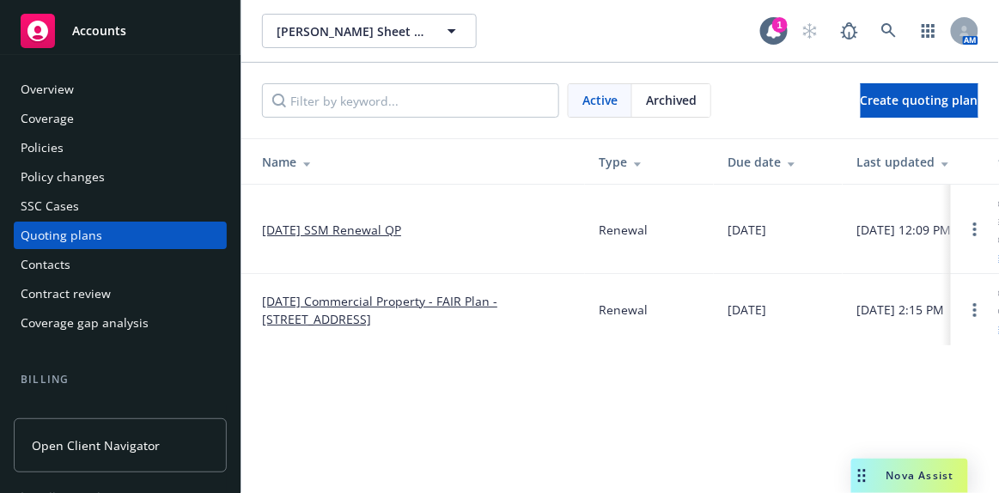
click at [348, 232] on link "[DATE] SSM Renewal QP" at bounding box center [331, 230] width 139 height 18
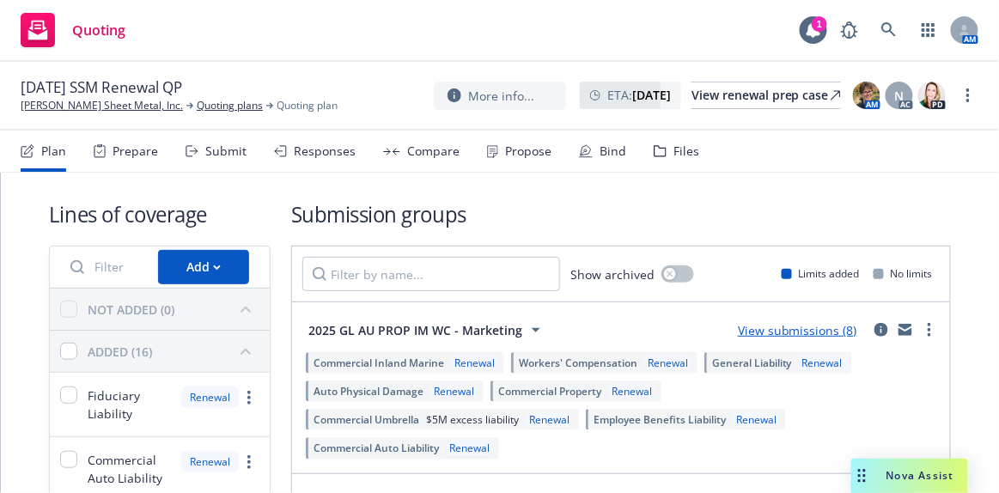
click at [759, 338] on div "2025 GL AU PROP IM WC - Marketing View submissions (8)" at bounding box center [620, 330] width 637 height 34
click at [761, 330] on link "View submissions (8)" at bounding box center [797, 330] width 119 height 16
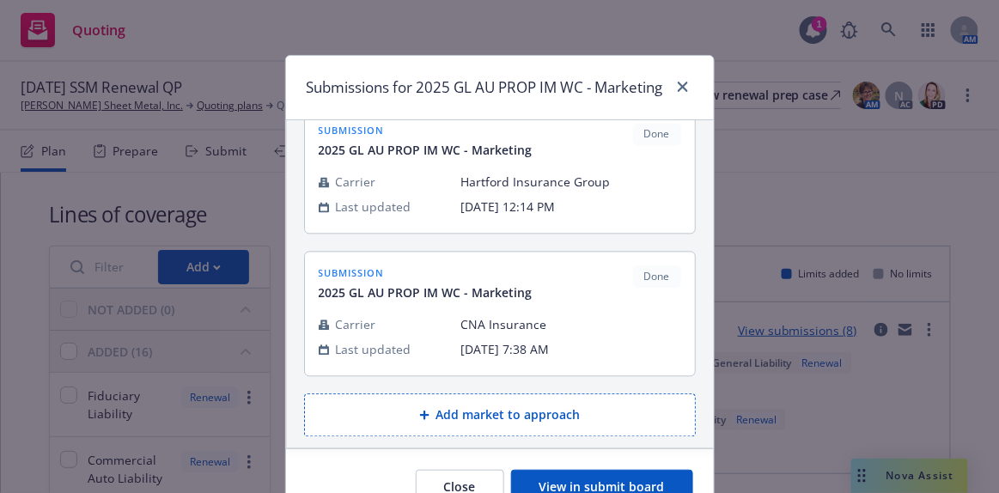
scroll to position [108, 0]
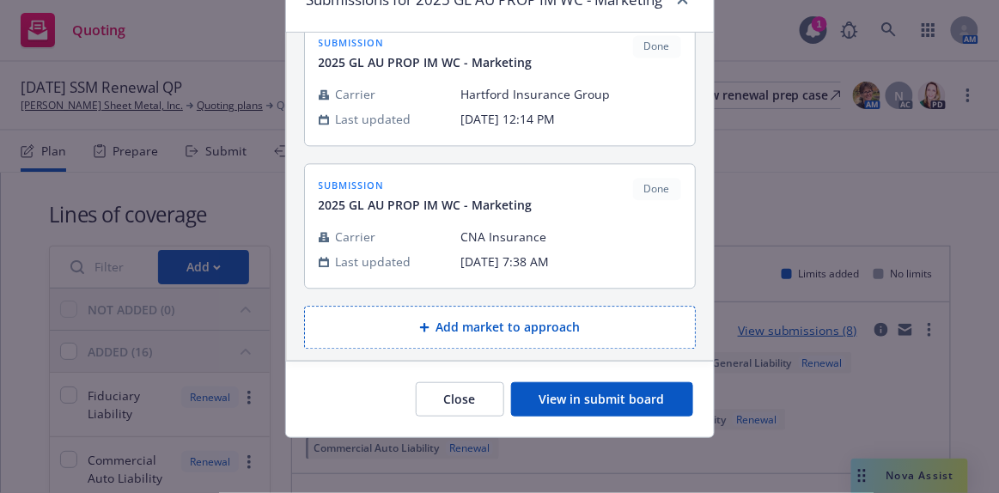
click at [599, 418] on div "Close View in submit board" at bounding box center [500, 399] width 428 height 76
click at [597, 405] on button "View in submit board" at bounding box center [602, 399] width 182 height 34
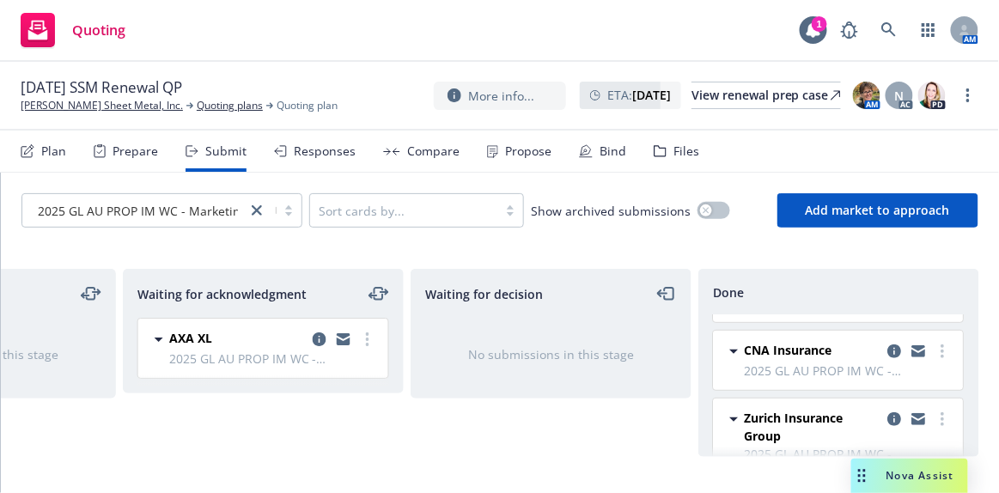
scroll to position [390, 0]
